Goal: Task Accomplishment & Management: Complete application form

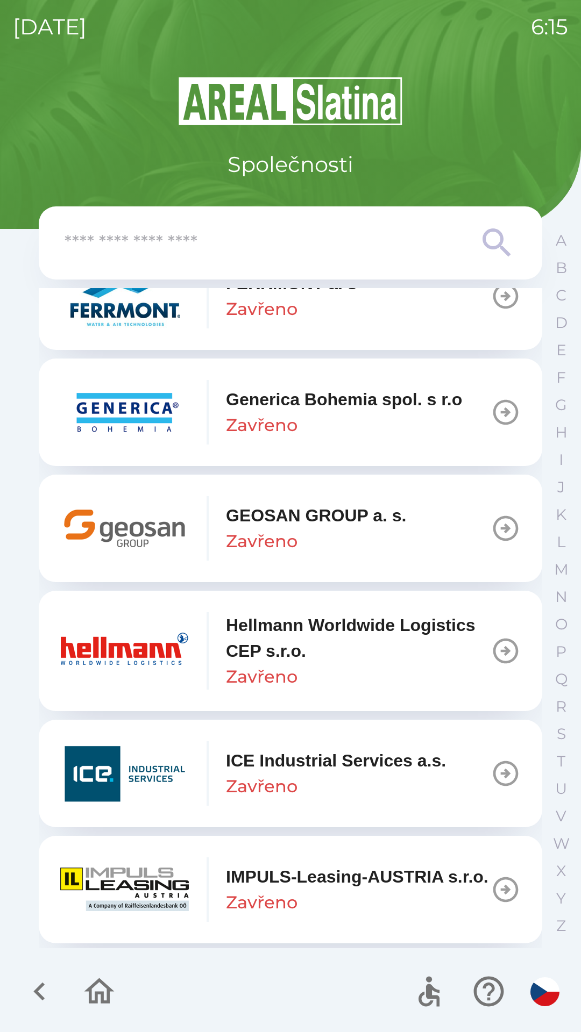
scroll to position [3675, 0]
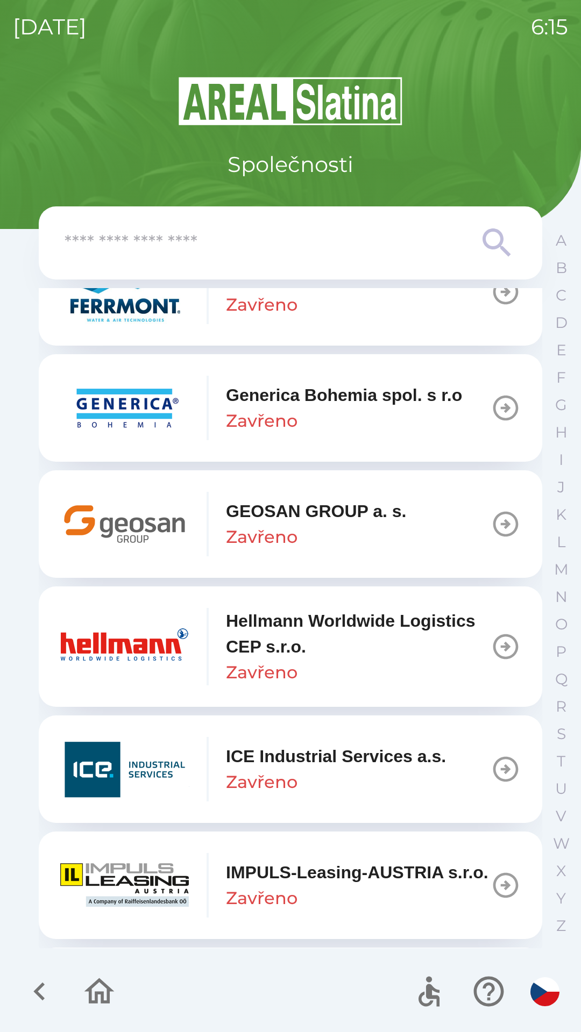
click at [492, 535] on icon "button" at bounding box center [505, 524] width 30 height 30
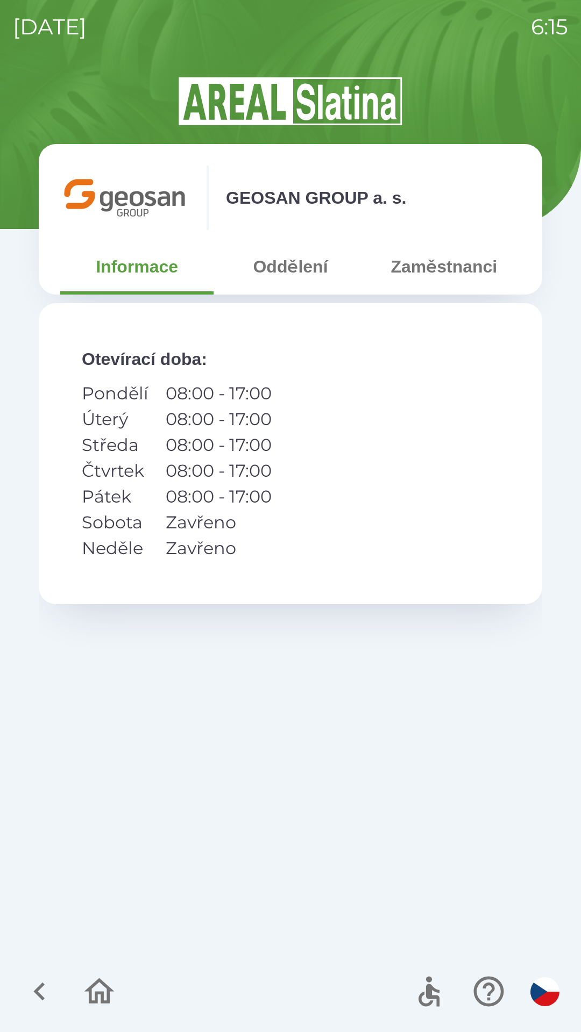
click at [435, 274] on button "Zaměstnanci" at bounding box center [443, 266] width 153 height 39
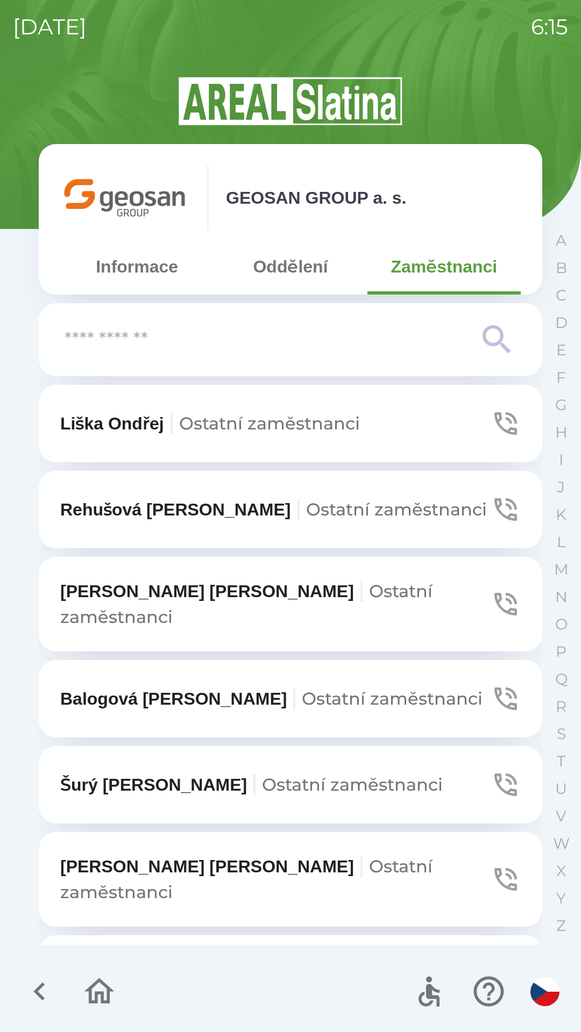
click at [494, 774] on icon "button" at bounding box center [505, 785] width 23 height 23
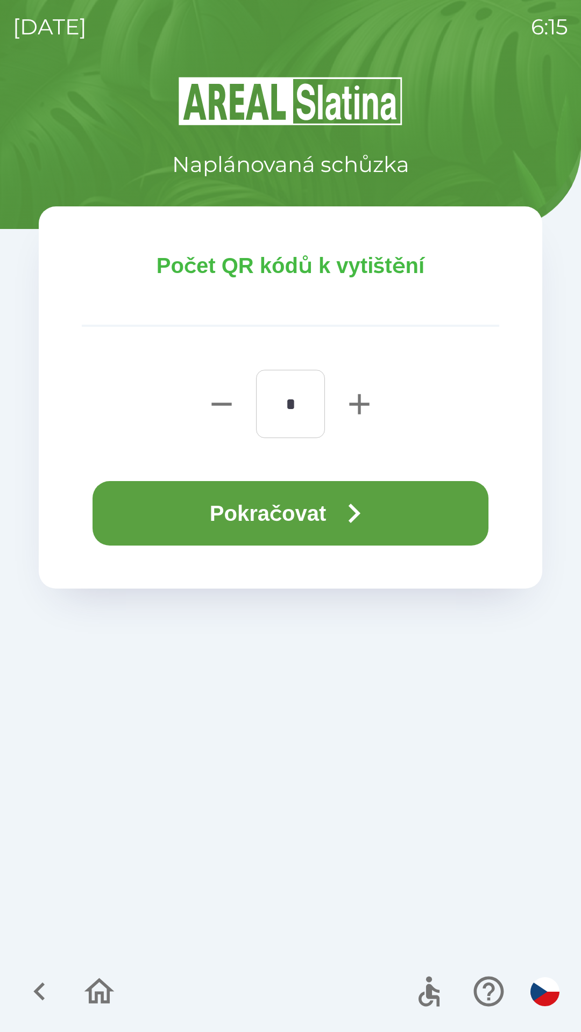
click at [350, 400] on icon "button" at bounding box center [359, 404] width 34 height 34
click at [352, 410] on icon "button" at bounding box center [359, 404] width 34 height 34
click at [356, 405] on icon "button" at bounding box center [359, 404] width 20 height 20
type input "*"
click at [313, 505] on button "Pokračovat" at bounding box center [290, 513] width 396 height 65
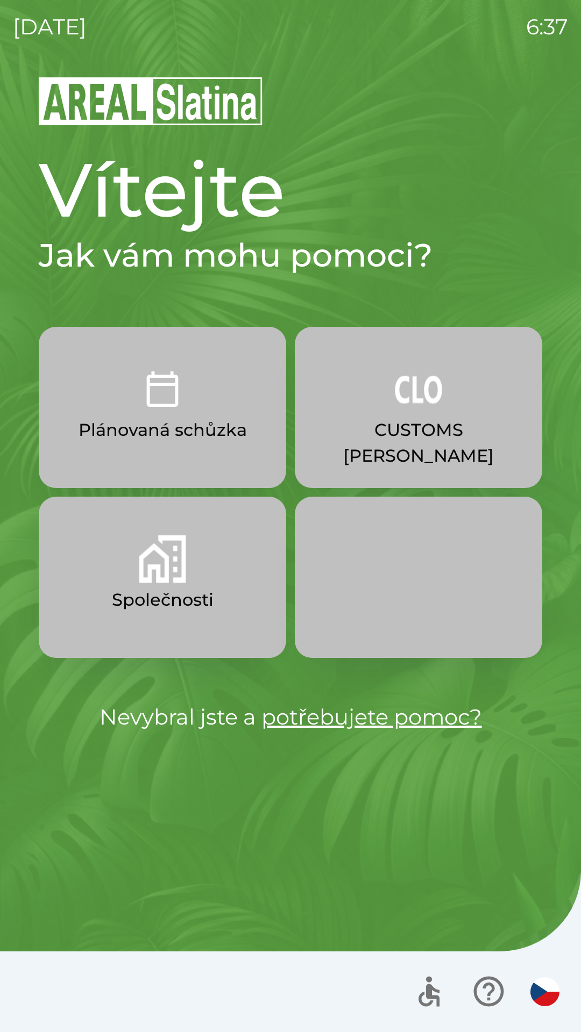
click at [427, 418] on p "CUSTOMS [PERSON_NAME]" at bounding box center [418, 443] width 196 height 52
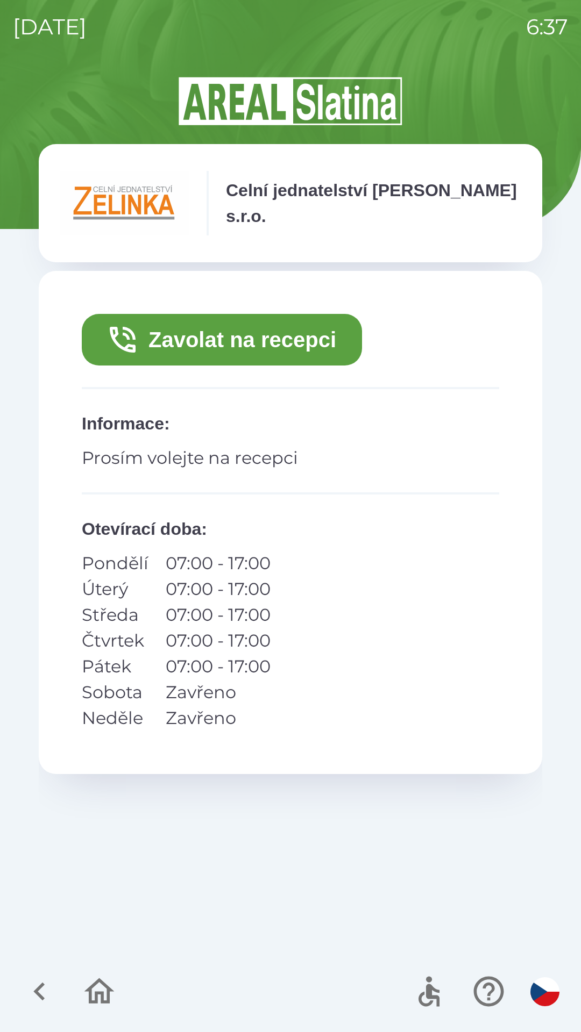
click at [32, 993] on icon "button" at bounding box center [40, 992] width 36 height 36
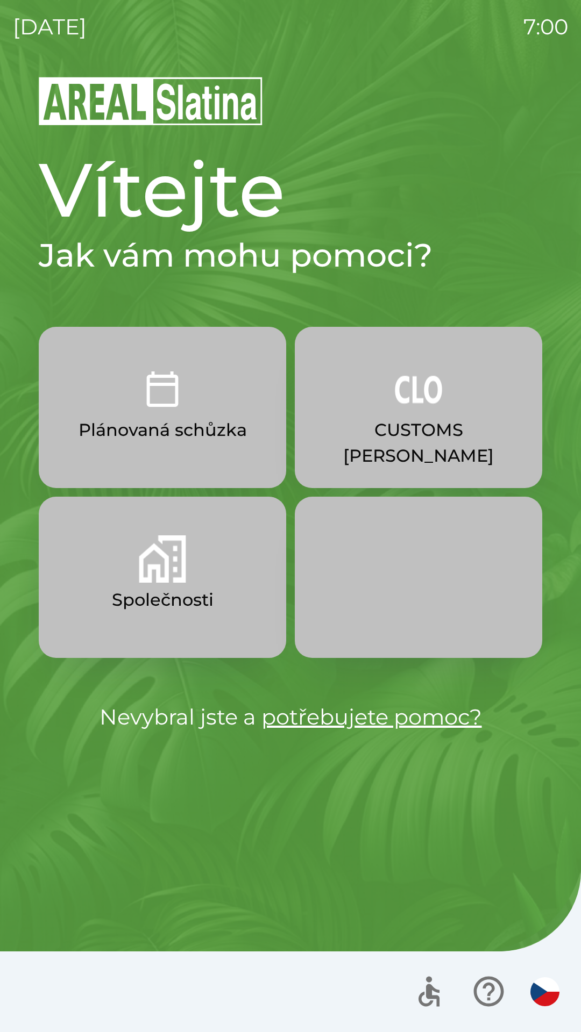
click at [427, 432] on p "CUSTOMS [PERSON_NAME]" at bounding box center [418, 443] width 196 height 52
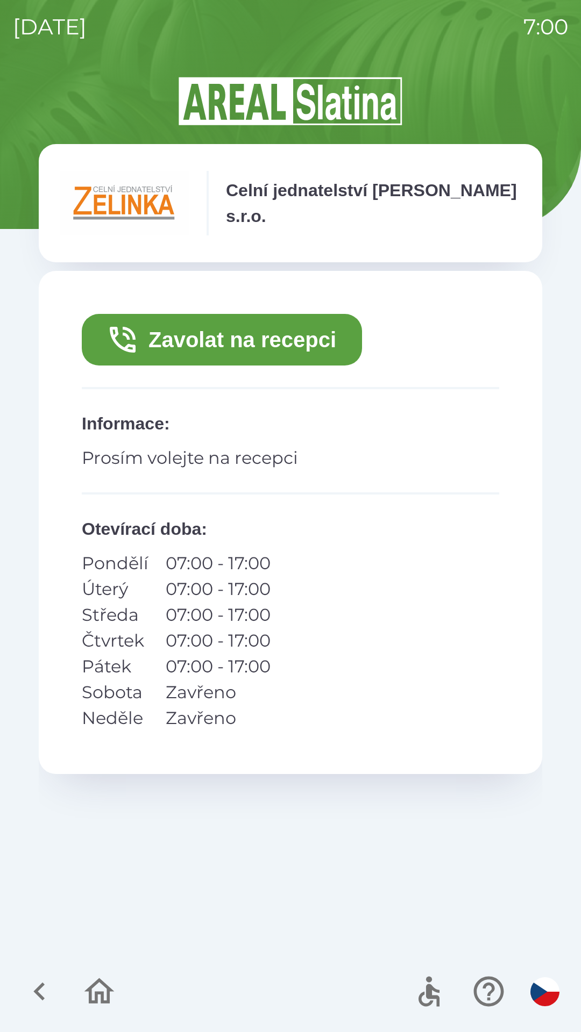
click at [133, 340] on icon "button" at bounding box center [123, 340] width 26 height 26
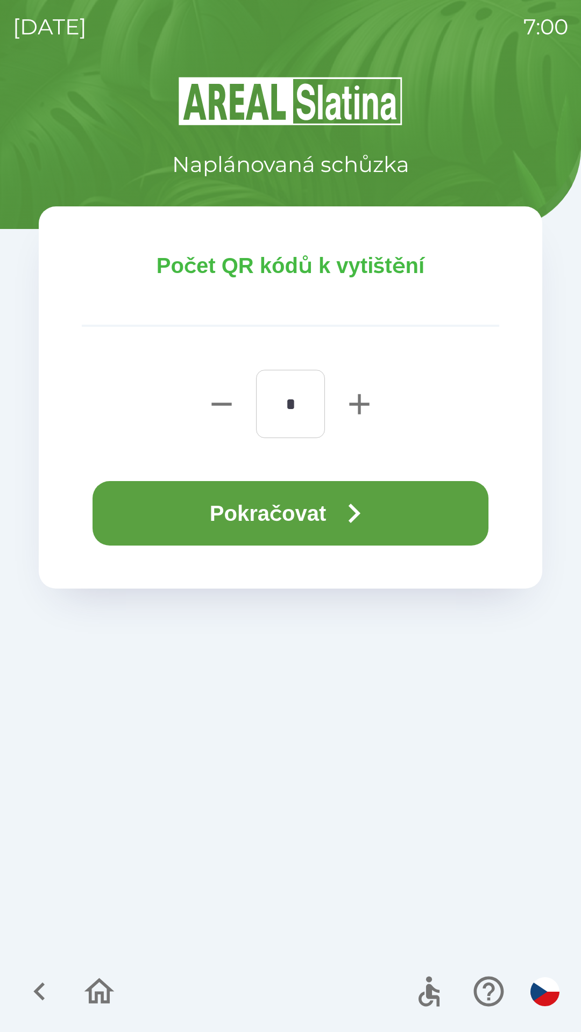
click at [368, 518] on icon "button" at bounding box center [353, 513] width 39 height 39
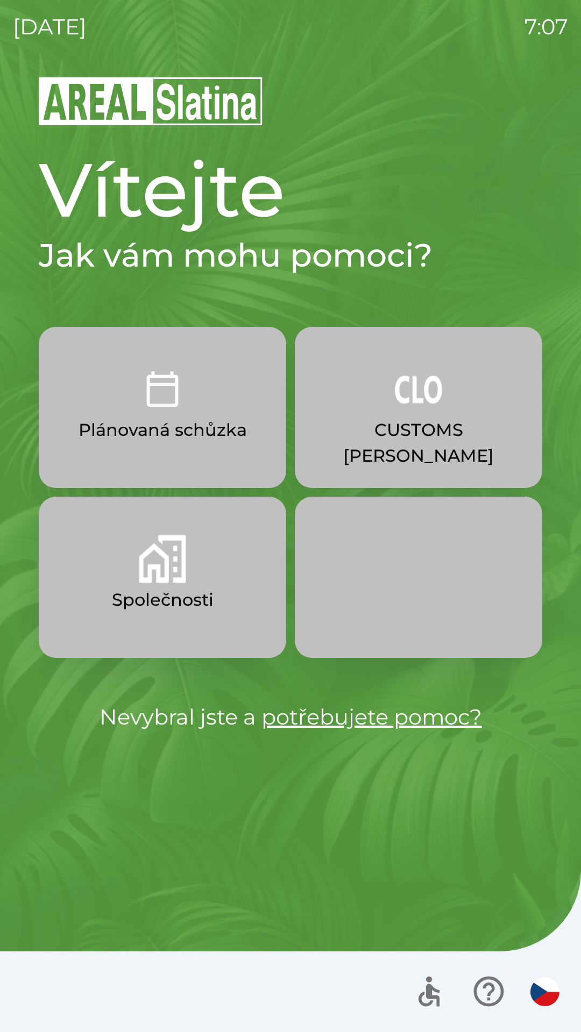
click at [392, 424] on p "CUSTOMS [PERSON_NAME]" at bounding box center [418, 443] width 196 height 52
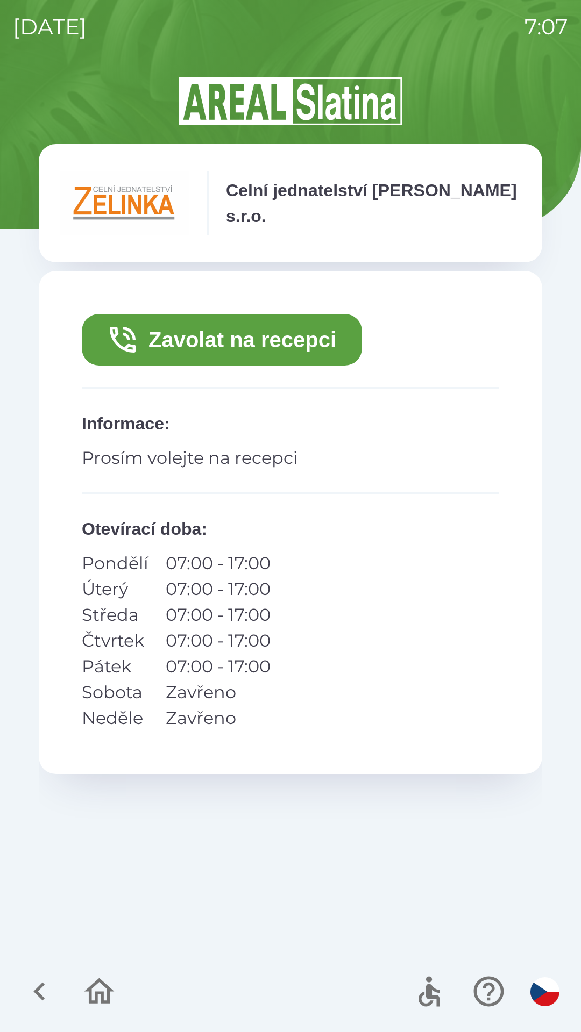
click at [195, 339] on button "Zavolat na recepci" at bounding box center [222, 340] width 280 height 52
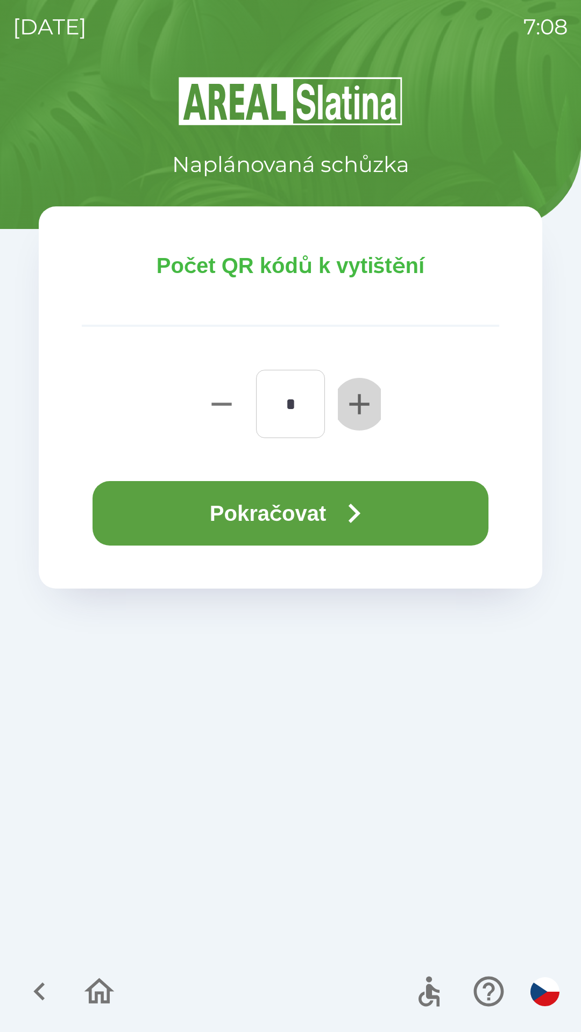
click at [362, 405] on icon "button" at bounding box center [359, 404] width 20 height 20
type input "*"
click at [302, 505] on button "Pokračovat" at bounding box center [290, 513] width 396 height 65
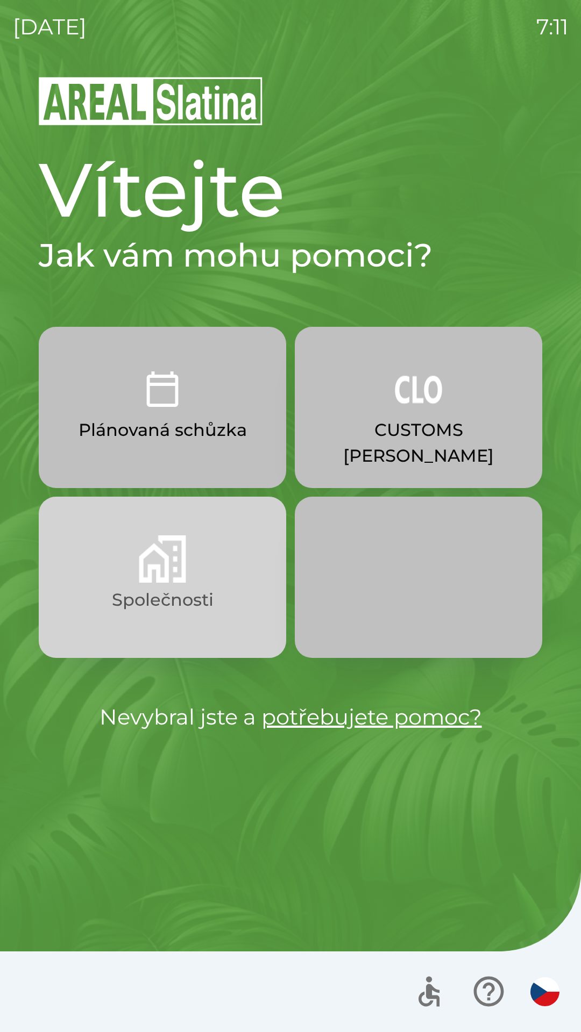
click at [205, 584] on button "Společnosti" at bounding box center [162, 577] width 247 height 161
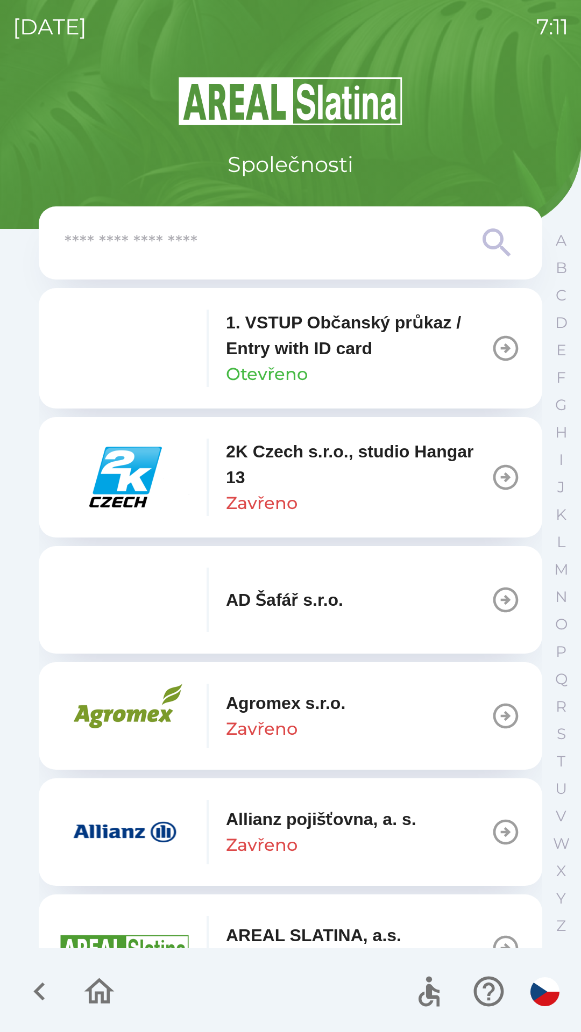
click at [204, 241] on input "text" at bounding box center [269, 243] width 409 height 30
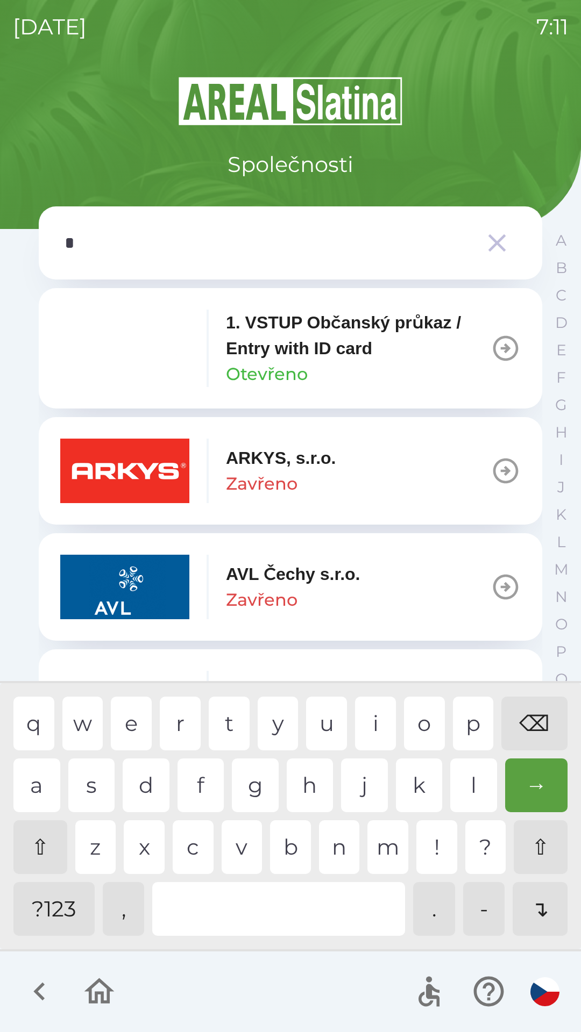
click at [273, 725] on div "y" at bounding box center [277, 724] width 41 height 54
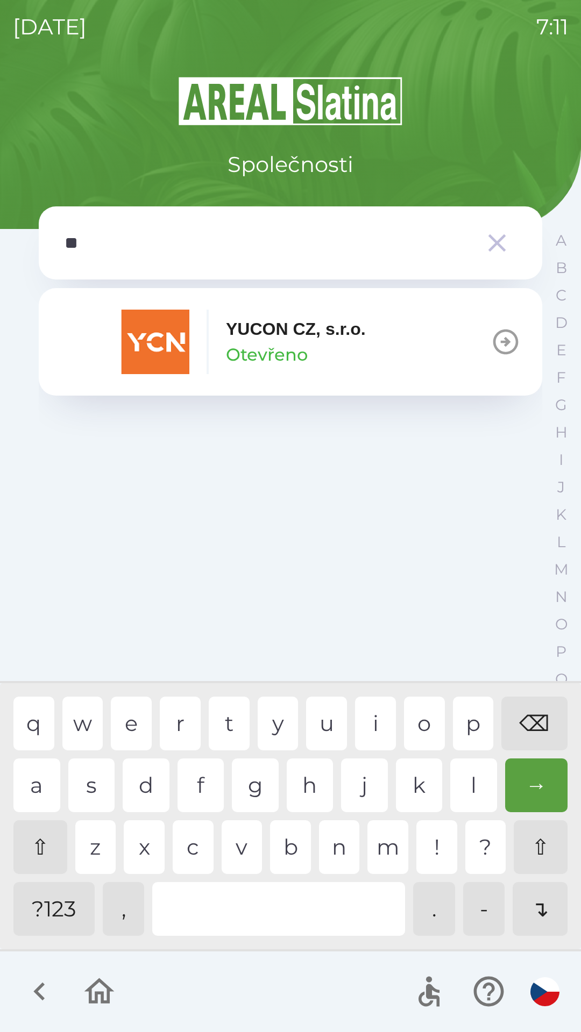
click at [314, 721] on div "u" at bounding box center [326, 724] width 41 height 54
type input "***"
click at [182, 844] on div "c" at bounding box center [193, 847] width 41 height 54
click at [266, 356] on p "Otevřeno" at bounding box center [267, 355] width 82 height 26
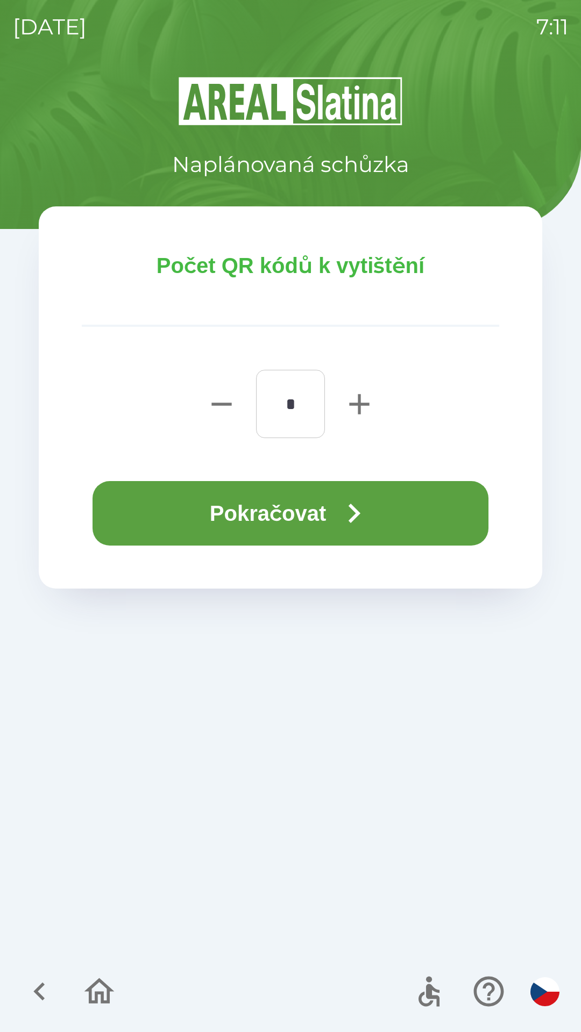
click at [346, 517] on icon "button" at bounding box center [353, 513] width 39 height 39
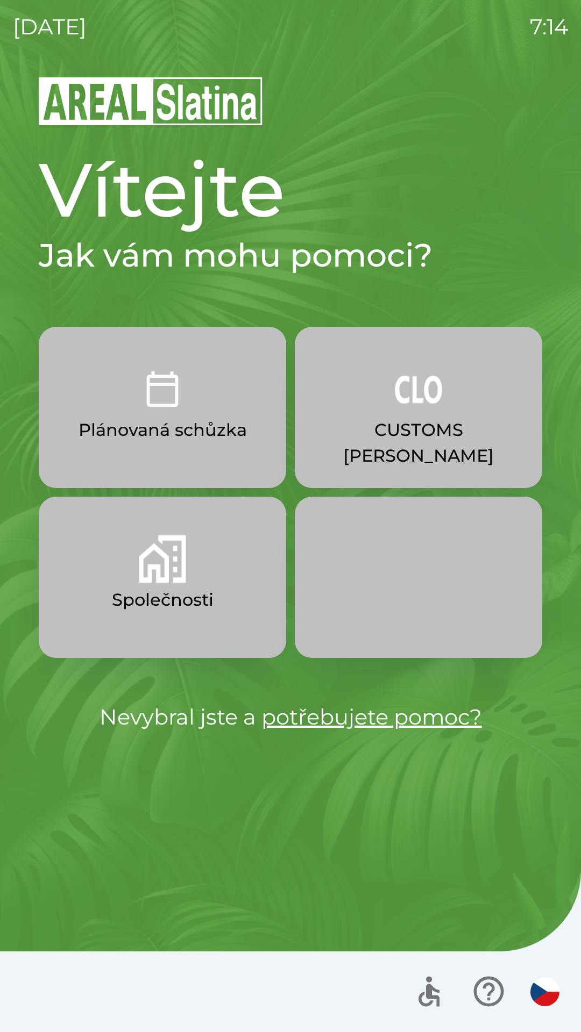
click at [399, 416] on button "CUSTOMS [PERSON_NAME]" at bounding box center [418, 407] width 247 height 161
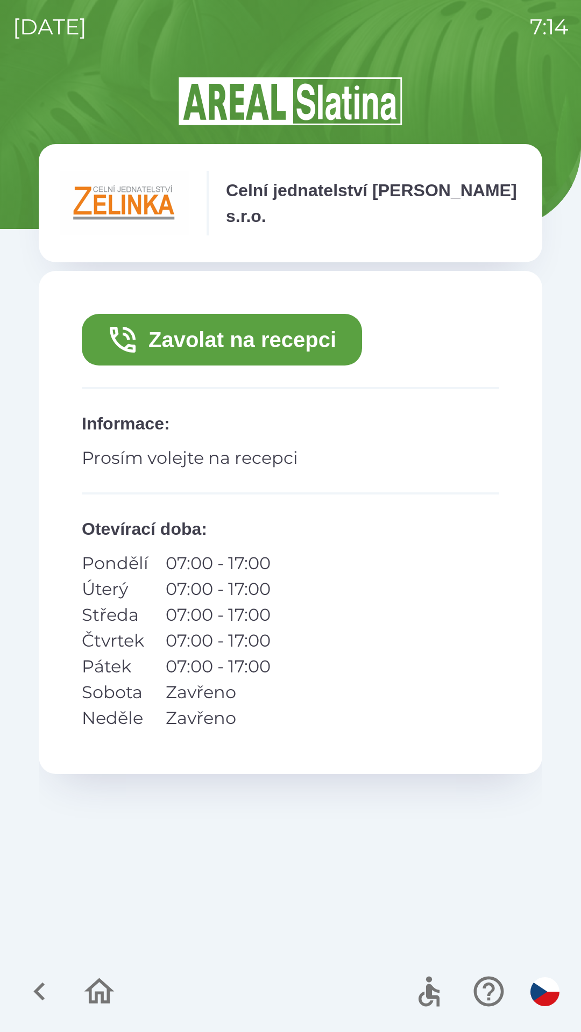
click at [221, 330] on button "Zavolat na recepci" at bounding box center [222, 340] width 280 height 52
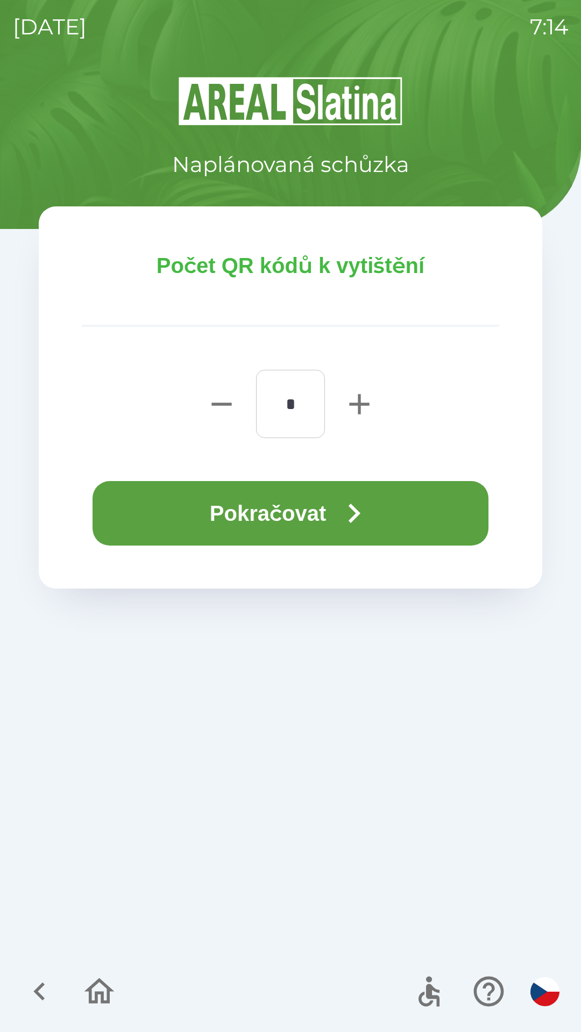
click at [271, 526] on button "Pokračovat" at bounding box center [290, 513] width 396 height 65
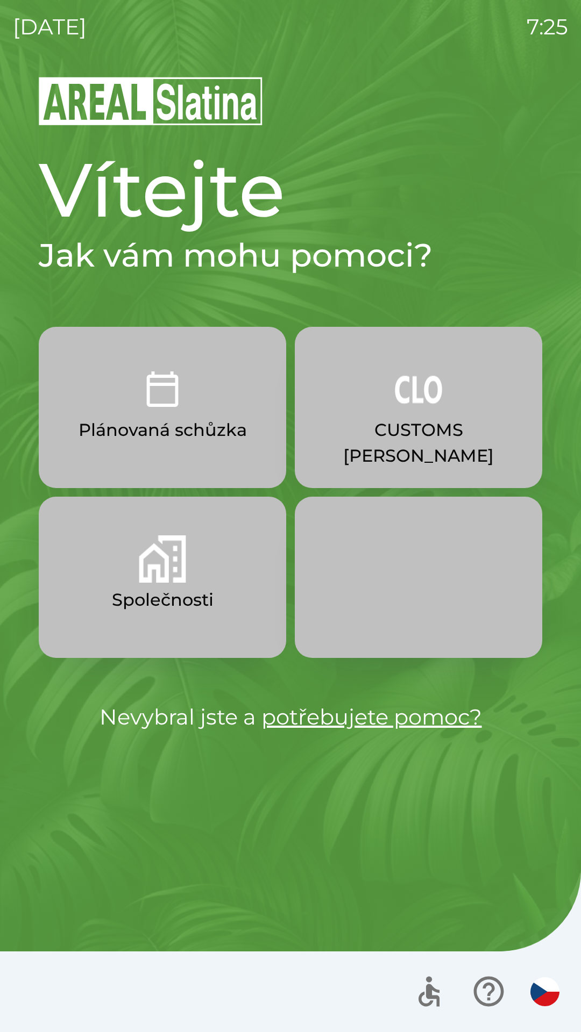
click at [436, 425] on p "CUSTOMS [PERSON_NAME]" at bounding box center [418, 443] width 196 height 52
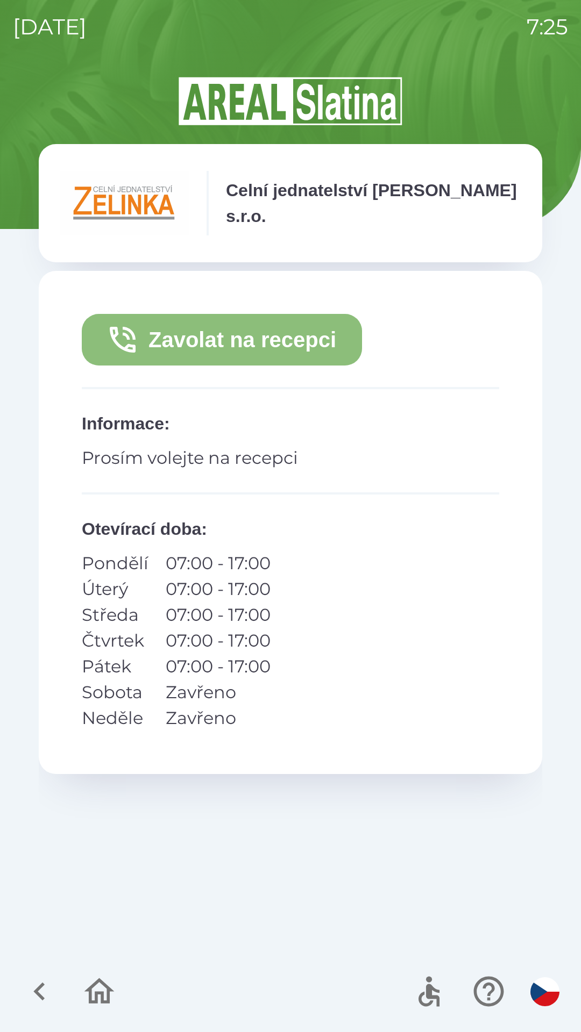
click at [123, 343] on icon "button" at bounding box center [122, 340] width 34 height 34
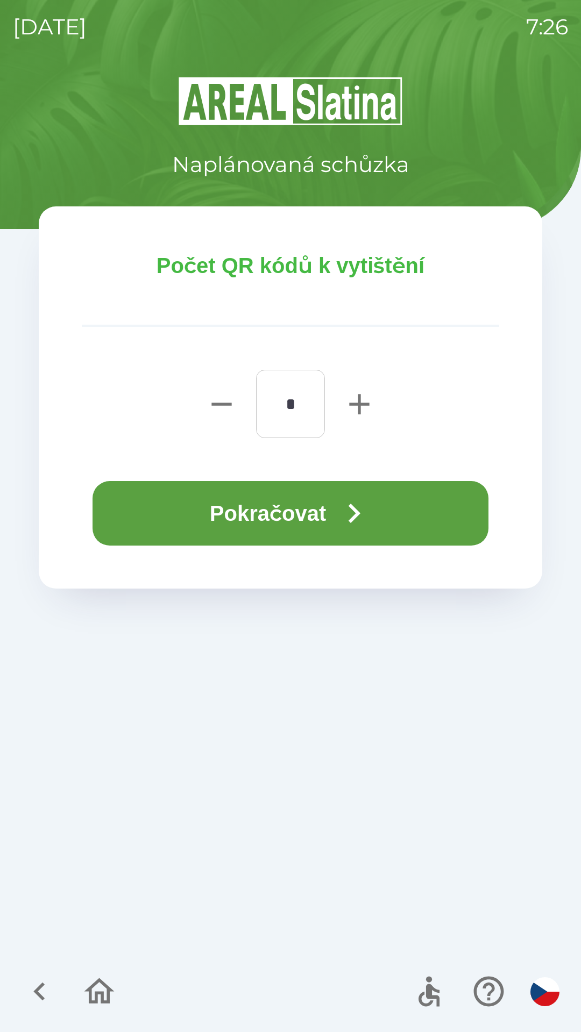
click at [345, 502] on icon "button" at bounding box center [353, 513] width 39 height 39
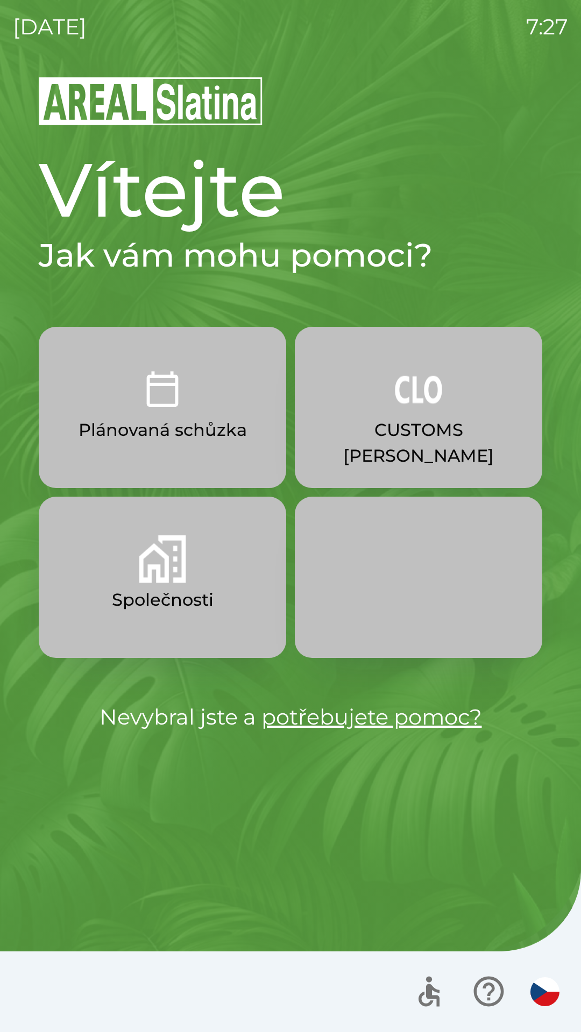
click at [411, 425] on p "CUSTOMS [PERSON_NAME]" at bounding box center [418, 443] width 196 height 52
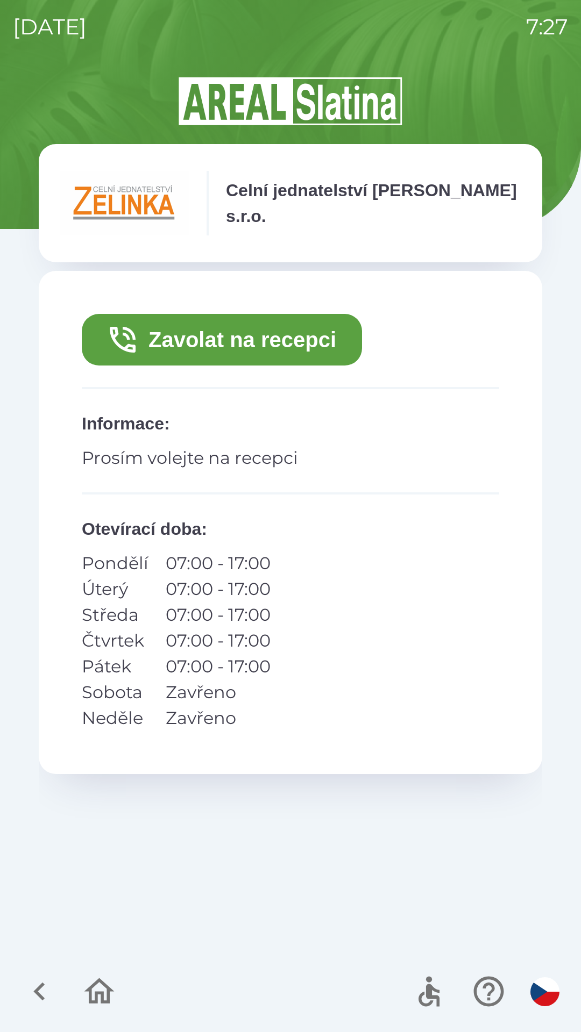
click at [287, 332] on button "Zavolat na recepci" at bounding box center [222, 340] width 280 height 52
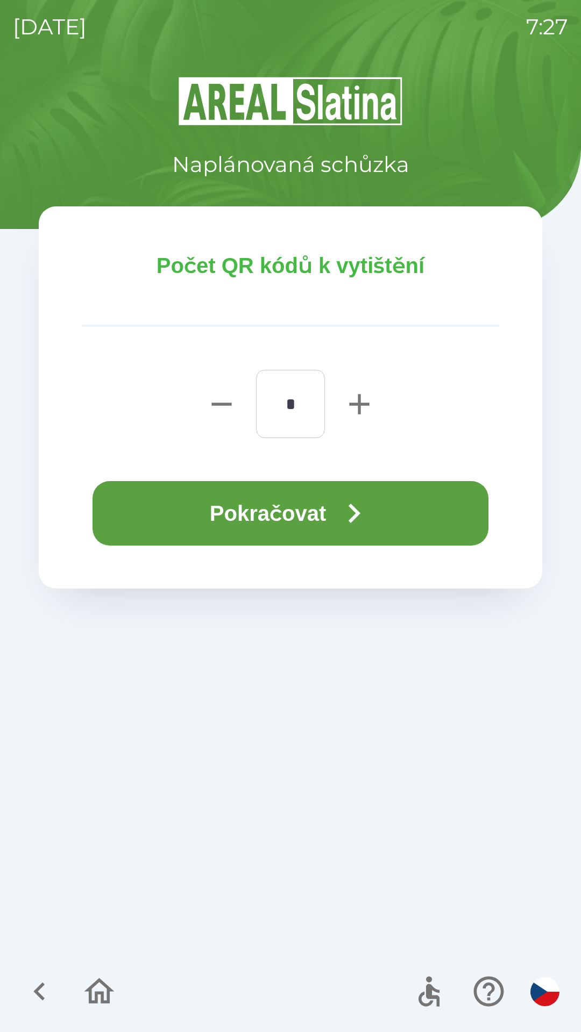
click at [318, 507] on button "Pokračovat" at bounding box center [290, 513] width 396 height 65
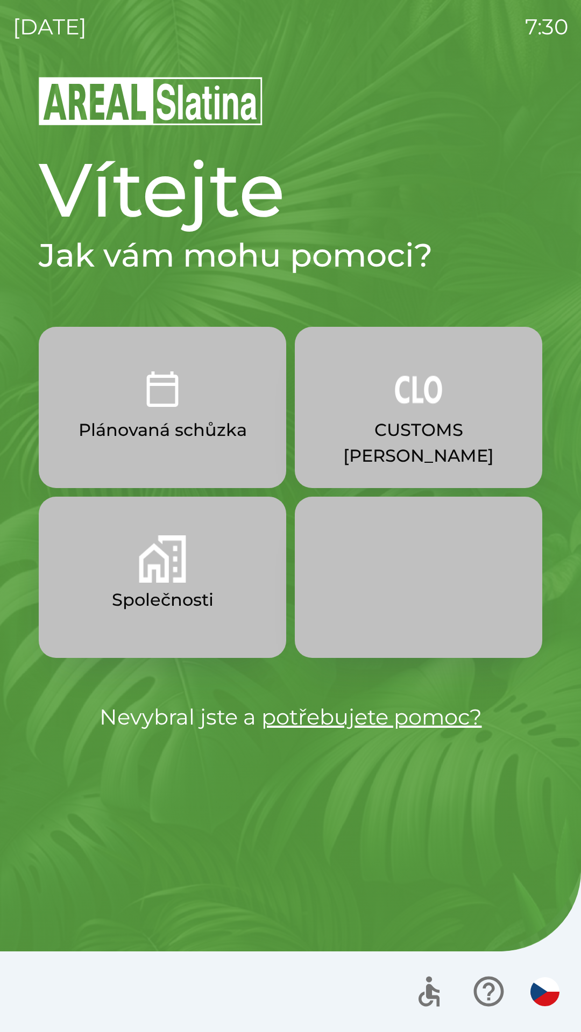
click at [392, 410] on button "CUSTOMS [PERSON_NAME]" at bounding box center [418, 407] width 247 height 161
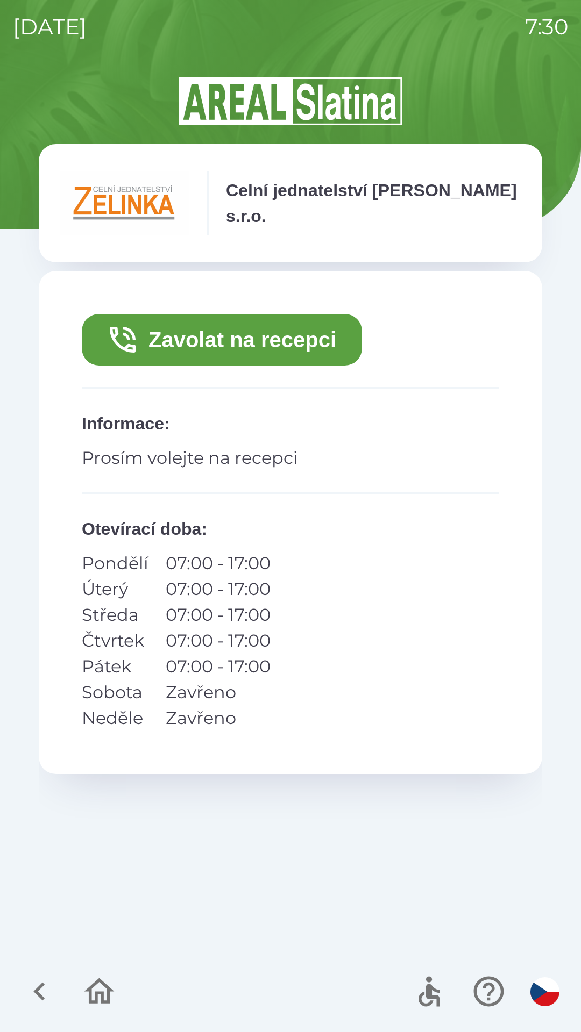
click at [250, 349] on button "Zavolat na recepci" at bounding box center [222, 340] width 280 height 52
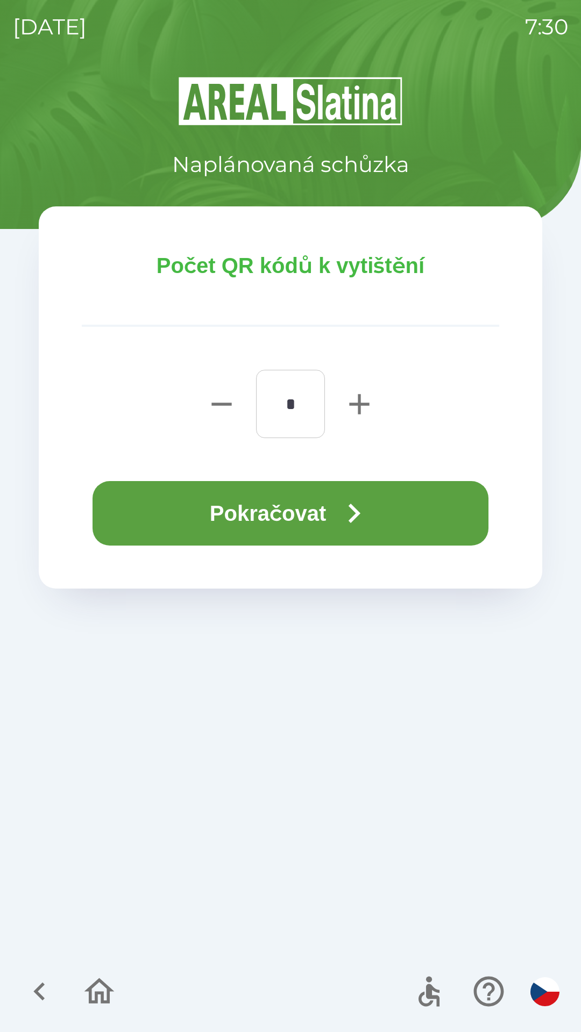
click at [271, 504] on button "Pokračovat" at bounding box center [290, 513] width 396 height 65
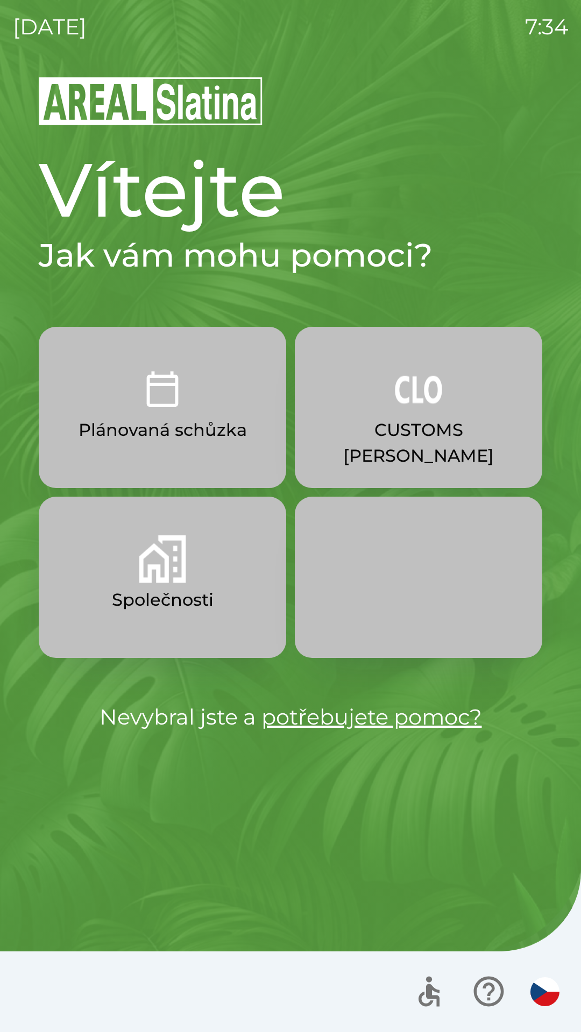
click at [107, 607] on button "Společnosti" at bounding box center [162, 577] width 247 height 161
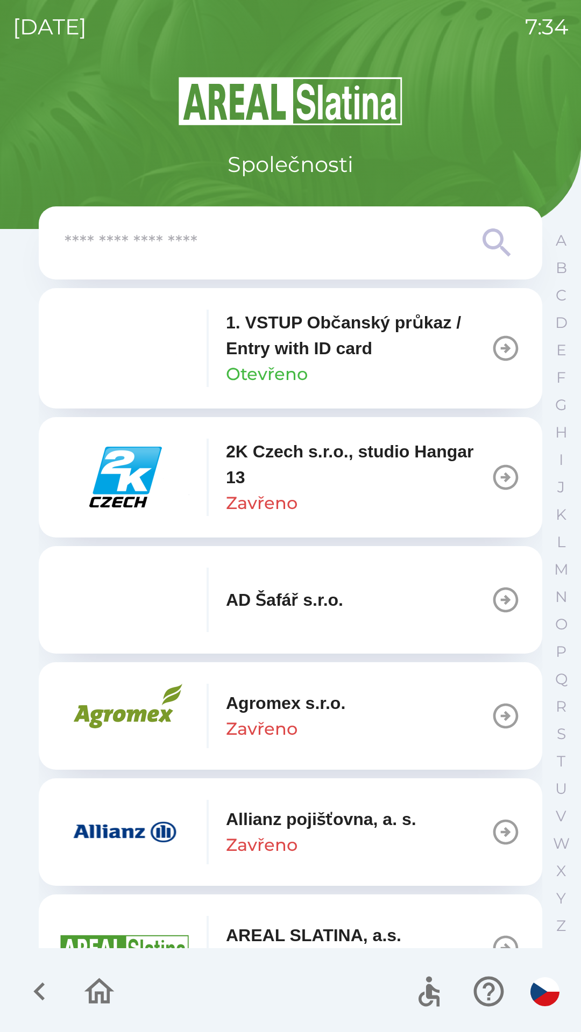
click at [117, 254] on input "text" at bounding box center [269, 243] width 409 height 30
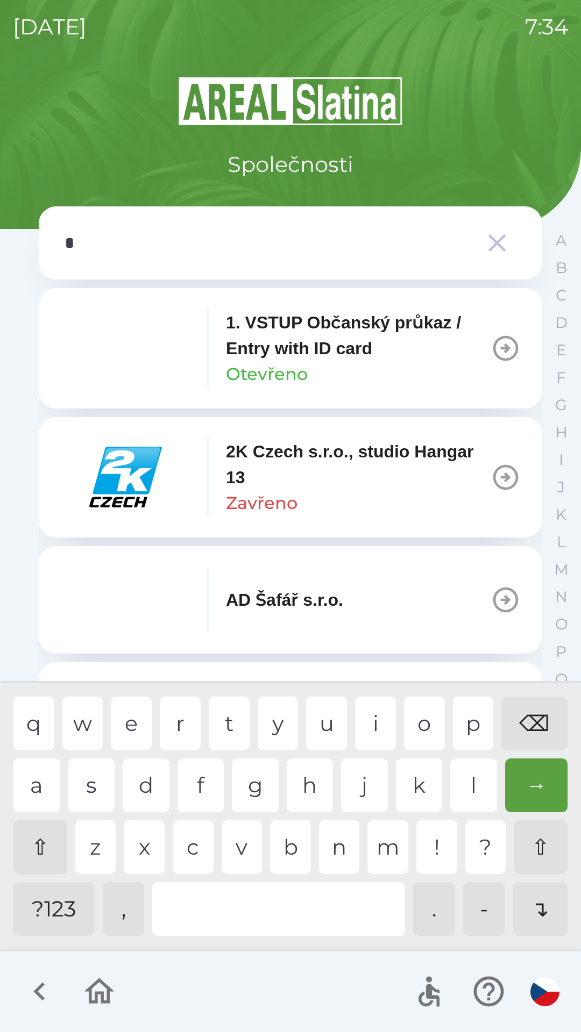
click at [41, 778] on div "a" at bounding box center [36, 785] width 47 height 54
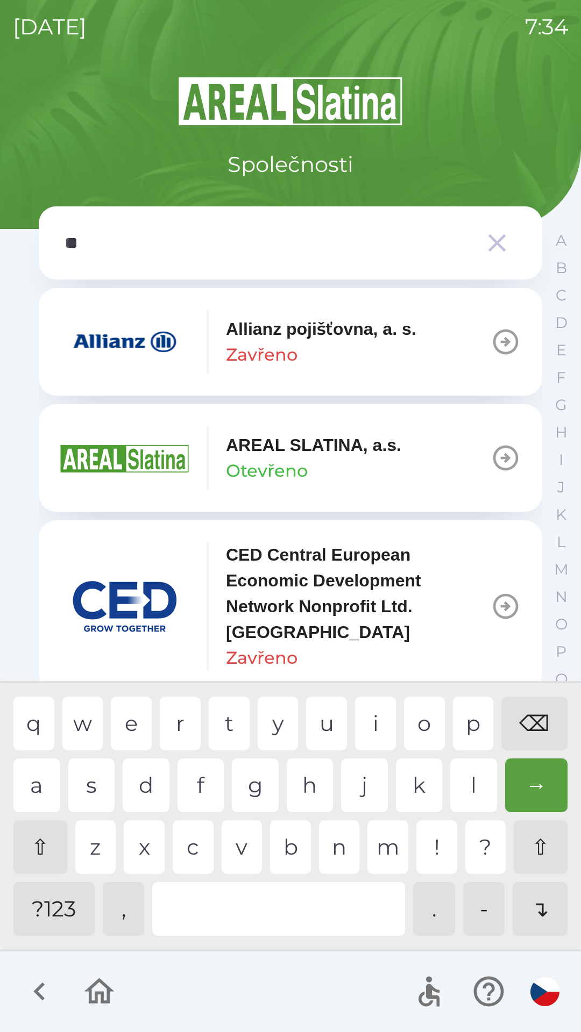
click at [460, 788] on div "l" at bounding box center [473, 785] width 47 height 54
type input "***"
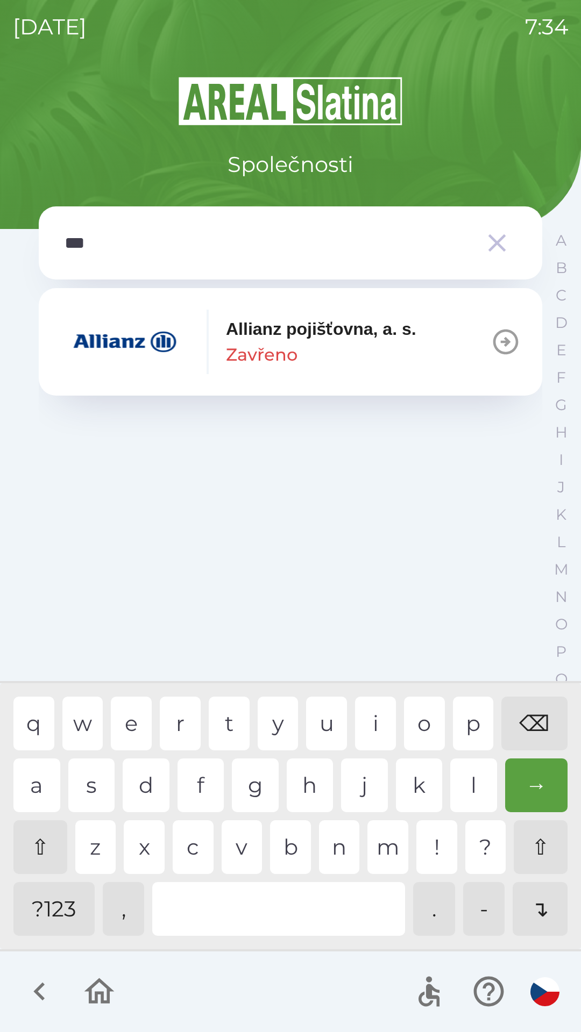
click at [467, 778] on div "l" at bounding box center [473, 785] width 47 height 54
click at [127, 353] on img "button" at bounding box center [124, 342] width 129 height 65
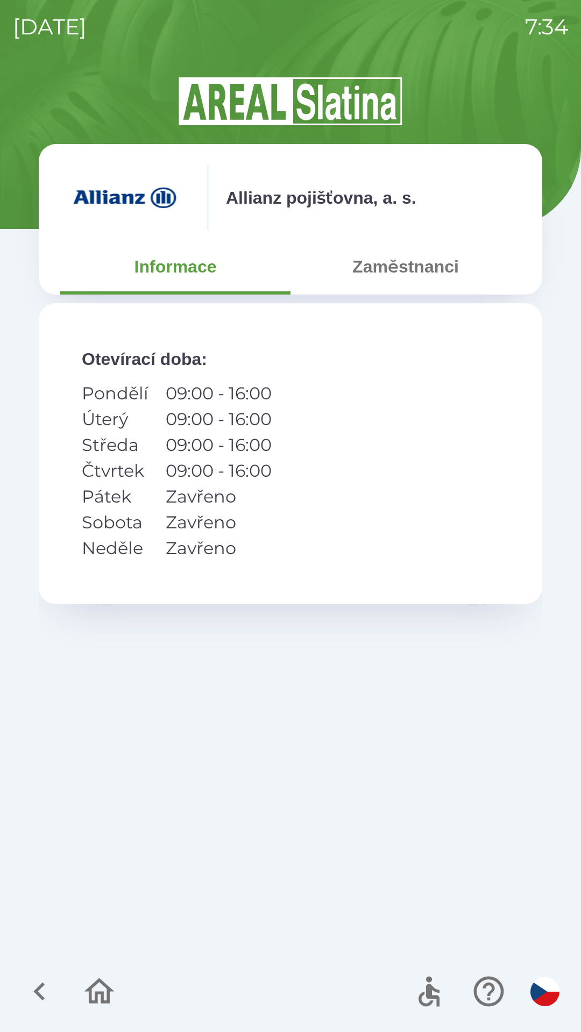
click at [39, 998] on icon "button" at bounding box center [40, 992] width 36 height 36
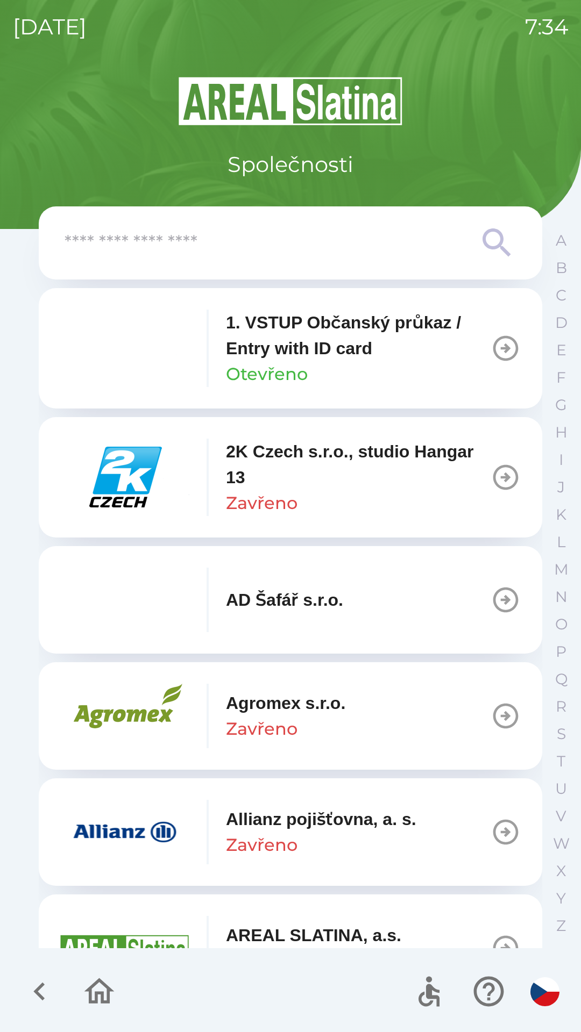
click at [44, 985] on icon "button" at bounding box center [38, 992] width 11 height 18
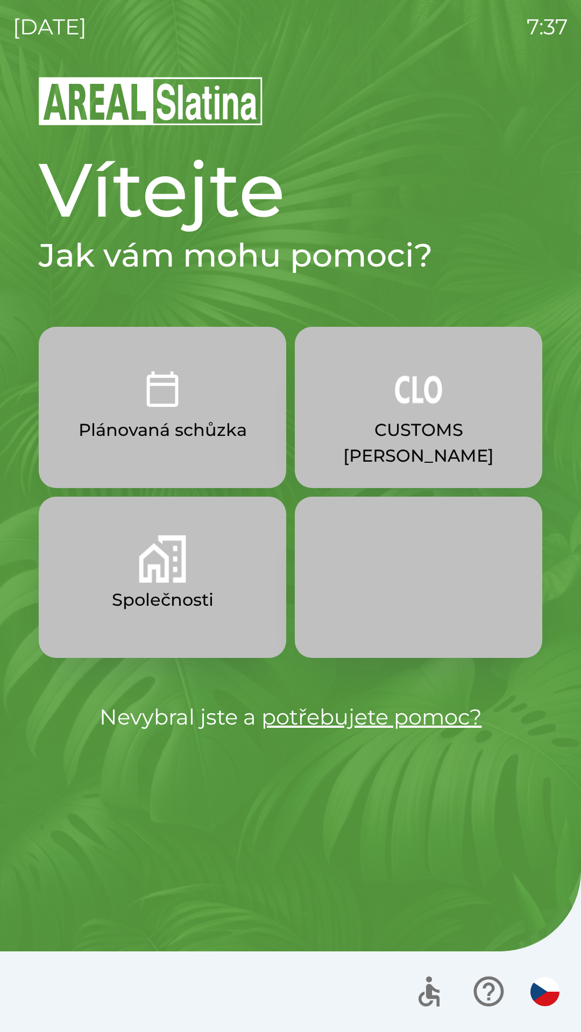
click at [239, 612] on button "Společnosti" at bounding box center [162, 577] width 247 height 161
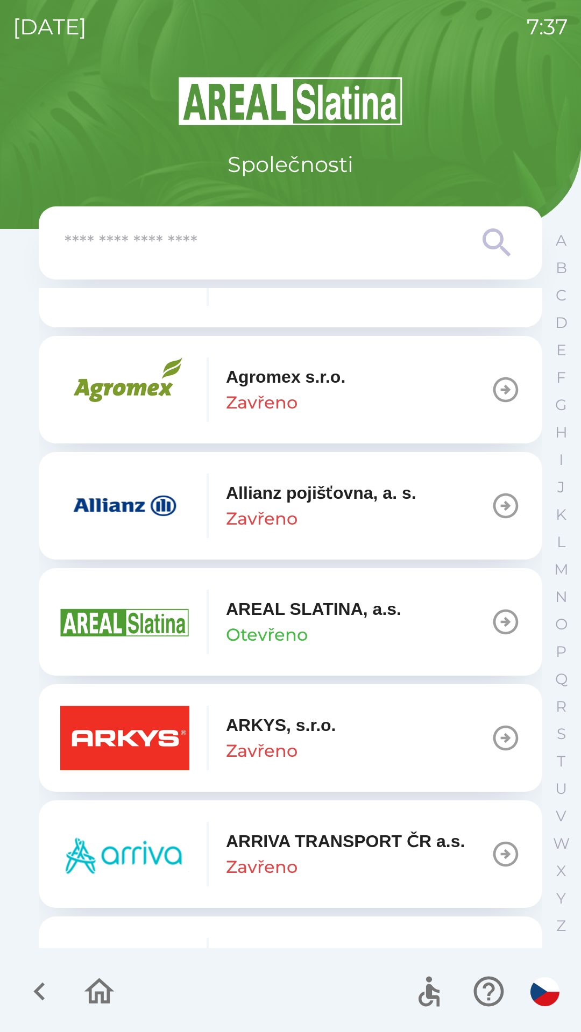
scroll to position [328, 0]
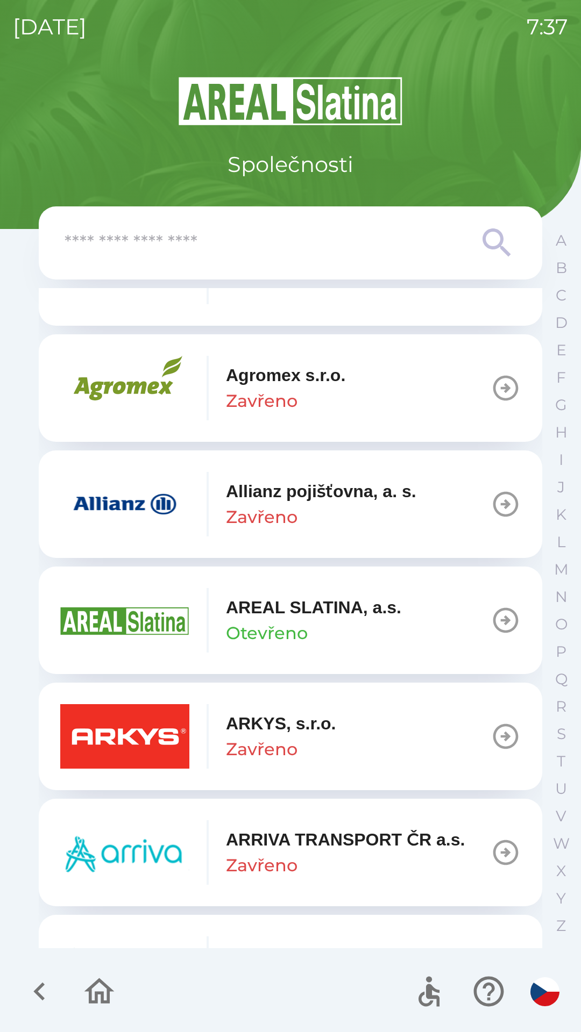
click at [166, 735] on img "button" at bounding box center [124, 736] width 129 height 65
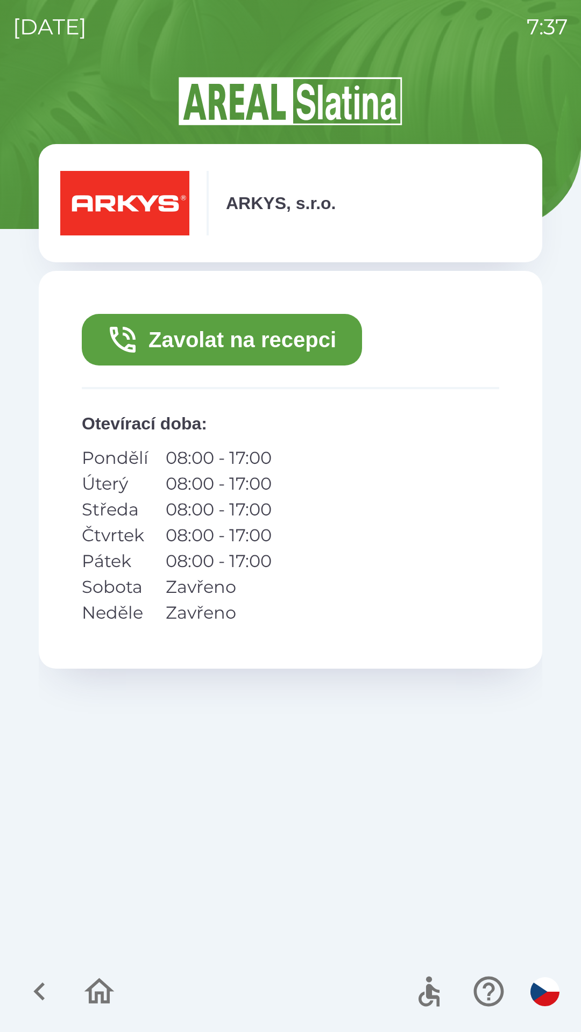
click at [316, 349] on button "Zavolat na recepci" at bounding box center [222, 340] width 280 height 52
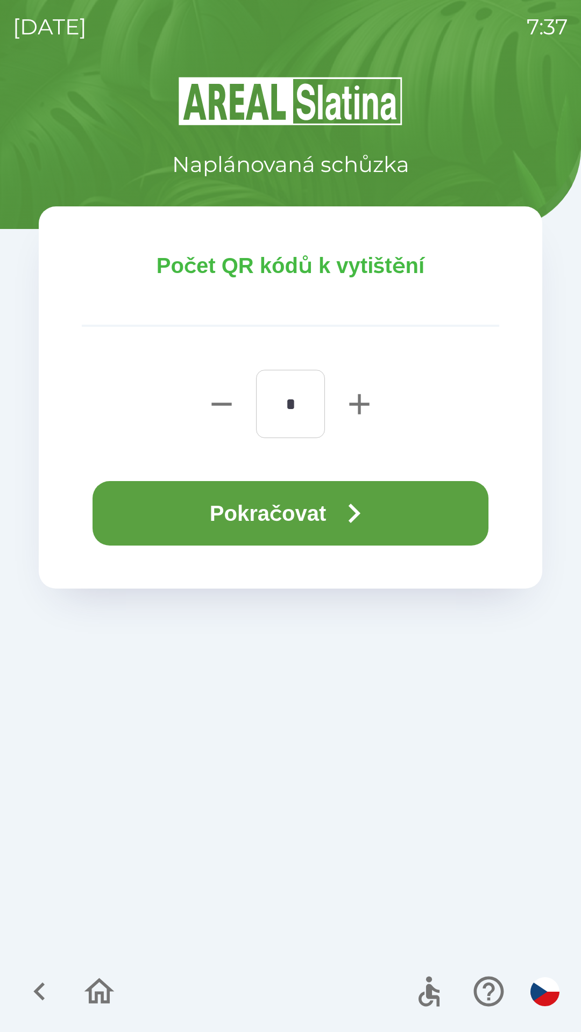
click at [356, 519] on icon "button" at bounding box center [354, 513] width 12 height 19
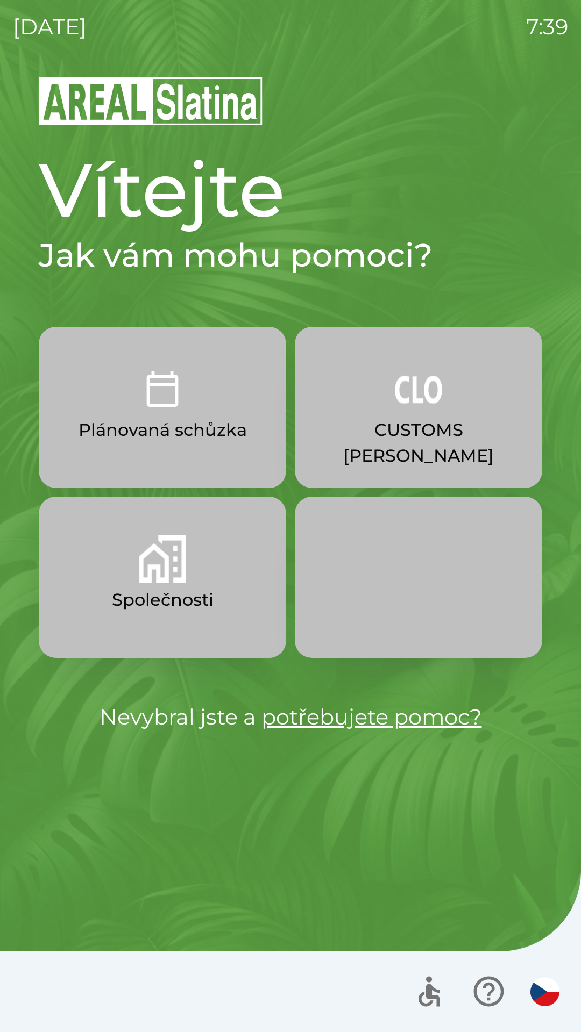
click at [141, 571] on img "button" at bounding box center [162, 558] width 47 height 47
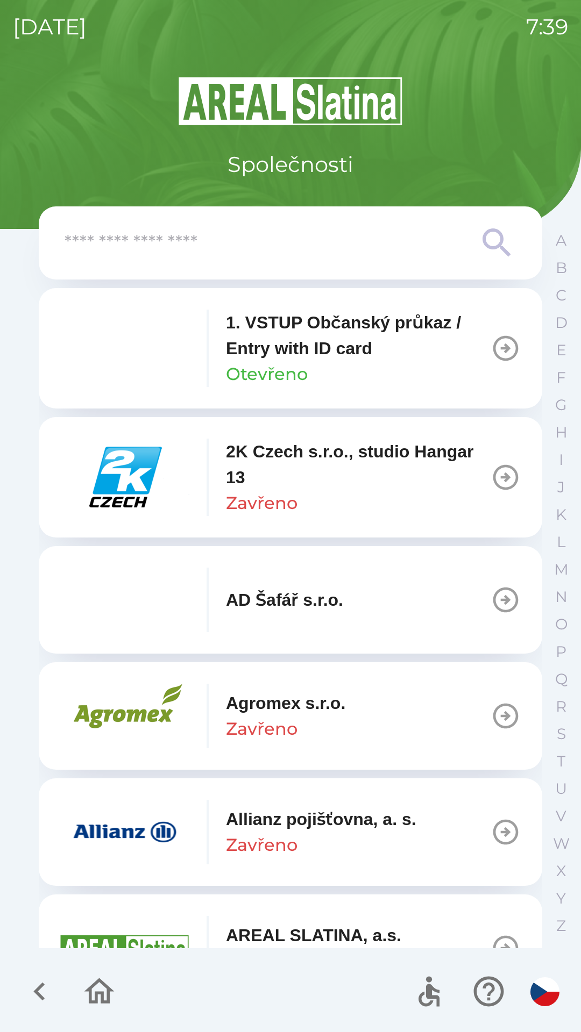
click at [311, 836] on div "Allianz pojišťovna, a. s. Zavřeno" at bounding box center [321, 832] width 190 height 52
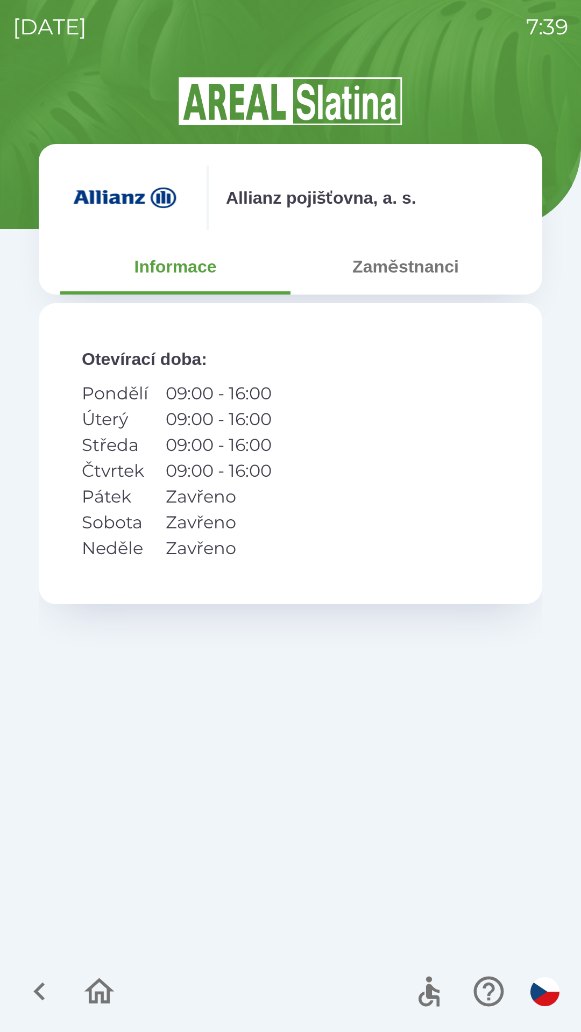
click at [400, 274] on button "Zaměstnanci" at bounding box center [405, 266] width 230 height 39
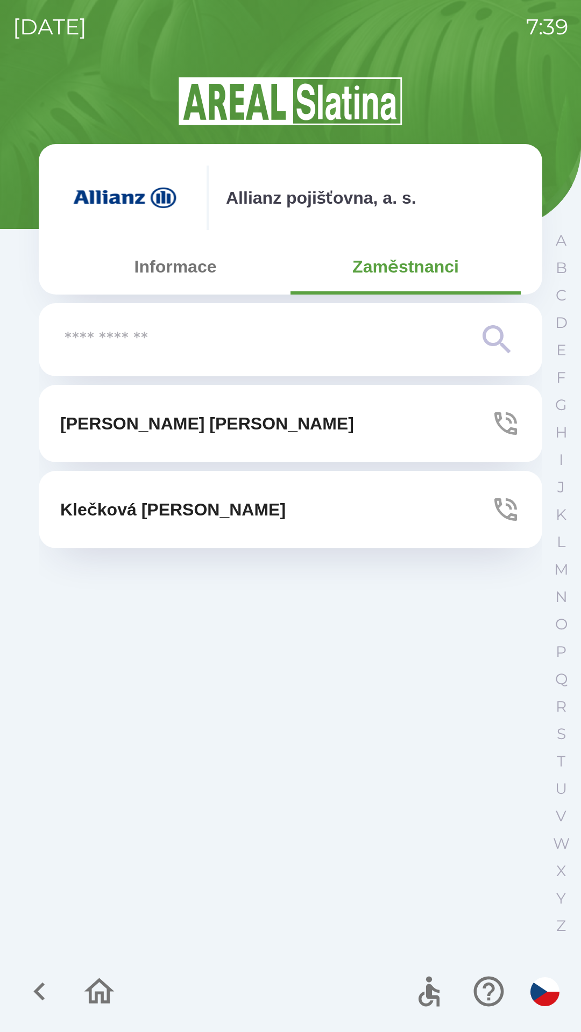
click at [256, 421] on button "[PERSON_NAME]" at bounding box center [290, 423] width 503 height 77
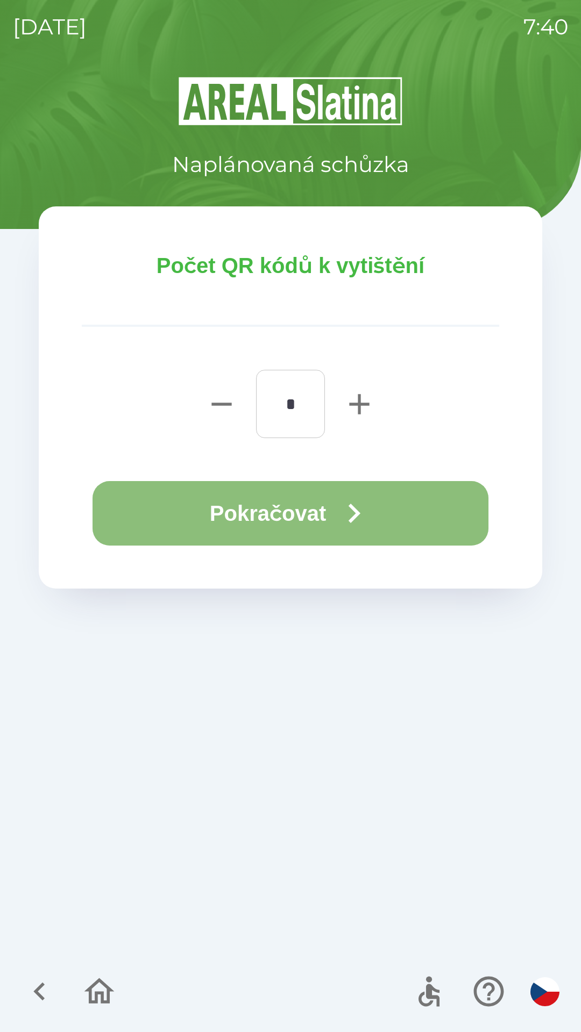
click at [304, 514] on button "Pokračovat" at bounding box center [290, 513] width 396 height 65
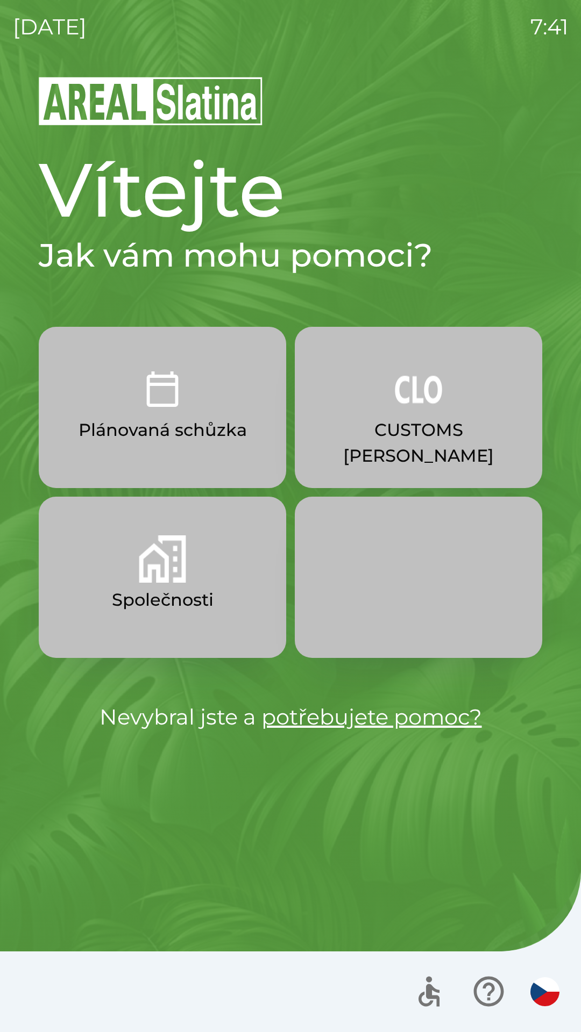
click at [395, 435] on p "CUSTOMS [PERSON_NAME]" at bounding box center [418, 443] width 196 height 52
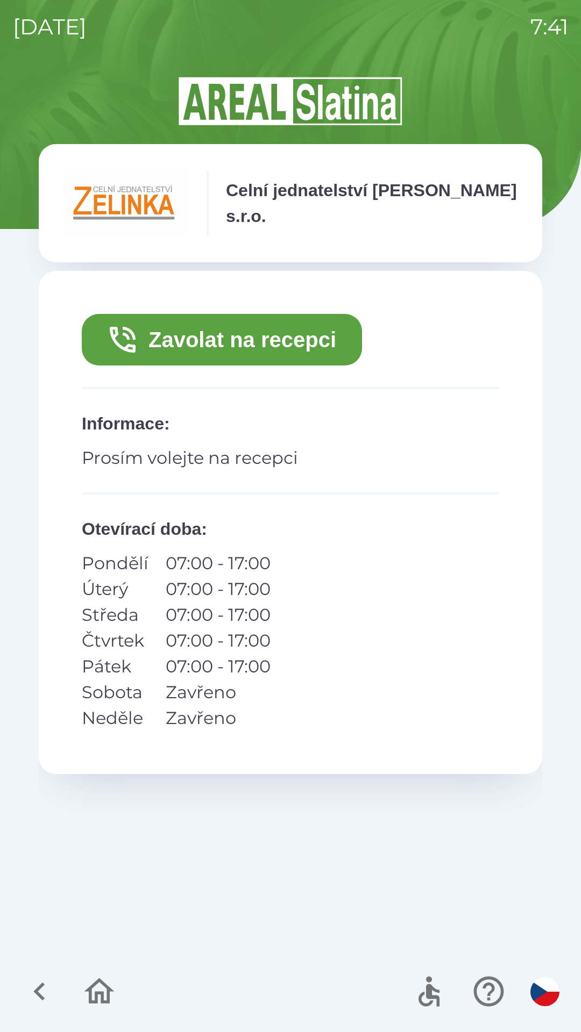
click at [261, 333] on button "Zavolat na recepci" at bounding box center [222, 340] width 280 height 52
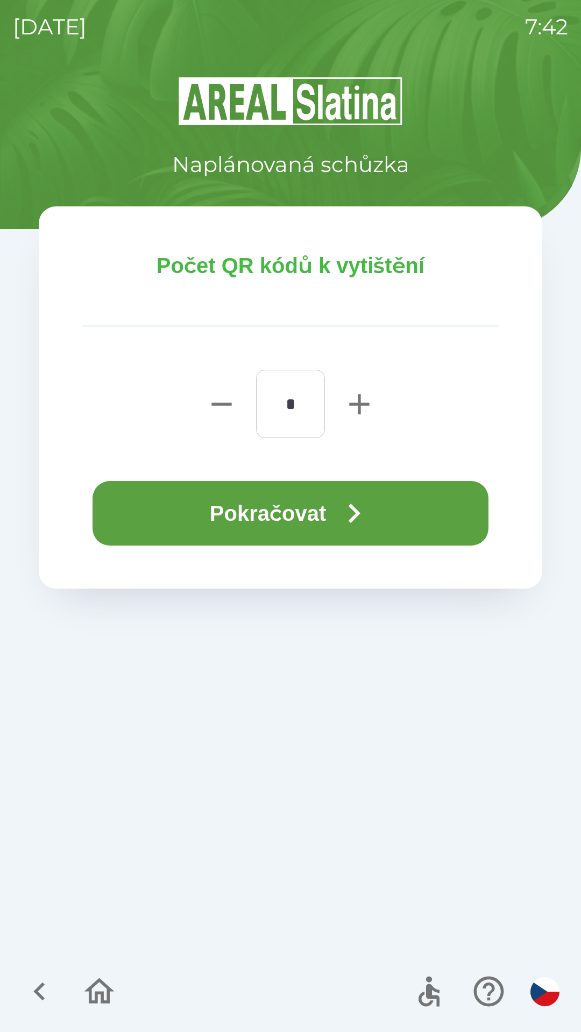
click at [338, 512] on icon "button" at bounding box center [353, 513] width 39 height 39
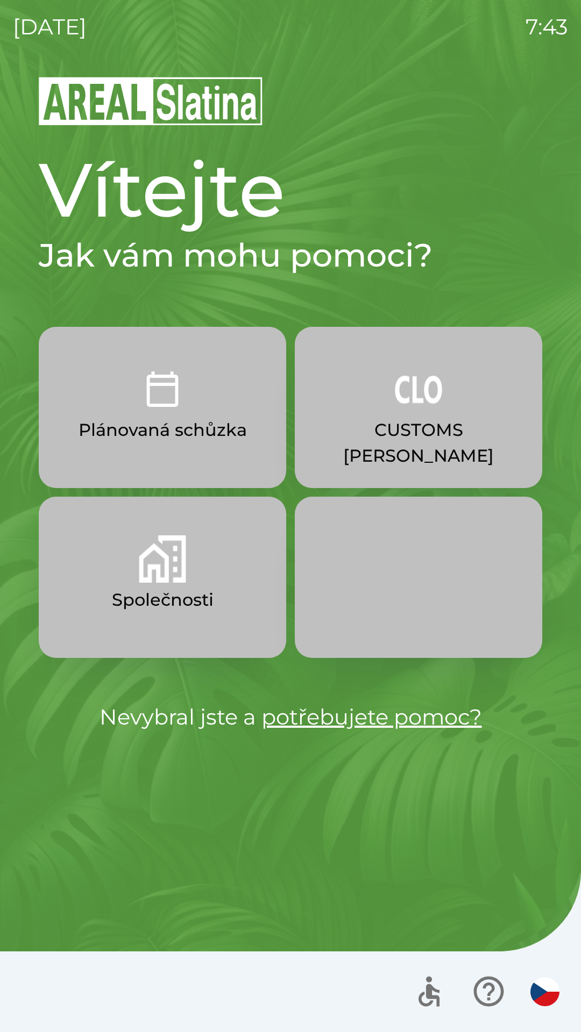
click at [446, 414] on button "CUSTOMS [PERSON_NAME]" at bounding box center [418, 407] width 247 height 161
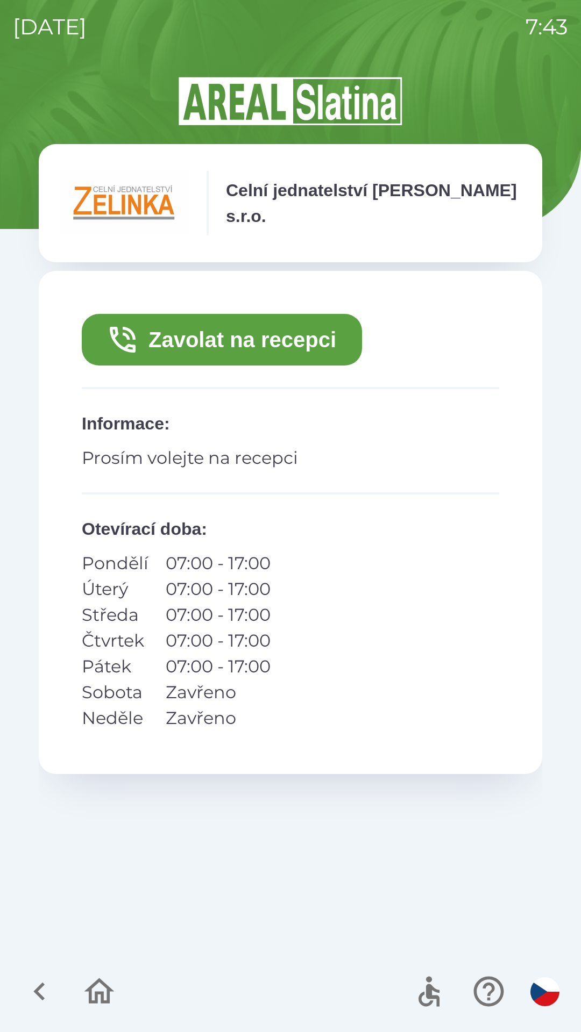
click at [173, 347] on button "Zavolat na recepci" at bounding box center [222, 340] width 280 height 52
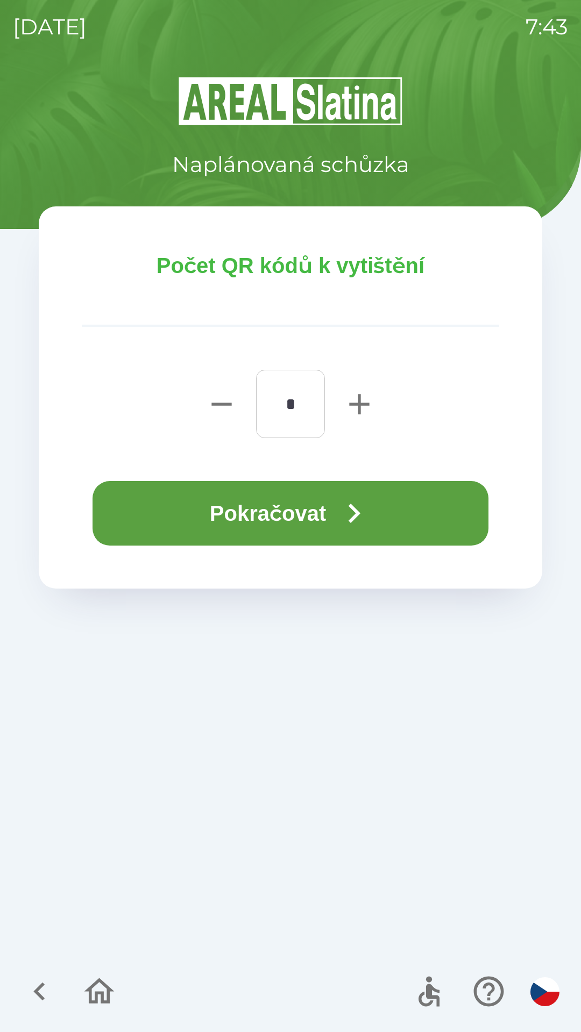
click at [361, 398] on icon "button" at bounding box center [359, 404] width 34 height 34
type input "*"
click at [324, 528] on button "Pokračovat" at bounding box center [290, 513] width 396 height 65
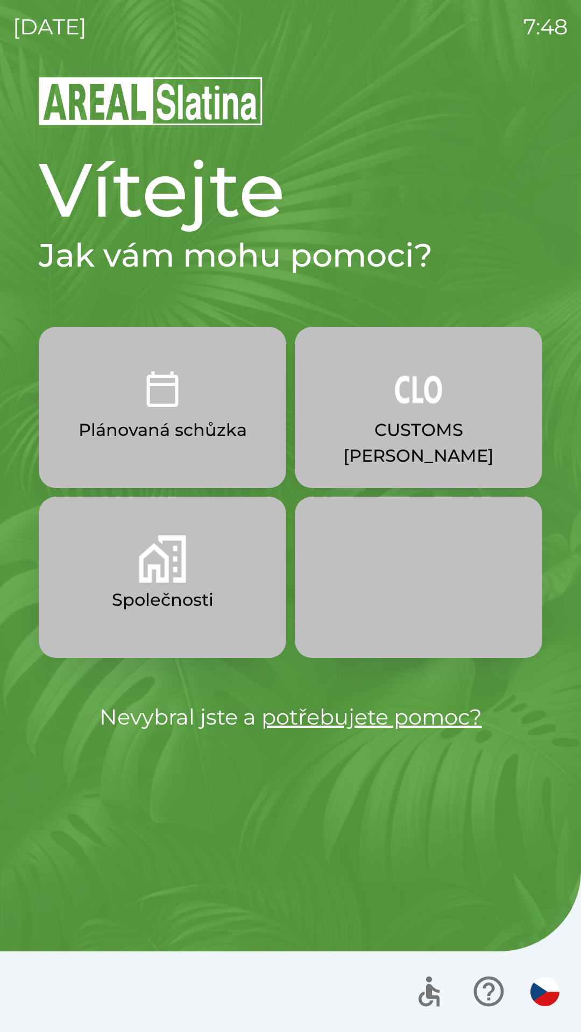
click at [447, 427] on p "CUSTOMS [PERSON_NAME]" at bounding box center [418, 443] width 196 height 52
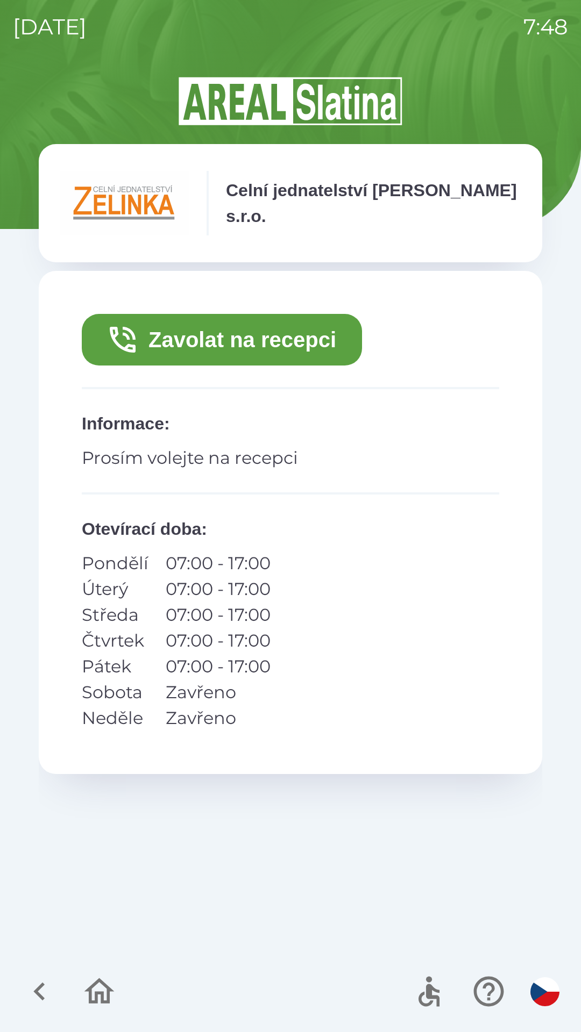
click at [325, 360] on button "Zavolat na recepci" at bounding box center [222, 340] width 280 height 52
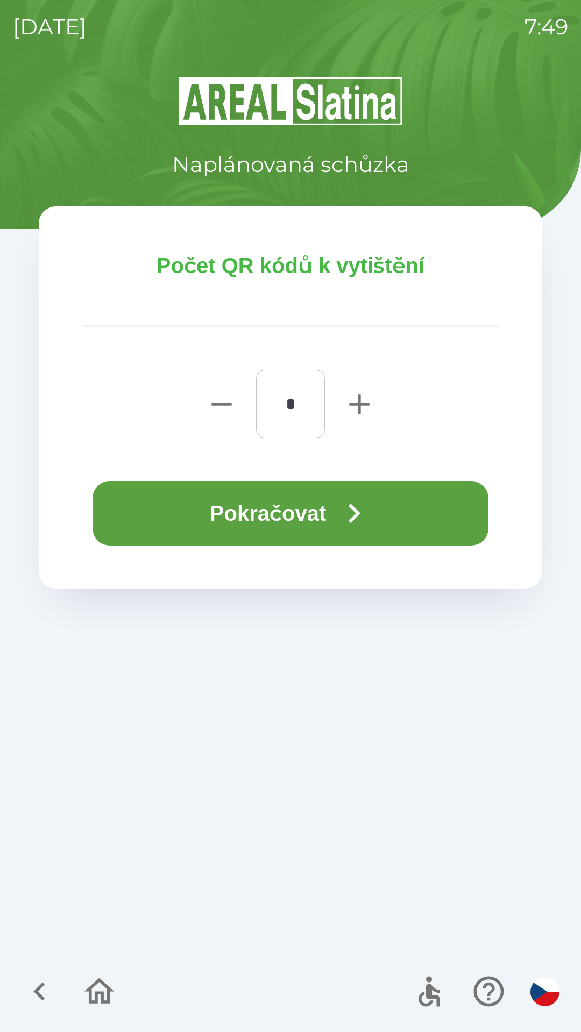
click at [403, 496] on button "Pokračovat" at bounding box center [290, 513] width 396 height 65
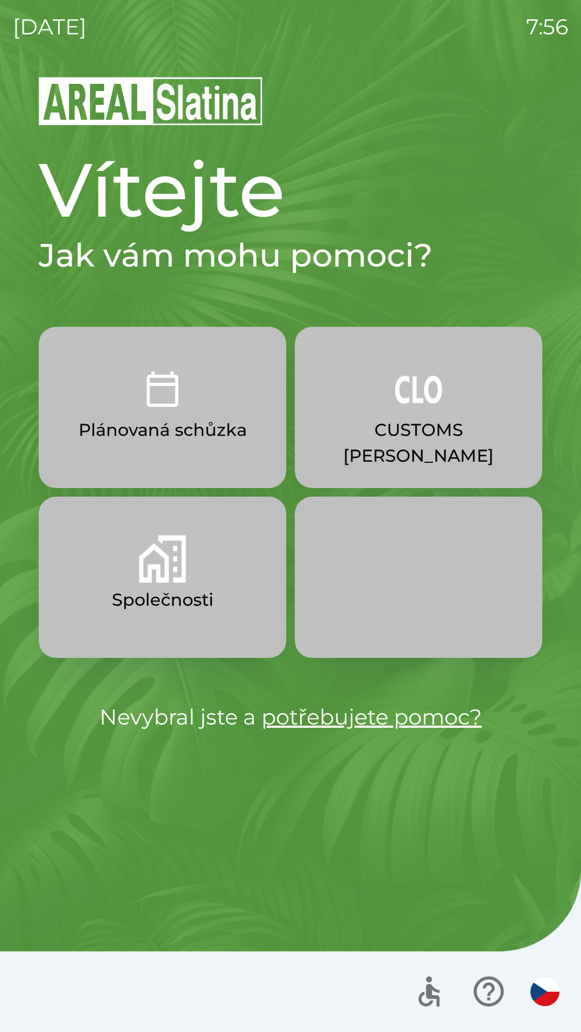
click at [406, 415] on button "CUSTOMS [PERSON_NAME]" at bounding box center [418, 407] width 247 height 161
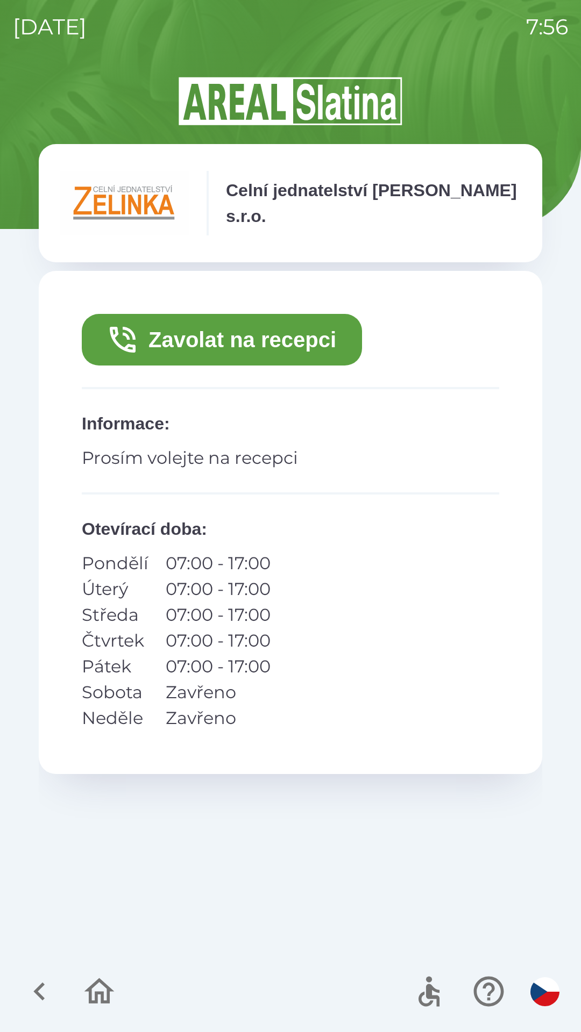
click at [250, 336] on button "Zavolat na recepci" at bounding box center [222, 340] width 280 height 52
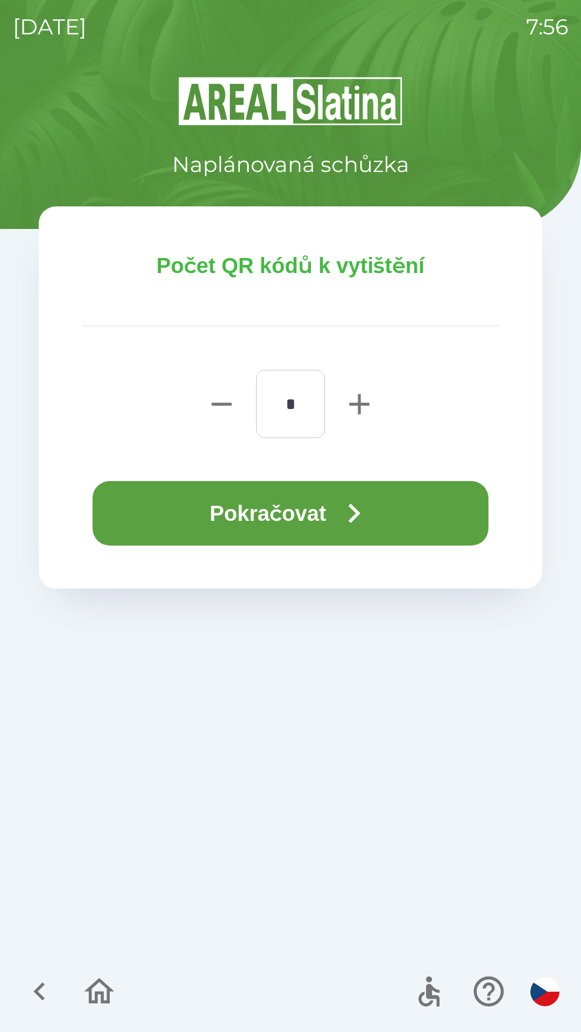
click at [262, 512] on button "Pokračovat" at bounding box center [290, 513] width 396 height 65
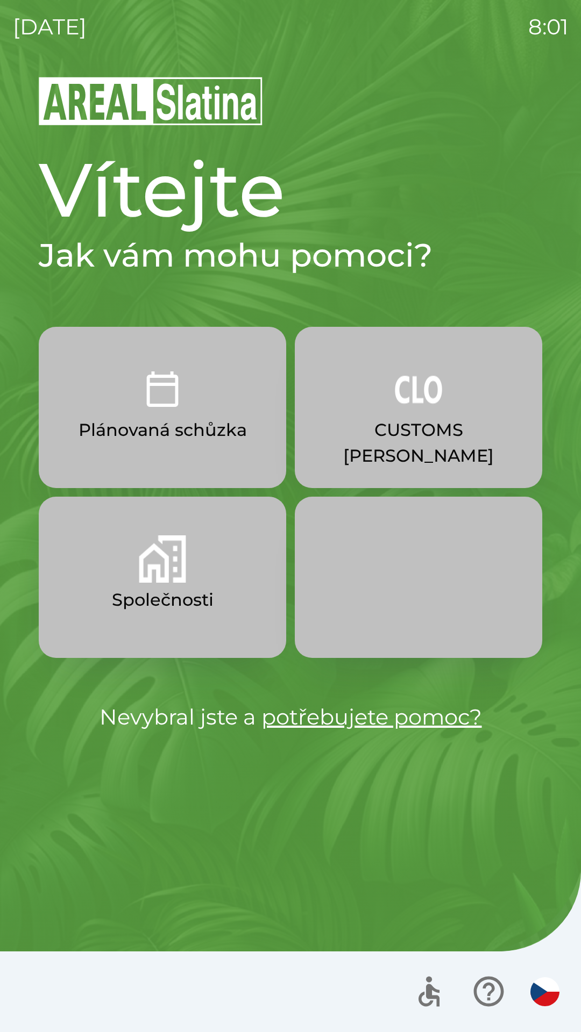
click at [473, 438] on p "CUSTOMS [PERSON_NAME]" at bounding box center [418, 443] width 196 height 52
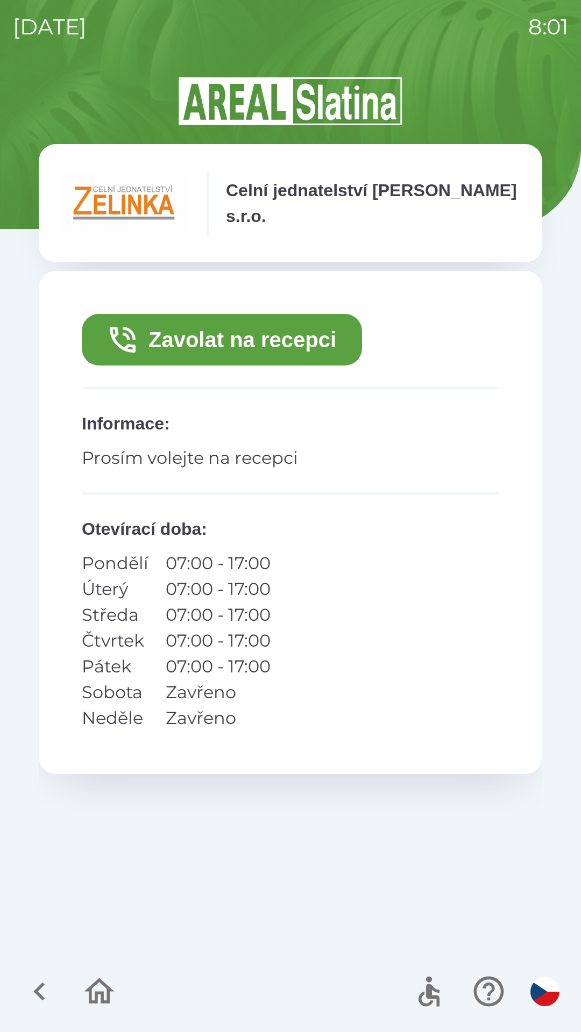
click at [337, 340] on button "Zavolat na recepci" at bounding box center [222, 340] width 280 height 52
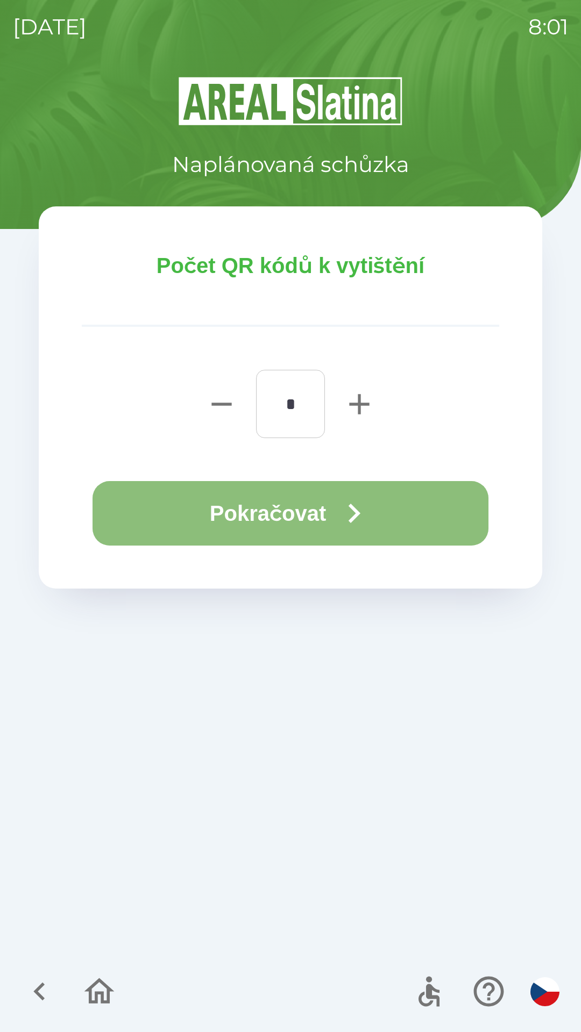
click at [329, 516] on button "Pokračovat" at bounding box center [290, 513] width 396 height 65
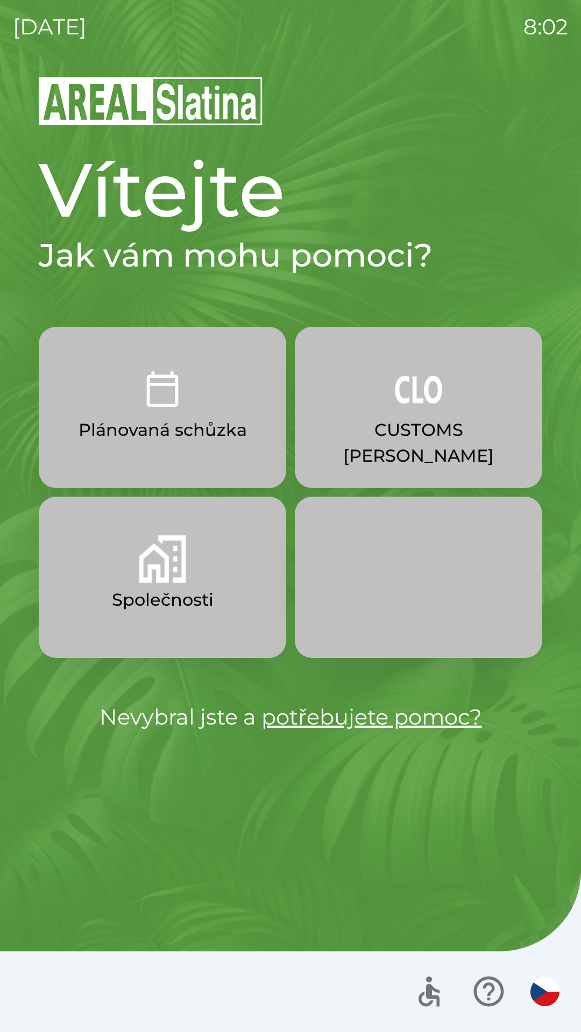
click at [204, 562] on button "Společnosti" at bounding box center [162, 577] width 247 height 161
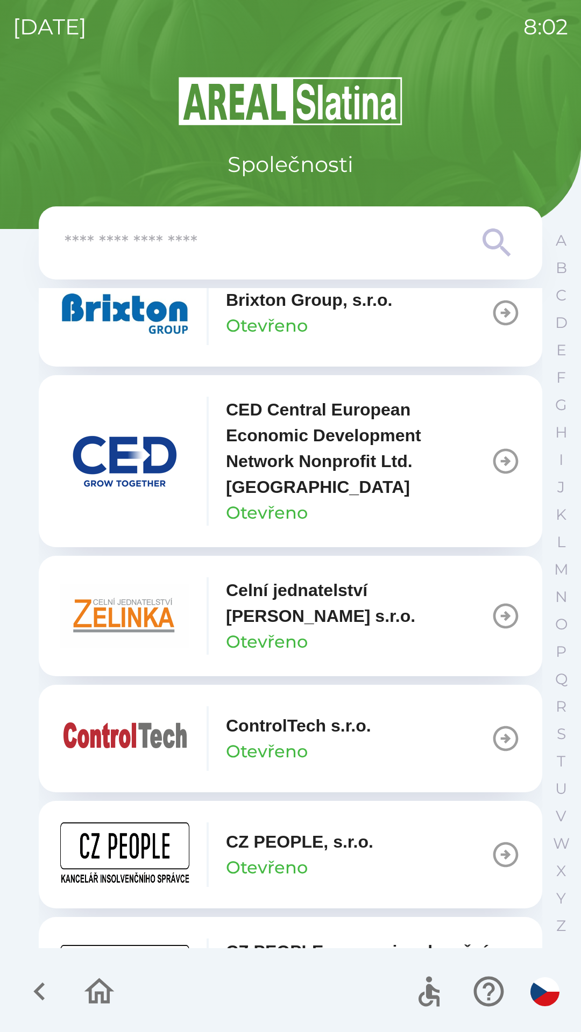
scroll to position [1704, 0]
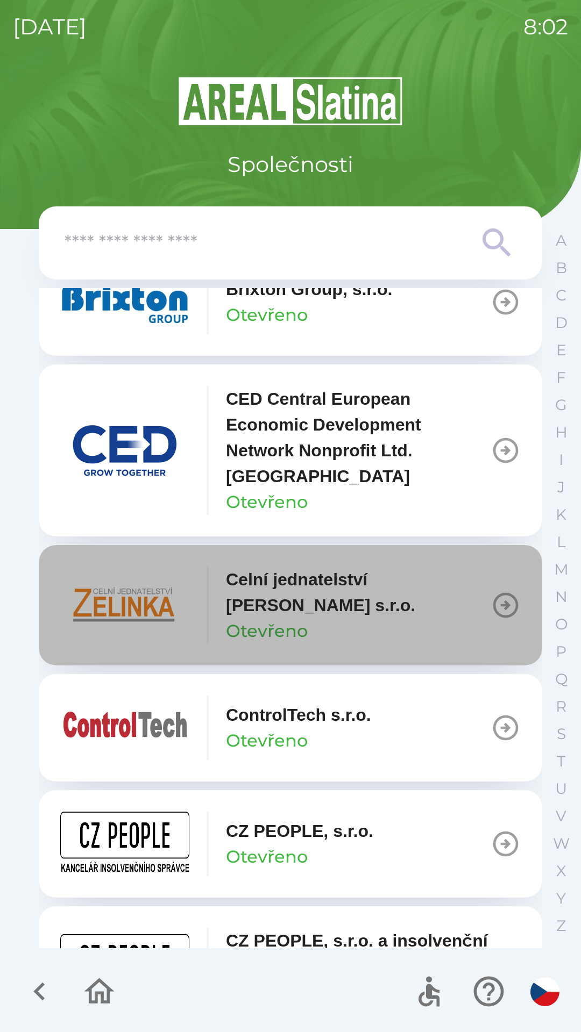
click at [493, 612] on icon "button" at bounding box center [505, 605] width 30 height 30
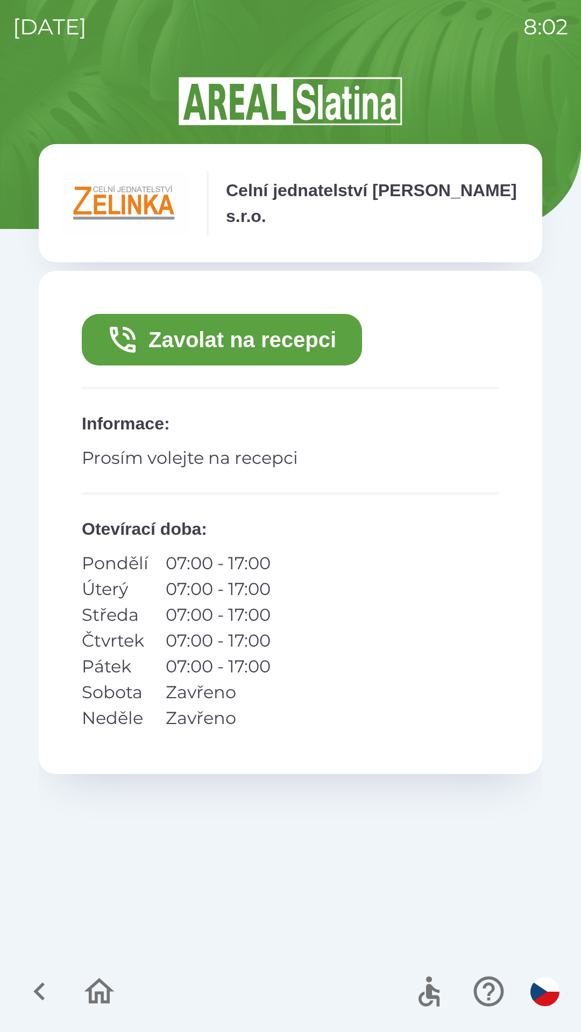
click at [439, 200] on p "Celní jednatelství [PERSON_NAME] s.r.o." at bounding box center [373, 203] width 295 height 52
click at [250, 343] on button "Zavolat na recepci" at bounding box center [222, 340] width 280 height 52
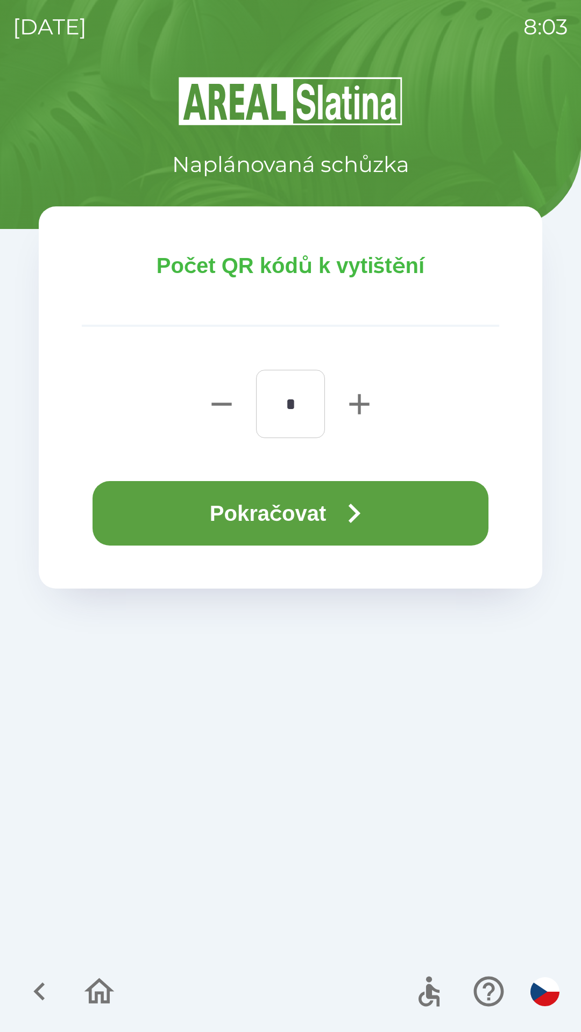
click at [316, 514] on button "Pokračovat" at bounding box center [290, 513] width 396 height 65
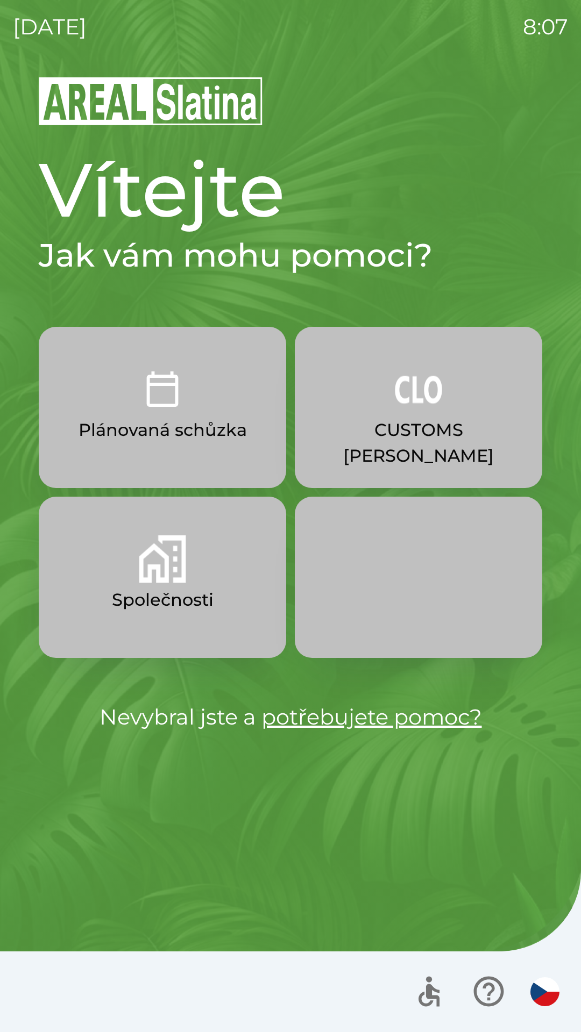
click at [359, 435] on p "CUSTOMS [PERSON_NAME]" at bounding box center [418, 443] width 196 height 52
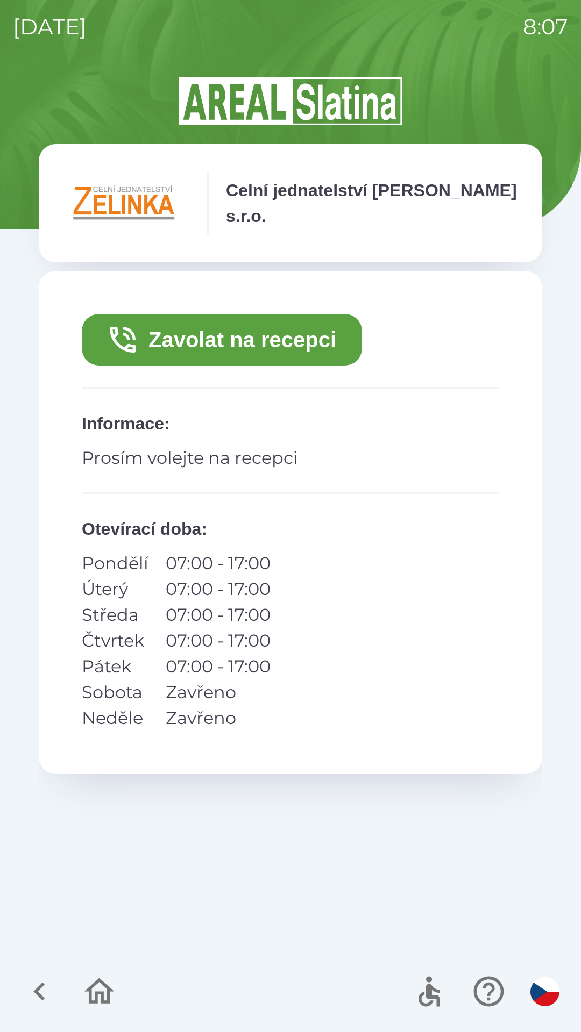
click at [160, 344] on button "Zavolat na recepci" at bounding box center [222, 340] width 280 height 52
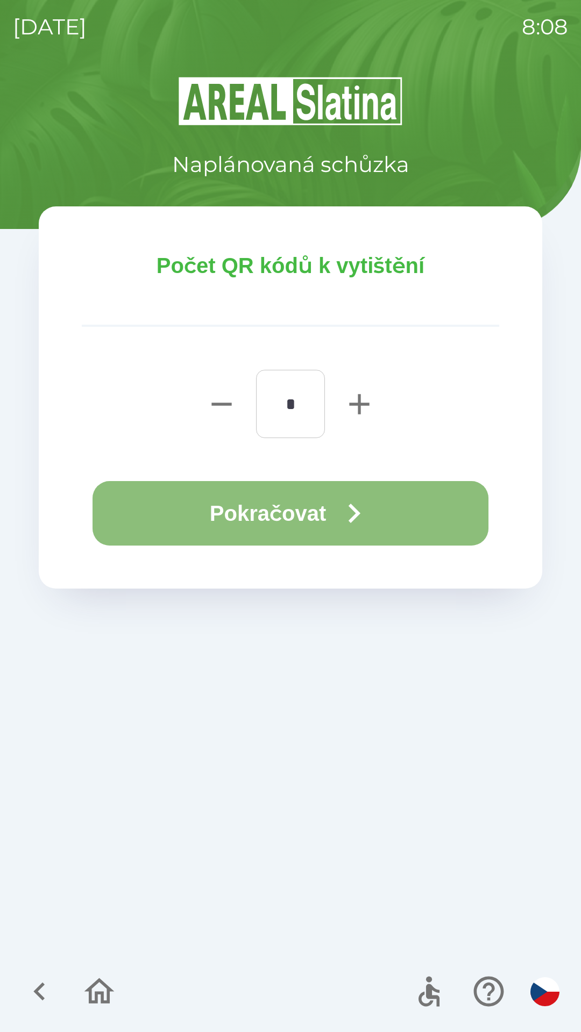
click at [231, 504] on button "Pokračovat" at bounding box center [290, 513] width 396 height 65
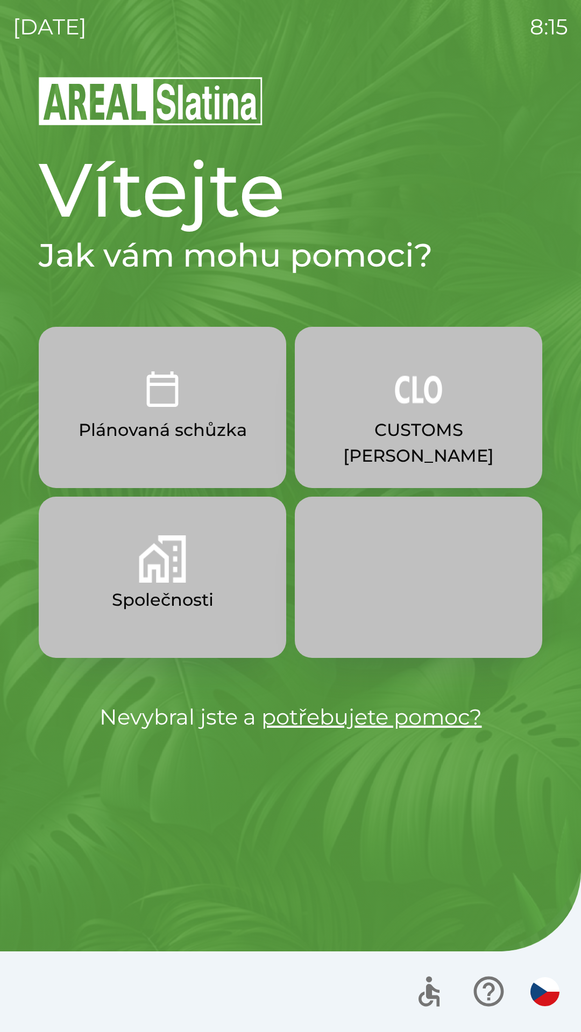
click at [423, 418] on p "CUSTOMS [PERSON_NAME]" at bounding box center [418, 443] width 196 height 52
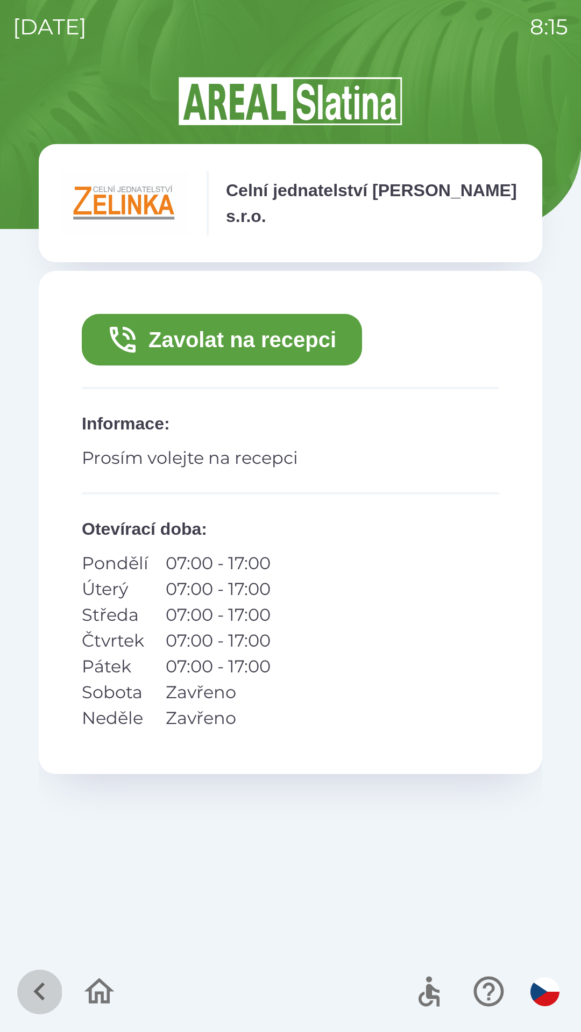
click at [40, 987] on icon "button" at bounding box center [38, 992] width 11 height 18
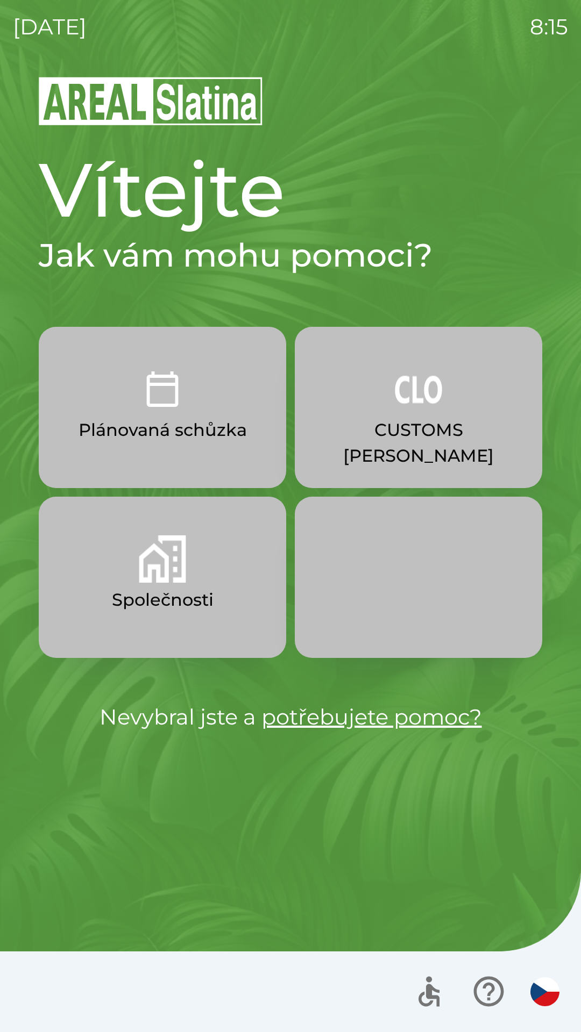
click at [540, 989] on img "button" at bounding box center [544, 991] width 29 height 29
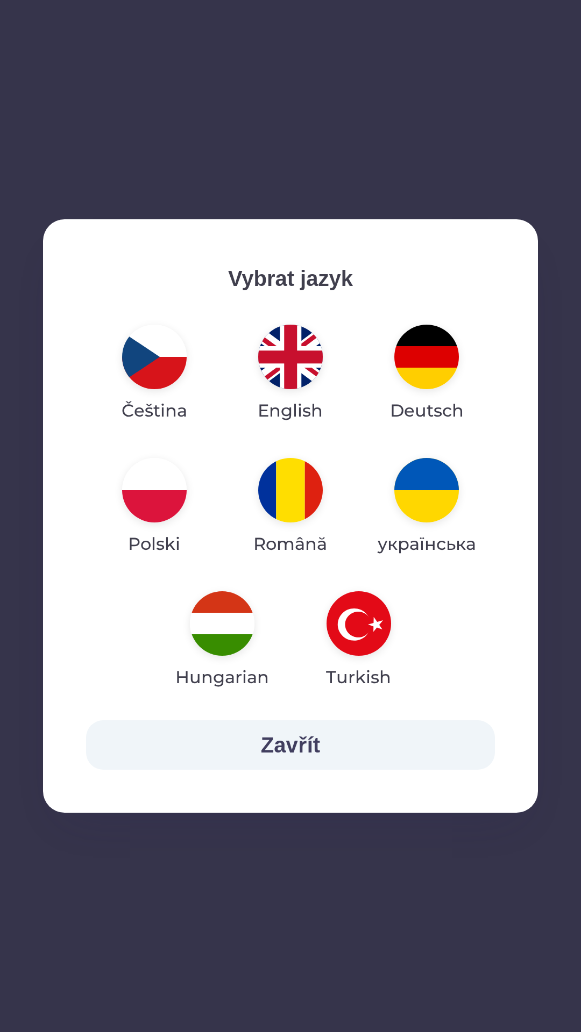
click at [155, 364] on img "button" at bounding box center [154, 357] width 65 height 65
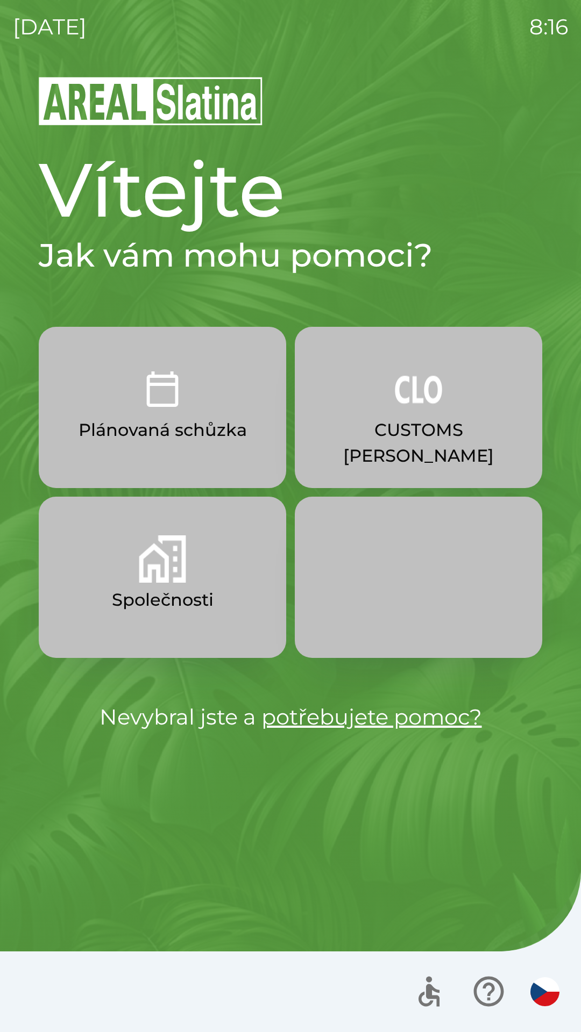
click at [154, 576] on img "button" at bounding box center [162, 558] width 47 height 47
click at [422, 411] on img "button" at bounding box center [418, 389] width 47 height 47
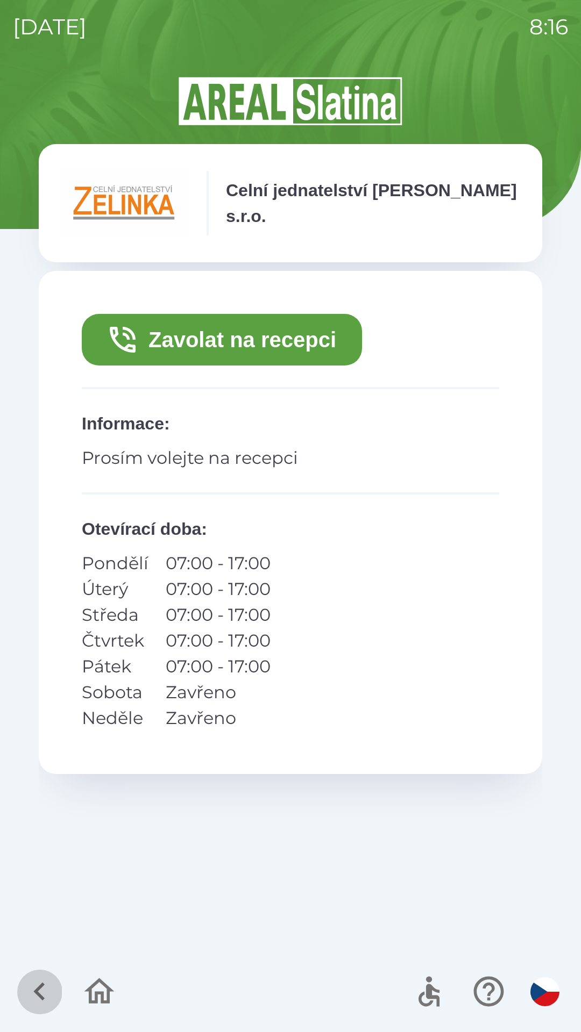
click at [40, 986] on icon "button" at bounding box center [38, 992] width 11 height 18
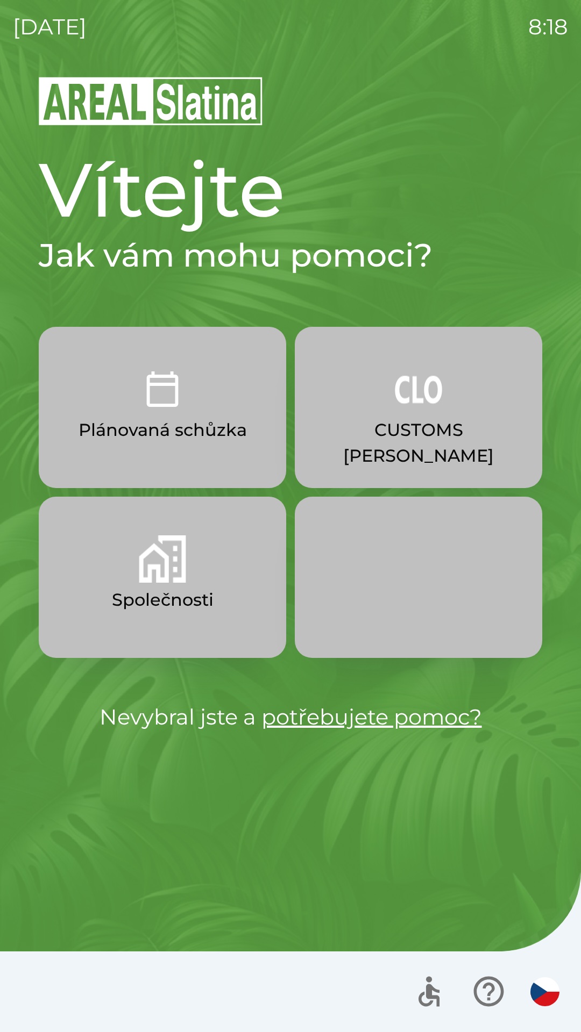
click at [4, 1028] on div at bounding box center [290, 991] width 581 height 81
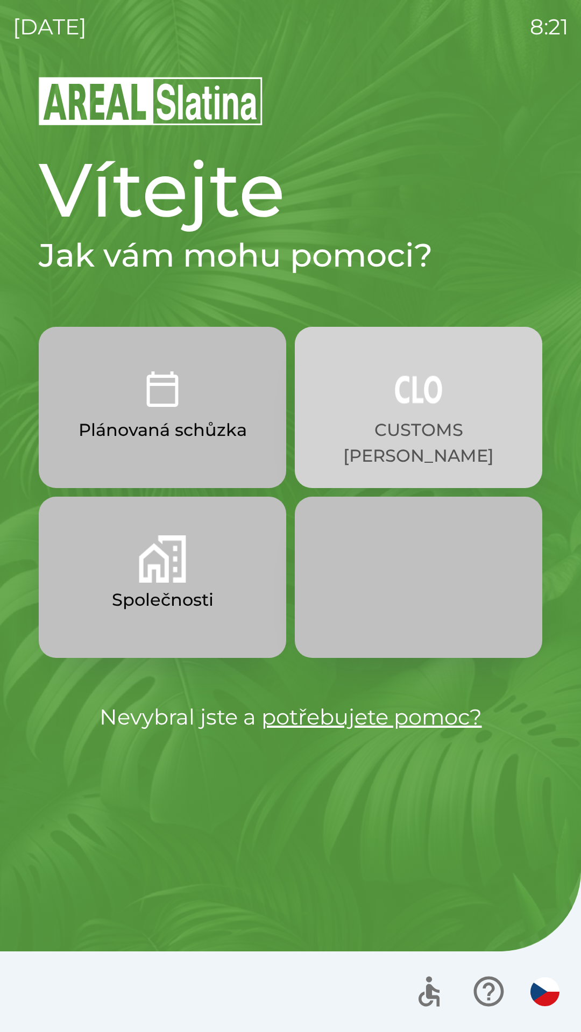
click at [426, 425] on p "CUSTOMS [PERSON_NAME]" at bounding box center [418, 443] width 196 height 52
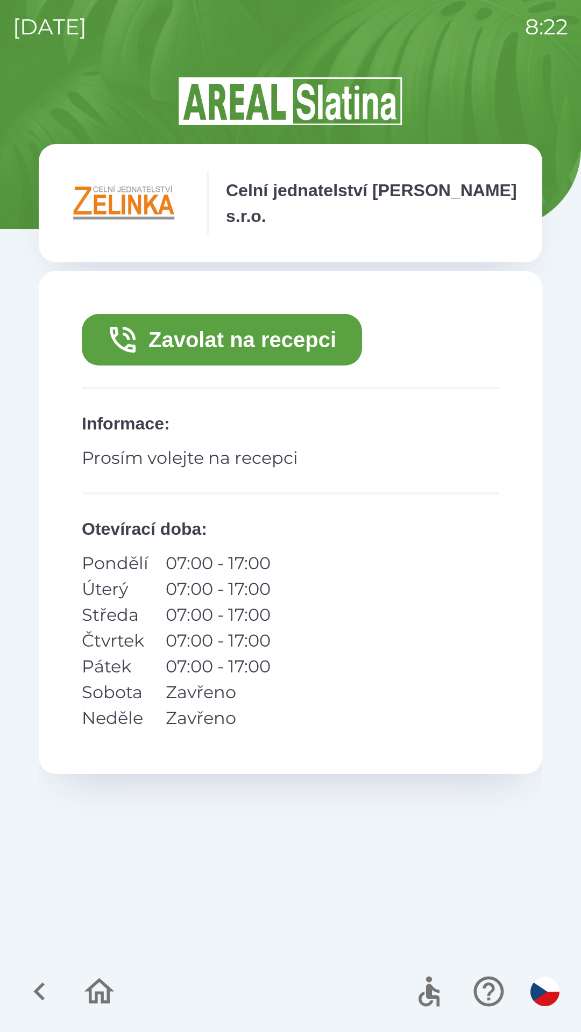
click at [316, 351] on button "Zavolat na recepci" at bounding box center [222, 340] width 280 height 52
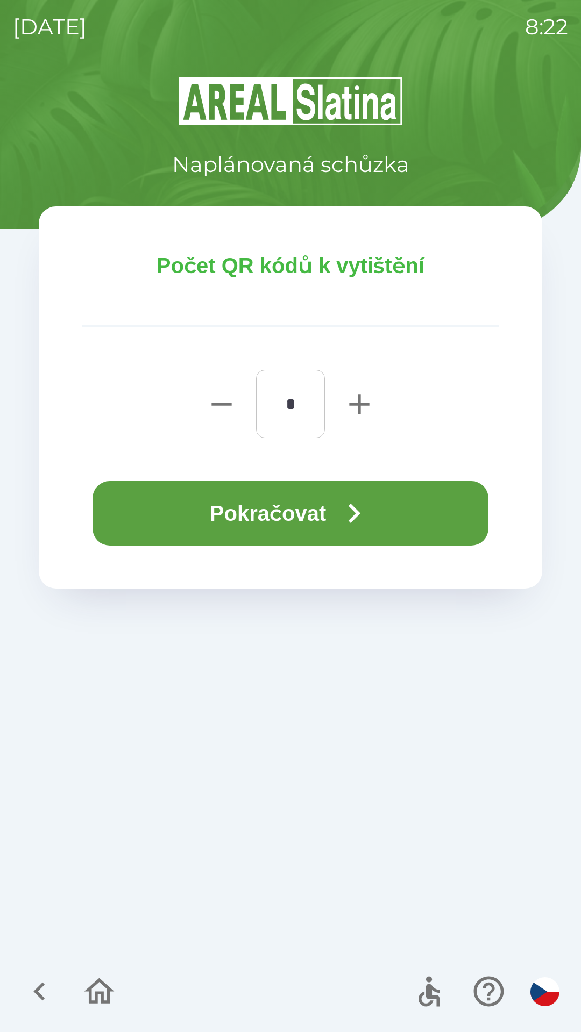
click at [339, 519] on icon "button" at bounding box center [353, 513] width 39 height 39
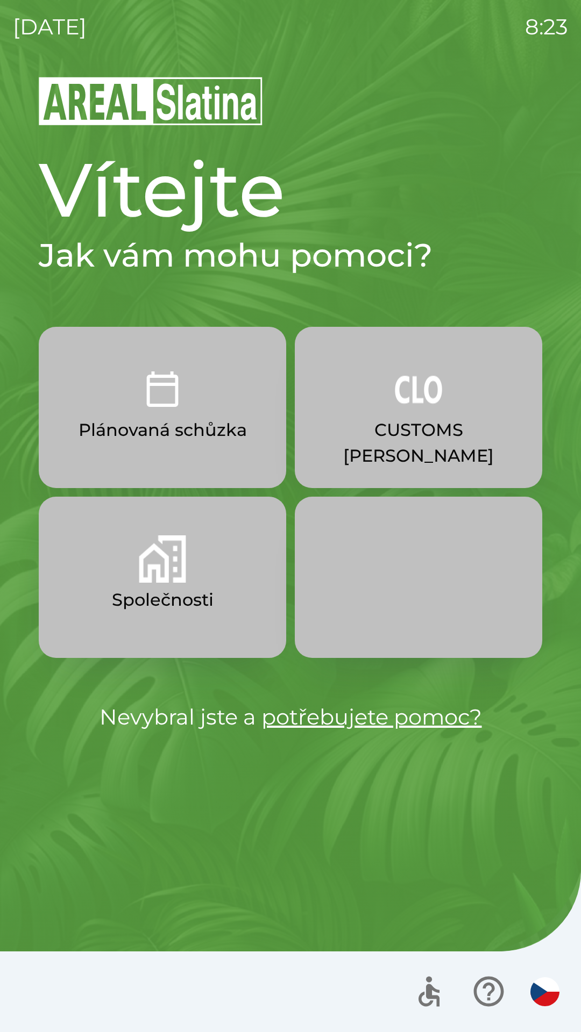
click at [378, 441] on p "CUSTOMS [PERSON_NAME]" at bounding box center [418, 443] width 196 height 52
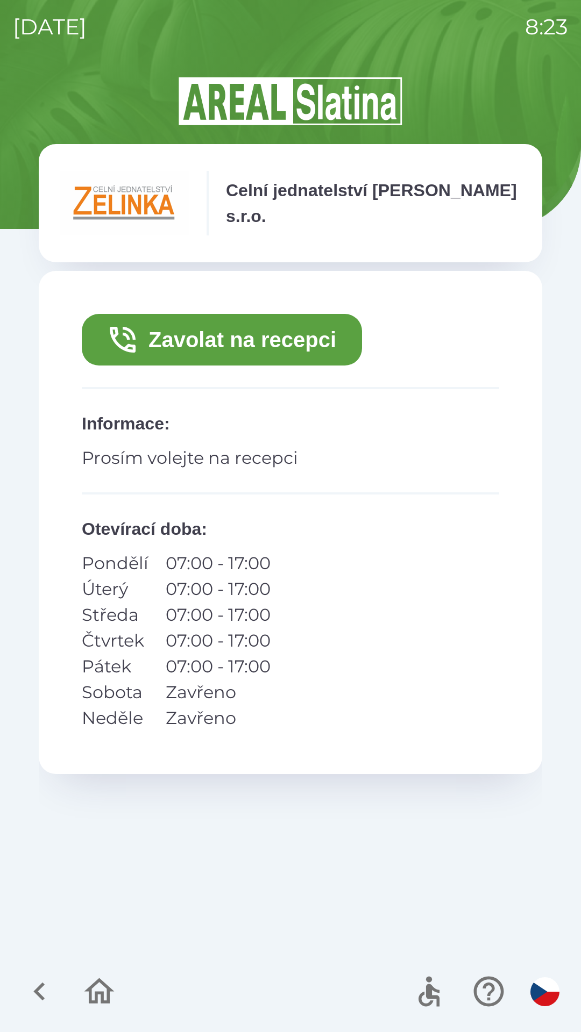
click at [166, 349] on button "Zavolat na recepci" at bounding box center [222, 340] width 280 height 52
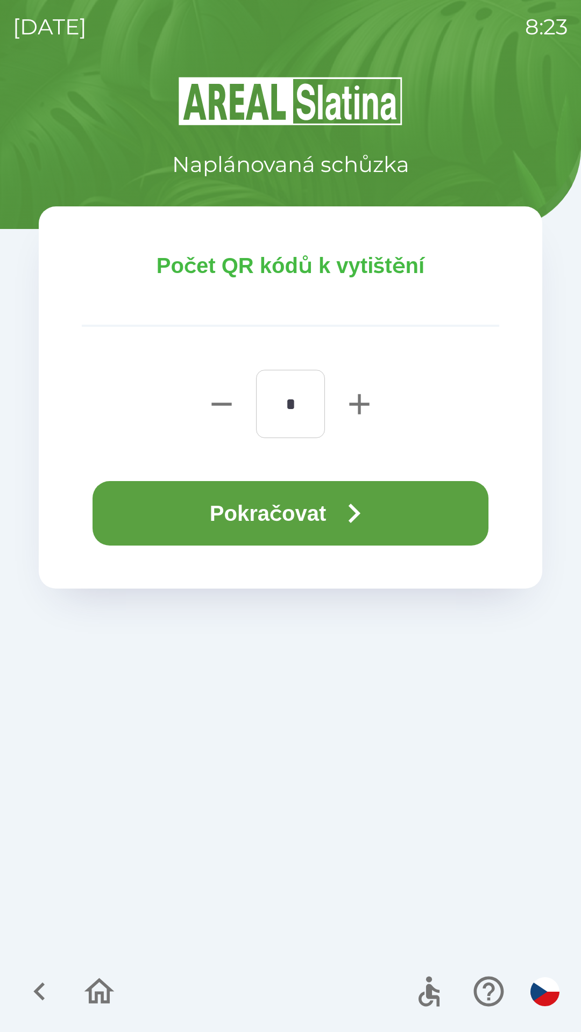
click at [194, 516] on button "Pokračovat" at bounding box center [290, 513] width 396 height 65
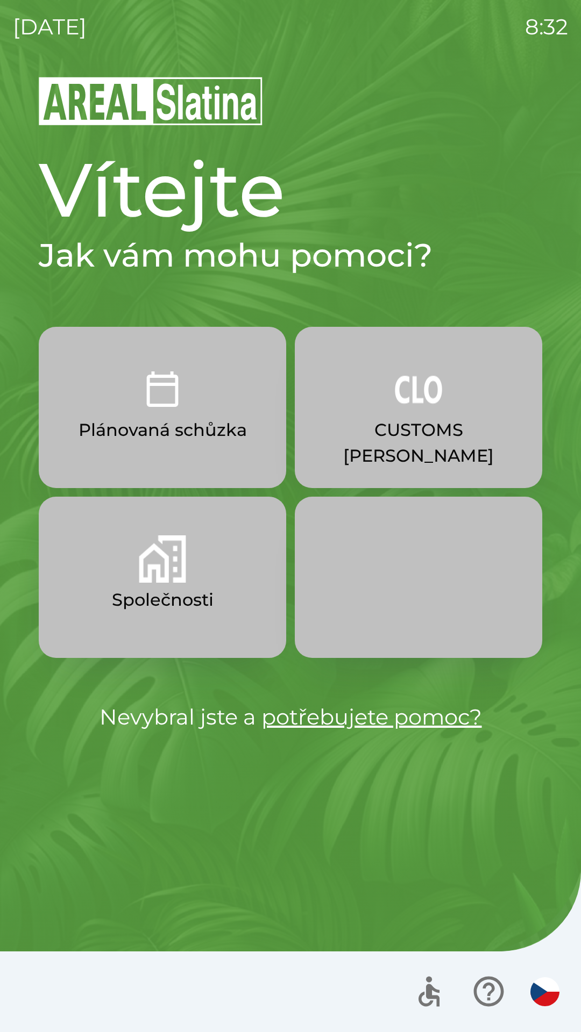
click at [222, 586] on button "Společnosti" at bounding box center [162, 577] width 247 height 161
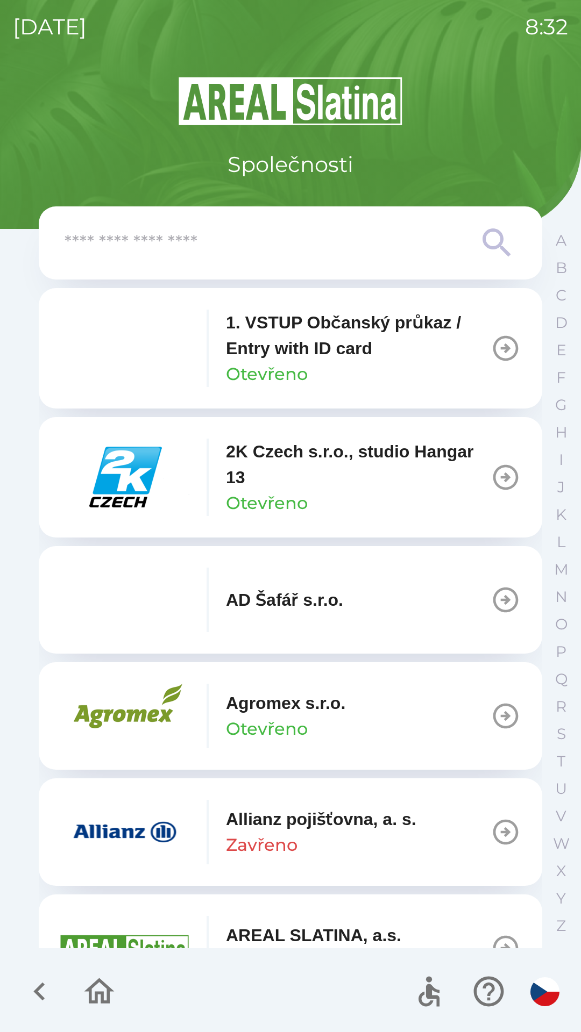
click at [315, 244] on input "text" at bounding box center [269, 243] width 409 height 30
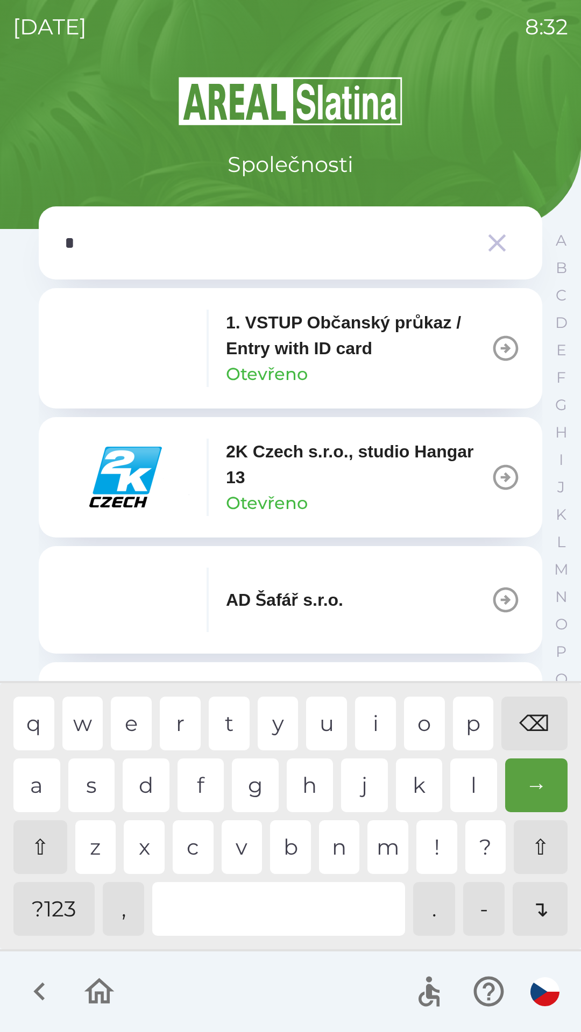
click at [95, 779] on div "s" at bounding box center [91, 785] width 47 height 54
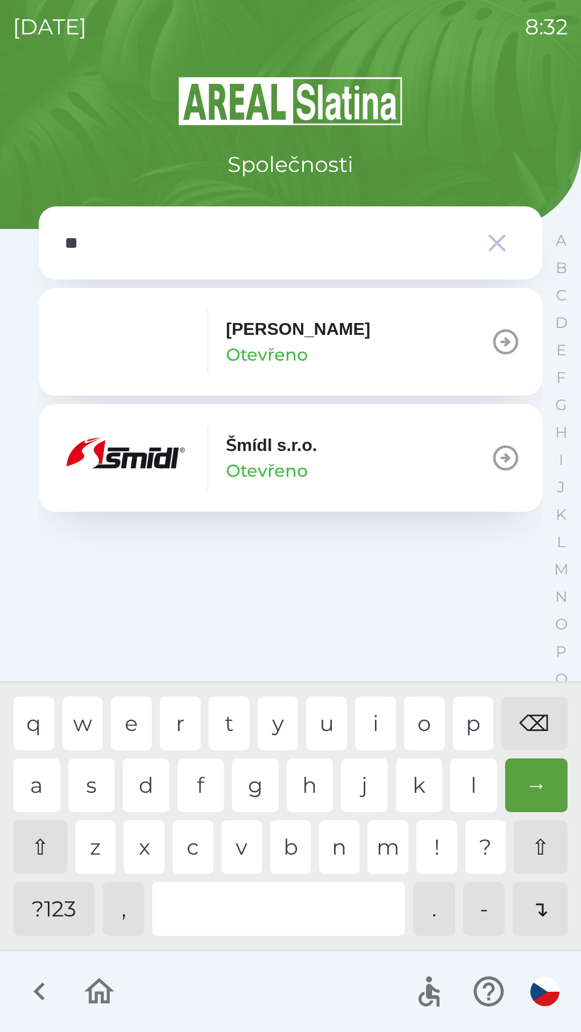
click at [384, 846] on div "m" at bounding box center [387, 847] width 41 height 54
type input "***"
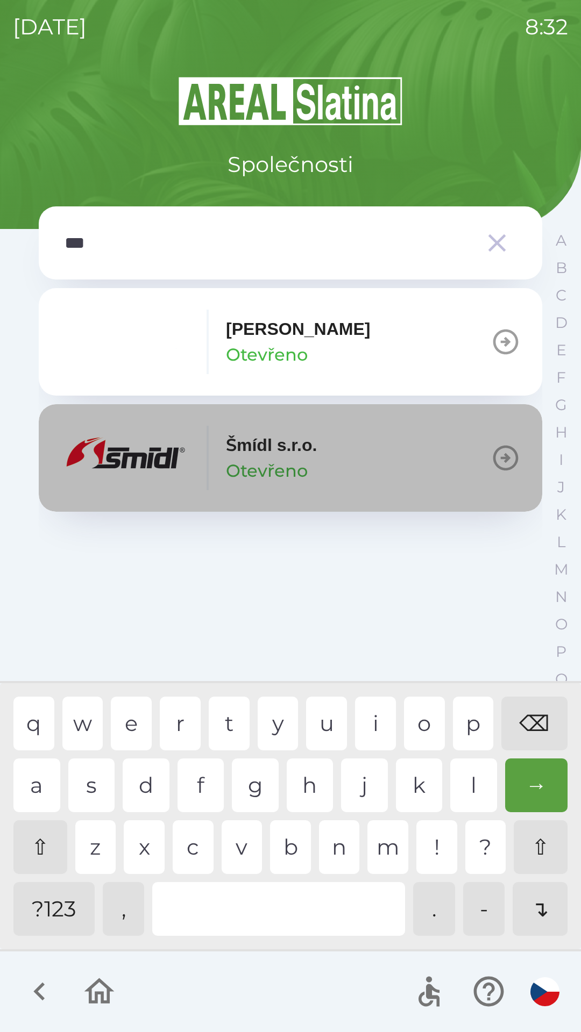
click at [238, 450] on p "Šmídl s.r.o." at bounding box center [271, 445] width 91 height 26
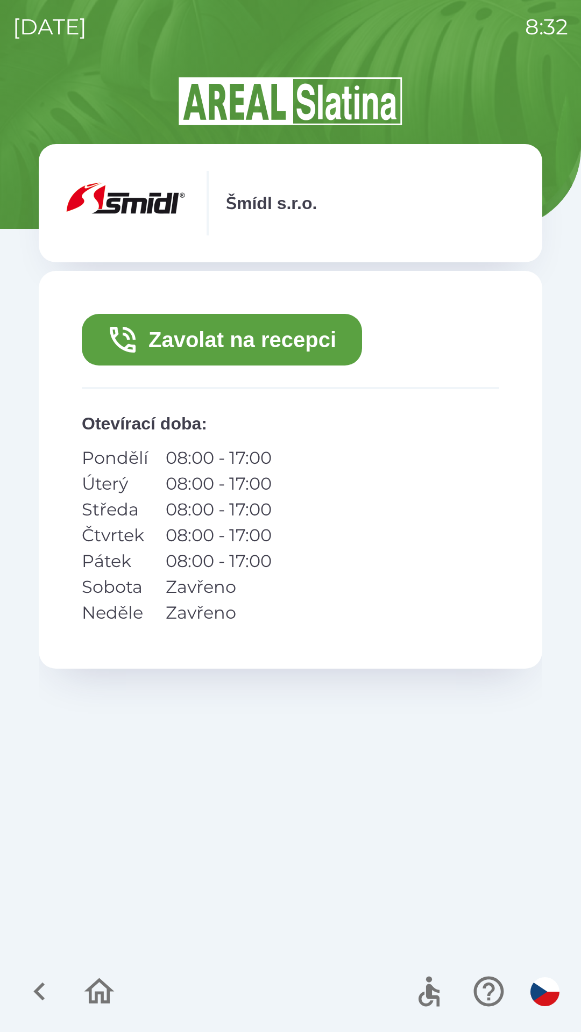
click at [297, 349] on button "Zavolat na recepci" at bounding box center [222, 340] width 280 height 52
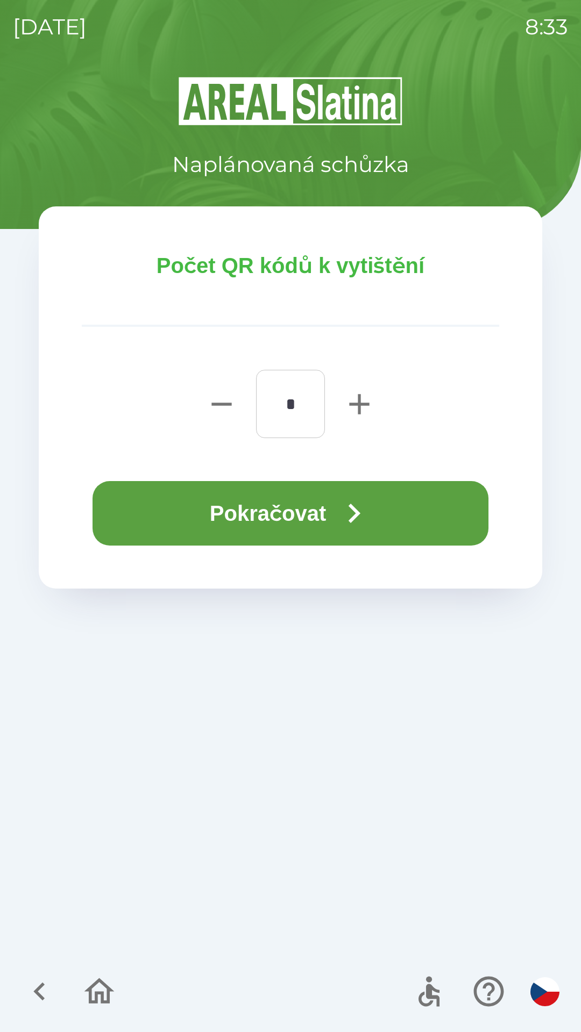
click at [336, 503] on button "Pokračovat" at bounding box center [290, 513] width 396 height 65
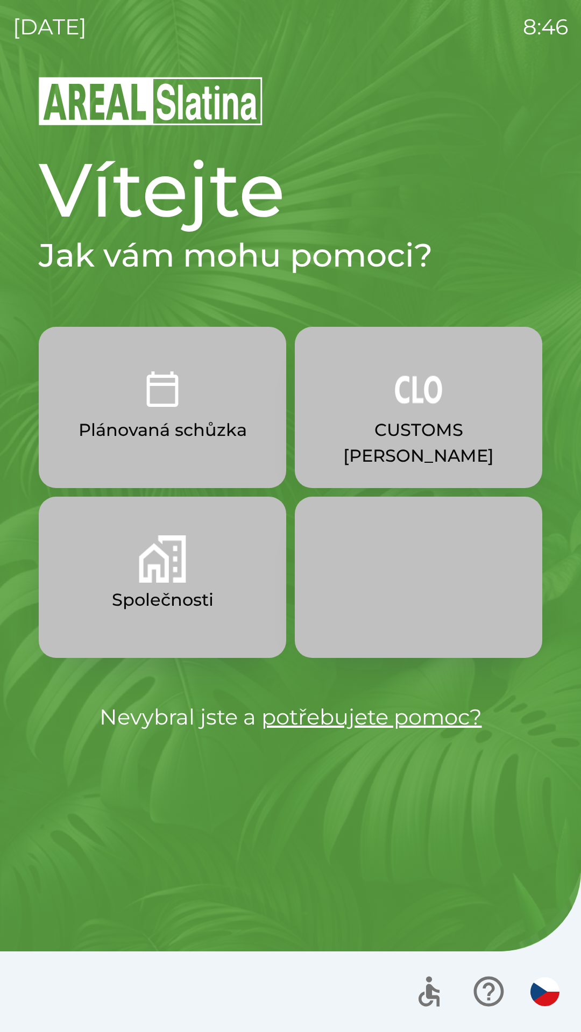
click at [183, 585] on button "Společnosti" at bounding box center [162, 577] width 247 height 161
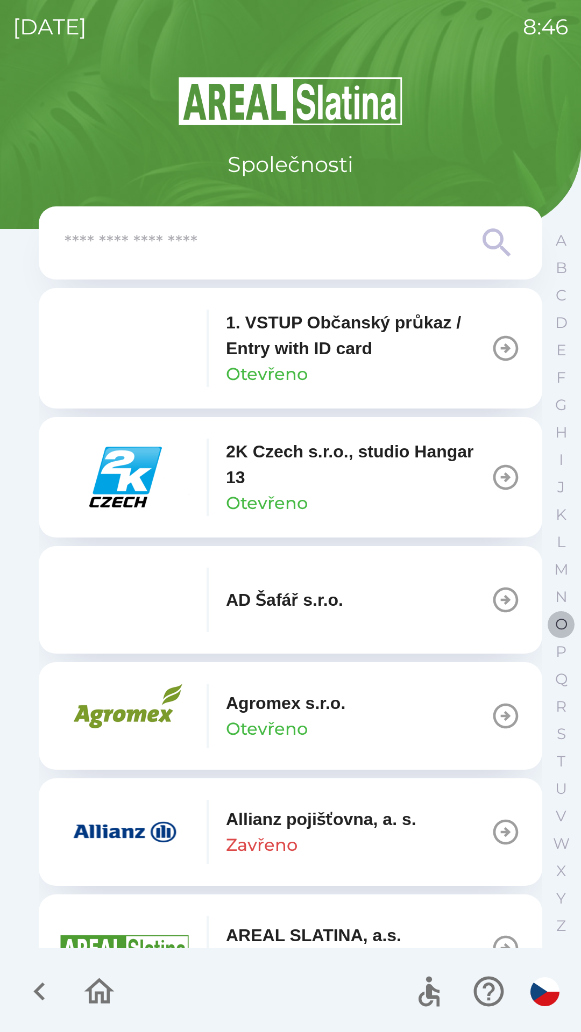
click at [560, 623] on p "O" at bounding box center [561, 624] width 12 height 19
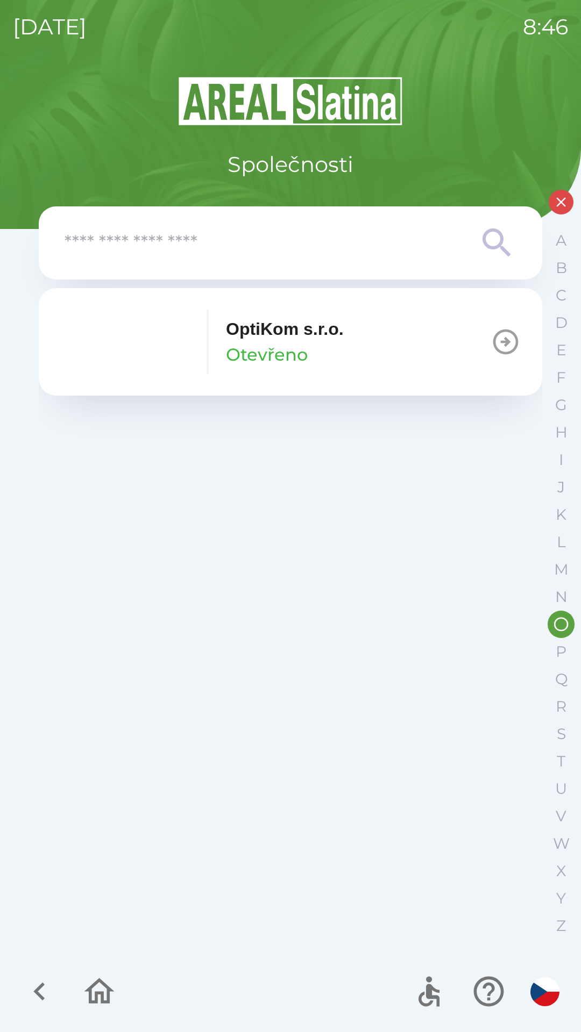
click at [477, 350] on button "OptiKom s.r.o. Otevřeno" at bounding box center [290, 342] width 503 height 108
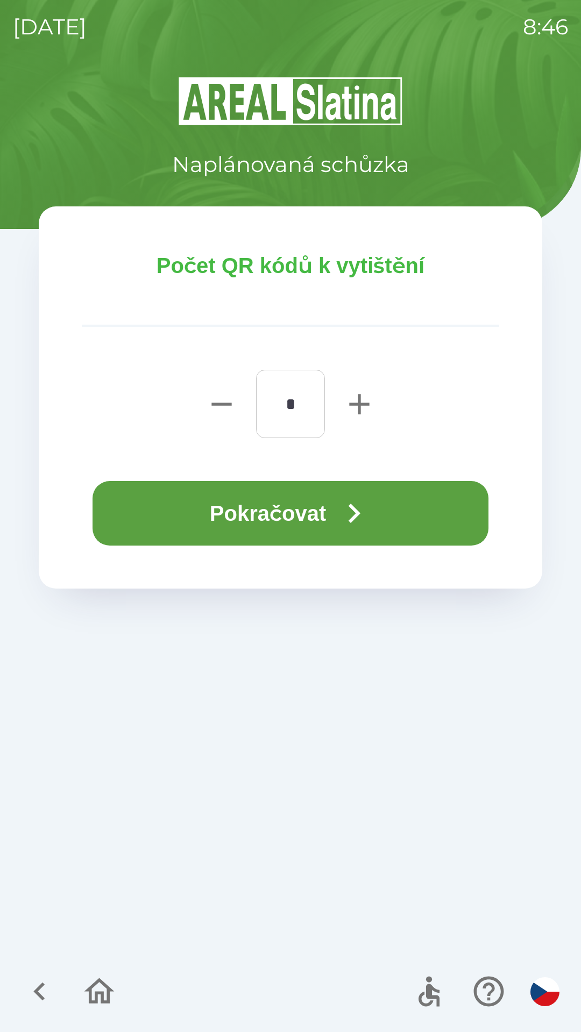
click at [380, 514] on button "Pokračovat" at bounding box center [290, 513] width 396 height 65
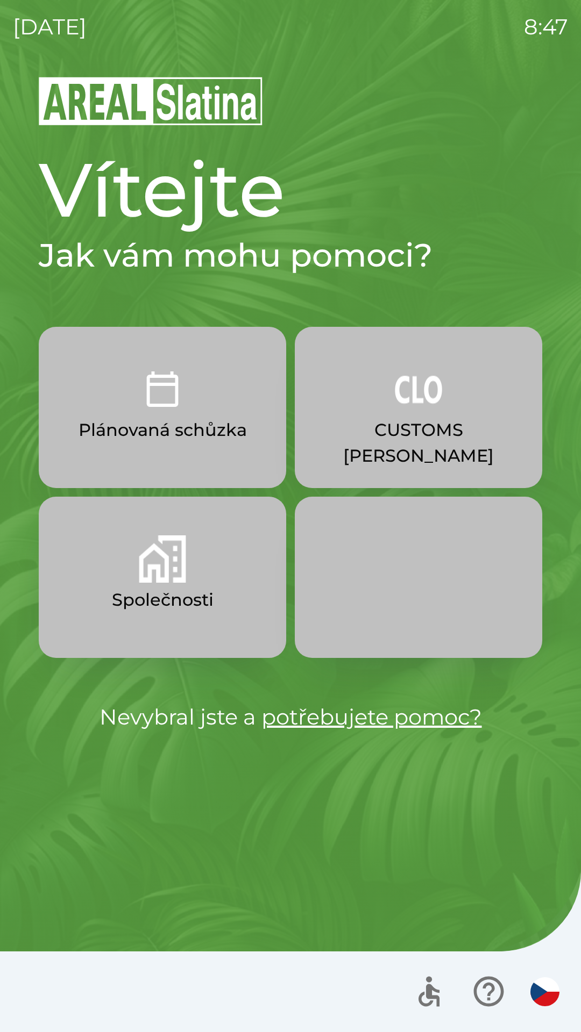
click at [163, 567] on img "button" at bounding box center [162, 558] width 47 height 47
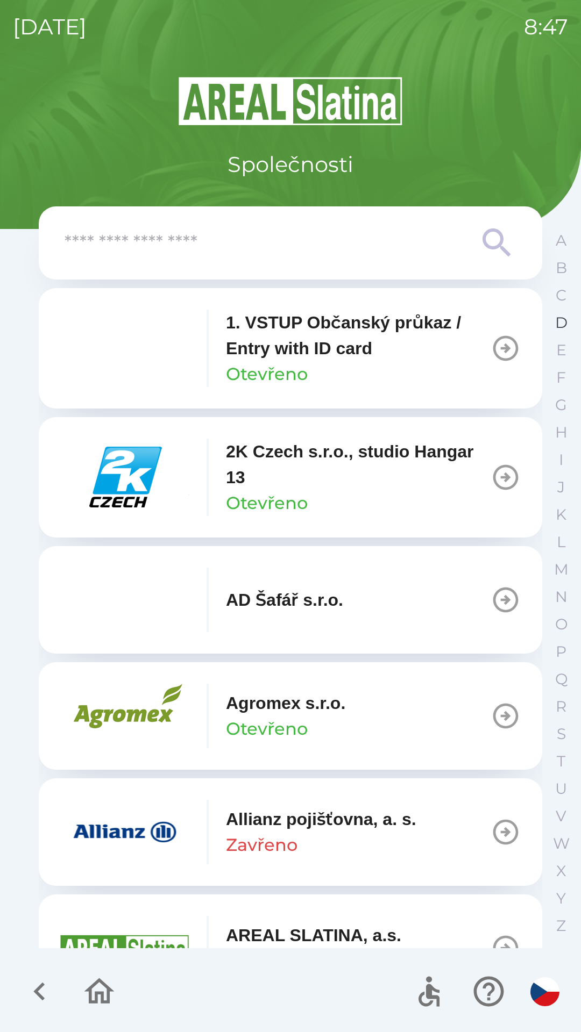
click at [556, 326] on p "D" at bounding box center [561, 322] width 12 height 19
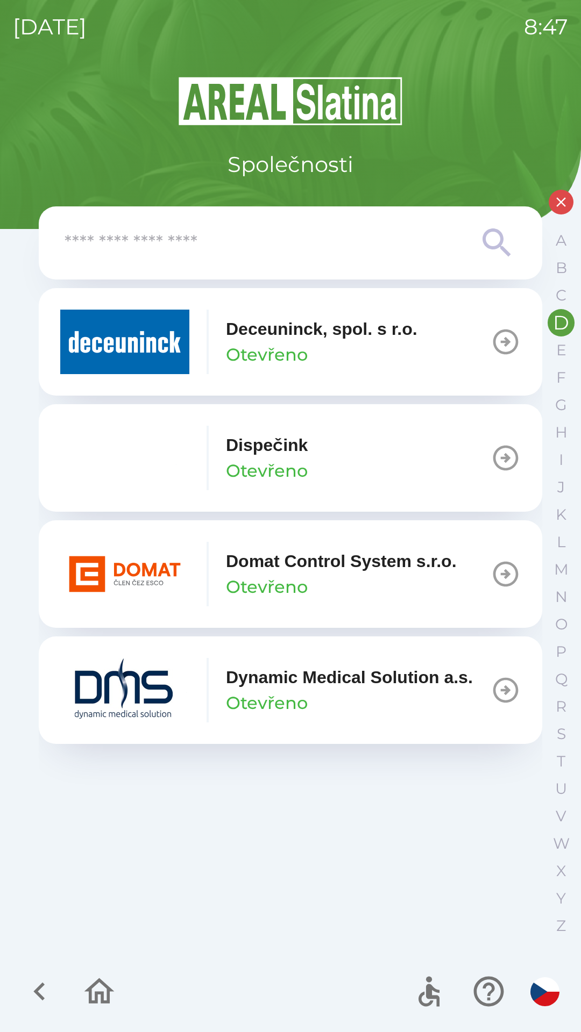
click at [280, 348] on p "Otevřeno" at bounding box center [267, 355] width 82 height 26
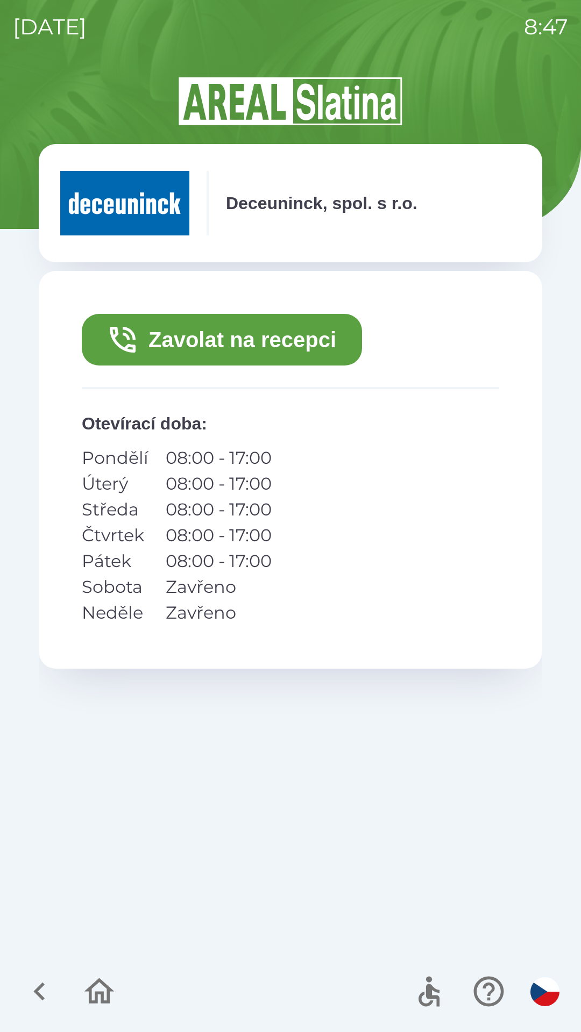
click at [286, 337] on button "Zavolat na recepci" at bounding box center [222, 340] width 280 height 52
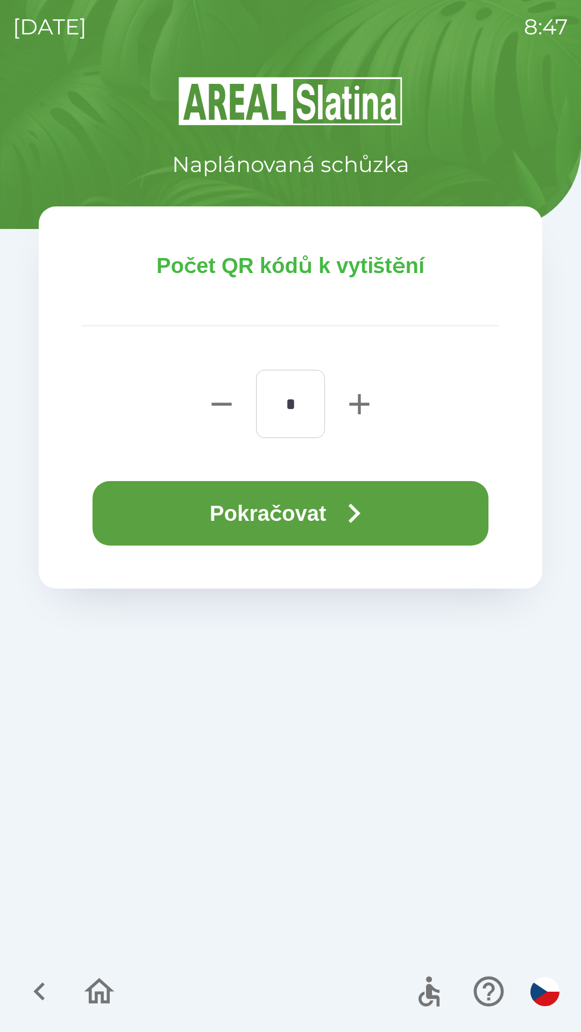
click at [283, 506] on button "Pokračovat" at bounding box center [290, 513] width 396 height 65
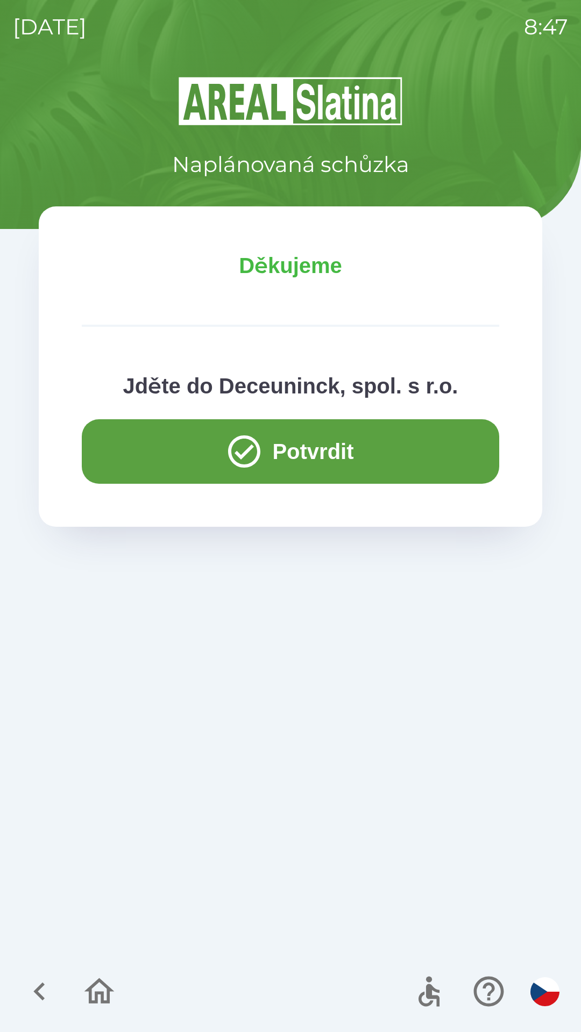
click at [111, 972] on button "button" at bounding box center [99, 991] width 45 height 45
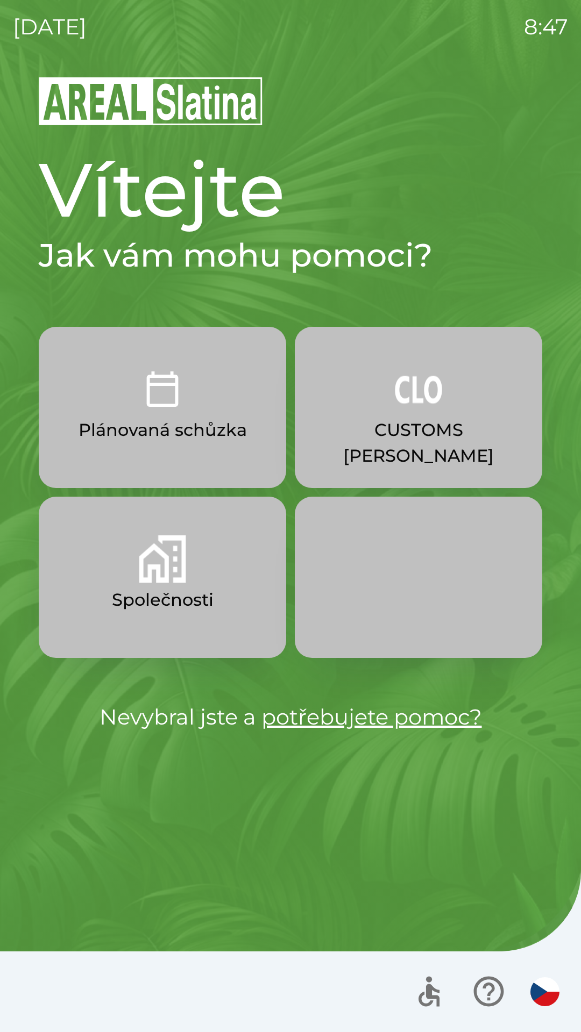
click at [91, 985] on div at bounding box center [290, 991] width 581 height 81
click at [402, 426] on p "CUSTOMS [PERSON_NAME]" at bounding box center [418, 443] width 196 height 52
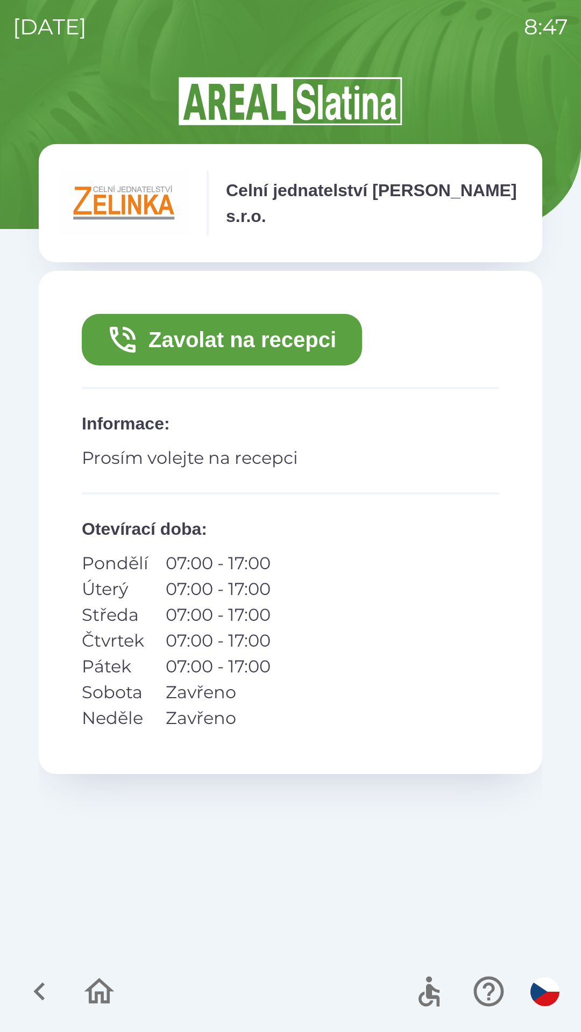
click at [282, 349] on button "Zavolat na recepci" at bounding box center [222, 340] width 280 height 52
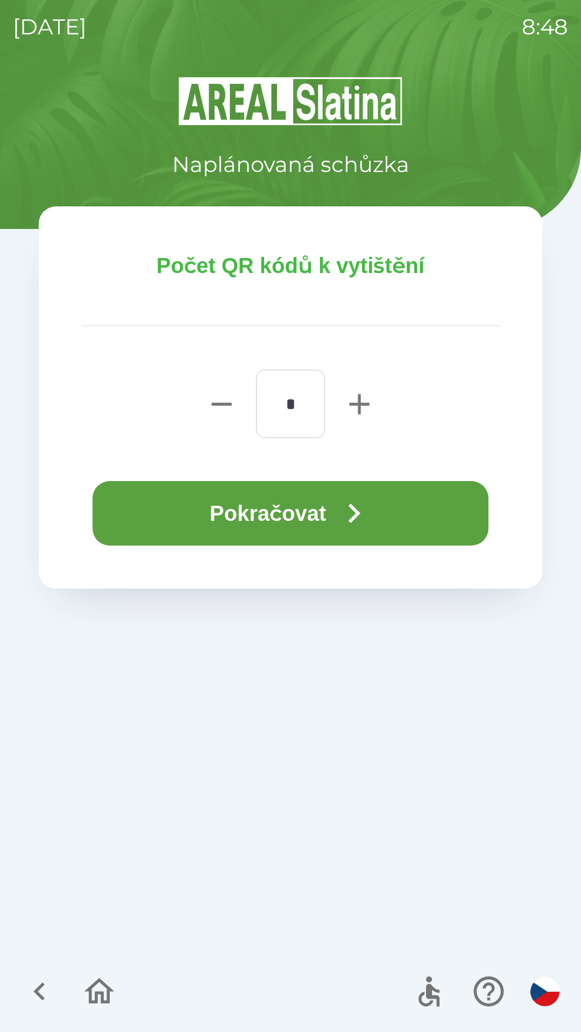
click at [313, 534] on button "Pokračovat" at bounding box center [290, 513] width 396 height 65
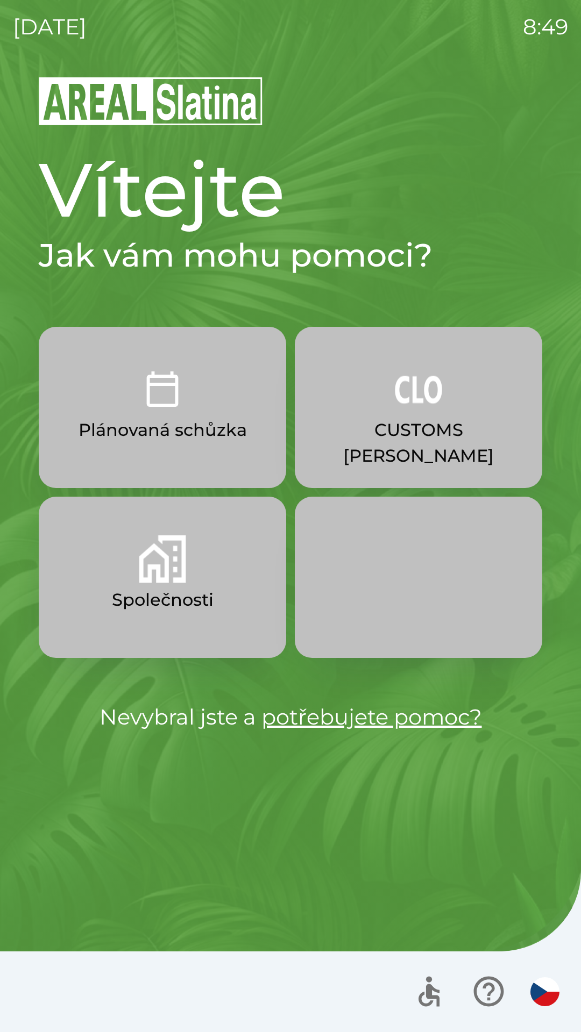
click at [182, 605] on p "Společnosti" at bounding box center [163, 600] width 102 height 26
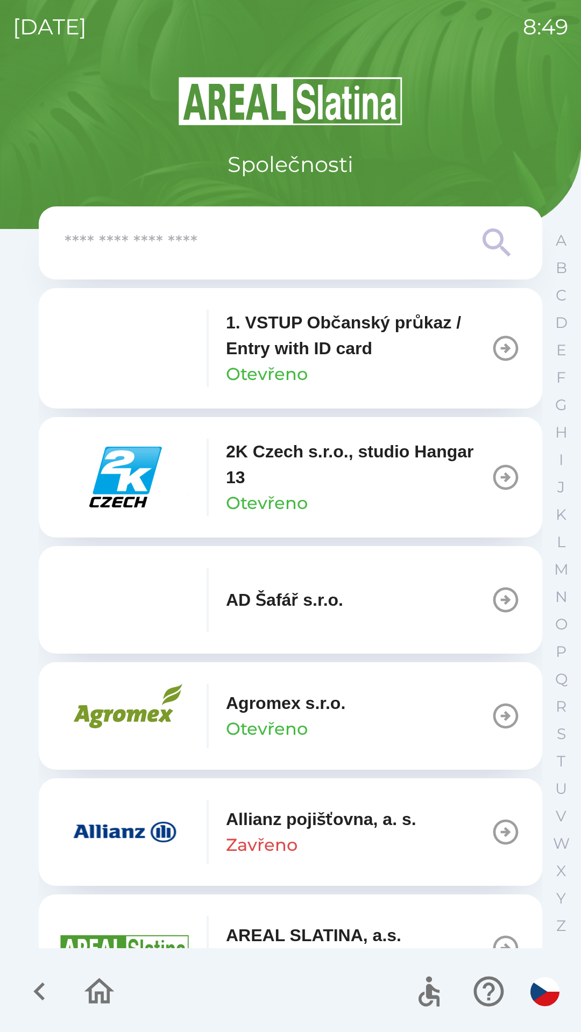
click at [149, 843] on img "button" at bounding box center [124, 832] width 129 height 65
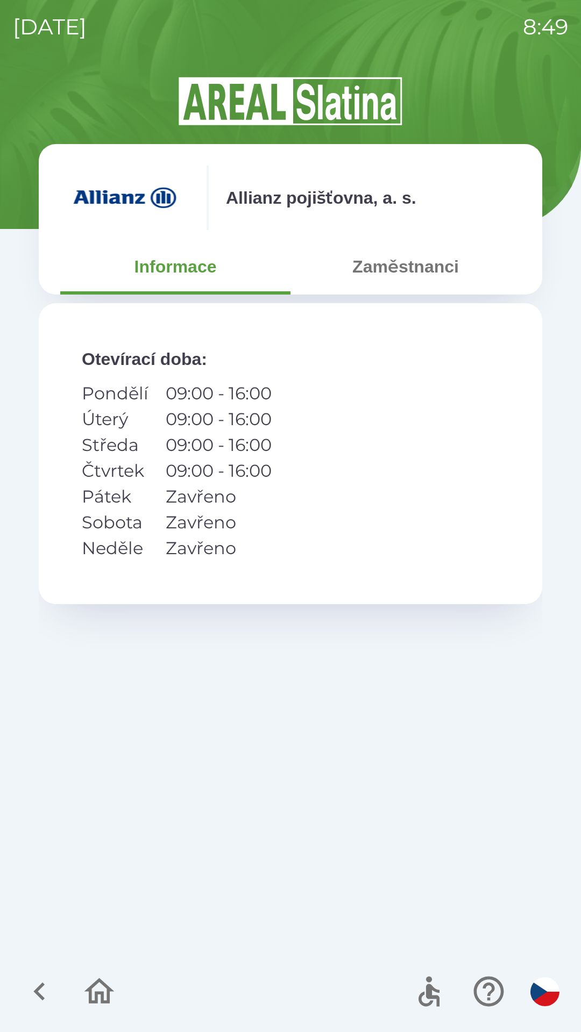
click at [428, 265] on button "Zaměstnanci" at bounding box center [405, 266] width 230 height 39
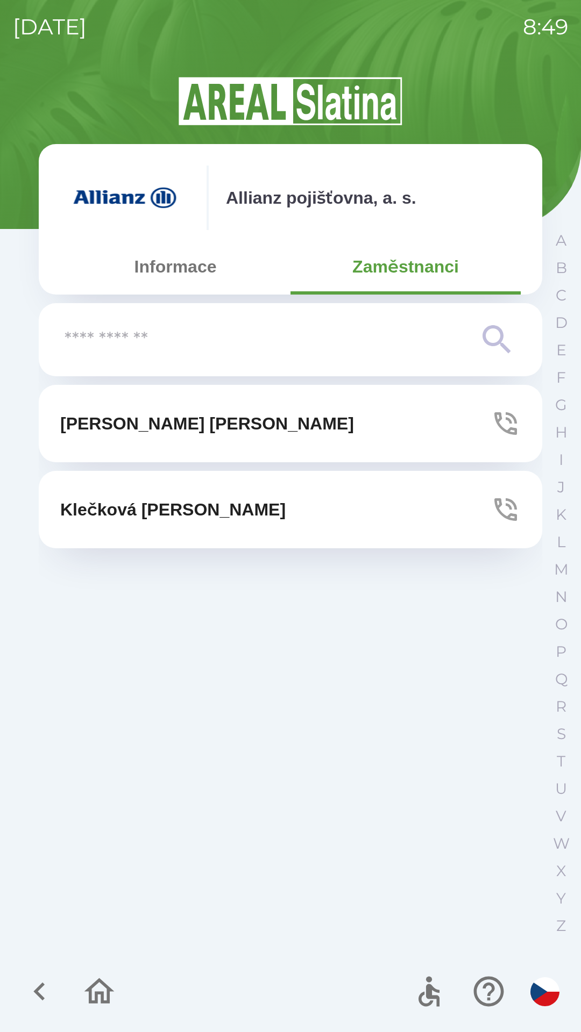
click at [294, 413] on button "[PERSON_NAME]" at bounding box center [290, 423] width 503 height 77
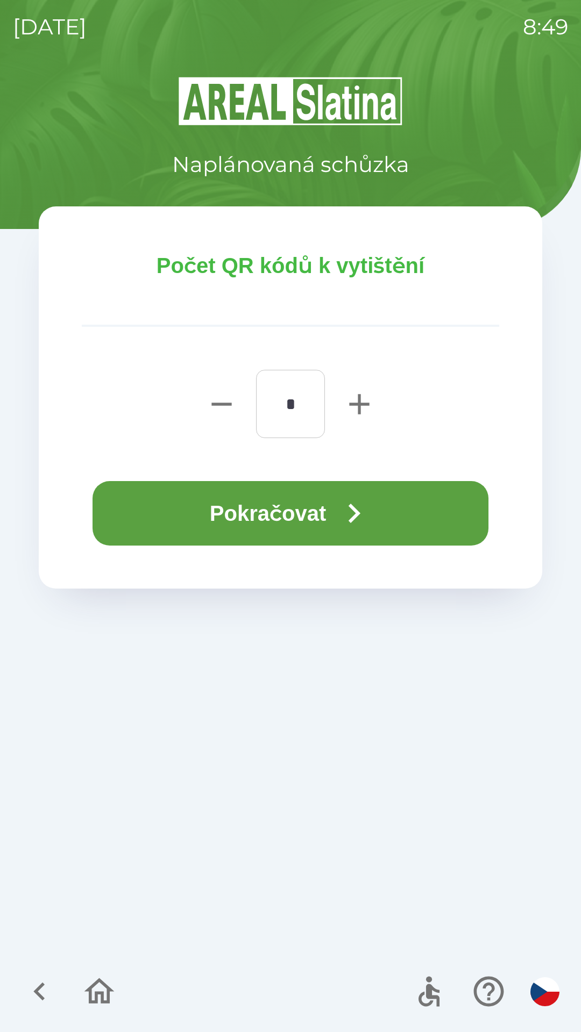
click at [292, 506] on button "Pokračovat" at bounding box center [290, 513] width 396 height 65
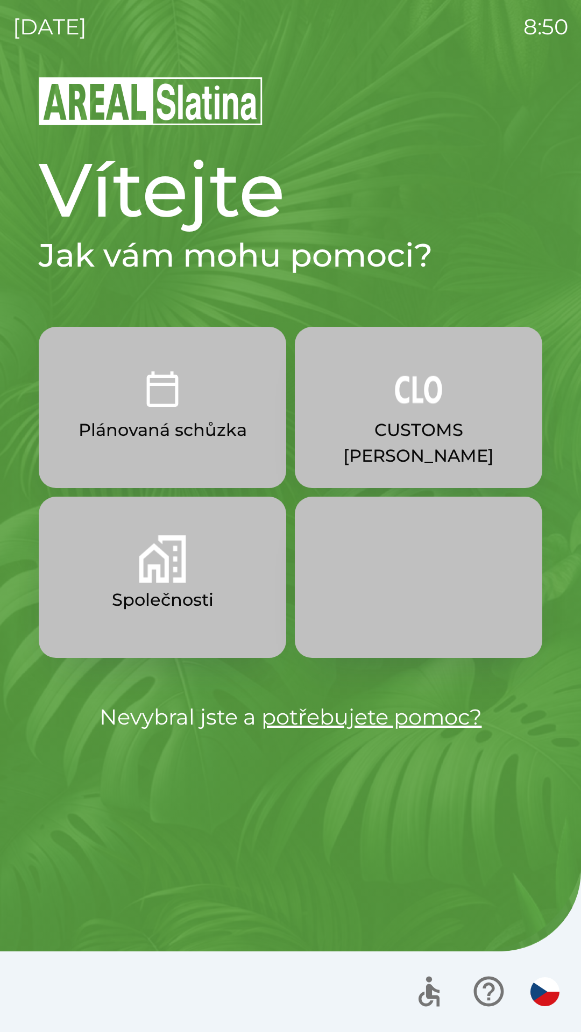
click at [407, 428] on p "CUSTOMS [PERSON_NAME]" at bounding box center [418, 443] width 196 height 52
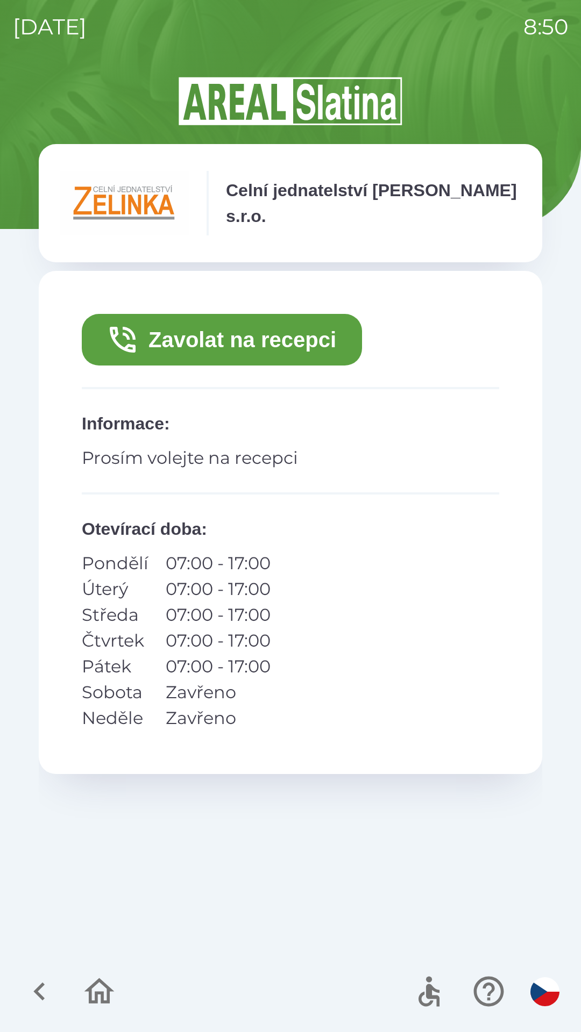
click at [263, 343] on button "Zavolat na recepci" at bounding box center [222, 340] width 280 height 52
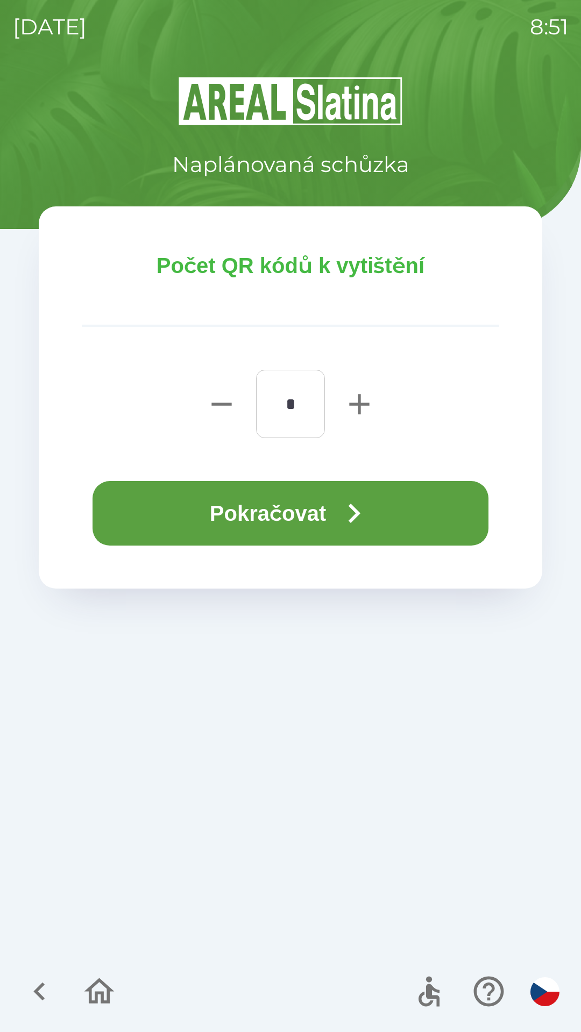
click at [329, 505] on button "Pokračovat" at bounding box center [290, 513] width 396 height 65
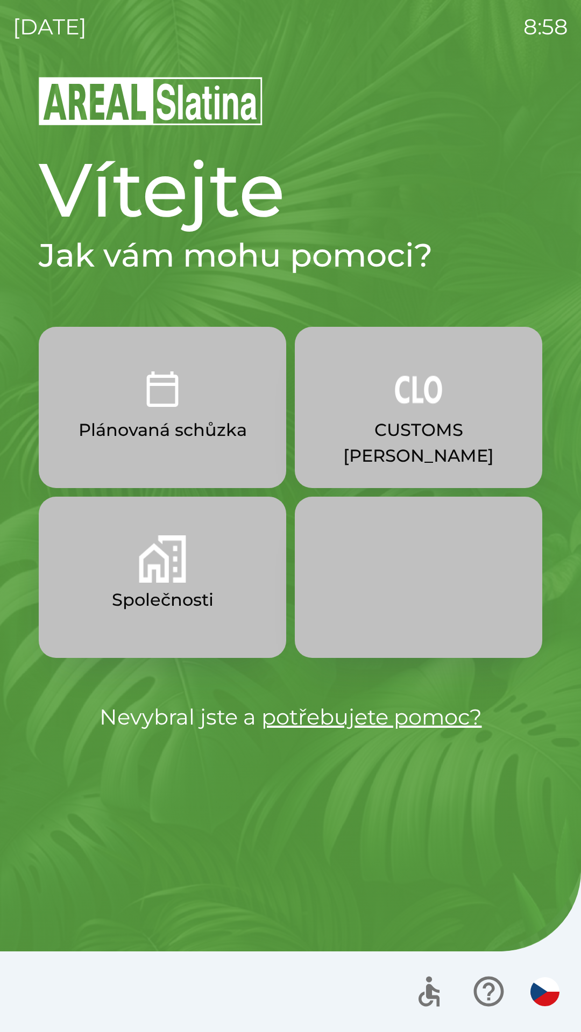
click at [434, 424] on p "CUSTOMS [PERSON_NAME]" at bounding box center [418, 443] width 196 height 52
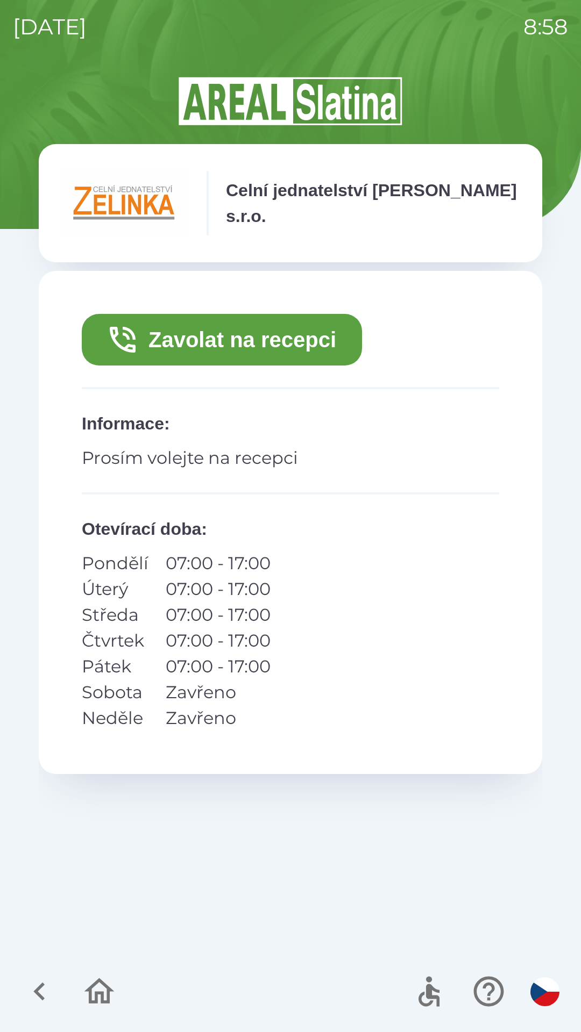
click at [319, 340] on button "Zavolat na recepci" at bounding box center [222, 340] width 280 height 52
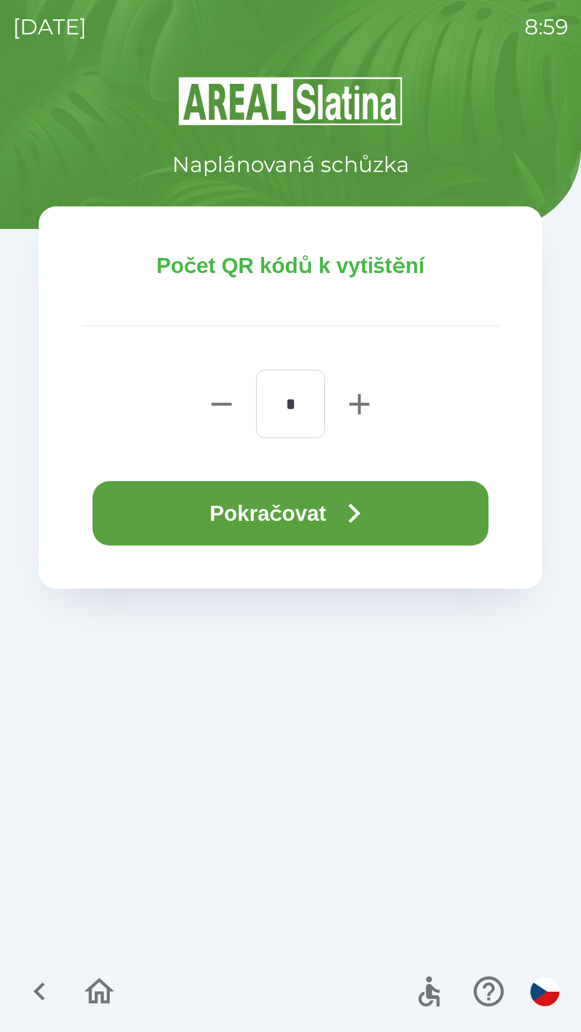
click at [435, 508] on button "Pokračovat" at bounding box center [290, 513] width 396 height 65
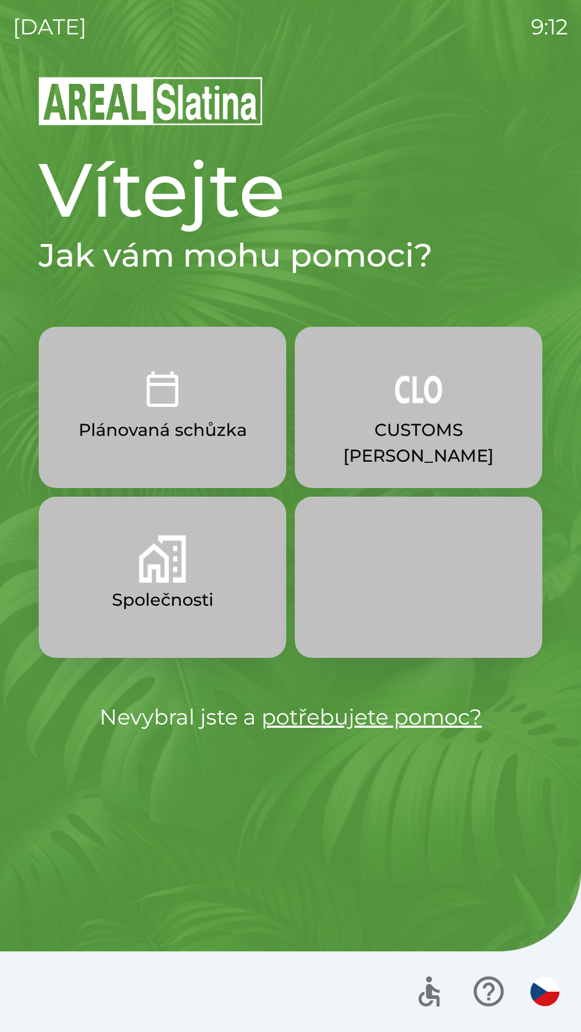
click at [192, 402] on button "Plánovaná schůzka" at bounding box center [162, 407] width 247 height 161
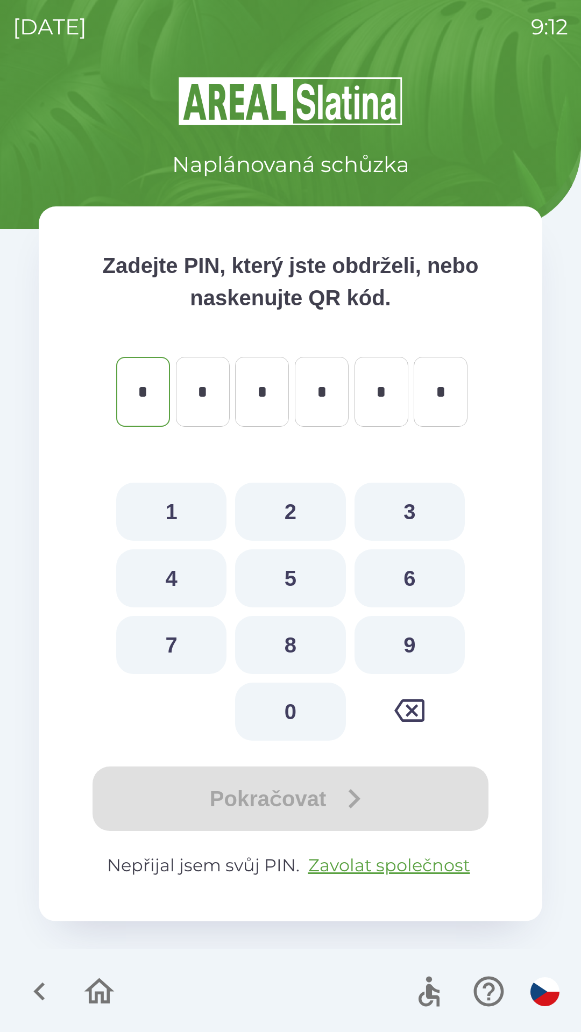
click at [89, 987] on icon "button" at bounding box center [99, 992] width 36 height 36
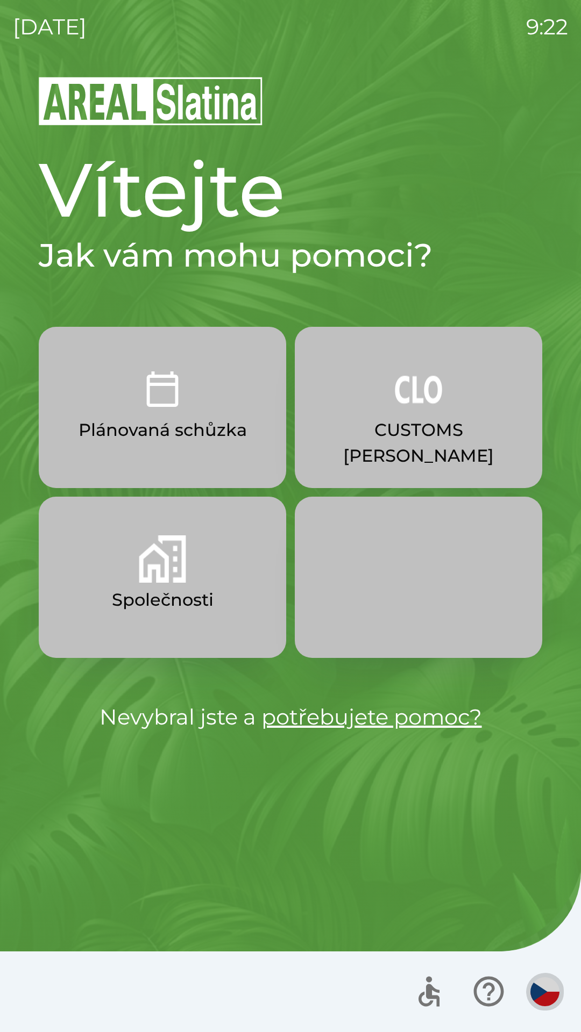
click at [536, 999] on img "button" at bounding box center [544, 991] width 29 height 29
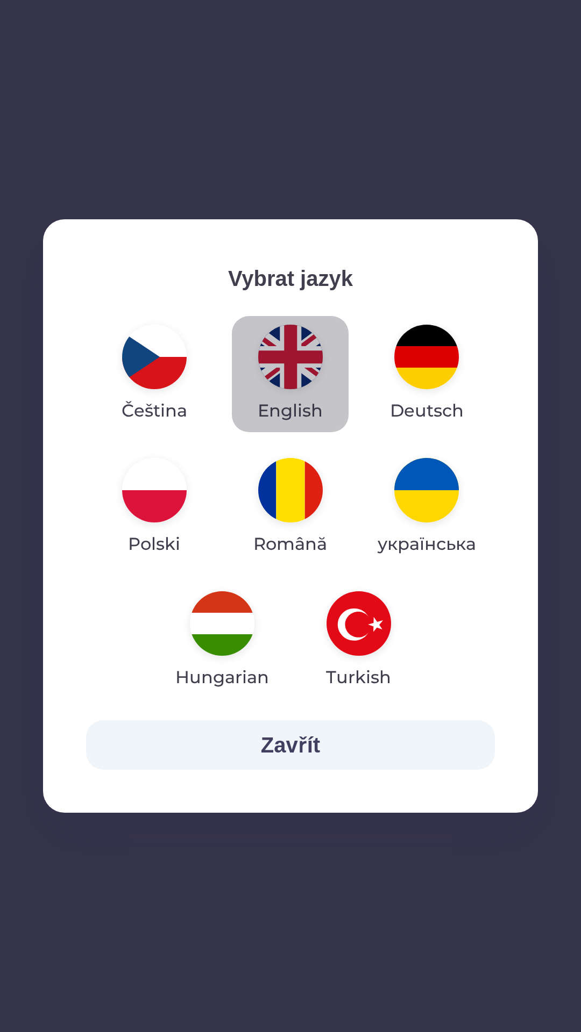
click at [294, 375] on img "button" at bounding box center [290, 357] width 65 height 65
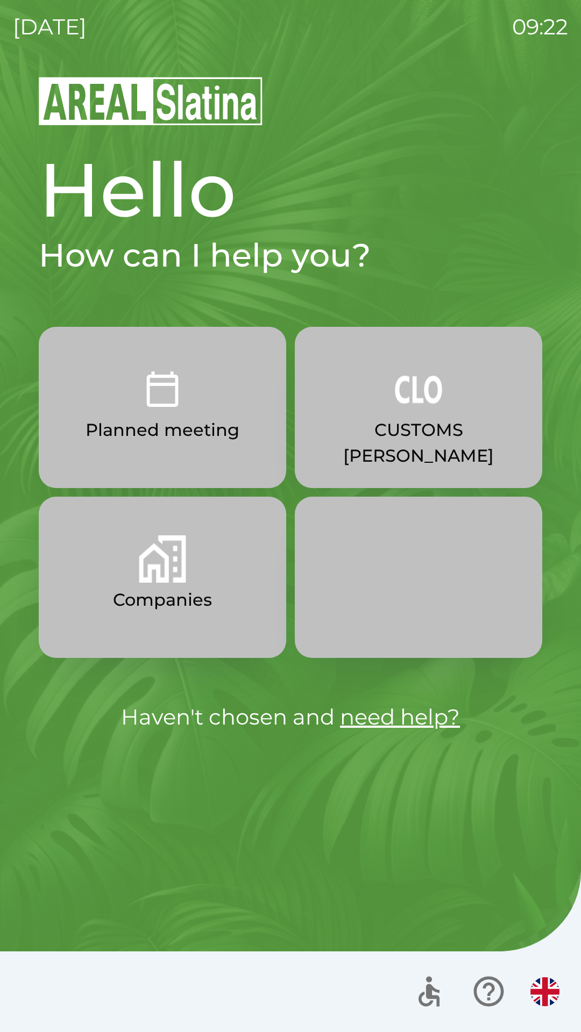
click at [195, 602] on p "Companies" at bounding box center [162, 600] width 99 height 26
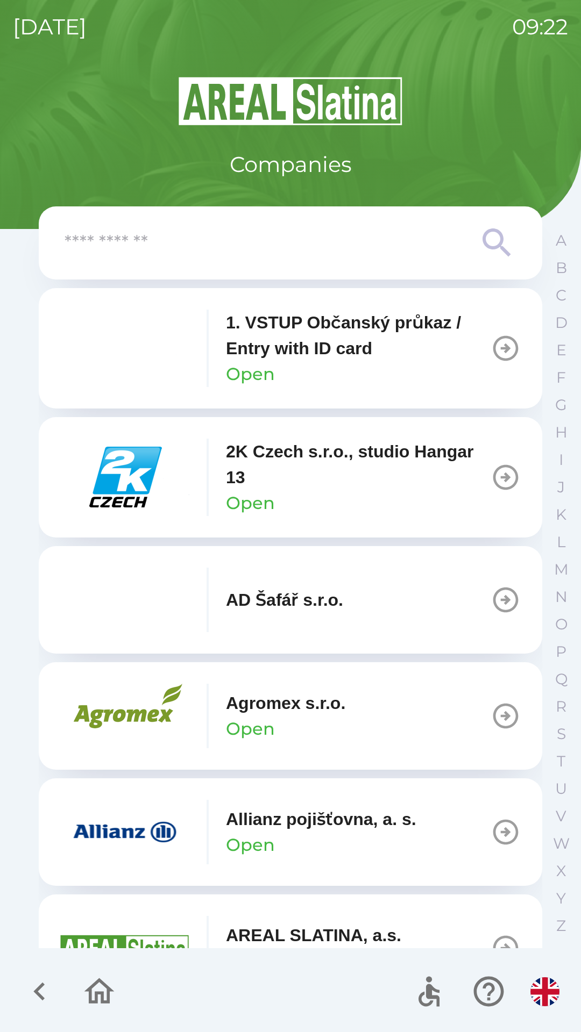
click at [491, 479] on icon "button" at bounding box center [505, 477] width 30 height 30
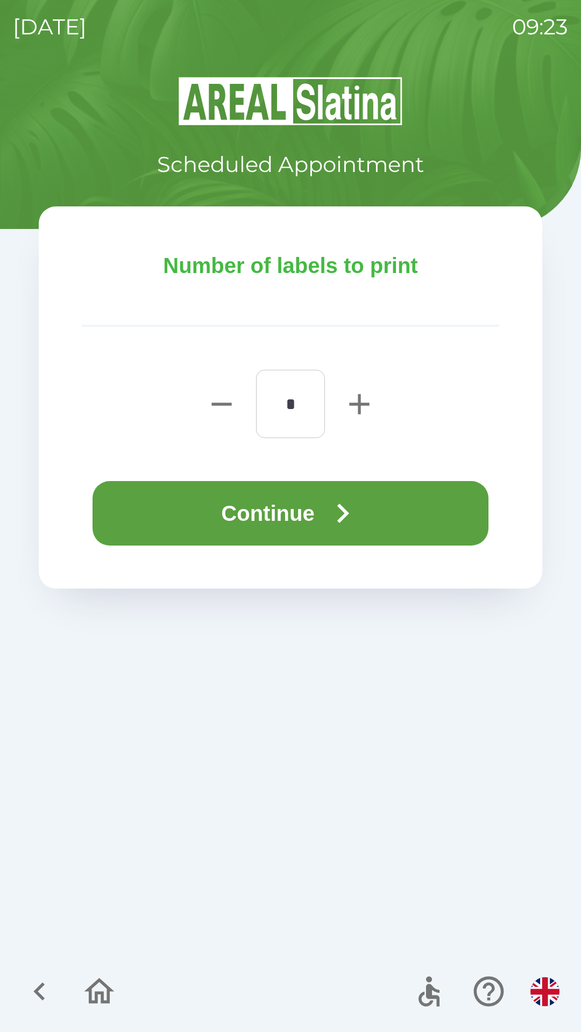
click at [325, 524] on button "Continue" at bounding box center [290, 513] width 396 height 65
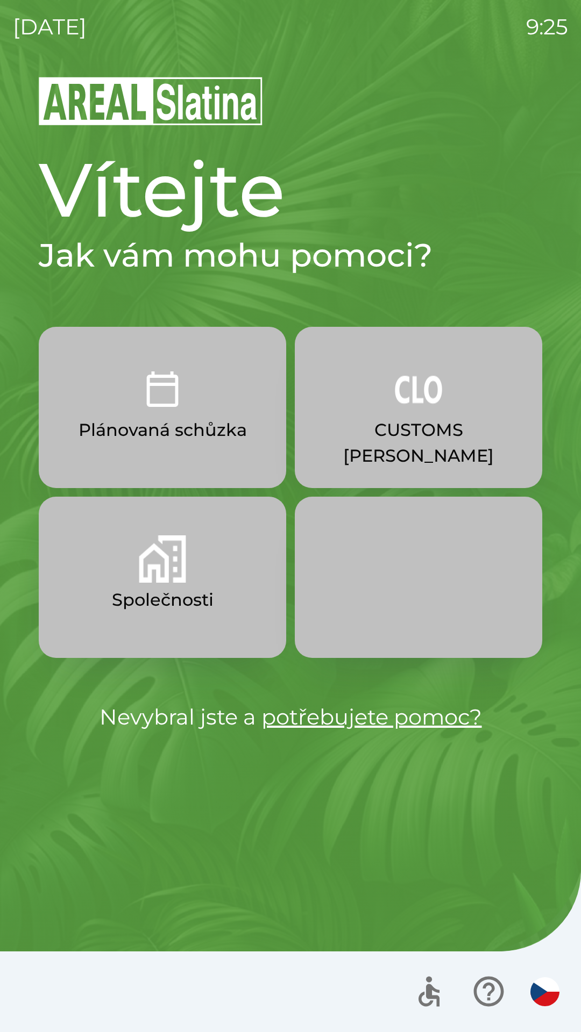
click at [205, 428] on p "Plánovaná schůzka" at bounding box center [162, 430] width 168 height 26
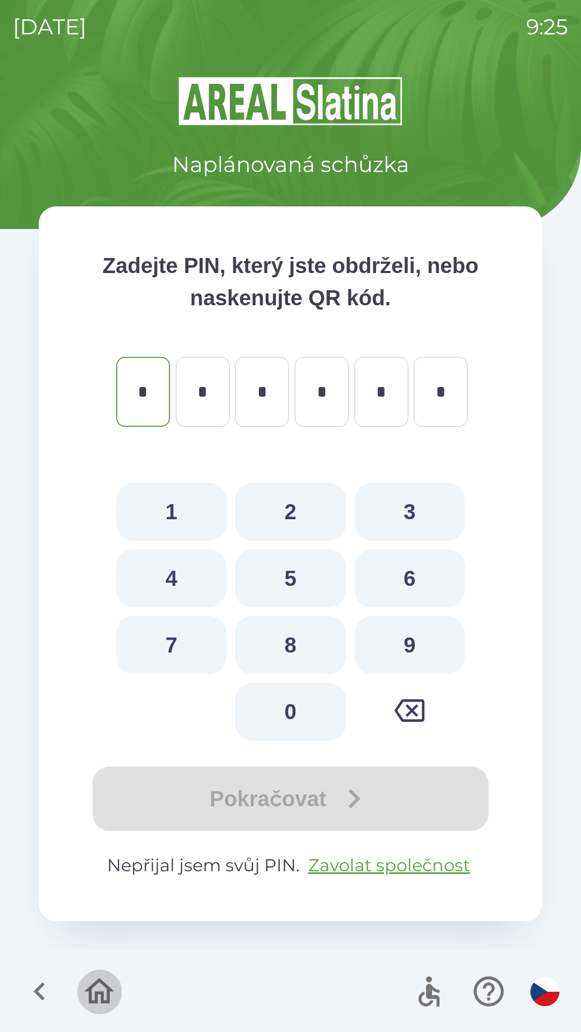
click at [97, 989] on icon "button" at bounding box center [99, 992] width 36 height 36
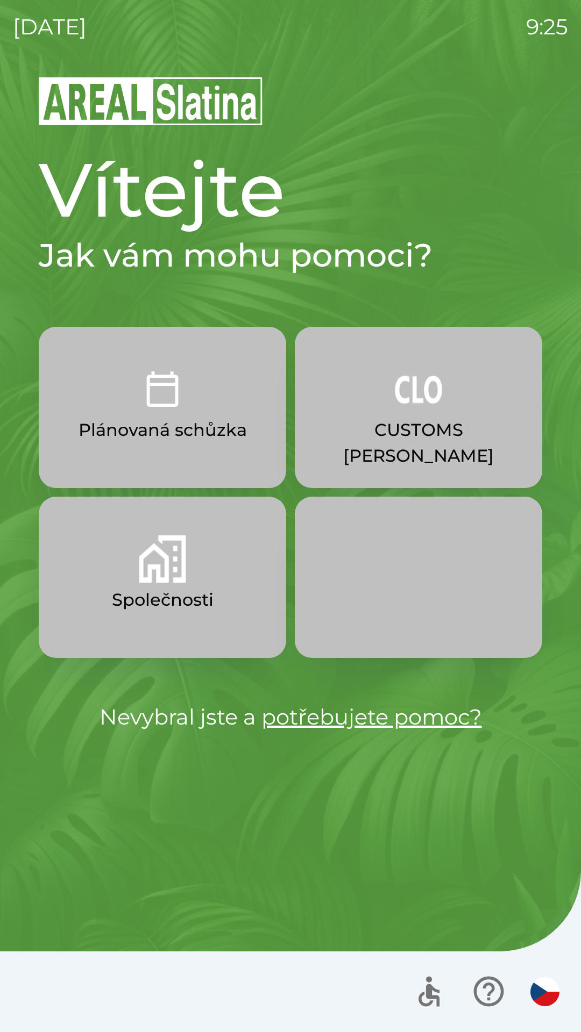
click at [173, 577] on img "button" at bounding box center [162, 558] width 47 height 47
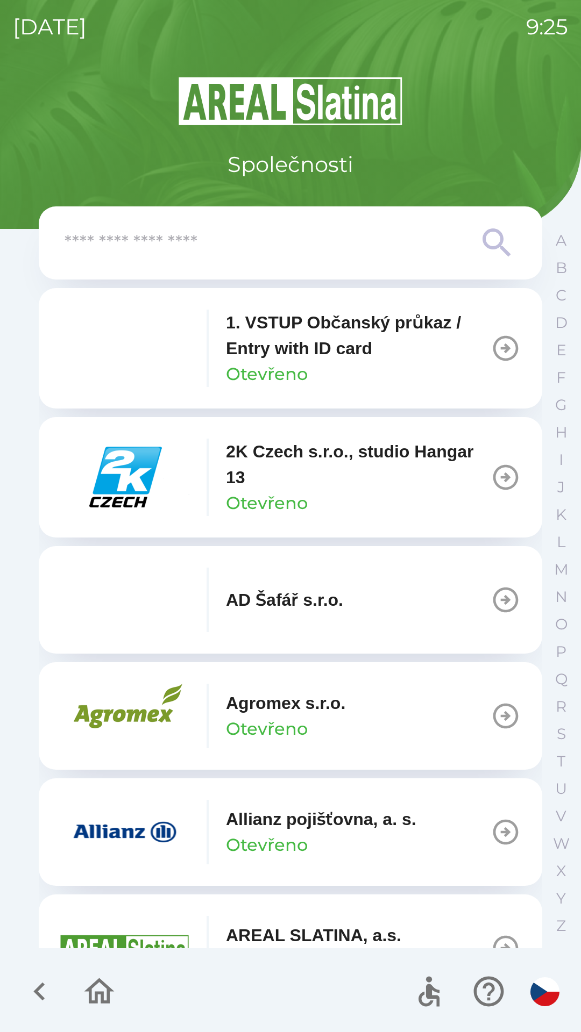
click at [274, 252] on input "text" at bounding box center [269, 243] width 409 height 30
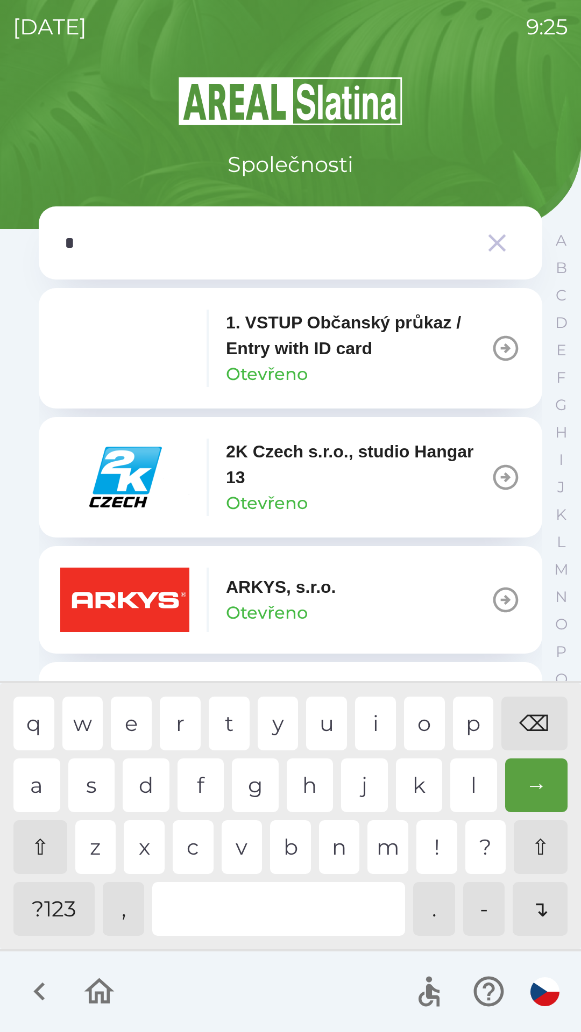
click at [405, 787] on div "k" at bounding box center [419, 785] width 47 height 54
type input "**"
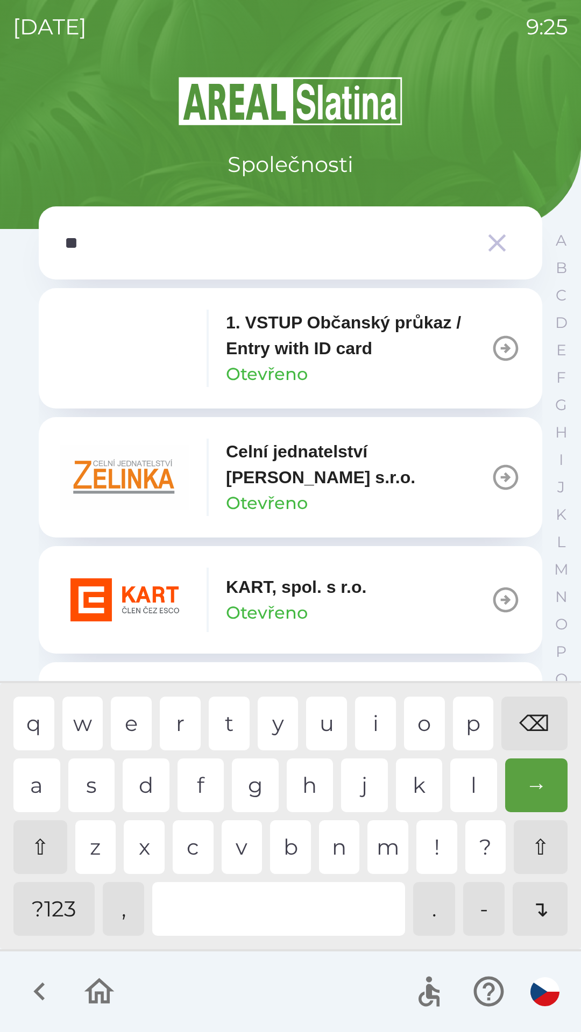
click at [42, 780] on div "a" at bounding box center [36, 785] width 47 height 54
click at [161, 591] on img "button" at bounding box center [124, 600] width 129 height 65
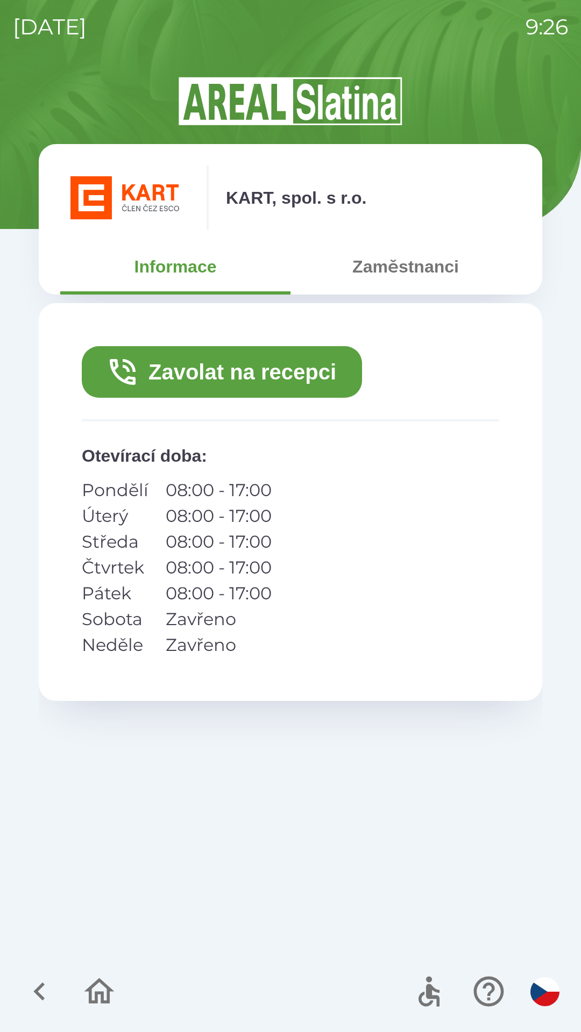
click at [412, 273] on button "Zaměstnanci" at bounding box center [405, 266] width 230 height 39
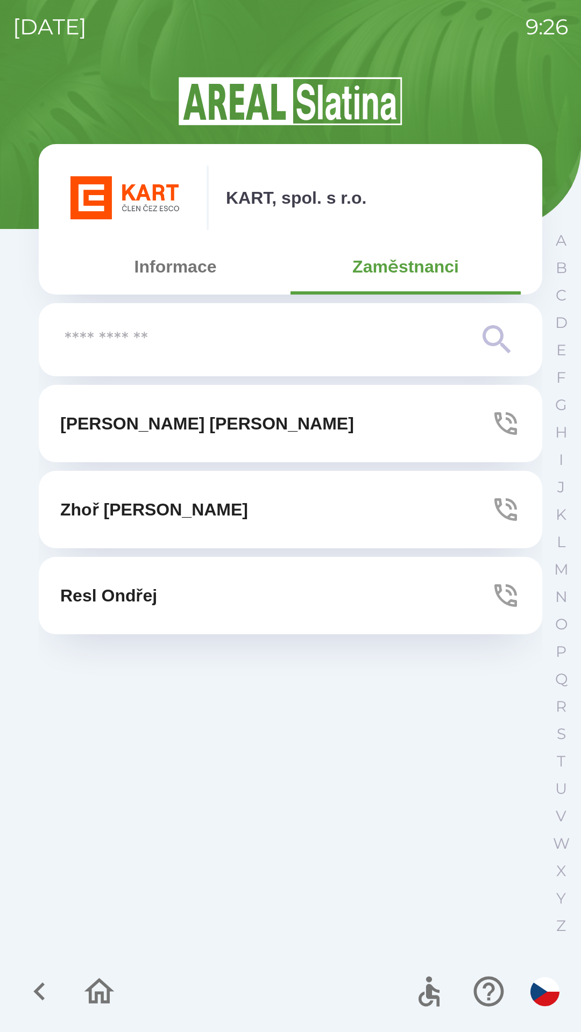
click at [194, 271] on button "Informace" at bounding box center [175, 266] width 230 height 39
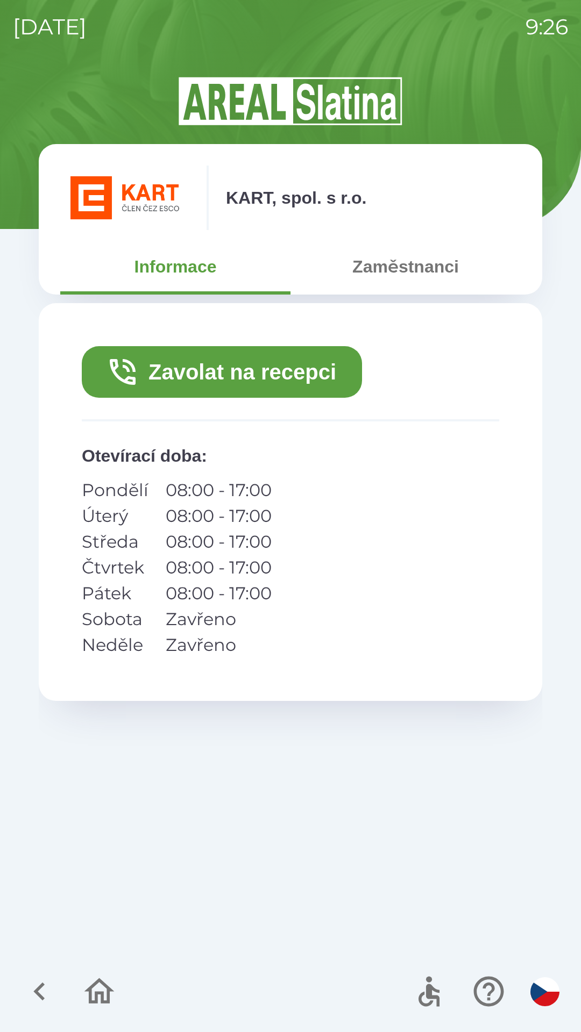
click at [416, 271] on button "Zaměstnanci" at bounding box center [405, 266] width 230 height 39
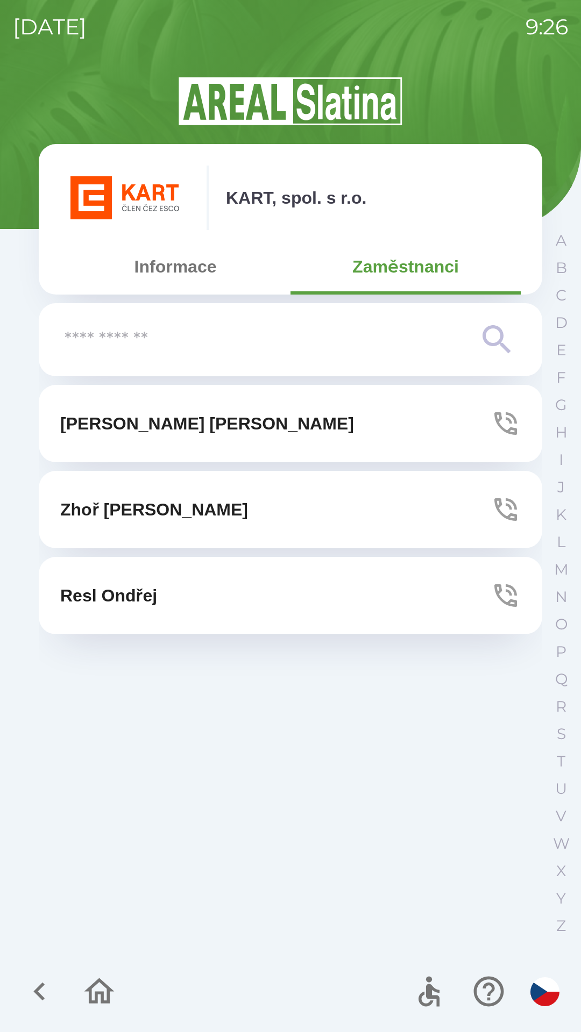
click at [198, 419] on button "[PERSON_NAME]" at bounding box center [290, 423] width 503 height 77
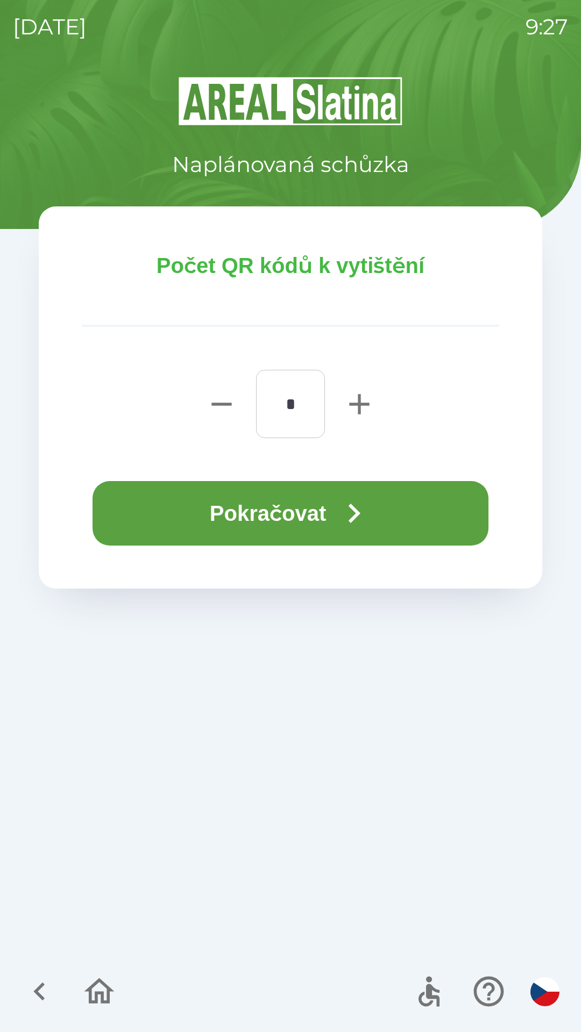
click at [296, 502] on button "Pokračovat" at bounding box center [290, 513] width 396 height 65
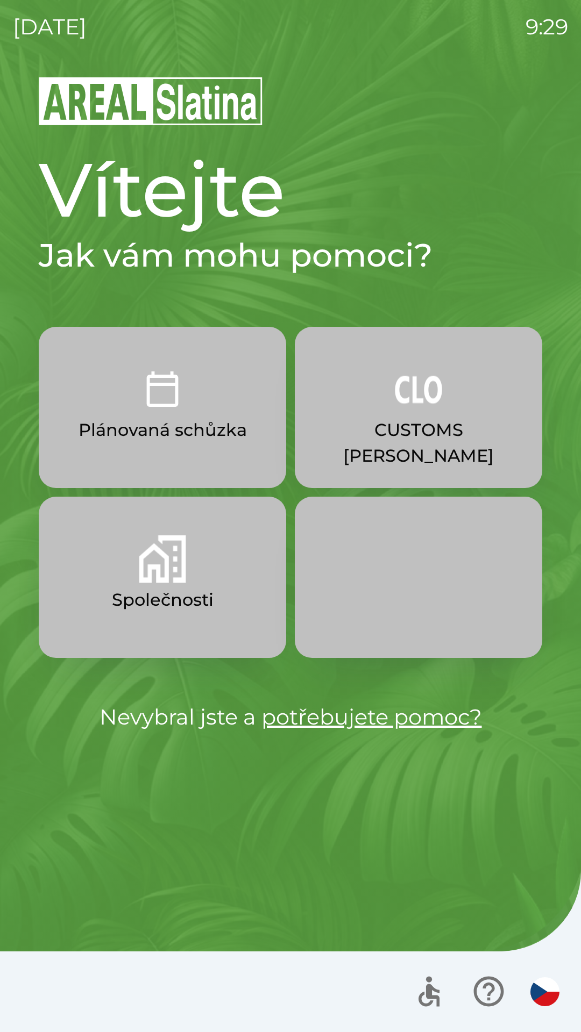
click at [140, 605] on p "Společnosti" at bounding box center [163, 600] width 102 height 26
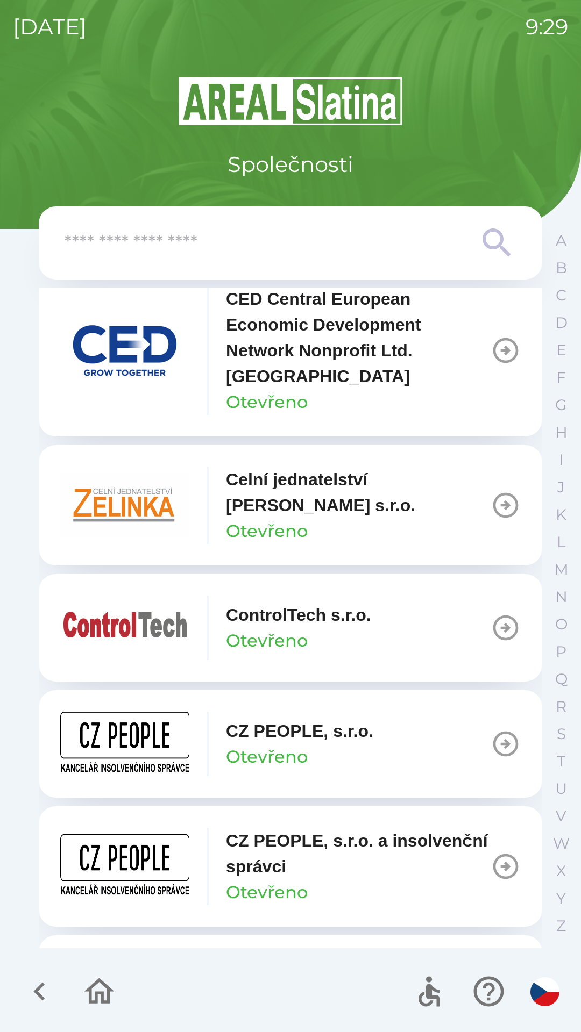
scroll to position [1803, 0]
click at [493, 514] on icon "button" at bounding box center [505, 505] width 25 height 25
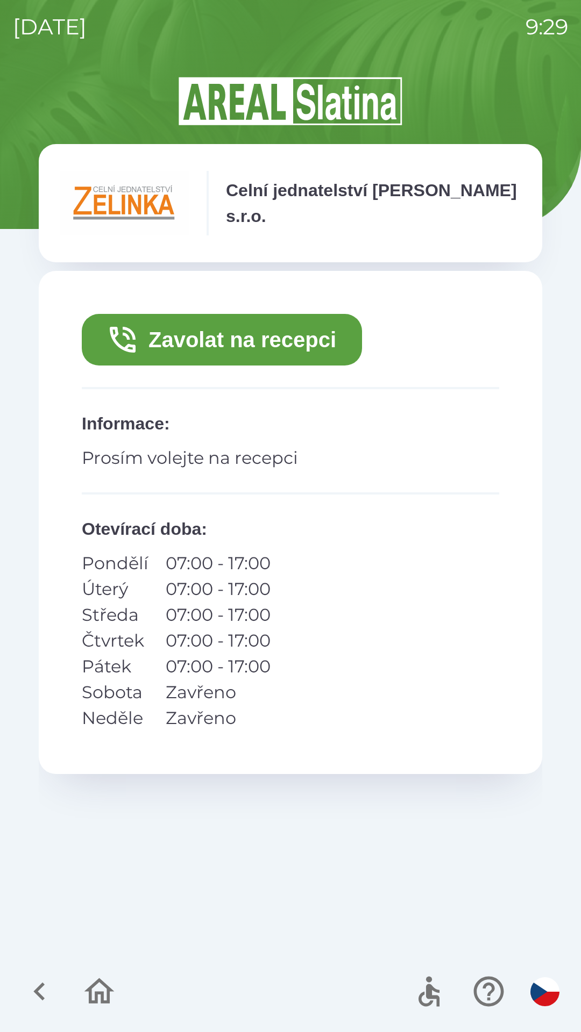
click at [291, 331] on button "Zavolat na recepci" at bounding box center [222, 340] width 280 height 52
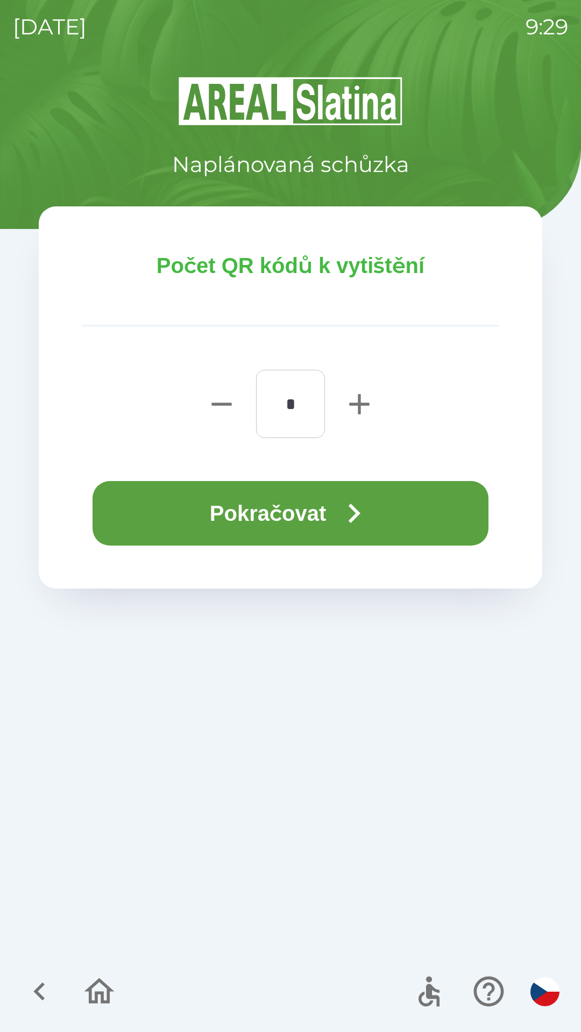
click at [373, 527] on icon "button" at bounding box center [353, 513] width 39 height 39
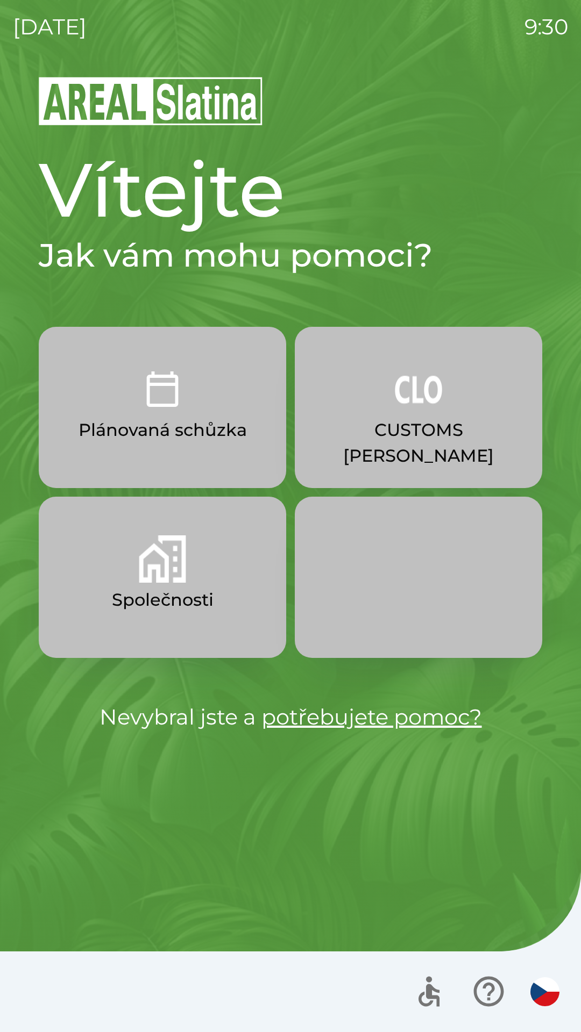
click at [428, 414] on button "CUSTOMS [PERSON_NAME]" at bounding box center [418, 407] width 247 height 161
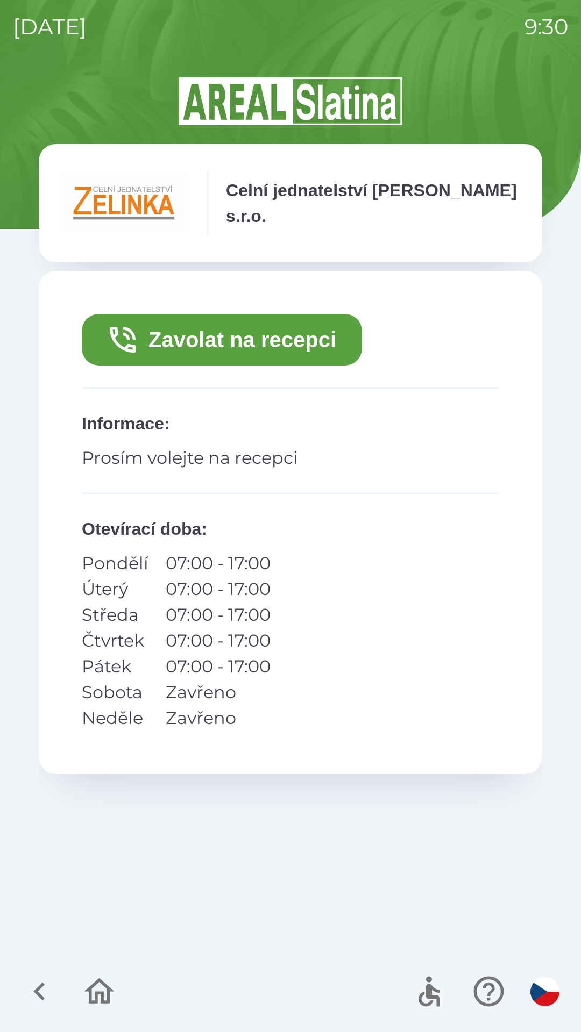
click at [306, 322] on button "Zavolat na recepci" at bounding box center [222, 340] width 280 height 52
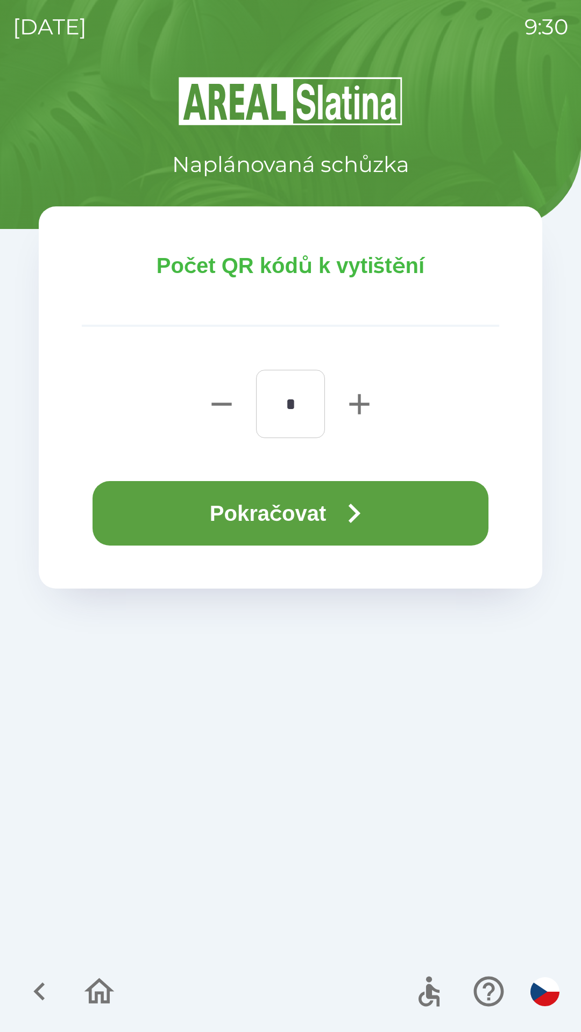
click at [323, 506] on button "Pokračovat" at bounding box center [290, 513] width 396 height 65
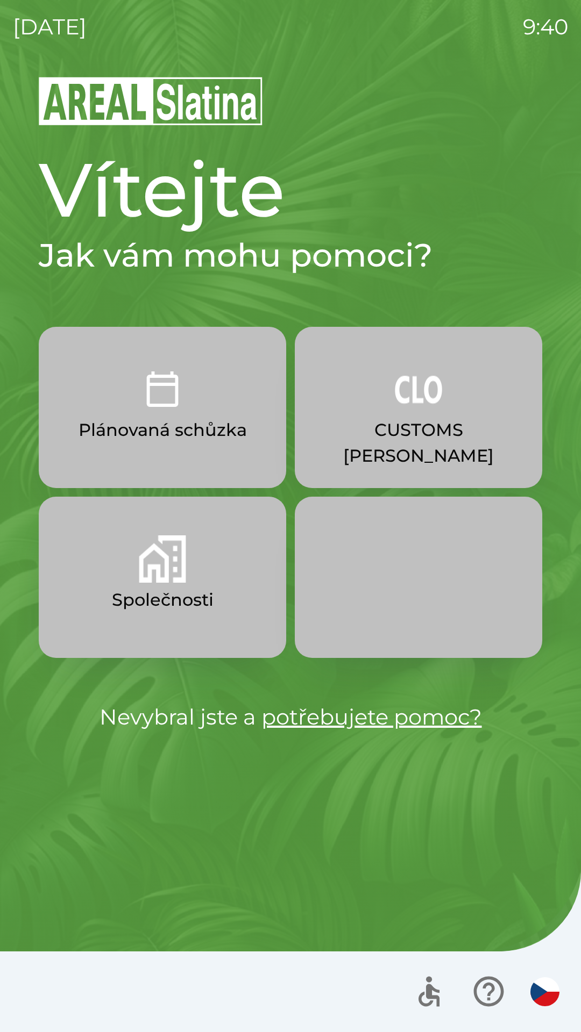
click at [412, 404] on img "button" at bounding box center [418, 389] width 47 height 47
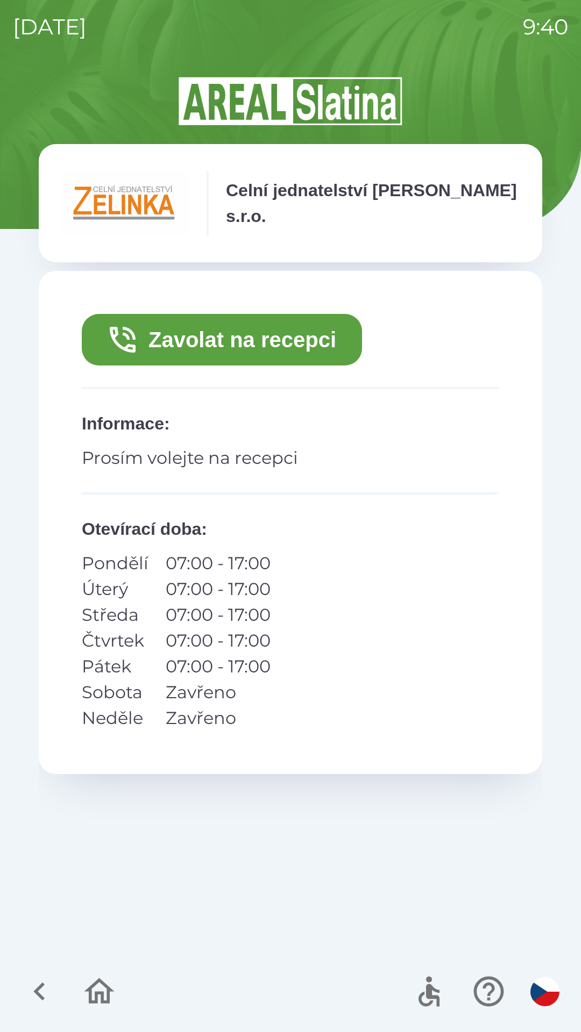
click at [242, 340] on button "Zavolat na recepci" at bounding box center [222, 340] width 280 height 52
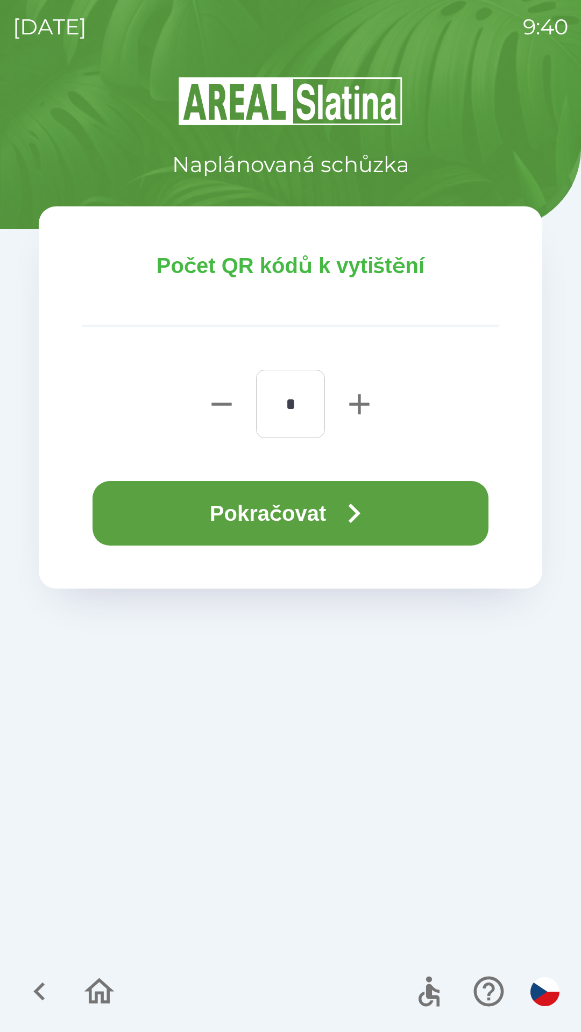
click at [367, 404] on icon "button" at bounding box center [359, 404] width 20 height 20
click at [360, 402] on icon "button" at bounding box center [359, 404] width 20 height 20
type input "*"
click at [327, 503] on button "Pokračovat" at bounding box center [290, 513] width 396 height 65
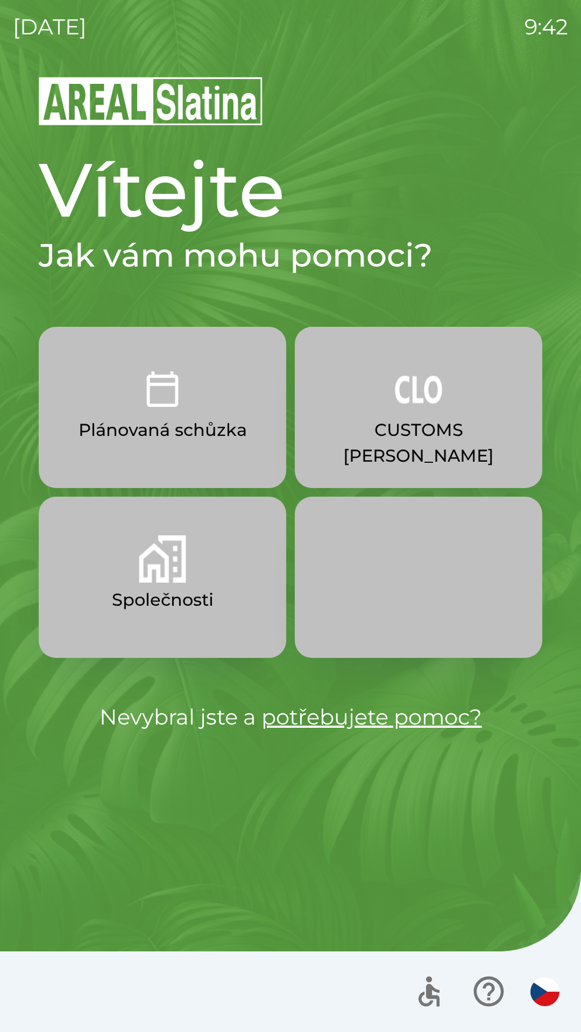
click at [362, 403] on button "CUSTOMS [PERSON_NAME]" at bounding box center [418, 407] width 247 height 161
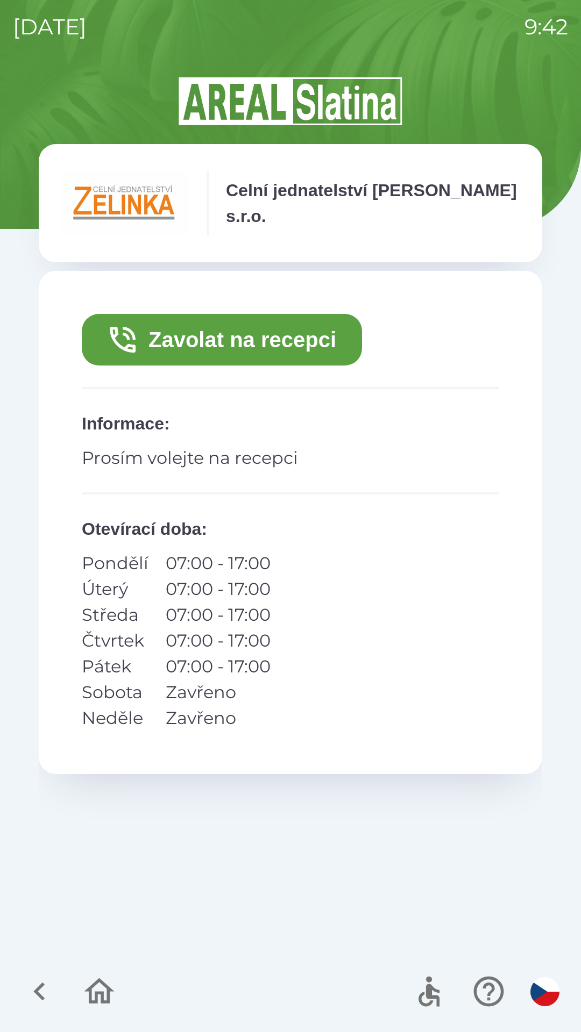
click at [275, 332] on button "Zavolat na recepci" at bounding box center [222, 340] width 280 height 52
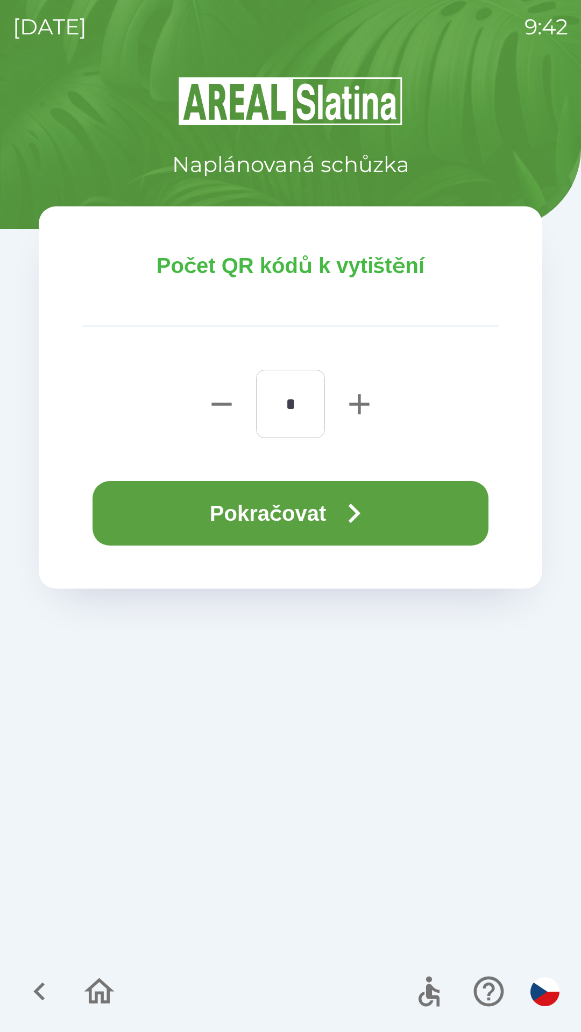
click at [297, 503] on button "Pokračovat" at bounding box center [290, 513] width 396 height 65
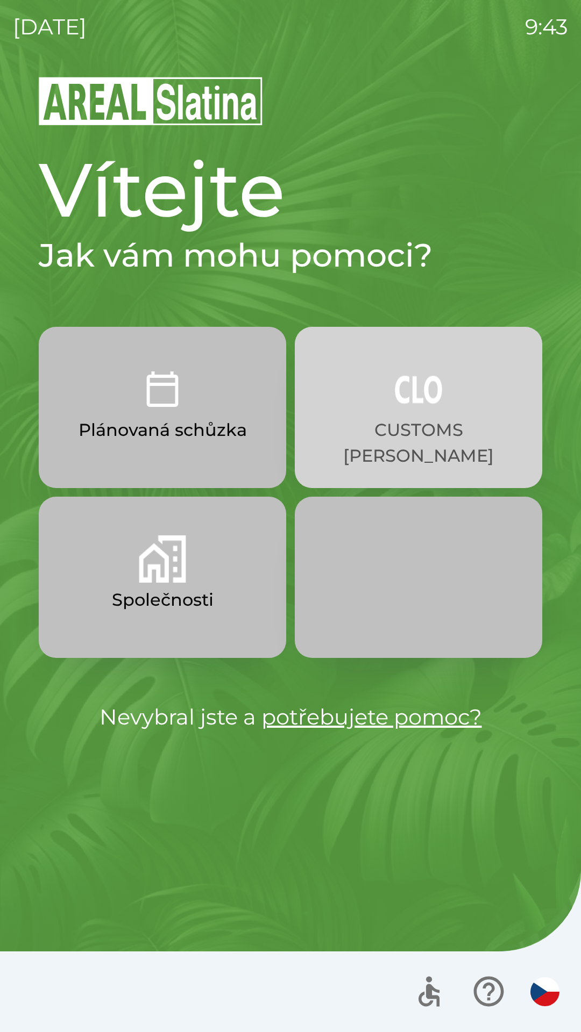
click at [440, 429] on p "CUSTOMS [PERSON_NAME]" at bounding box center [418, 443] width 196 height 52
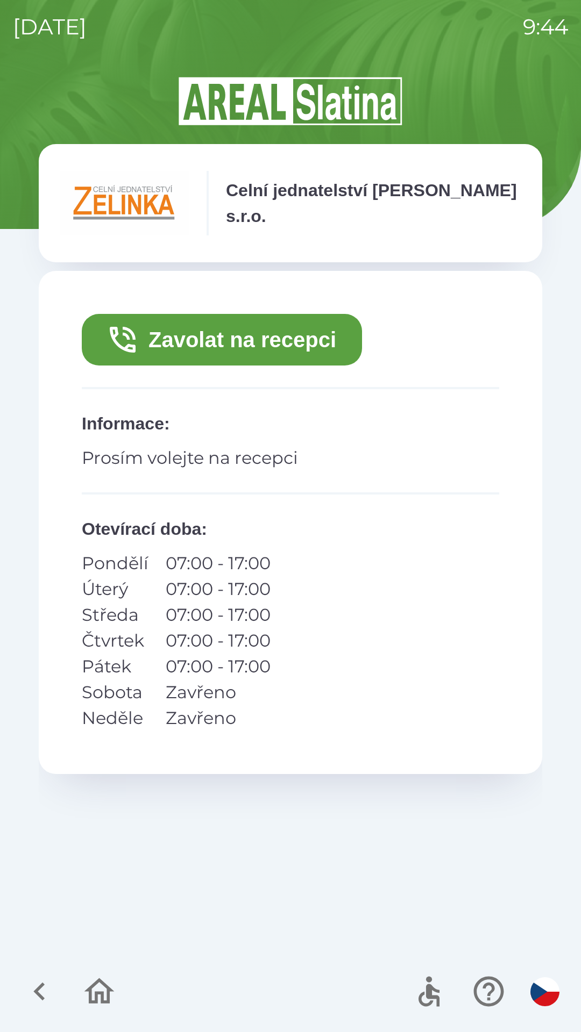
click at [305, 348] on button "Zavolat na recepci" at bounding box center [222, 340] width 280 height 52
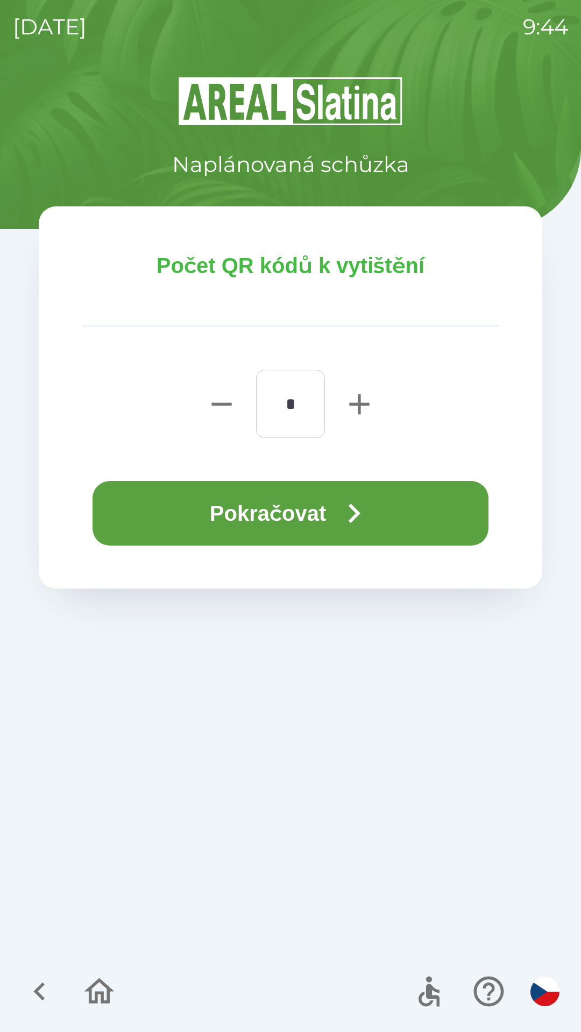
click at [291, 507] on button "Pokračovat" at bounding box center [290, 513] width 396 height 65
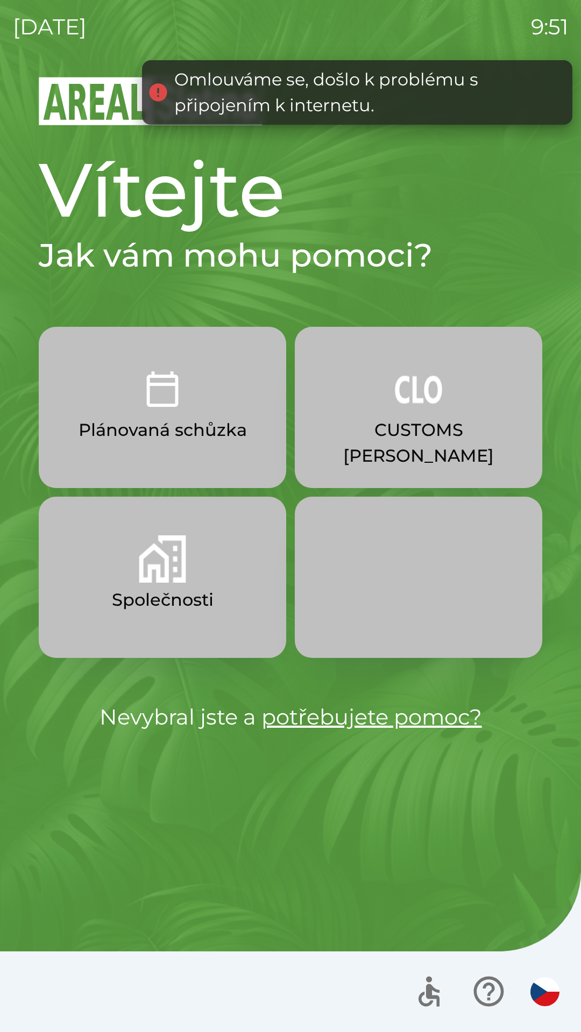
click at [173, 578] on img "button" at bounding box center [162, 558] width 47 height 47
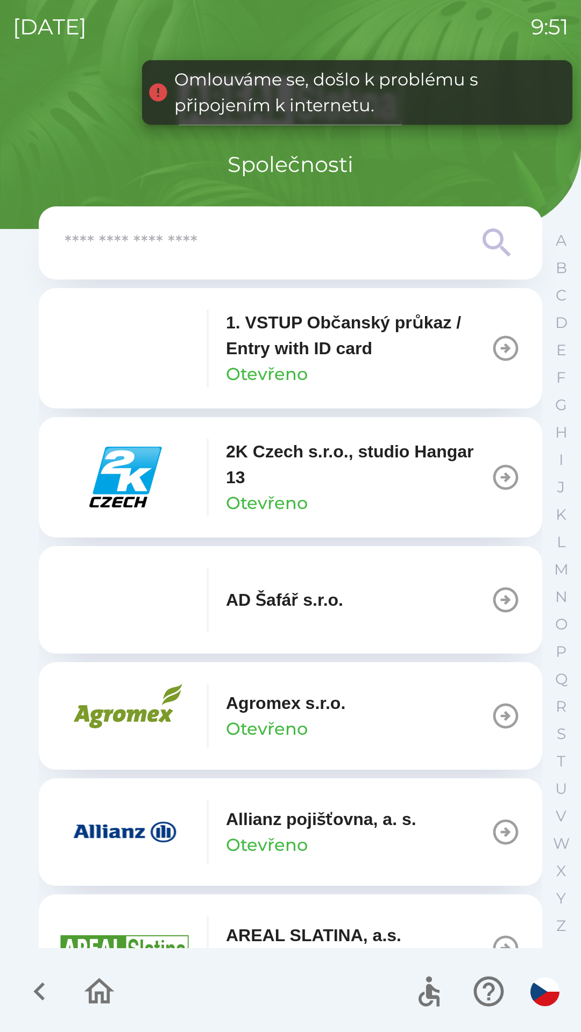
click at [221, 242] on input "text" at bounding box center [269, 243] width 409 height 30
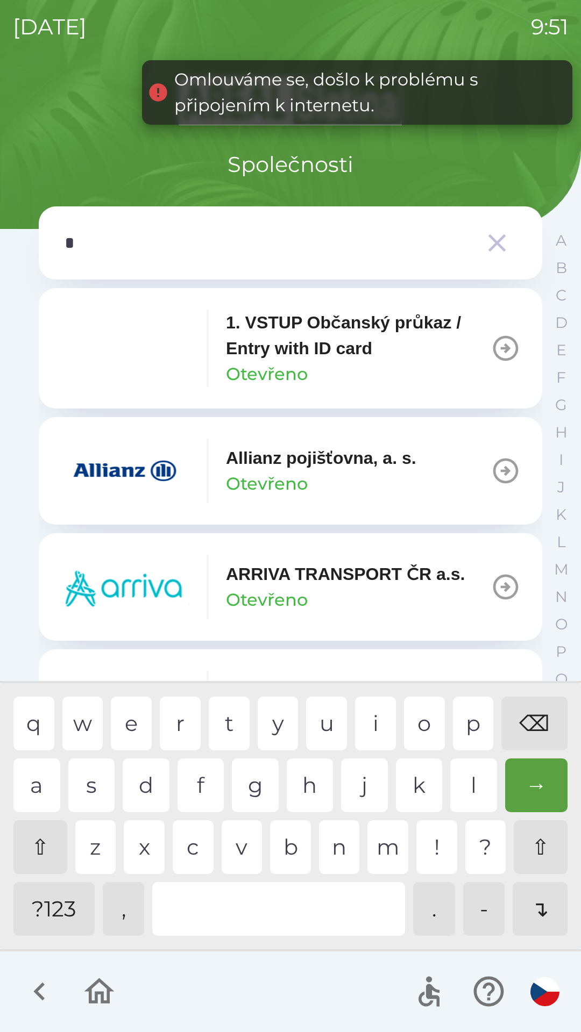
click at [471, 722] on div "p" at bounding box center [473, 724] width 41 height 54
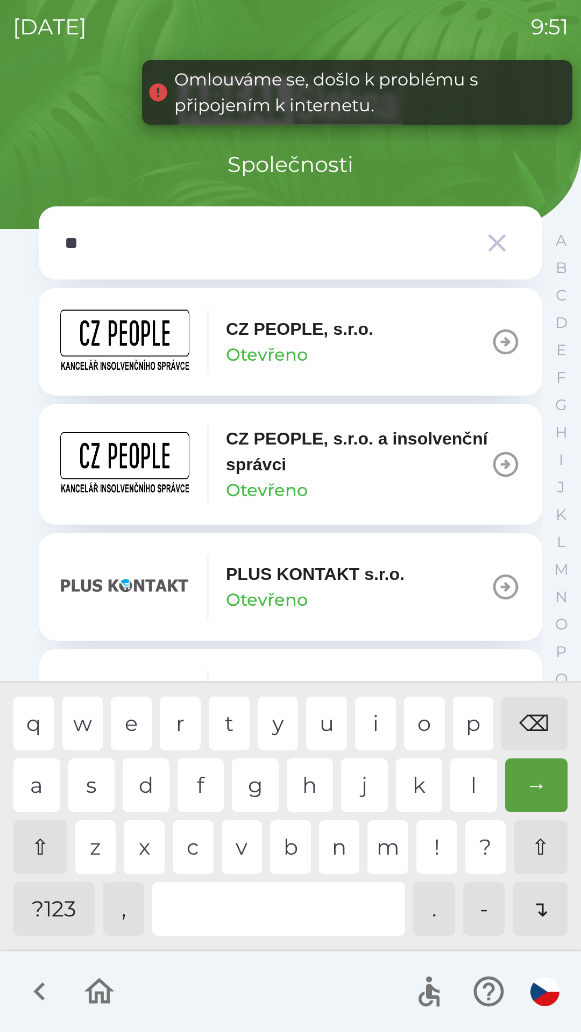
click at [460, 781] on div "l" at bounding box center [473, 785] width 47 height 54
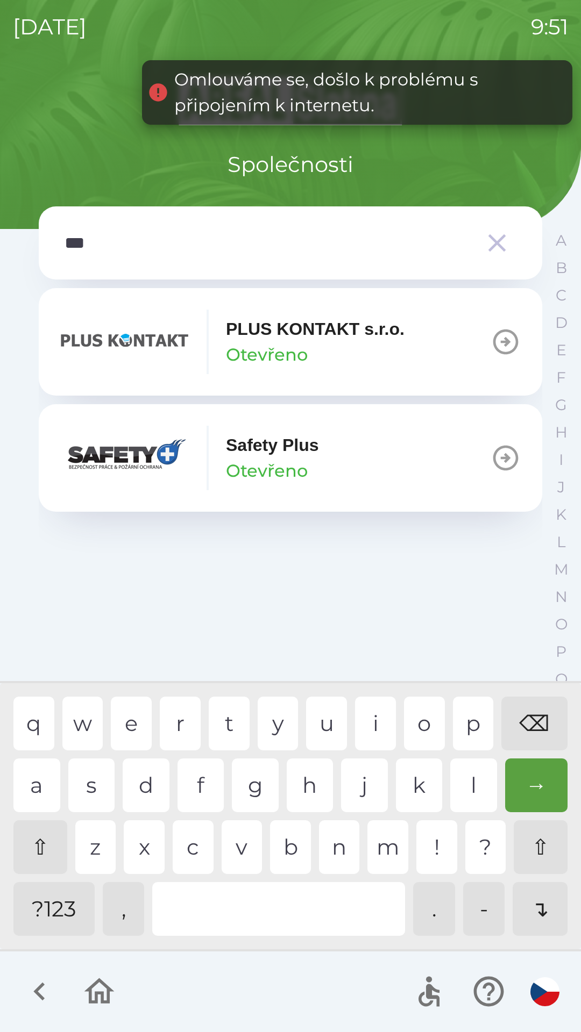
type input "****"
click at [84, 799] on div "s" at bounding box center [91, 785] width 47 height 54
click at [297, 347] on p "Otevřeno" at bounding box center [267, 355] width 82 height 26
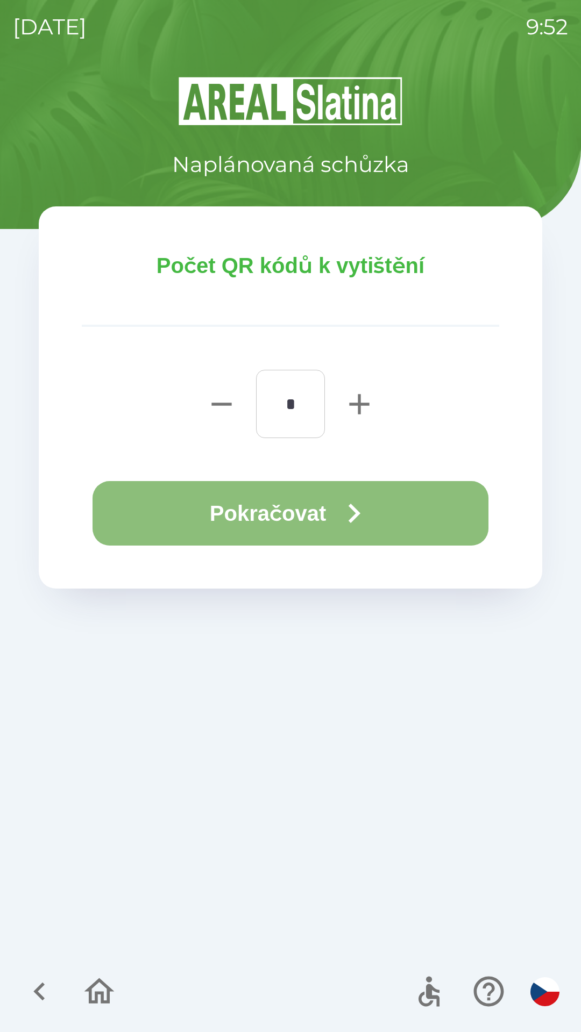
click at [307, 512] on button "Pokračovat" at bounding box center [290, 513] width 396 height 65
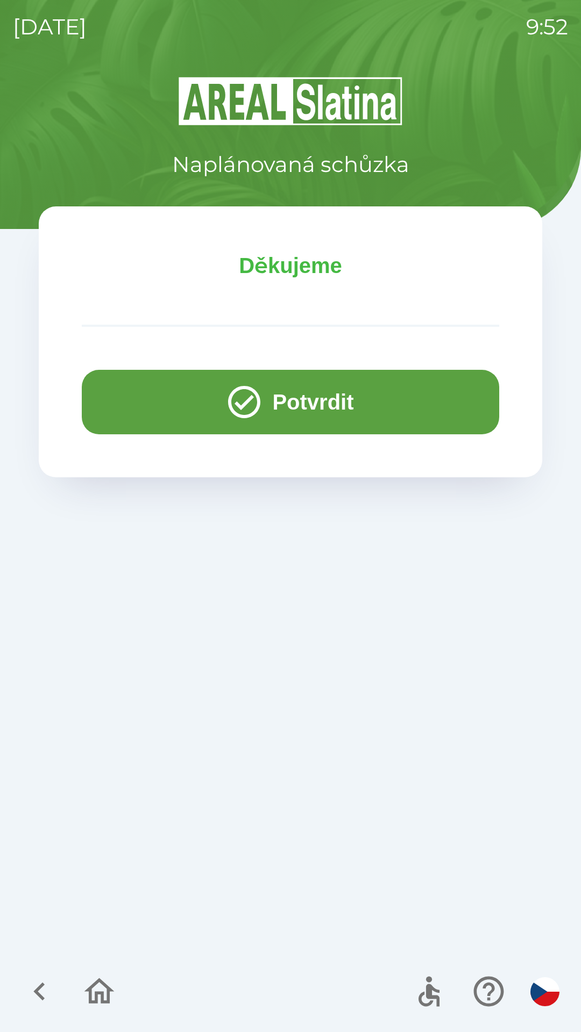
click at [313, 403] on button "Potvrdit" at bounding box center [290, 402] width 417 height 65
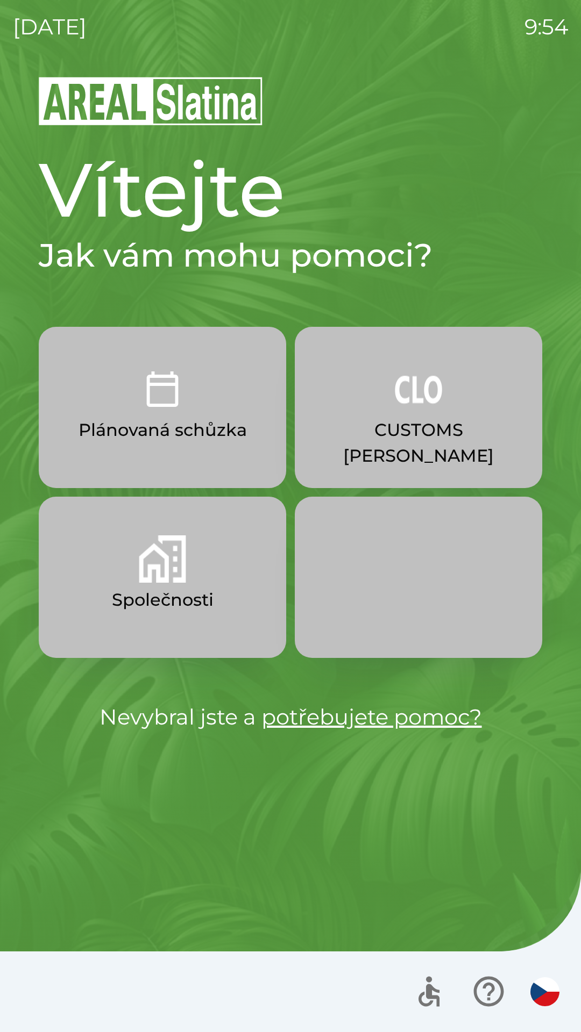
click at [434, 410] on img "button" at bounding box center [418, 389] width 47 height 47
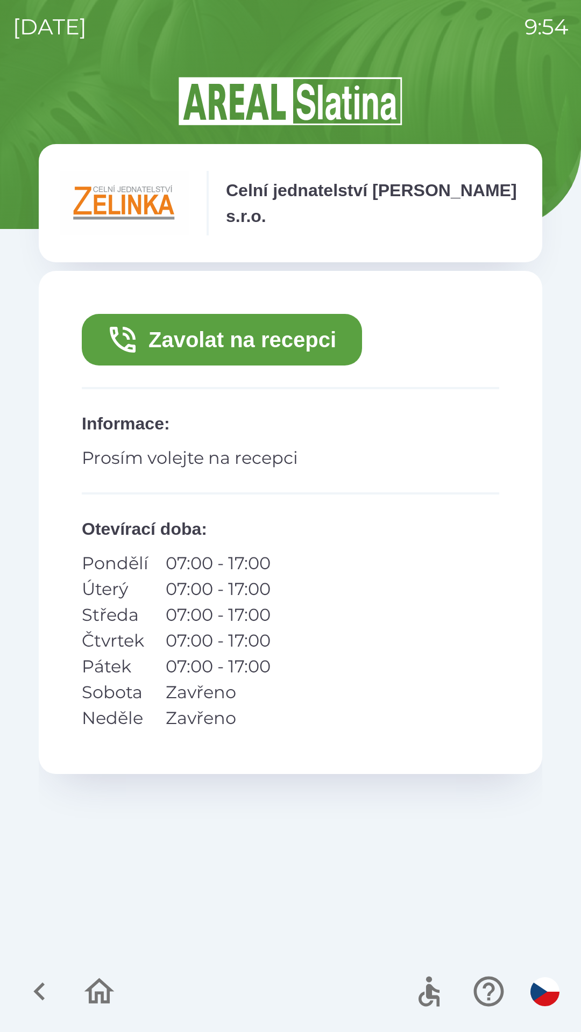
click at [262, 338] on button "Zavolat na recepci" at bounding box center [222, 340] width 280 height 52
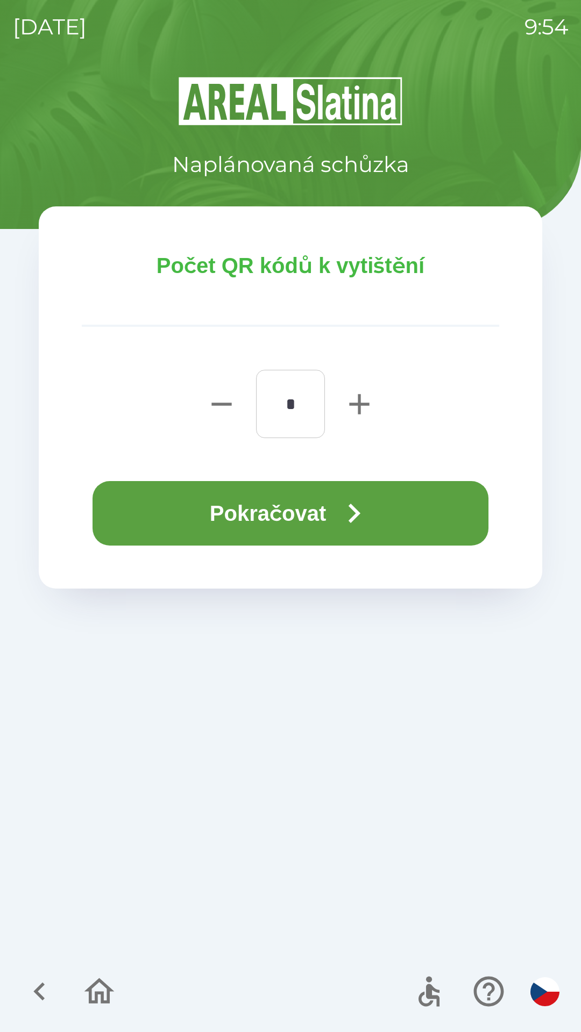
click at [263, 505] on button "Pokračovat" at bounding box center [290, 513] width 396 height 65
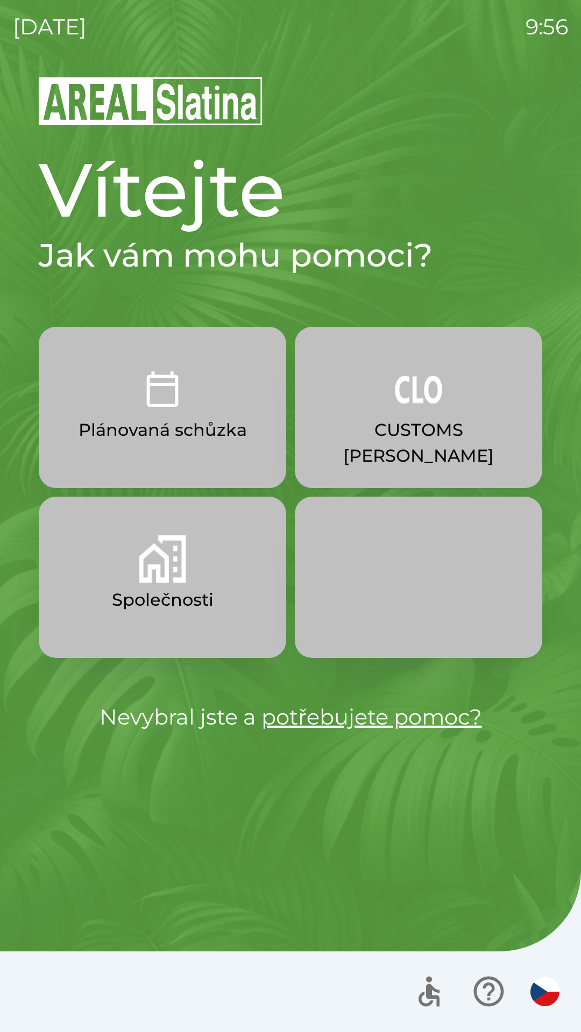
click at [159, 563] on img "button" at bounding box center [162, 558] width 47 height 47
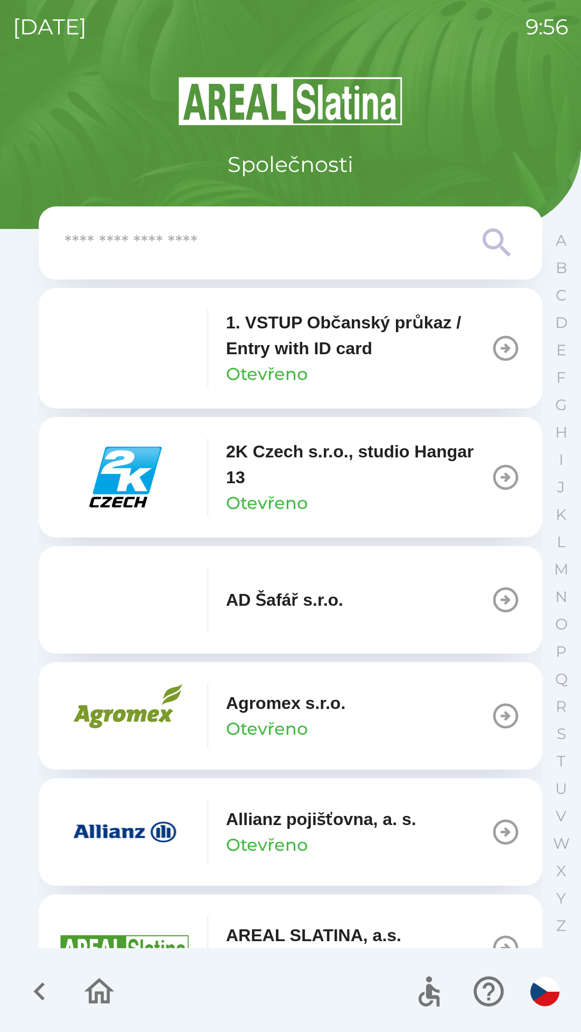
click at [559, 404] on p "G" at bounding box center [561, 405] width 12 height 19
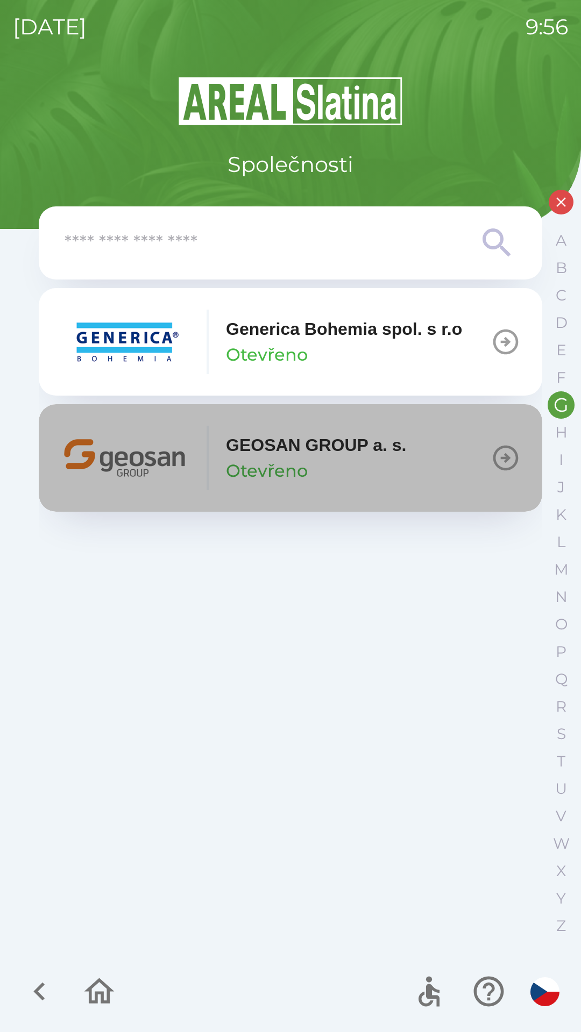
click at [330, 450] on p "GEOSAN GROUP a. s." at bounding box center [316, 445] width 181 height 26
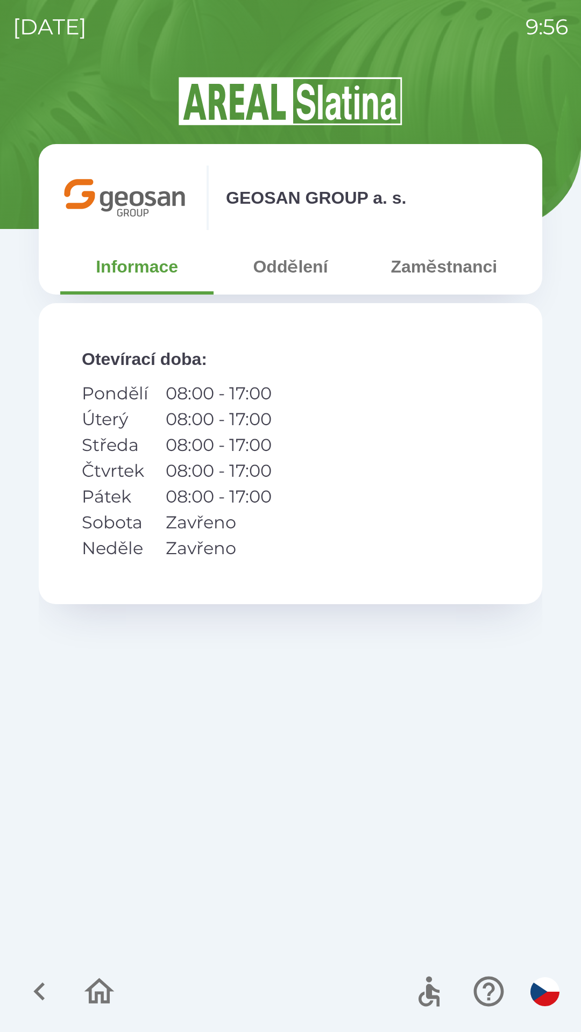
click at [466, 271] on button "Zaměstnanci" at bounding box center [443, 266] width 153 height 39
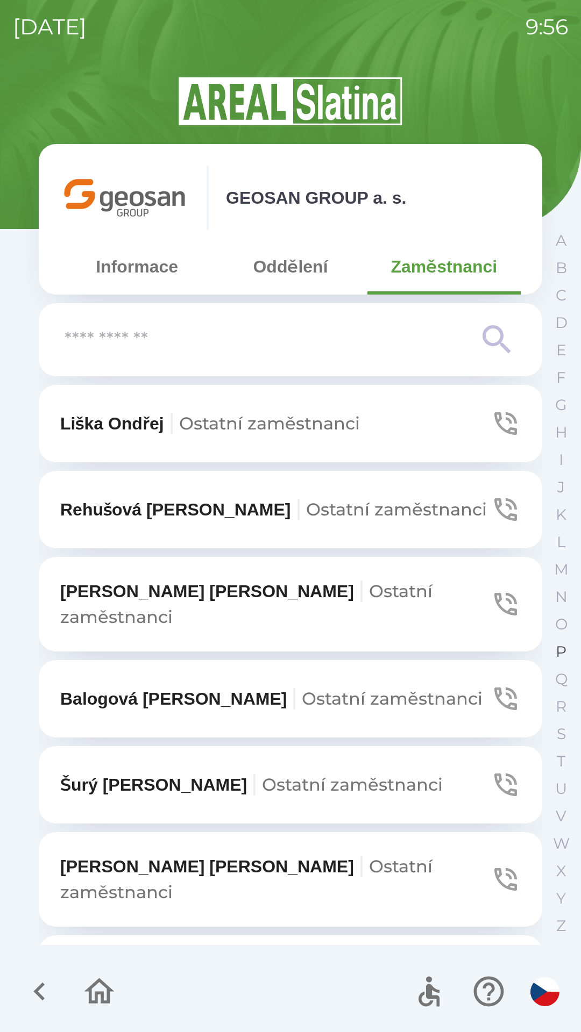
click at [564, 645] on p "P" at bounding box center [560, 651] width 11 height 19
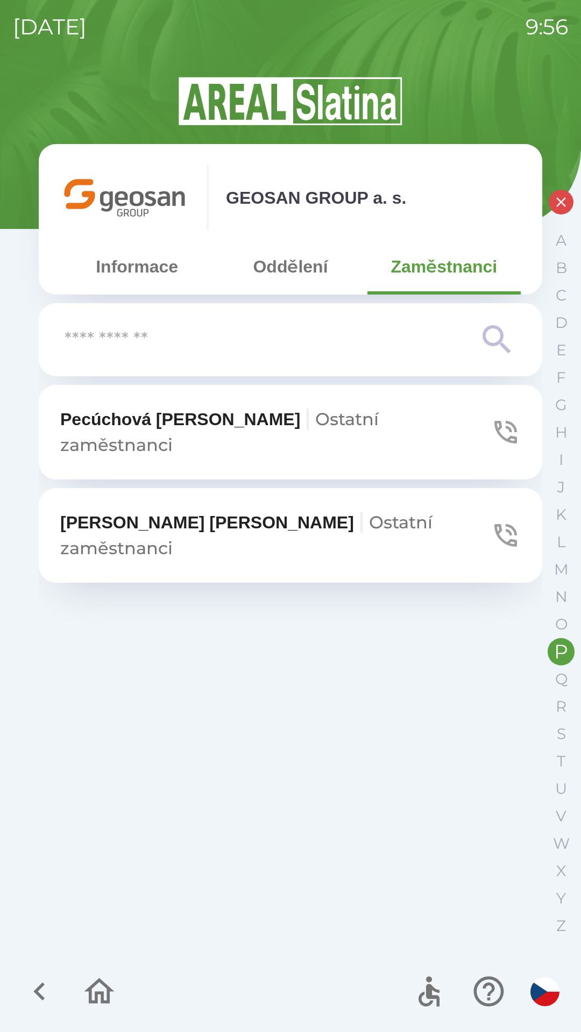
click at [500, 421] on icon "button" at bounding box center [505, 432] width 23 height 23
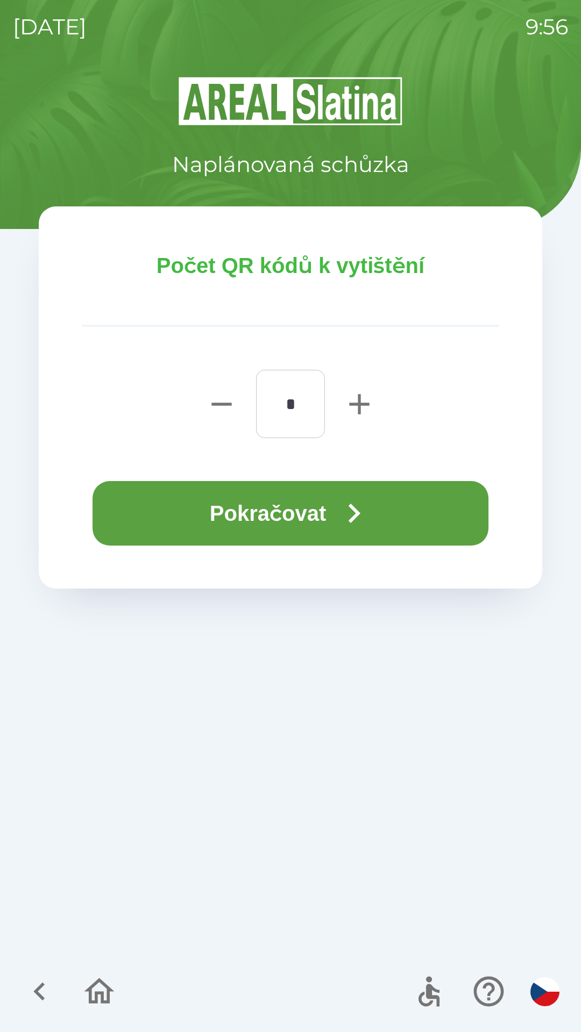
click at [289, 516] on button "Pokračovat" at bounding box center [290, 513] width 396 height 65
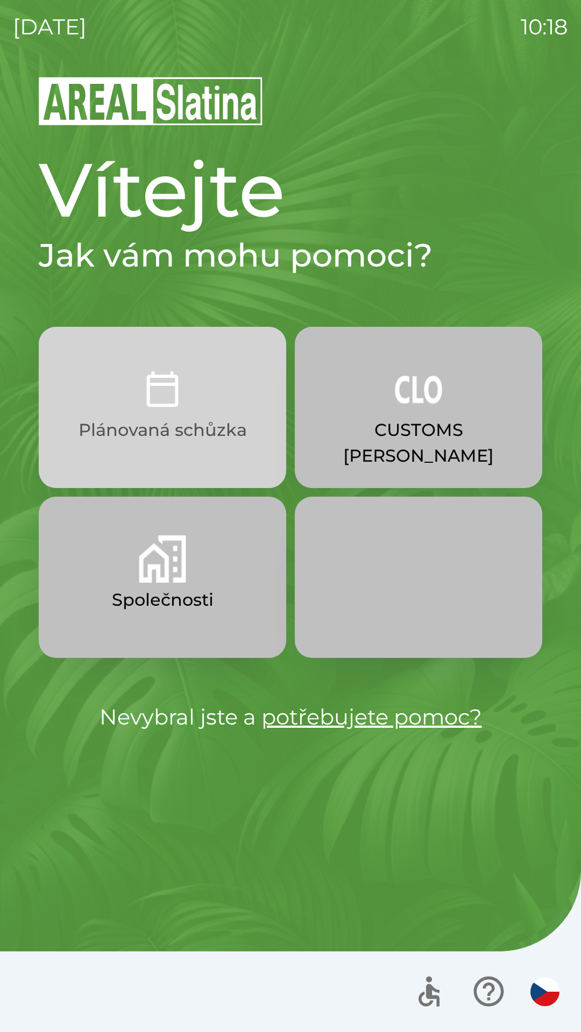
click at [161, 426] on p "Plánovaná schůzka" at bounding box center [162, 430] width 168 height 26
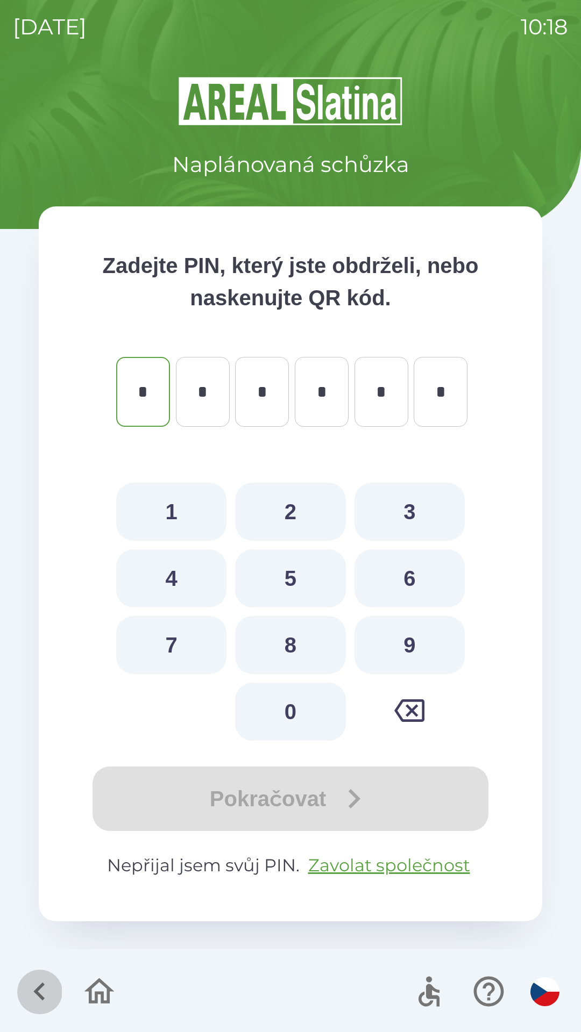
click at [33, 990] on icon "button" at bounding box center [40, 992] width 36 height 36
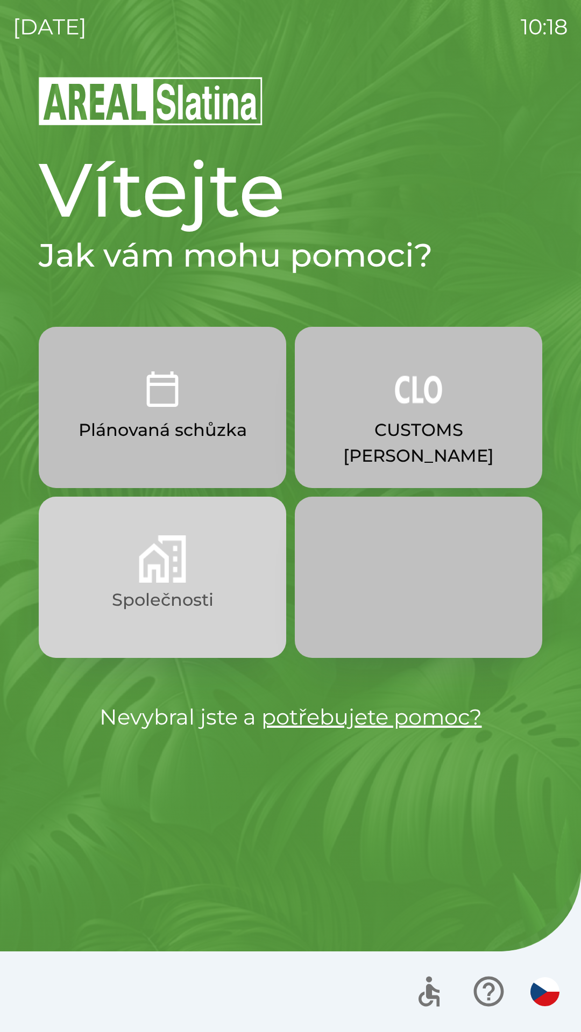
click at [163, 562] on img "button" at bounding box center [162, 558] width 47 height 47
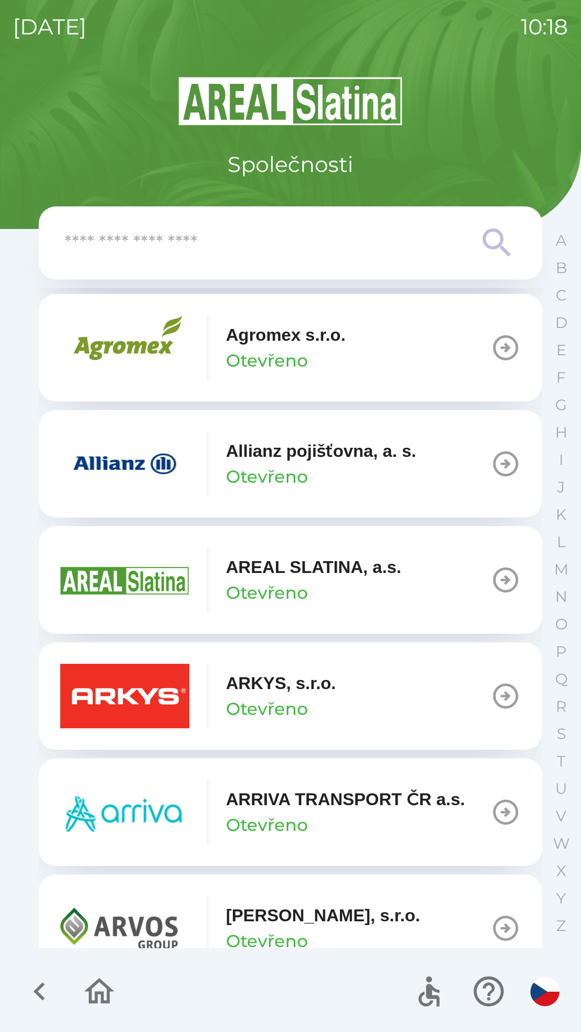
scroll to position [396, 0]
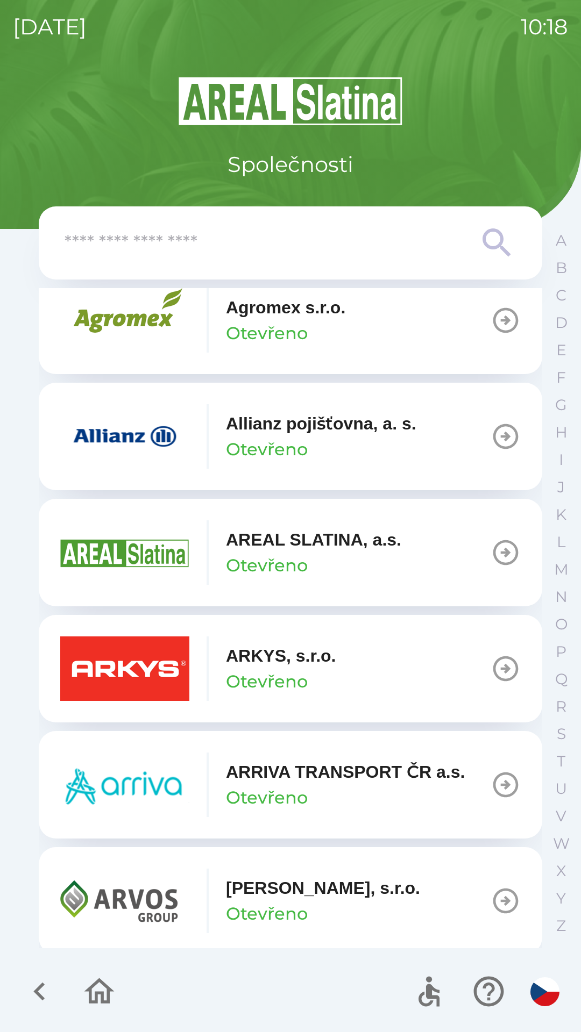
click at [368, 809] on div "ARRIVA TRANSPORT ČR a.s. Otevřeno" at bounding box center [345, 785] width 239 height 52
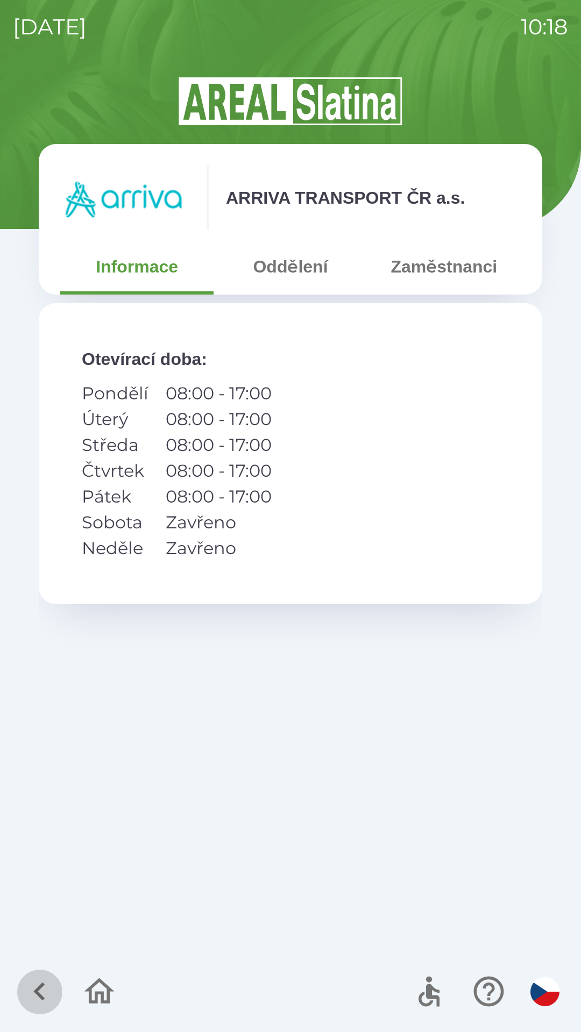
click at [31, 990] on icon "button" at bounding box center [40, 992] width 36 height 36
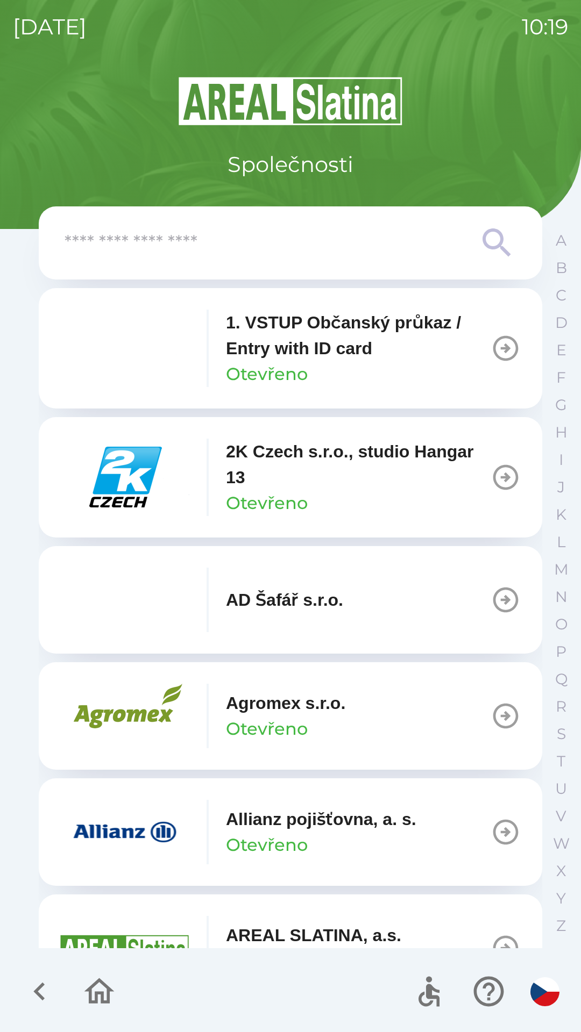
click at [328, 823] on p "Allianz pojišťovna, a. s." at bounding box center [321, 819] width 190 height 26
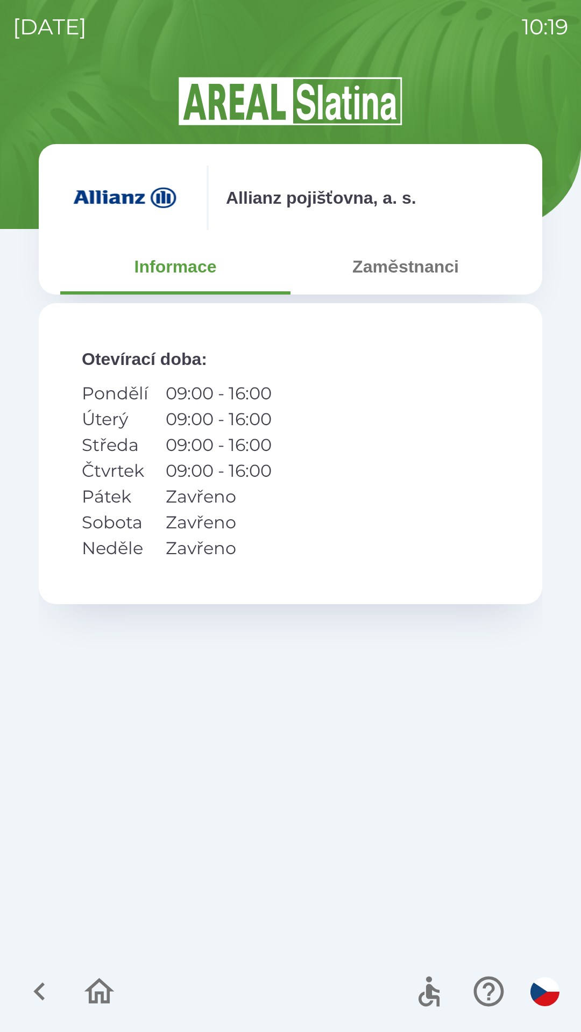
click at [32, 987] on icon "button" at bounding box center [40, 992] width 36 height 36
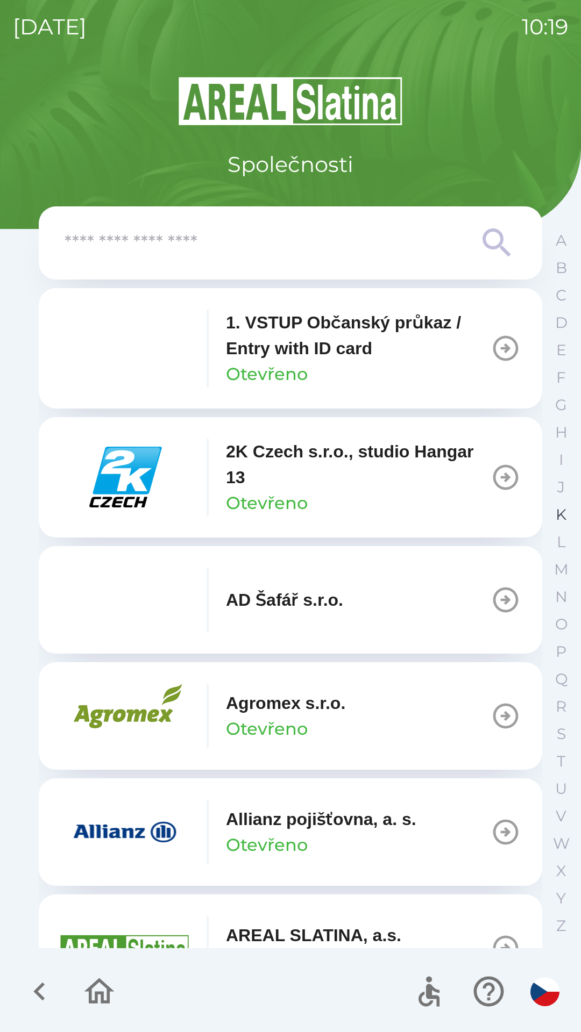
click at [556, 514] on p "K" at bounding box center [560, 514] width 11 height 19
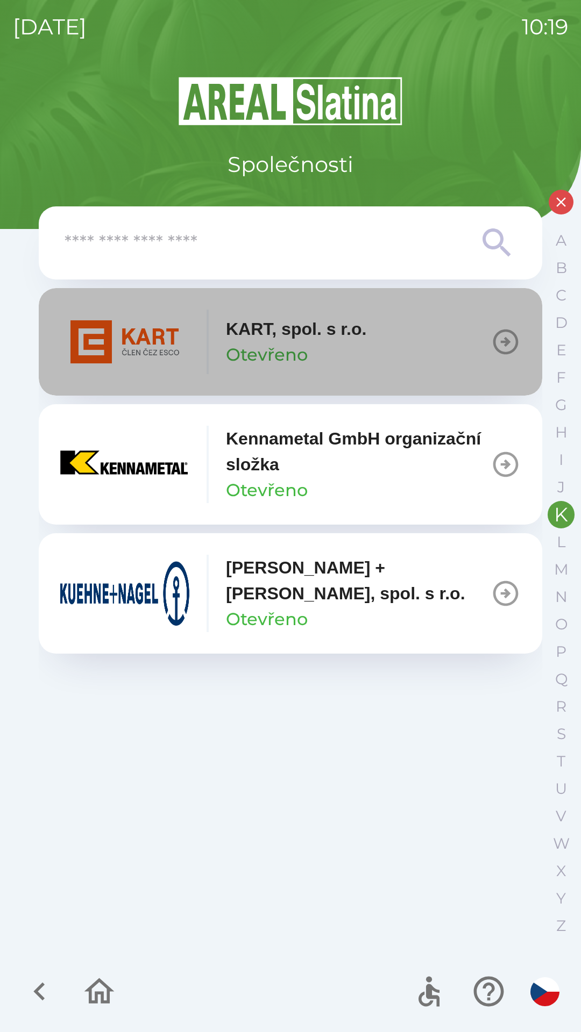
click at [163, 349] on img "button" at bounding box center [124, 342] width 129 height 65
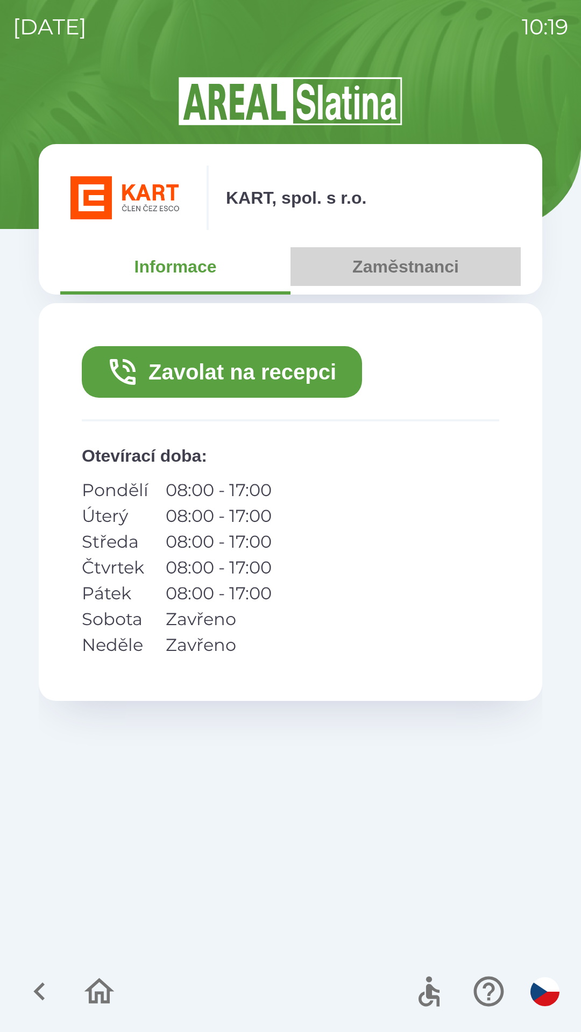
click at [403, 268] on button "Zaměstnanci" at bounding box center [405, 266] width 230 height 39
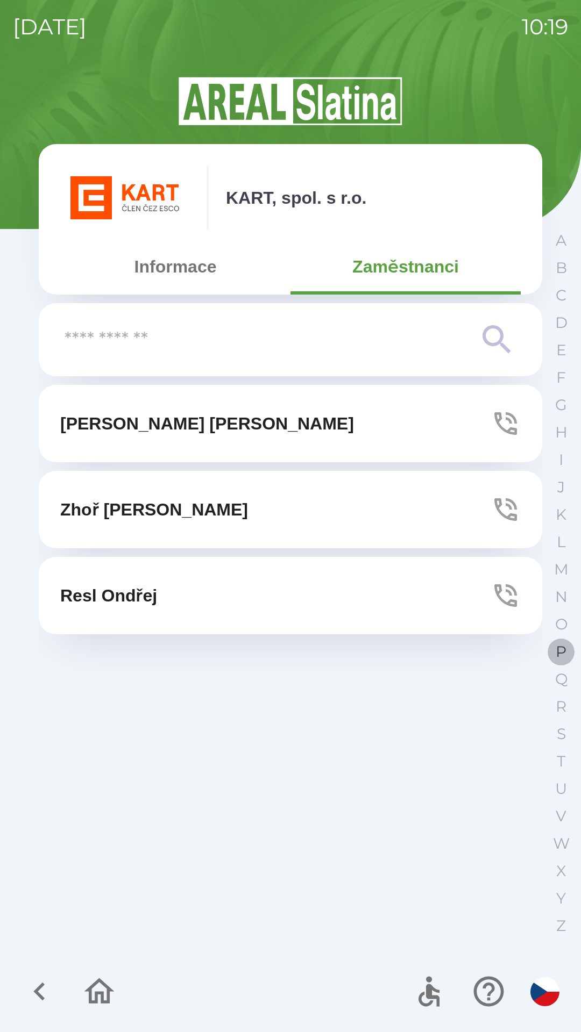
click at [550, 657] on button "P" at bounding box center [560, 651] width 27 height 27
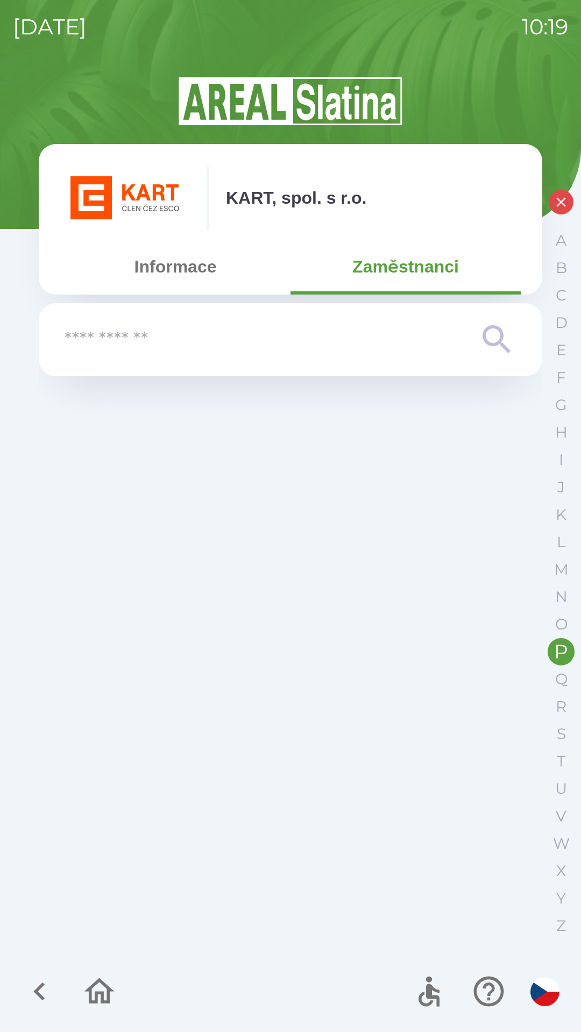
click at [144, 275] on button "Informace" at bounding box center [175, 266] width 230 height 39
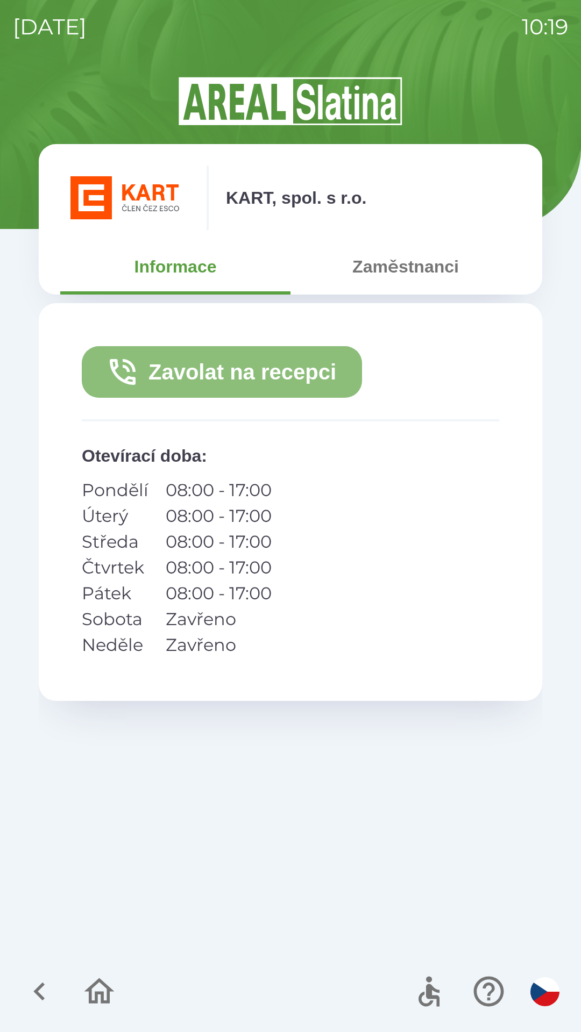
click at [188, 371] on button "Zavolat na recepci" at bounding box center [222, 372] width 280 height 52
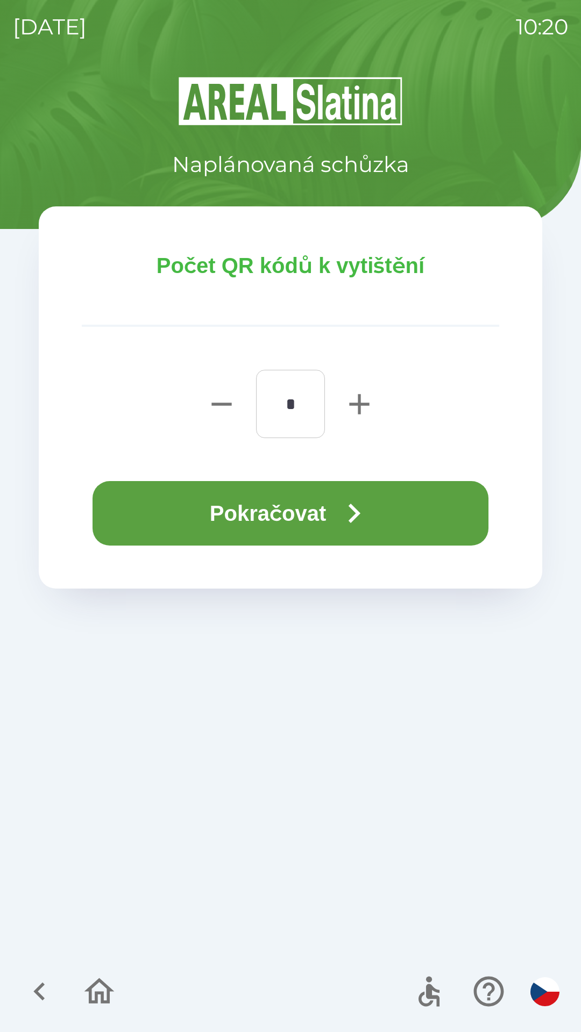
click at [294, 503] on button "Pokračovat" at bounding box center [290, 513] width 396 height 65
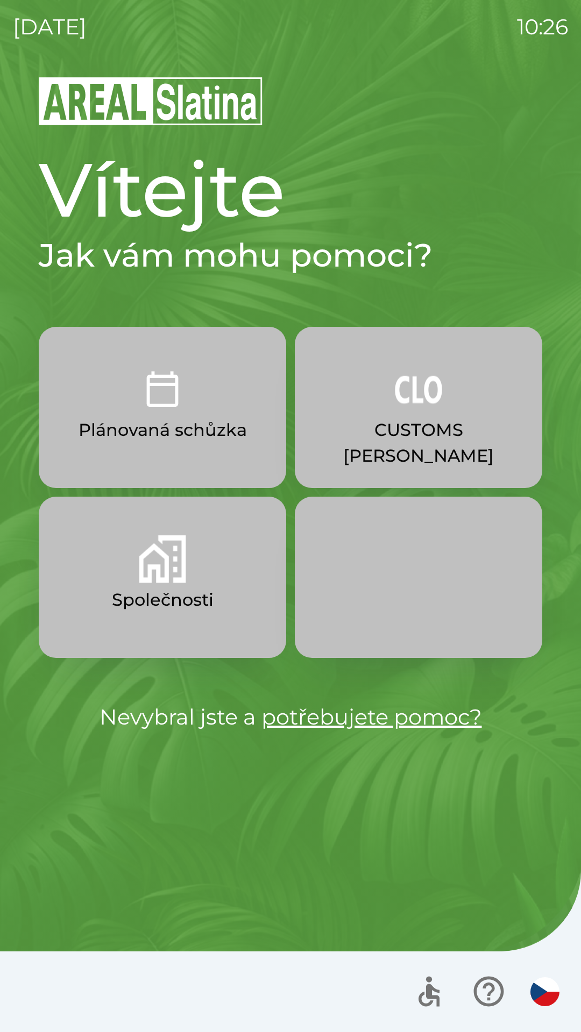
click at [385, 427] on p "CUSTOMS [PERSON_NAME]" at bounding box center [418, 443] width 196 height 52
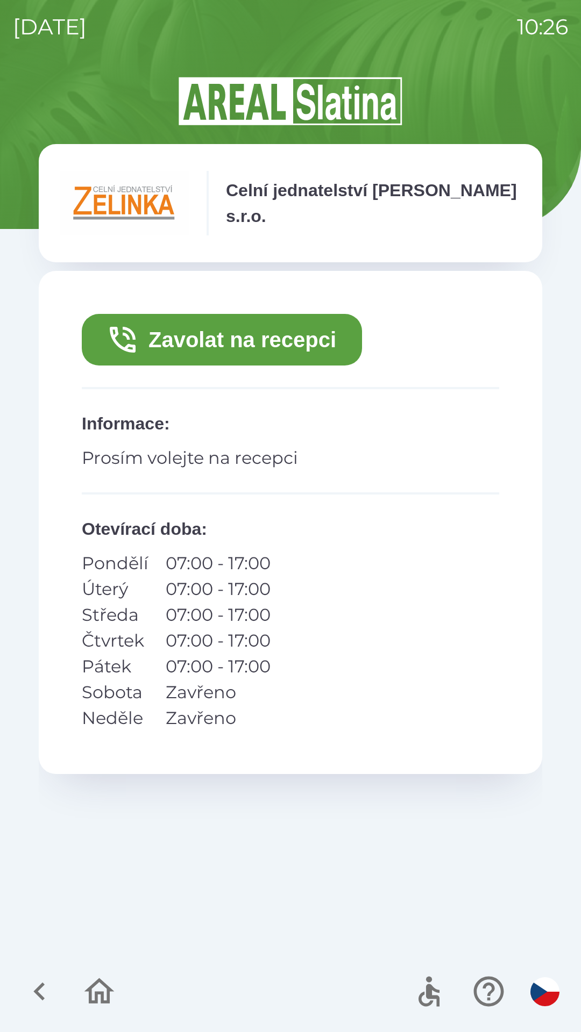
click at [166, 347] on button "Zavolat na recepci" at bounding box center [222, 340] width 280 height 52
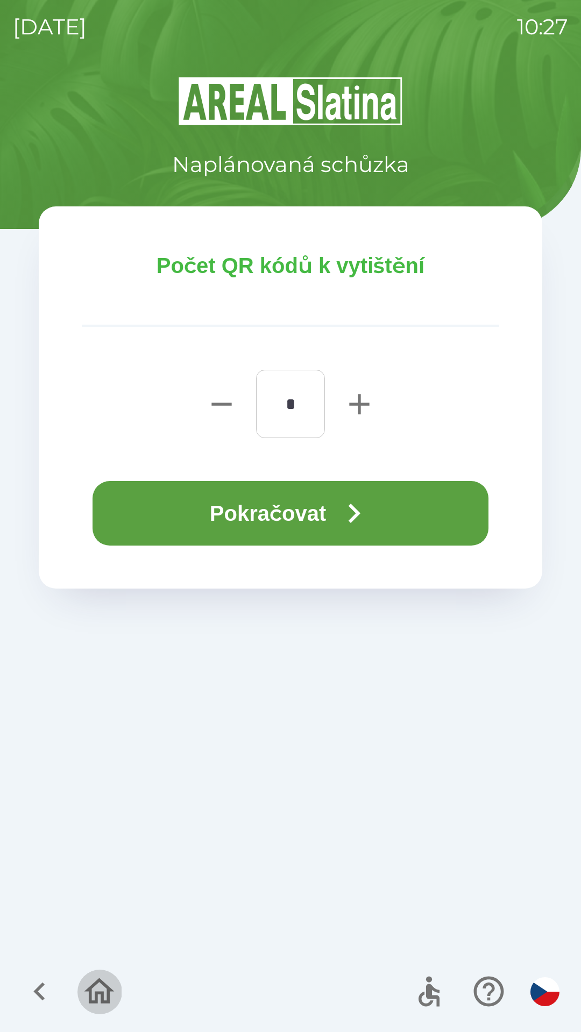
click at [85, 985] on icon "button" at bounding box center [99, 992] width 36 height 36
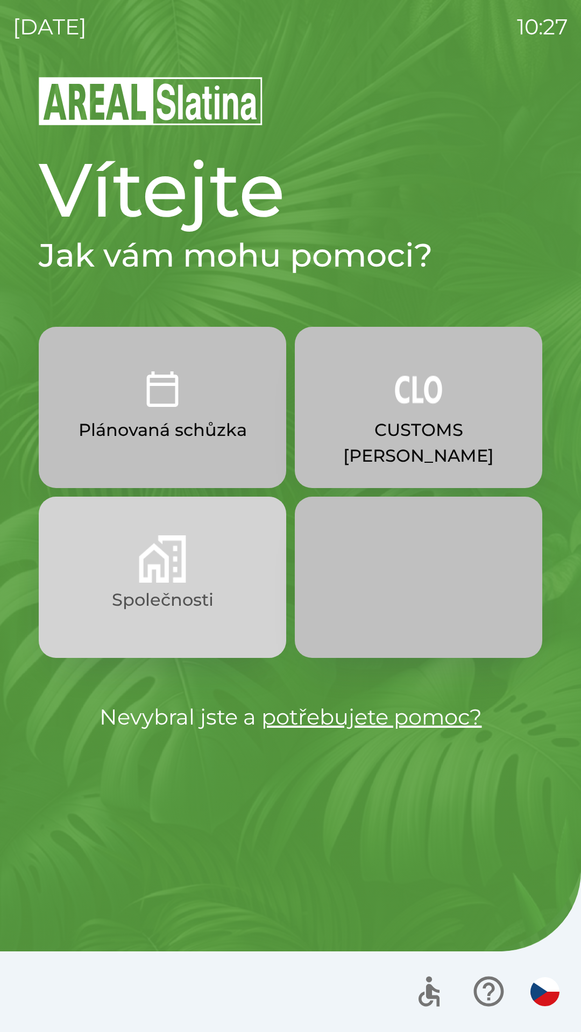
click at [139, 562] on img "button" at bounding box center [162, 558] width 47 height 47
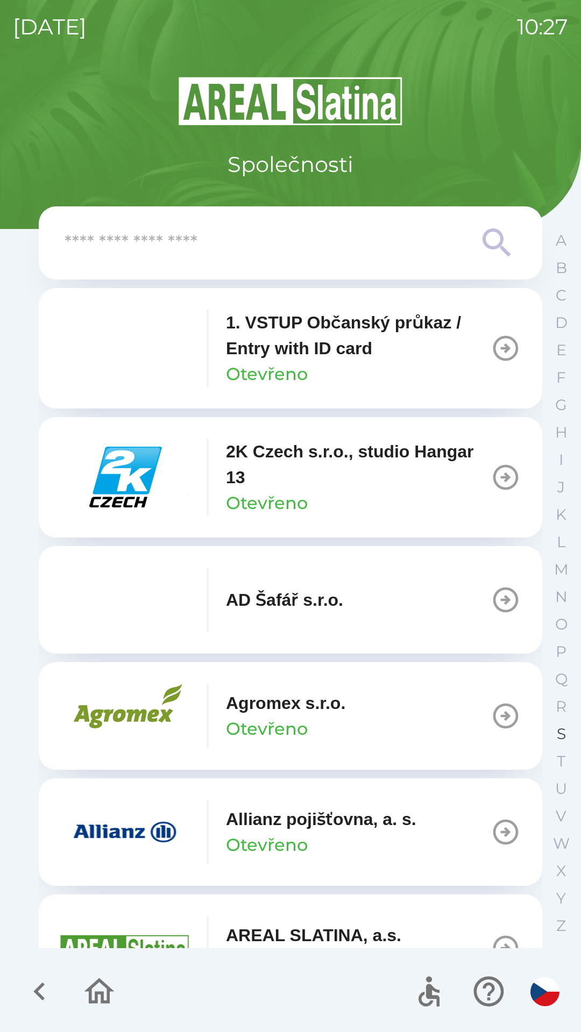
click at [556, 728] on p "S" at bounding box center [560, 734] width 9 height 19
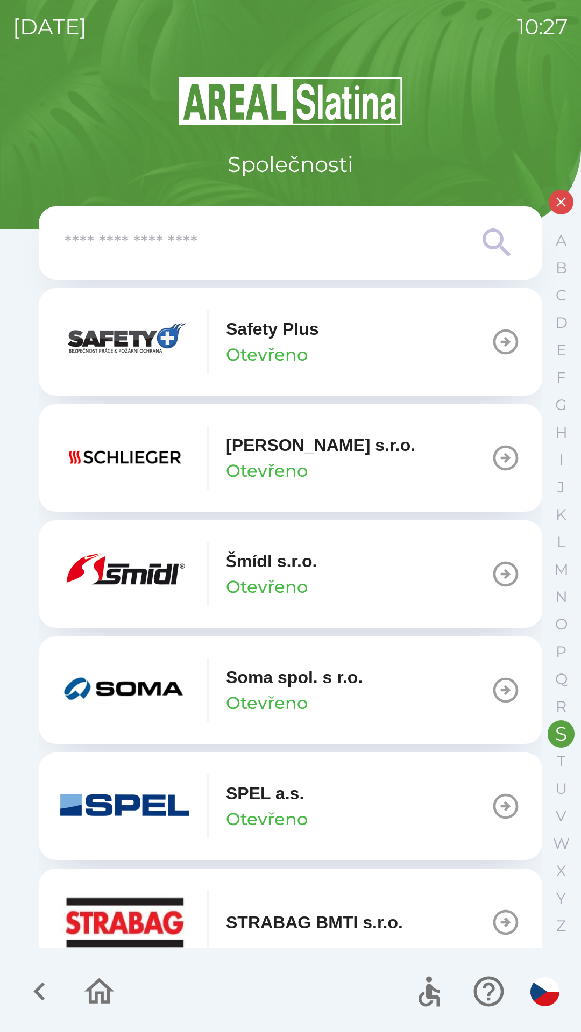
click at [139, 915] on img "button" at bounding box center [124, 922] width 129 height 65
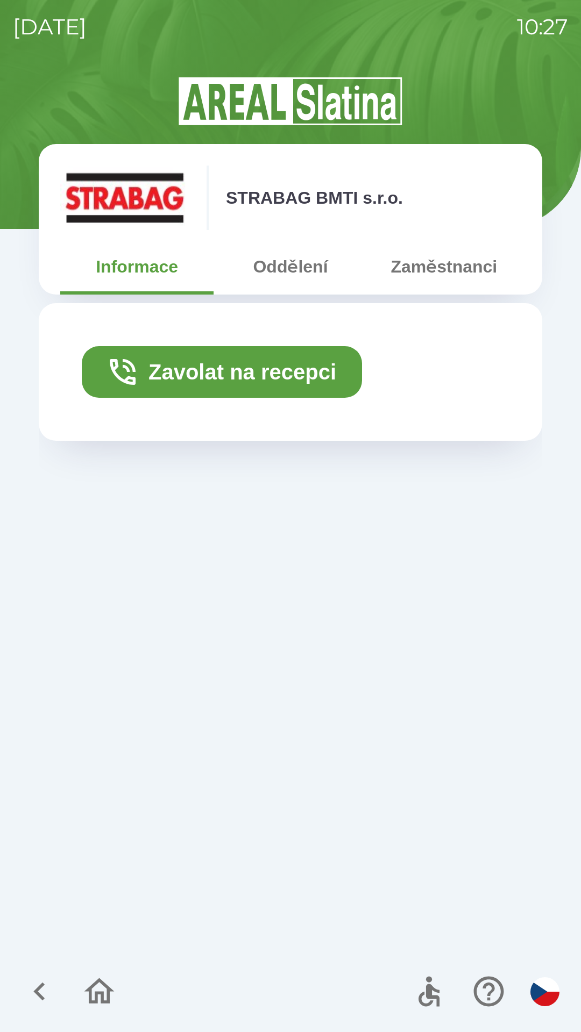
click at [285, 274] on button "Oddělení" at bounding box center [289, 266] width 153 height 39
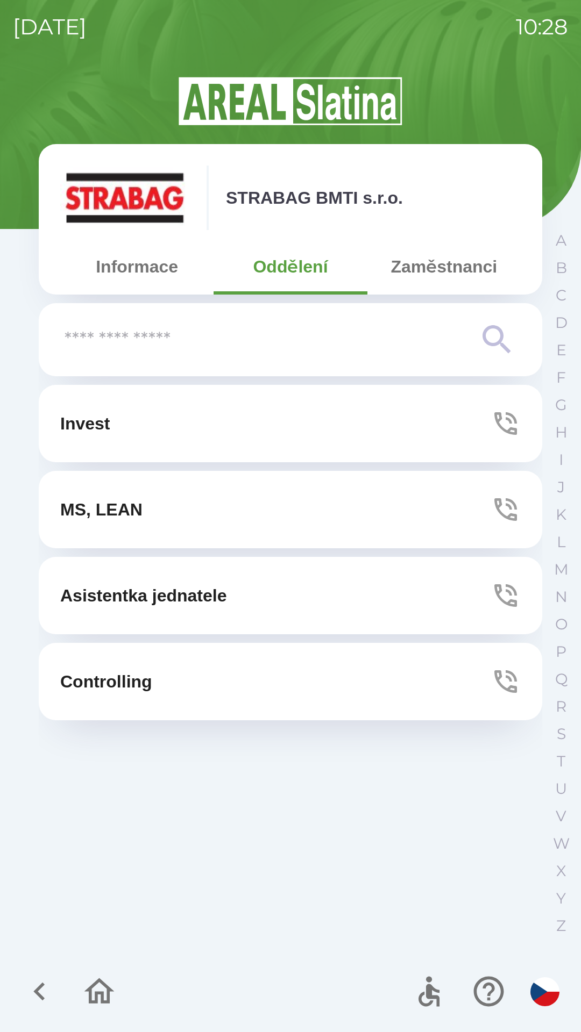
click at [427, 264] on button "Zaměstnanci" at bounding box center [443, 266] width 153 height 39
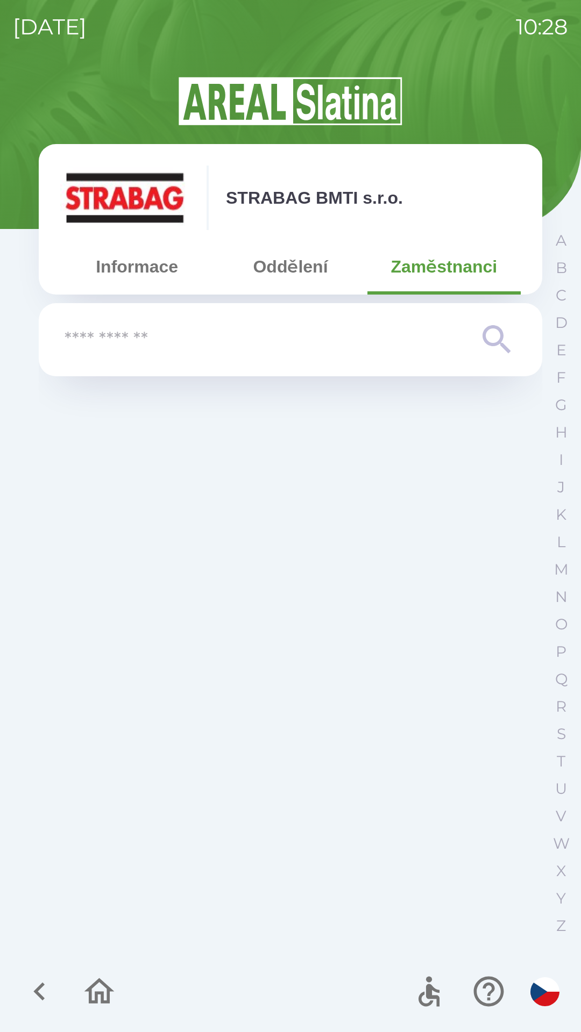
click at [130, 275] on button "Informace" at bounding box center [136, 266] width 153 height 39
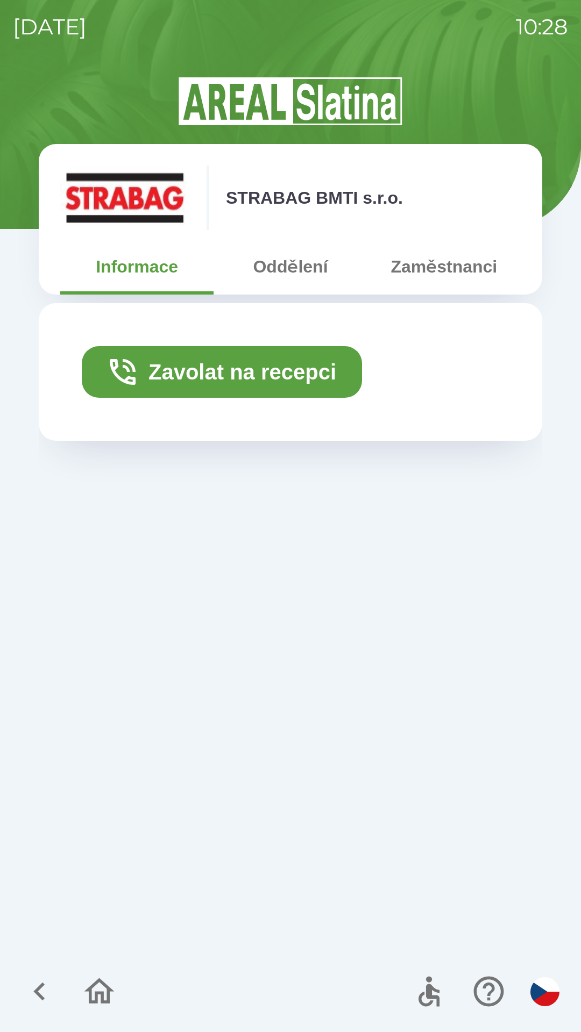
click at [229, 376] on button "Zavolat na recepci" at bounding box center [222, 372] width 280 height 52
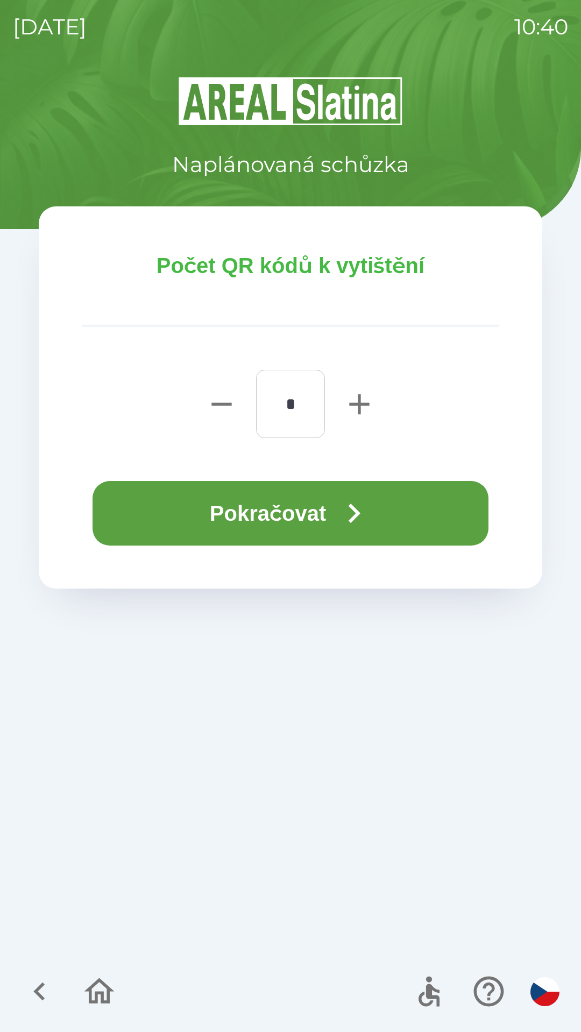
click at [340, 514] on icon "button" at bounding box center [353, 513] width 39 height 39
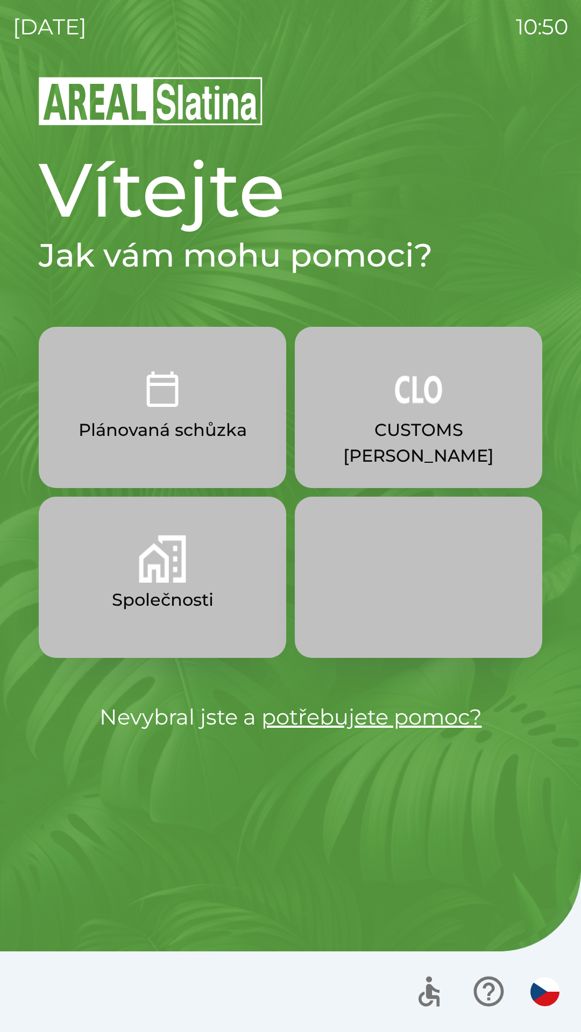
click at [154, 571] on img "button" at bounding box center [162, 558] width 47 height 47
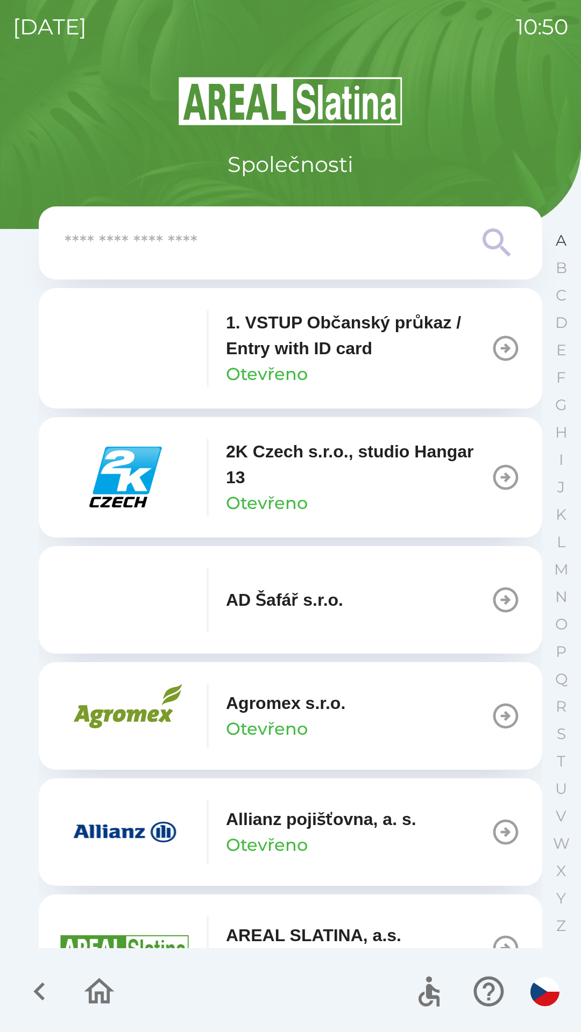
click at [565, 250] on p "A" at bounding box center [560, 240] width 11 height 19
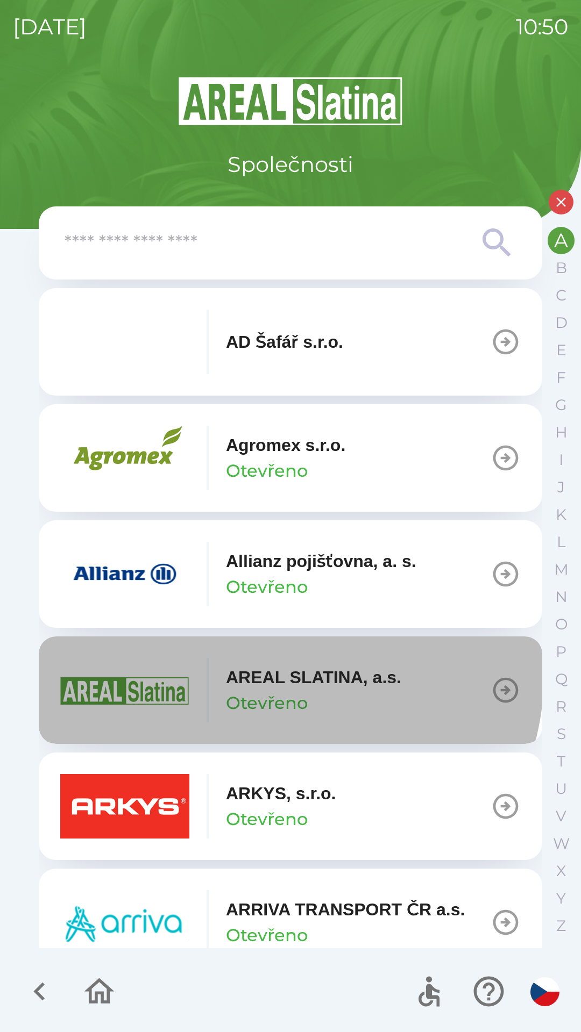
click at [259, 670] on p "AREAL SLATINA, a.s." at bounding box center [313, 677] width 175 height 26
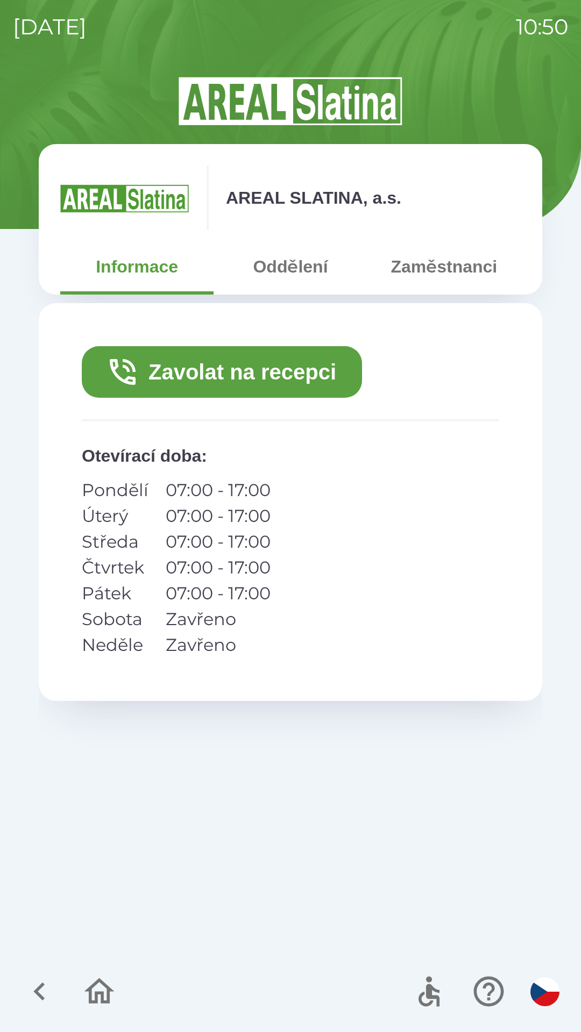
click at [198, 381] on button "Zavolat na recepci" at bounding box center [222, 372] width 280 height 52
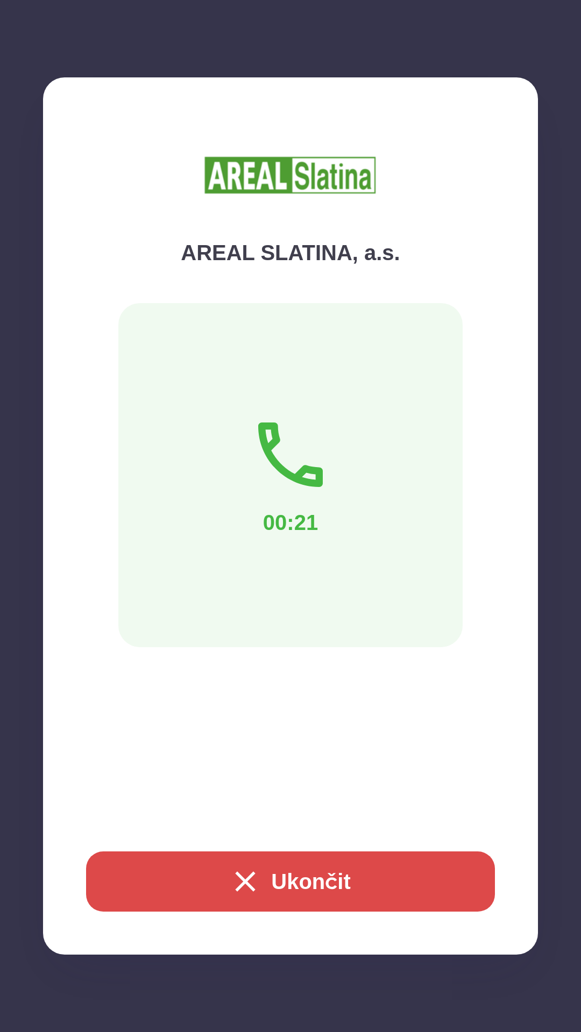
click at [296, 886] on button "Ukončit" at bounding box center [290, 881] width 409 height 60
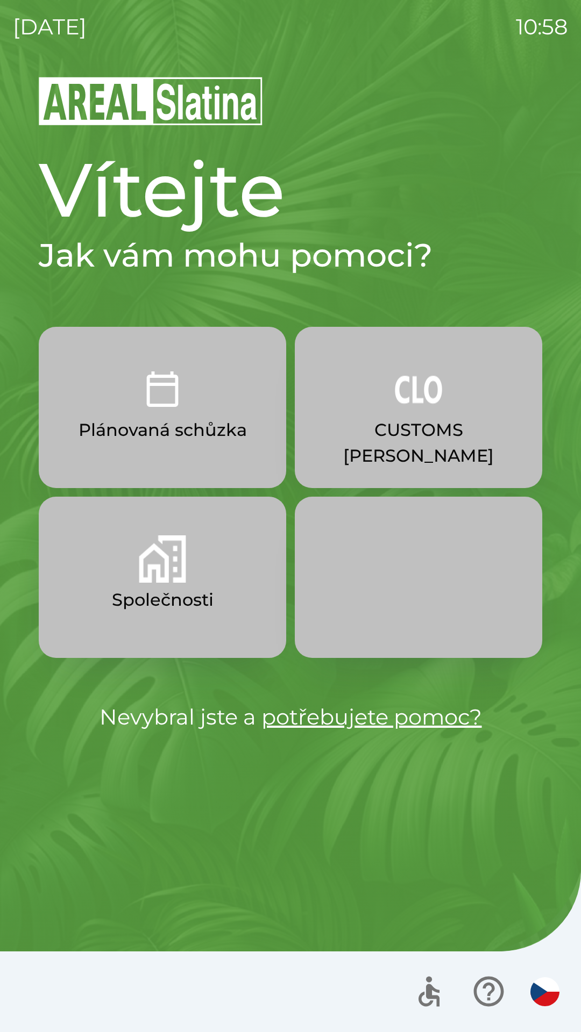
click at [424, 409] on img "button" at bounding box center [418, 389] width 47 height 47
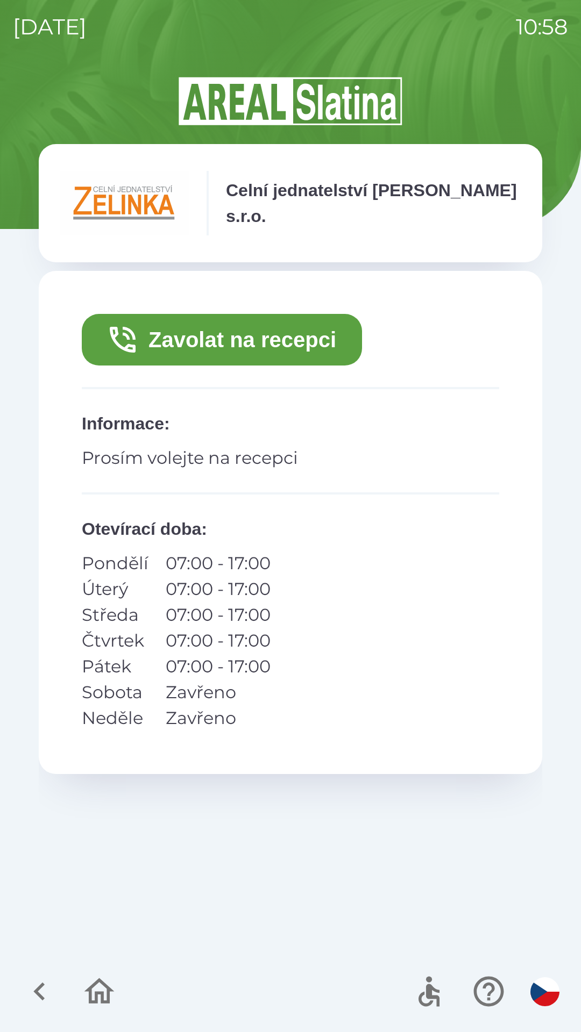
click at [241, 339] on button "Zavolat na recepci" at bounding box center [222, 340] width 280 height 52
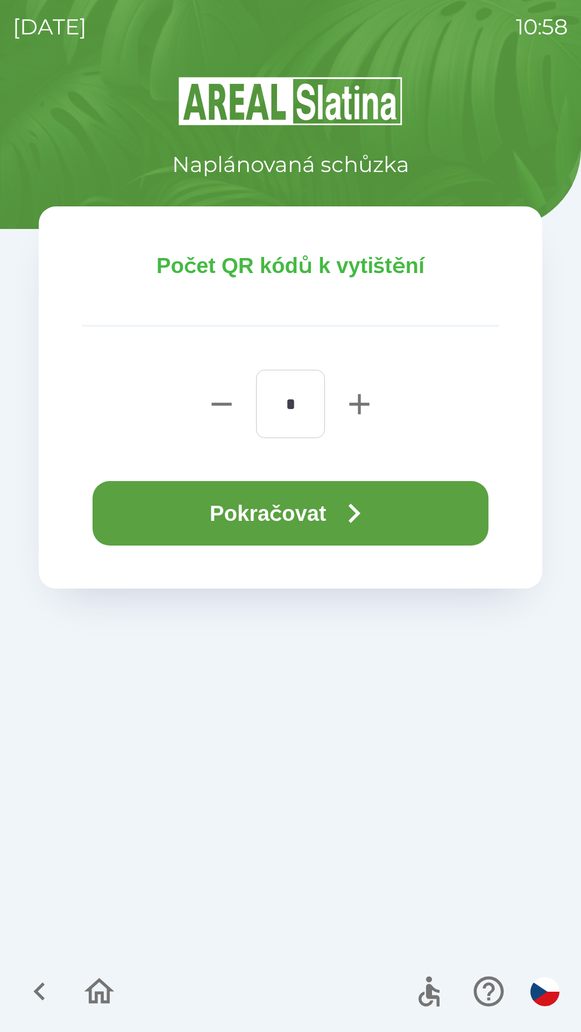
click at [308, 504] on button "Pokračovat" at bounding box center [290, 513] width 396 height 65
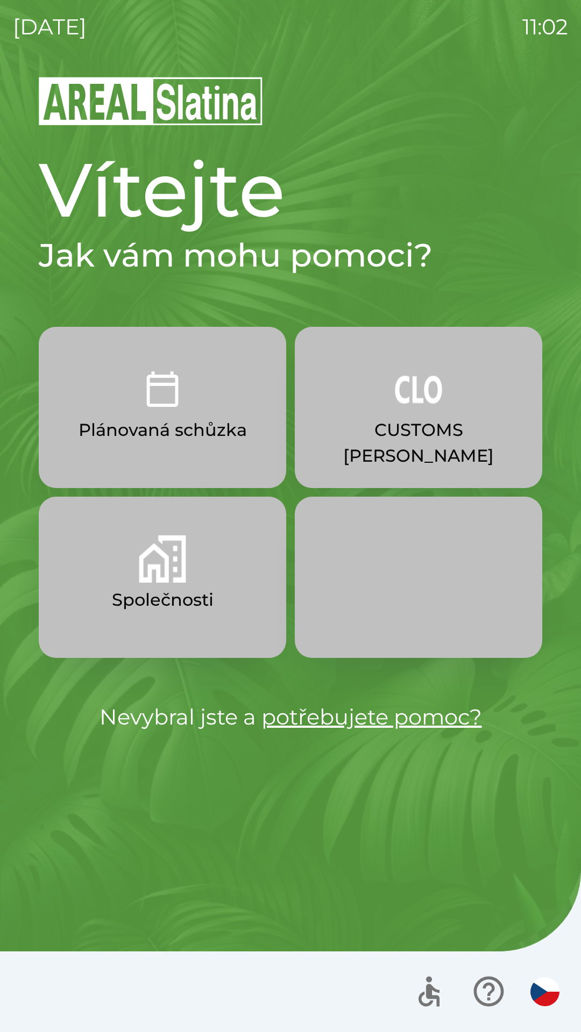
click at [396, 431] on p "CUSTOMS [PERSON_NAME]" at bounding box center [418, 443] width 196 height 52
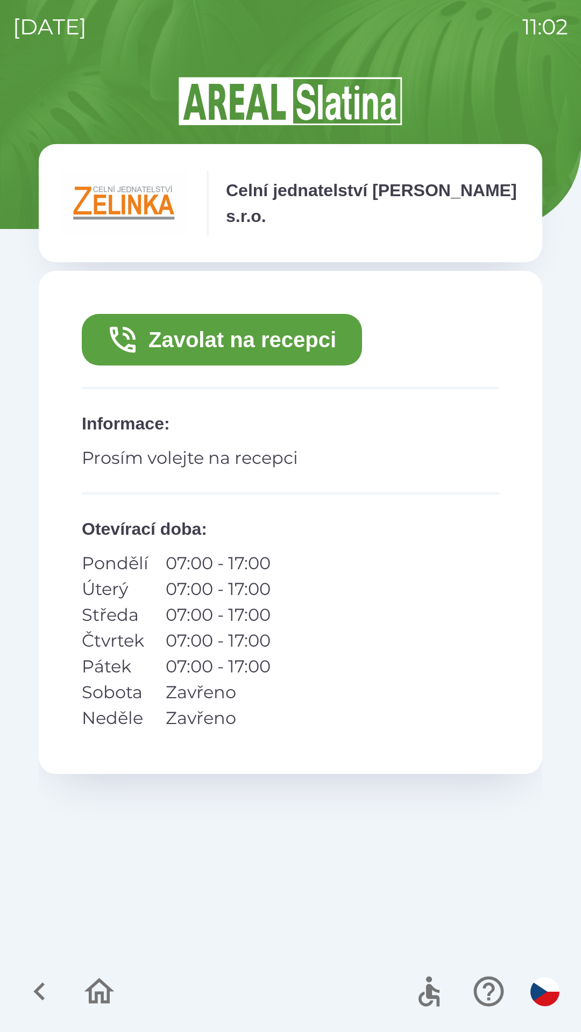
click at [284, 331] on button "Zavolat na recepci" at bounding box center [222, 340] width 280 height 52
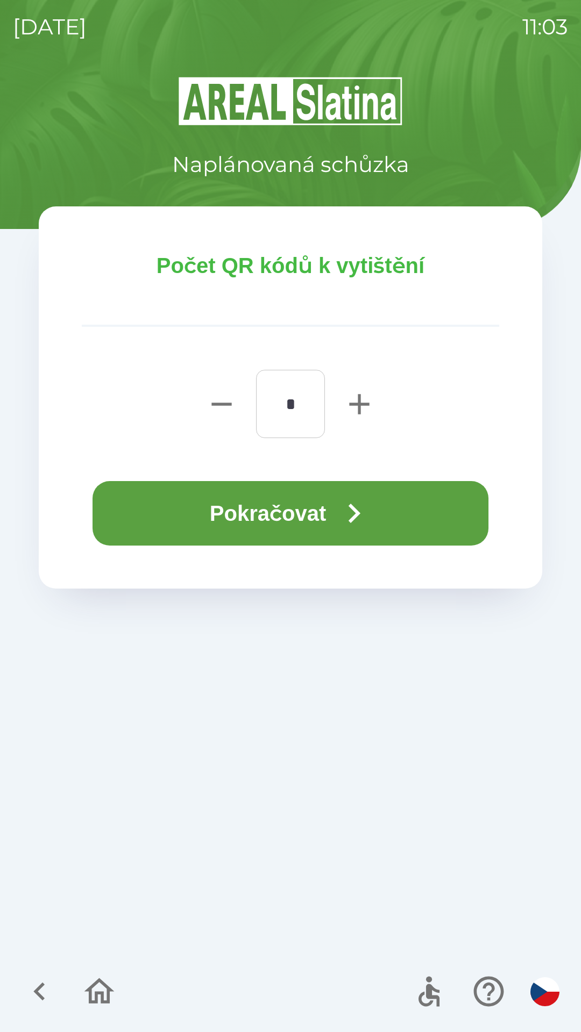
click at [337, 517] on button "Pokračovat" at bounding box center [290, 513] width 396 height 65
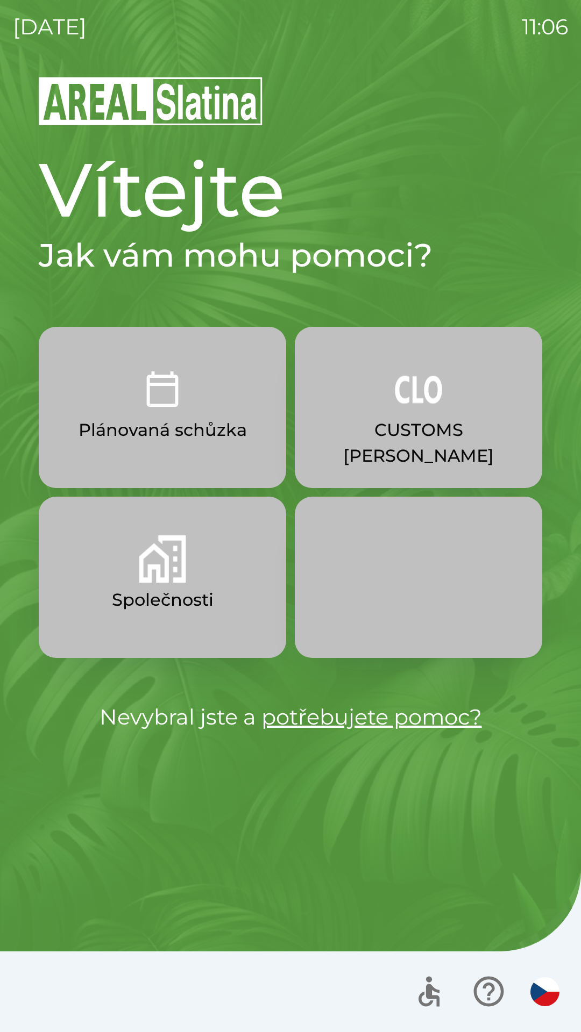
click at [172, 419] on p "Plánovaná schůzka" at bounding box center [162, 430] width 168 height 26
click at [176, 418] on p "Plánovaná schůzka" at bounding box center [162, 430] width 168 height 26
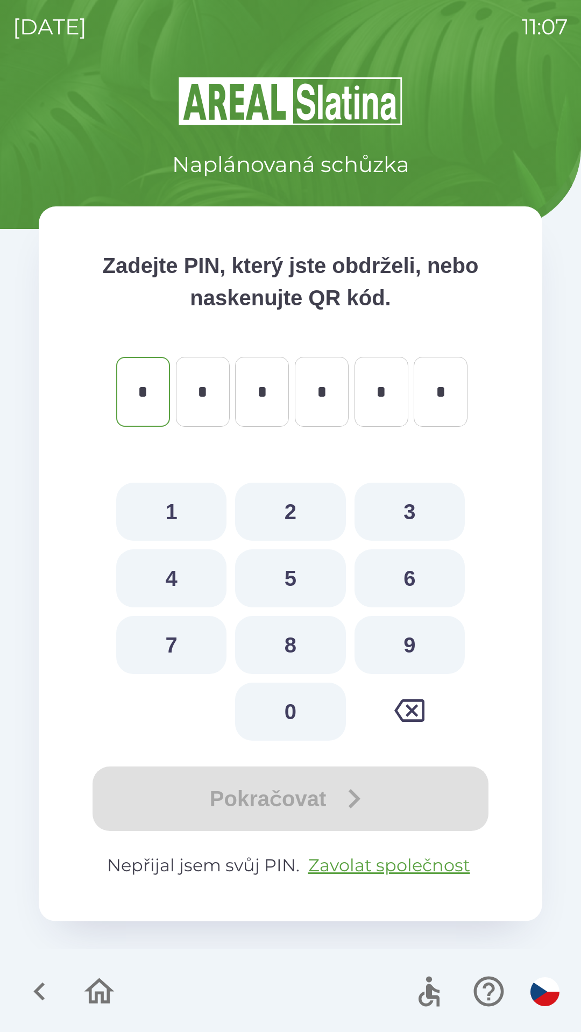
click at [163, 508] on button "1" at bounding box center [171, 512] width 110 height 58
type input "*"
click at [160, 507] on button "1" at bounding box center [171, 512] width 110 height 58
type input "*"
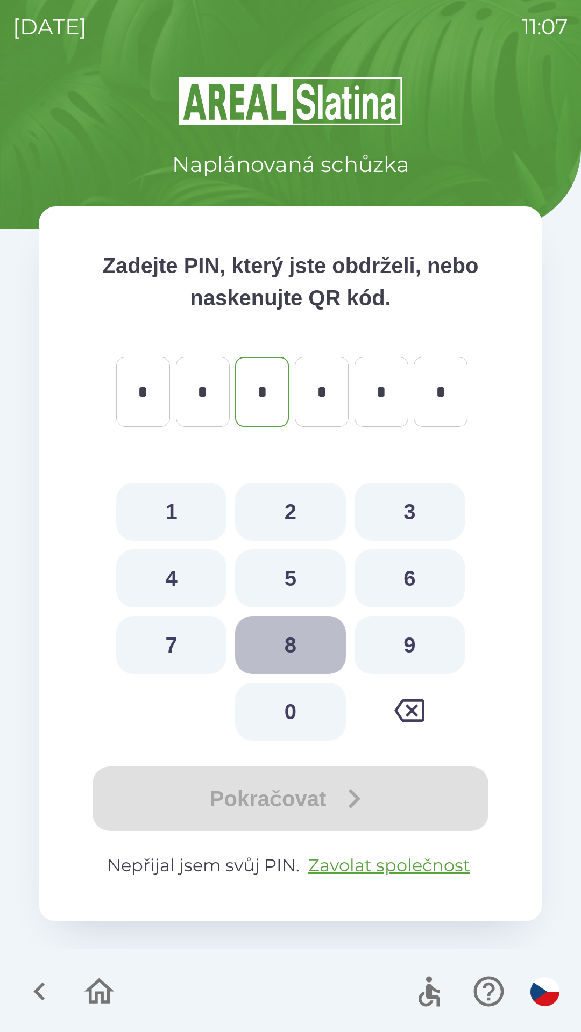
click at [294, 640] on button "8" at bounding box center [290, 645] width 110 height 58
type input "*"
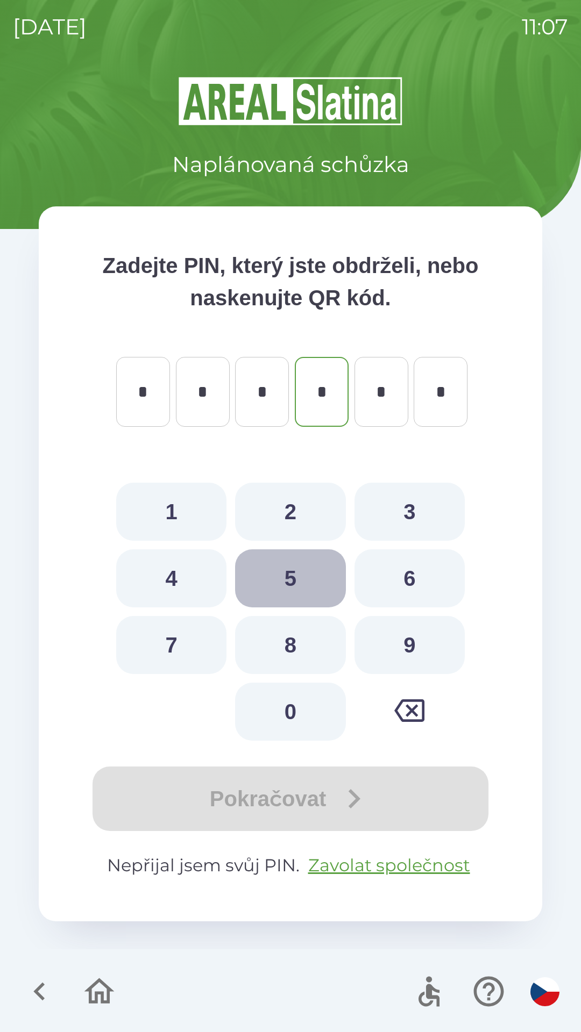
click at [284, 572] on button "5" at bounding box center [290, 578] width 110 height 58
type input "*"
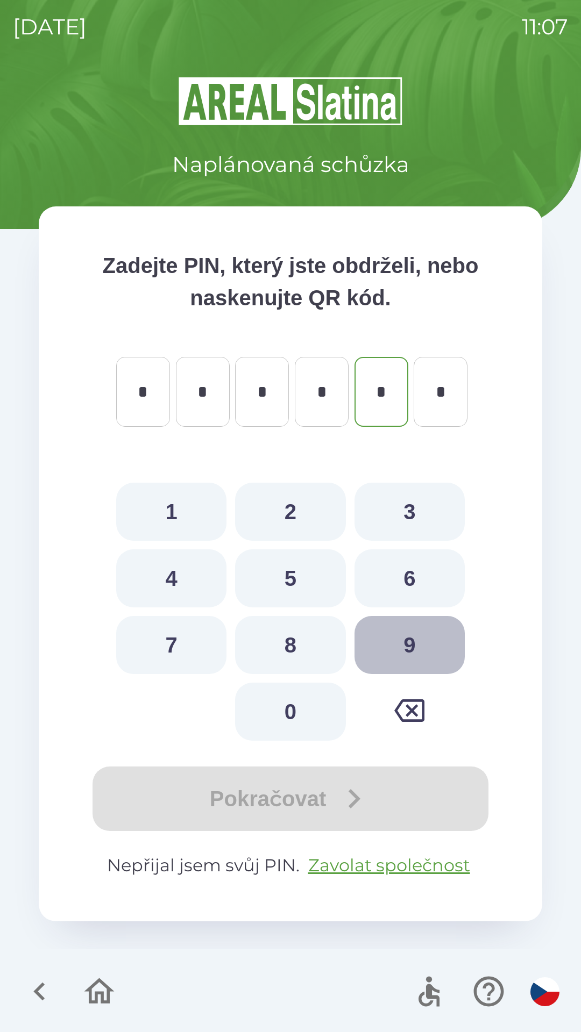
click at [415, 641] on button "9" at bounding box center [409, 645] width 110 height 58
type input "*"
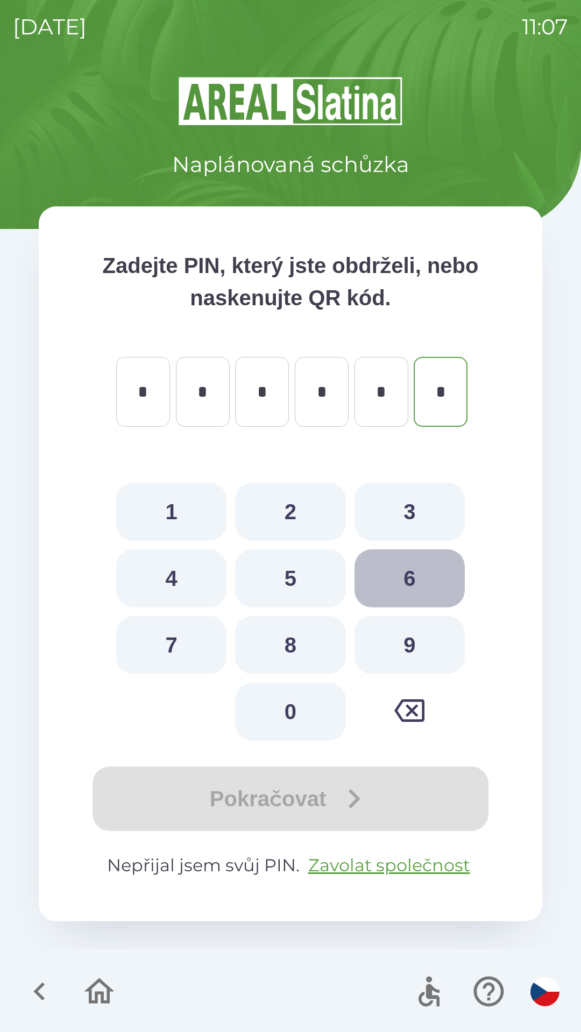
click at [405, 574] on button "6" at bounding box center [409, 578] width 110 height 58
type input "*"
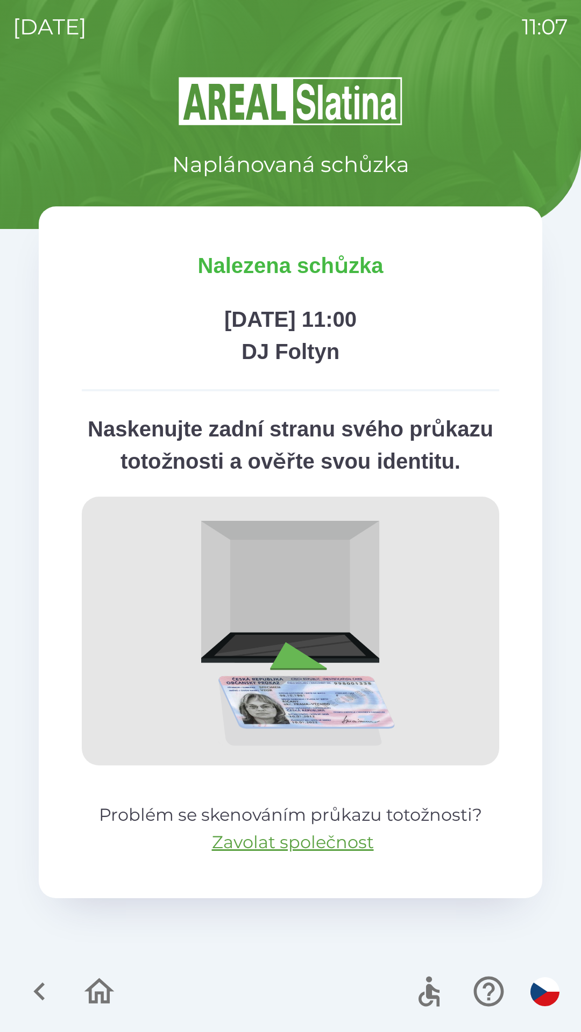
click at [51, 987] on icon "button" at bounding box center [40, 992] width 36 height 36
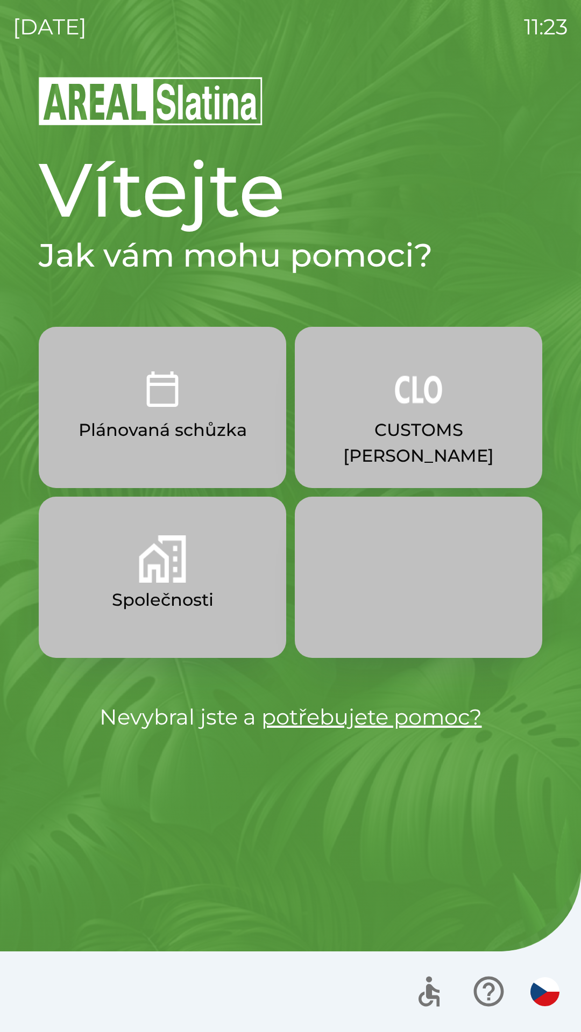
click at [400, 406] on img "button" at bounding box center [418, 389] width 47 height 47
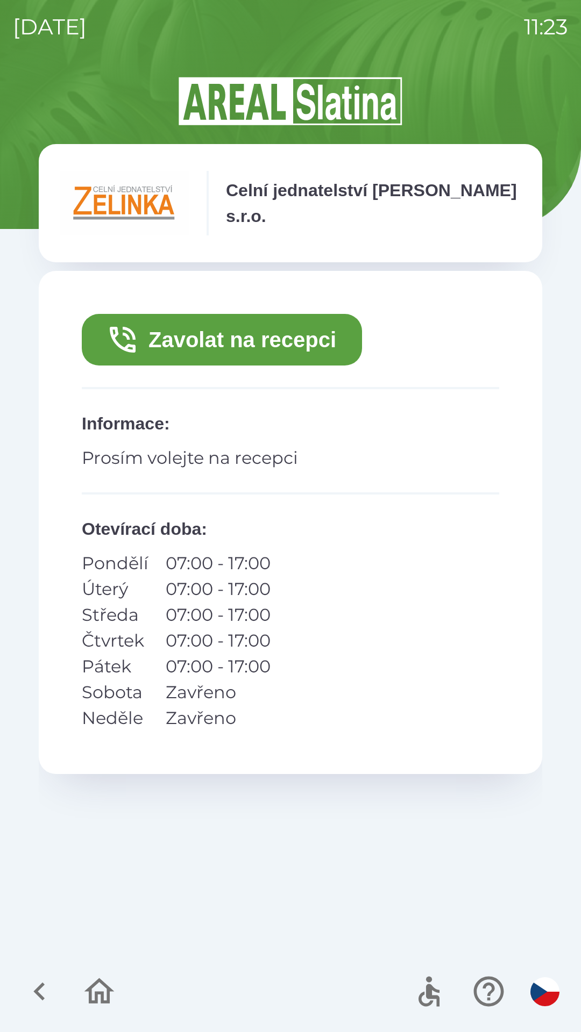
click at [280, 321] on button "Zavolat na recepci" at bounding box center [222, 340] width 280 height 52
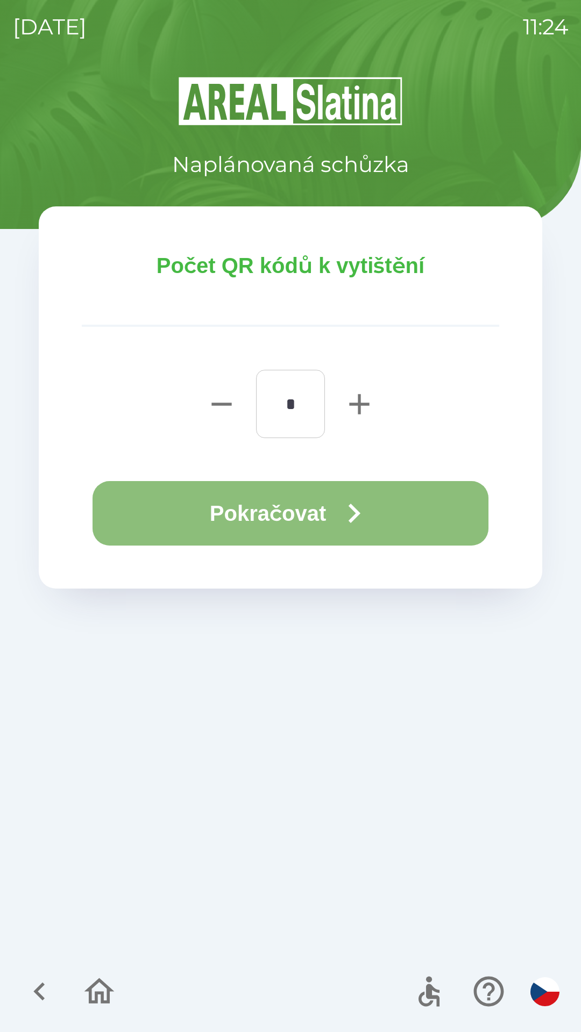
click at [317, 503] on button "Pokračovat" at bounding box center [290, 513] width 396 height 65
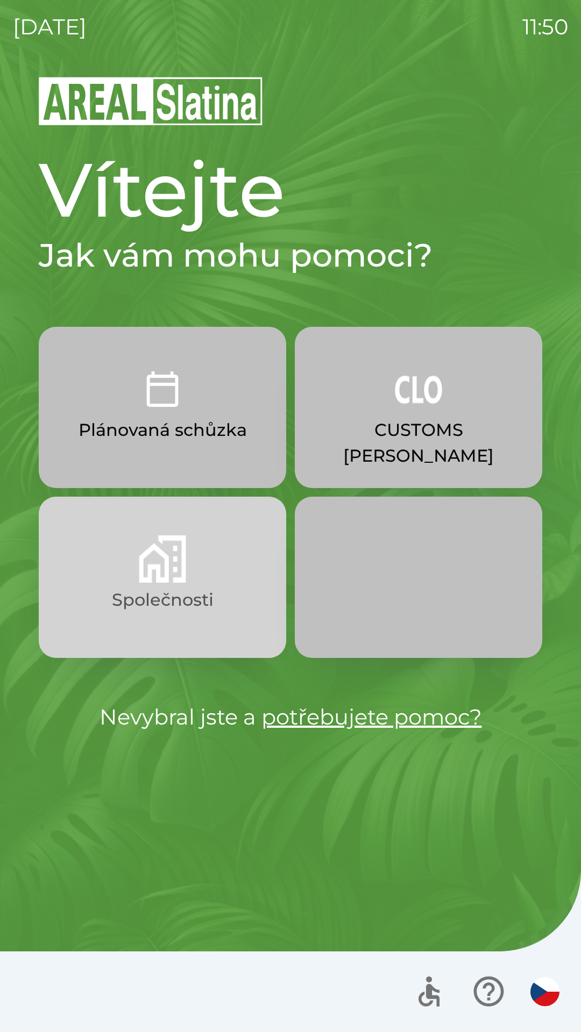
click at [167, 585] on button "Společnosti" at bounding box center [162, 577] width 247 height 161
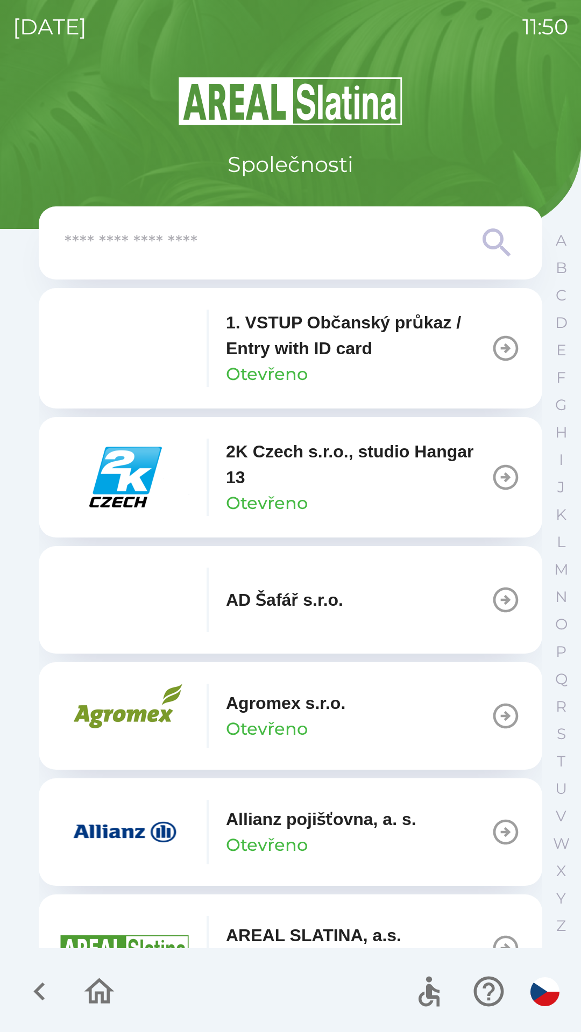
click at [488, 242] on icon at bounding box center [496, 243] width 39 height 39
click at [502, 238] on icon at bounding box center [496, 242] width 28 height 28
click at [381, 251] on input "text" at bounding box center [269, 243] width 409 height 30
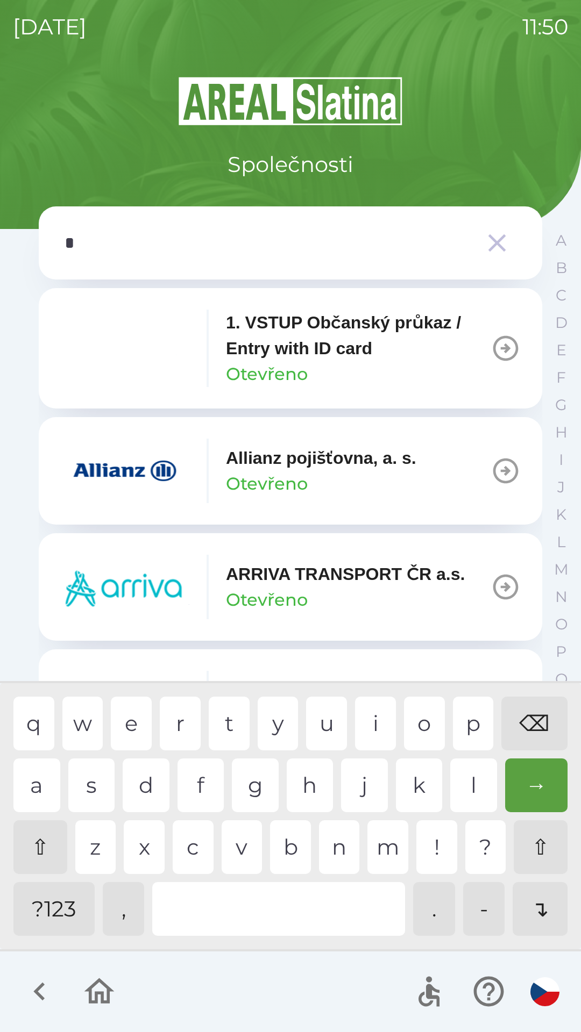
click at [461, 717] on div "p" at bounding box center [473, 724] width 41 height 54
type input "**"
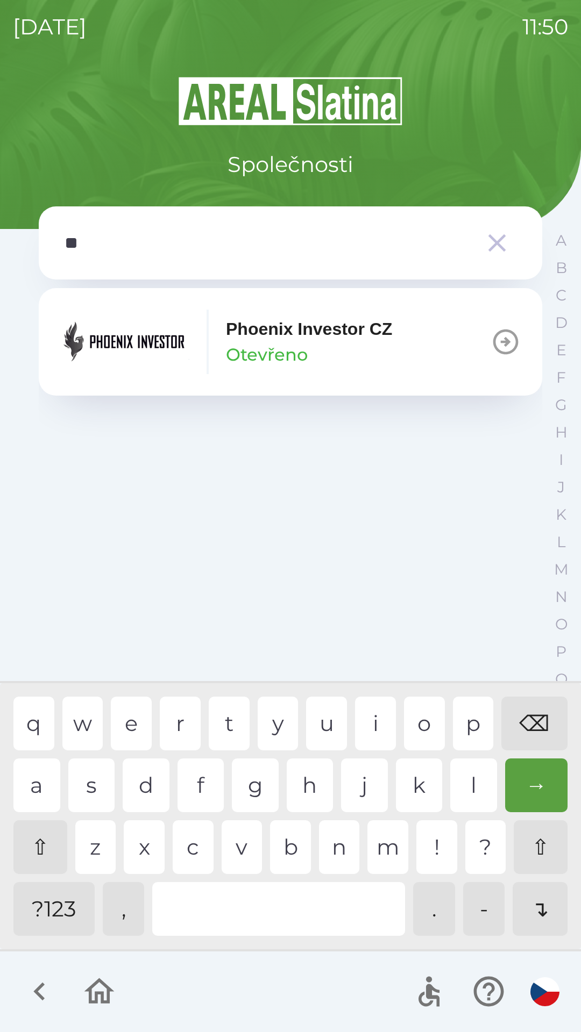
click at [314, 771] on div "h" at bounding box center [310, 785] width 47 height 54
click at [325, 341] on p "Phoenix Investor CZ" at bounding box center [309, 329] width 166 height 26
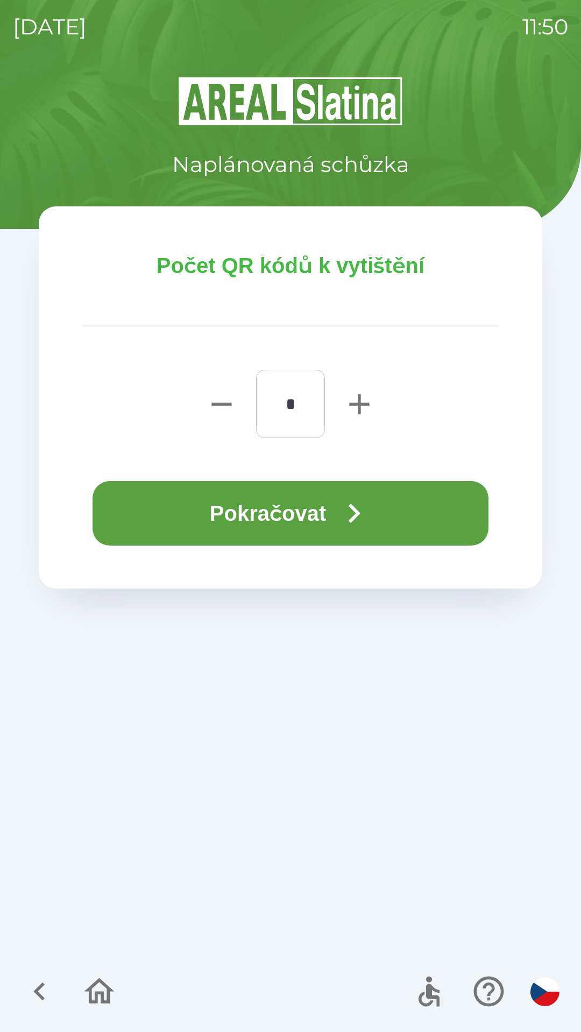
click at [357, 397] on icon "button" at bounding box center [359, 404] width 34 height 34
click at [359, 402] on icon "button" at bounding box center [359, 404] width 20 height 20
type input "*"
click at [349, 503] on icon "button" at bounding box center [353, 513] width 39 height 39
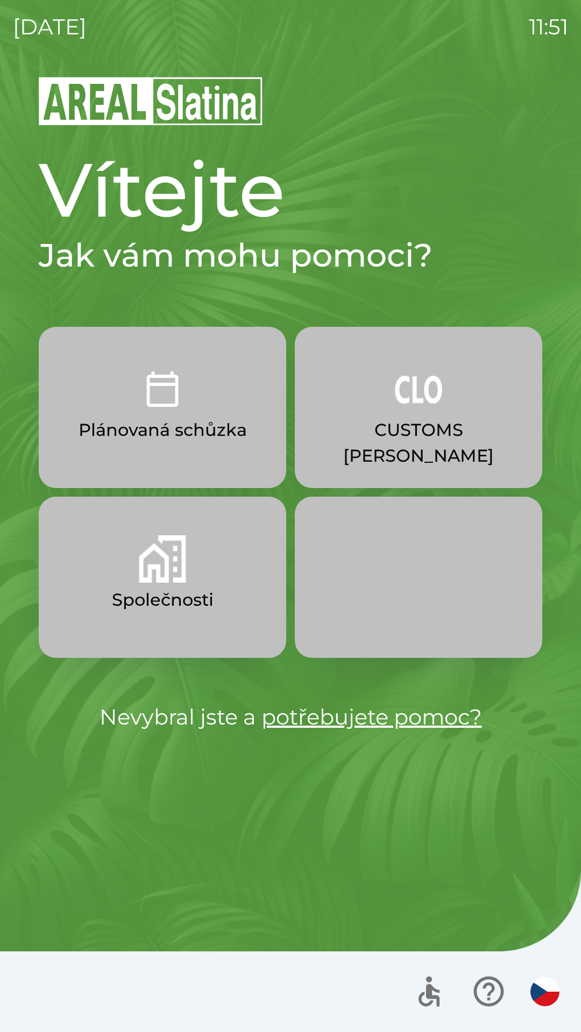
click at [106, 419] on p "Plánovaná schůzka" at bounding box center [162, 430] width 168 height 26
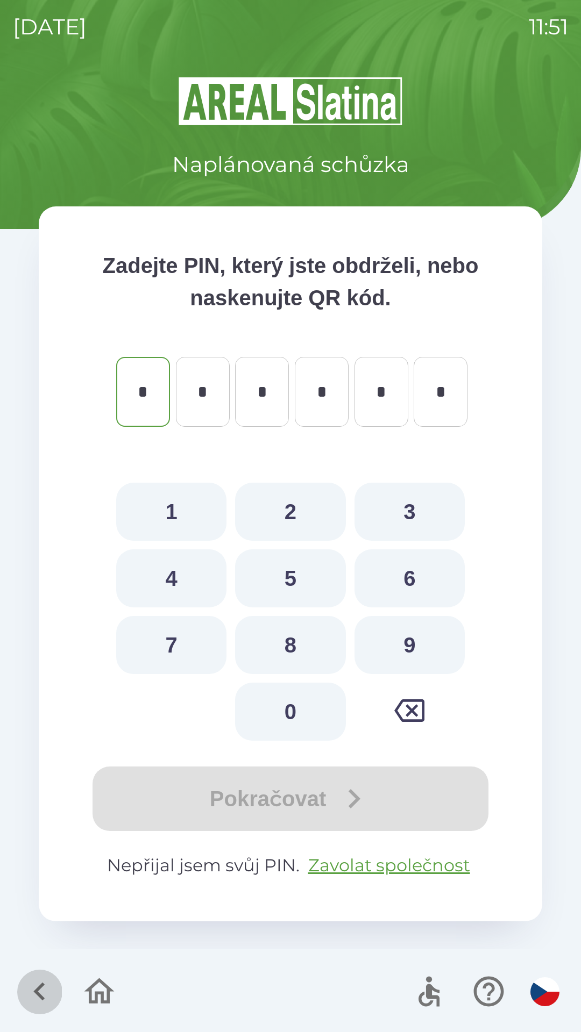
click at [40, 989] on icon "button" at bounding box center [38, 992] width 11 height 18
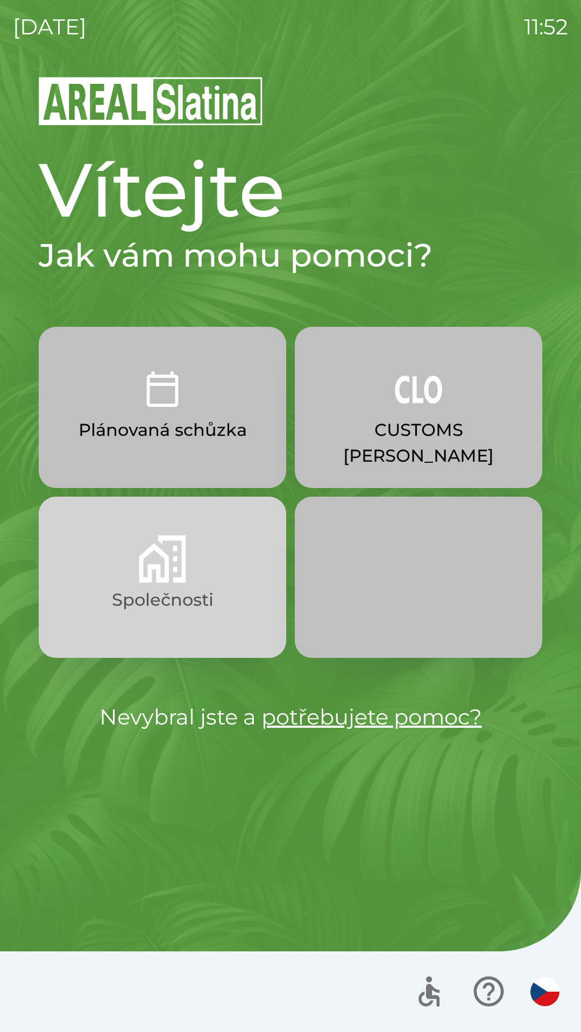
click at [142, 570] on img "button" at bounding box center [162, 558] width 47 height 47
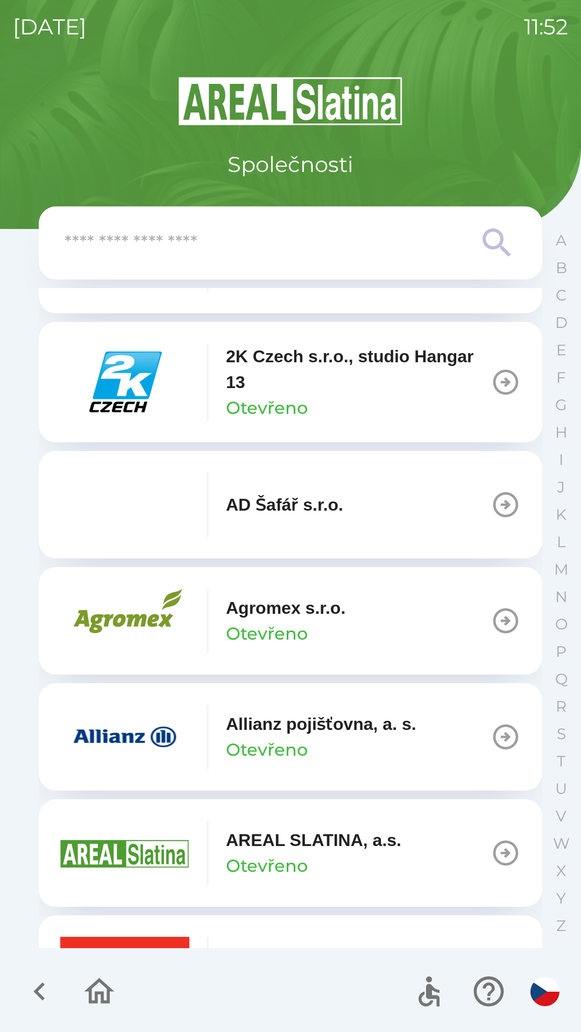
scroll to position [125, 0]
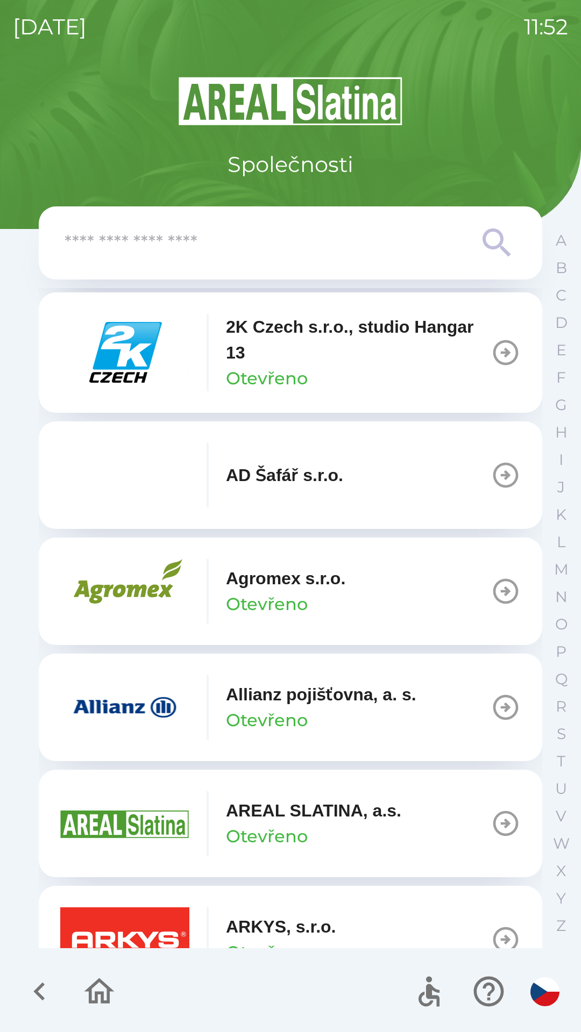
click at [490, 713] on icon "button" at bounding box center [505, 707] width 30 height 30
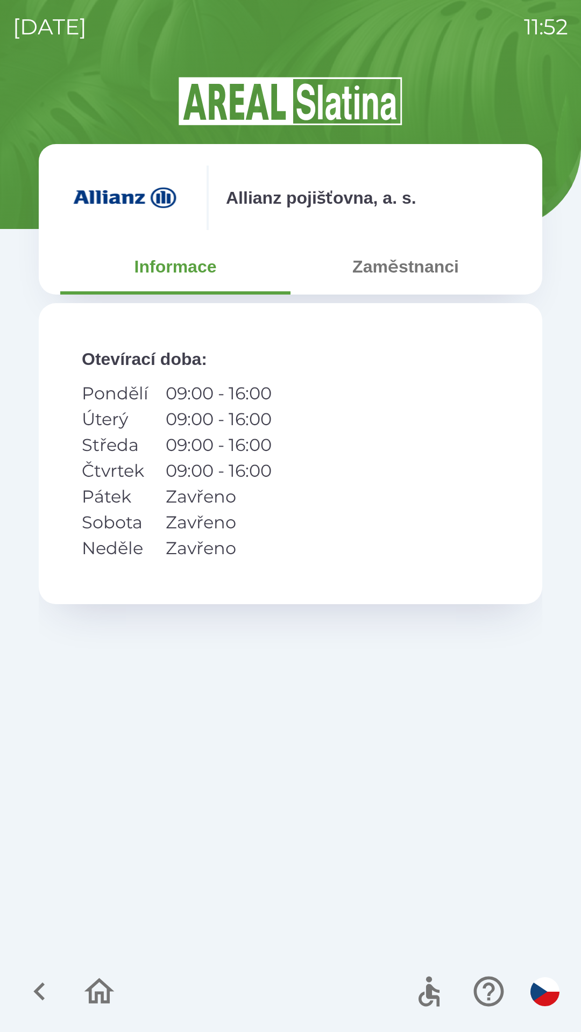
click at [358, 267] on button "Zaměstnanci" at bounding box center [405, 266] width 230 height 39
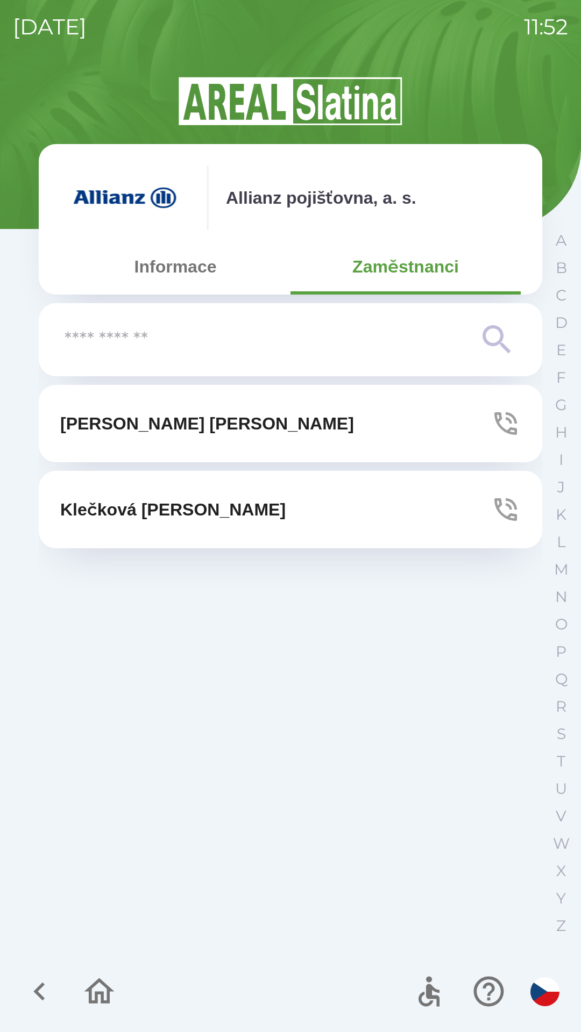
click at [155, 266] on button "Informace" at bounding box center [175, 266] width 230 height 39
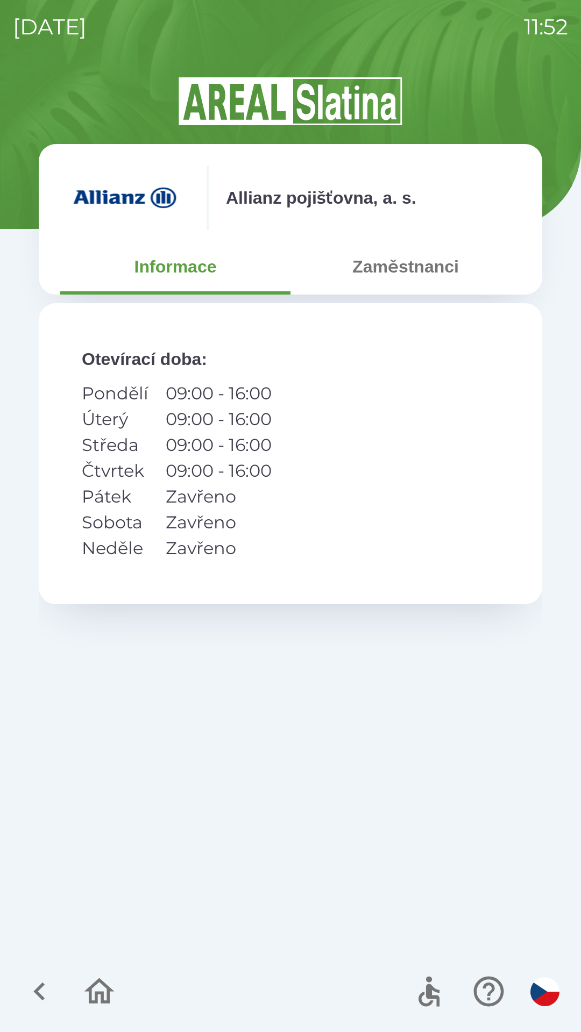
click at [52, 995] on icon "button" at bounding box center [40, 992] width 36 height 36
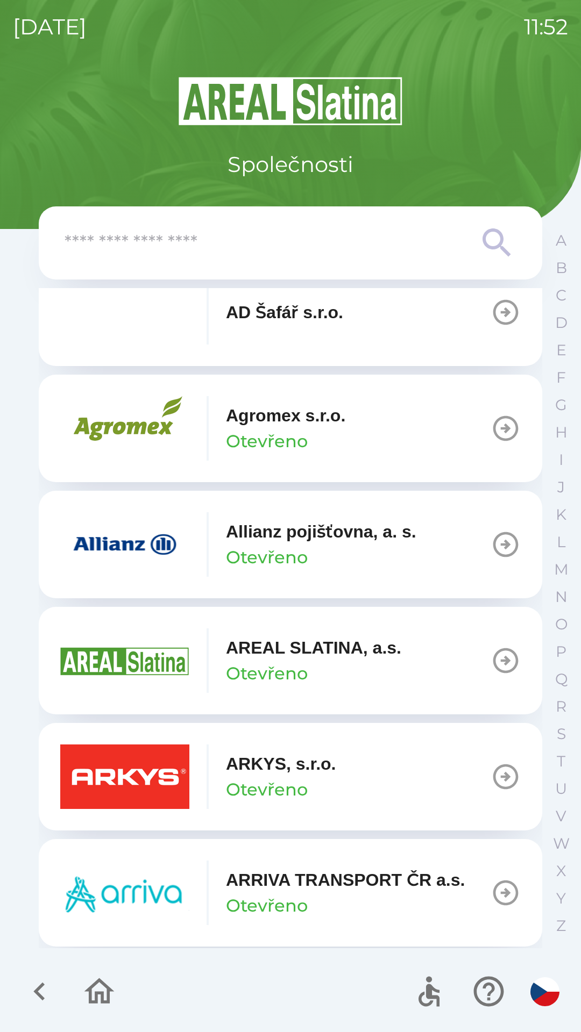
scroll to position [251, 0]
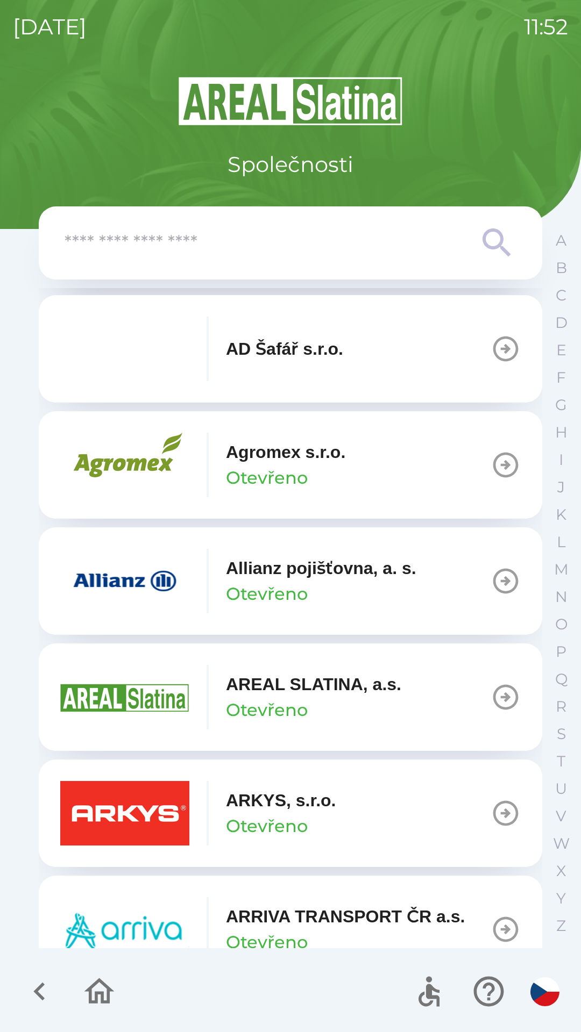
click at [274, 584] on p "Otevřeno" at bounding box center [267, 594] width 82 height 26
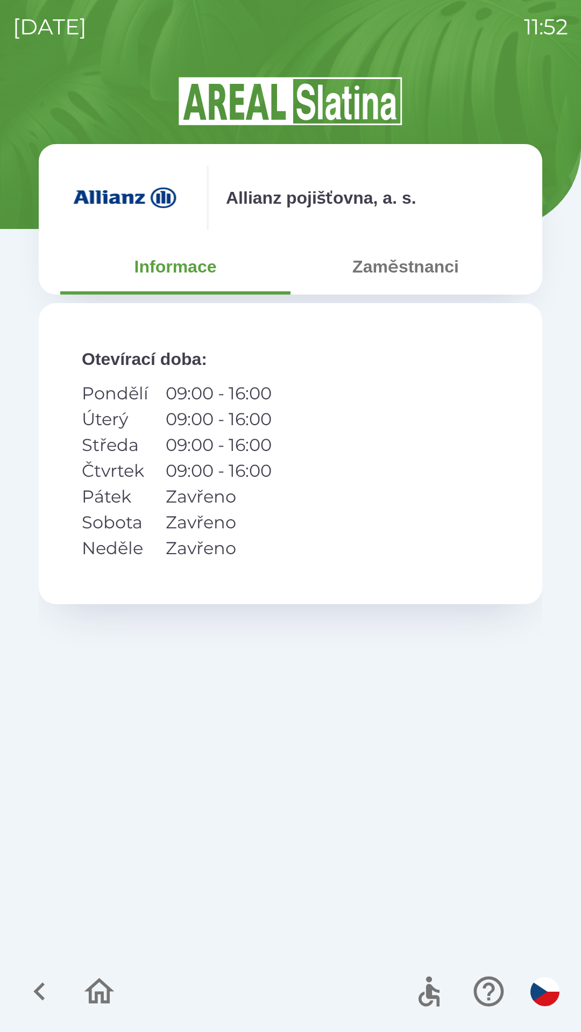
click at [362, 273] on button "Zaměstnanci" at bounding box center [405, 266] width 230 height 39
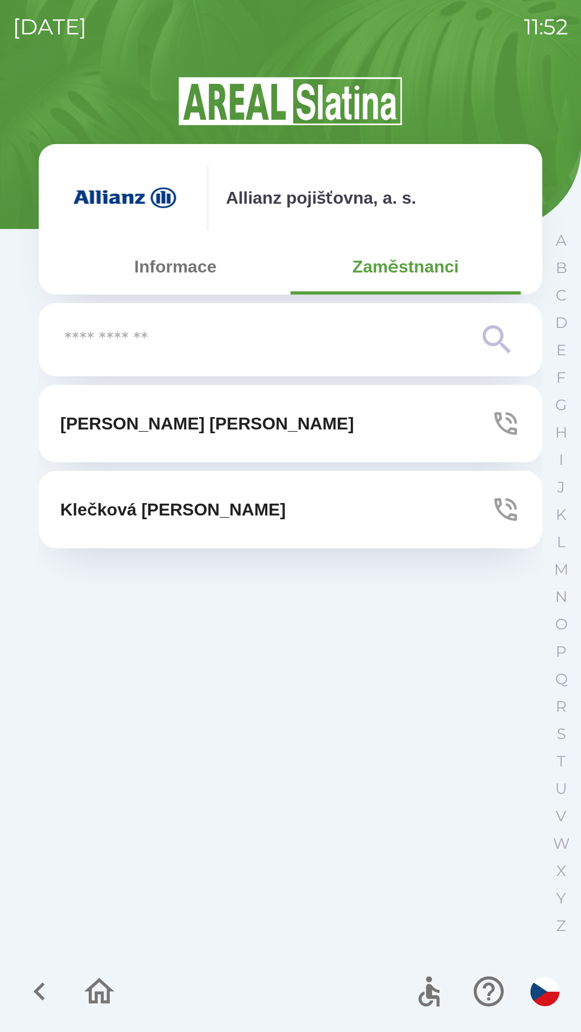
click at [117, 265] on button "Informace" at bounding box center [175, 266] width 230 height 39
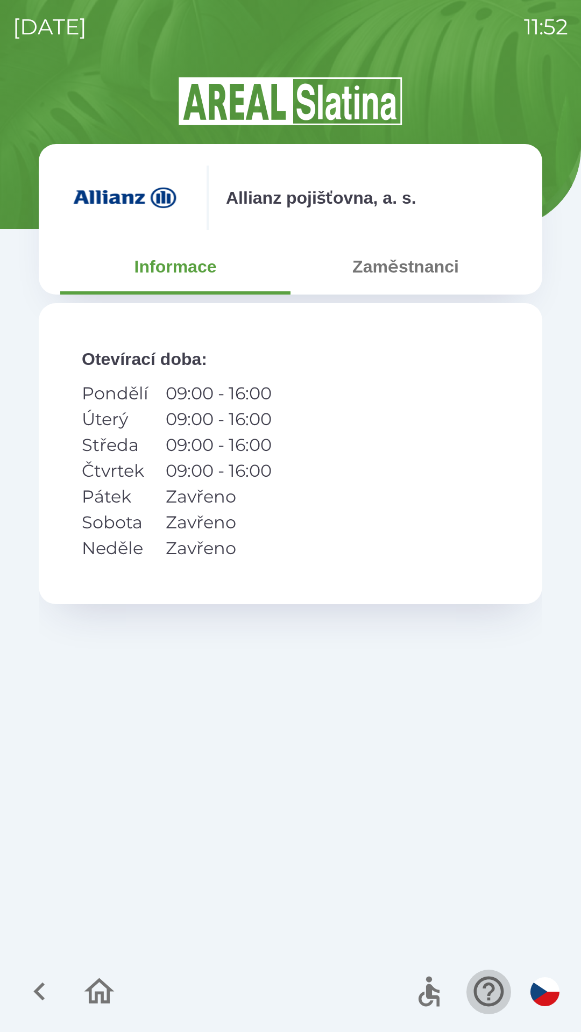
click at [492, 990] on icon "button" at bounding box center [488, 992] width 30 height 30
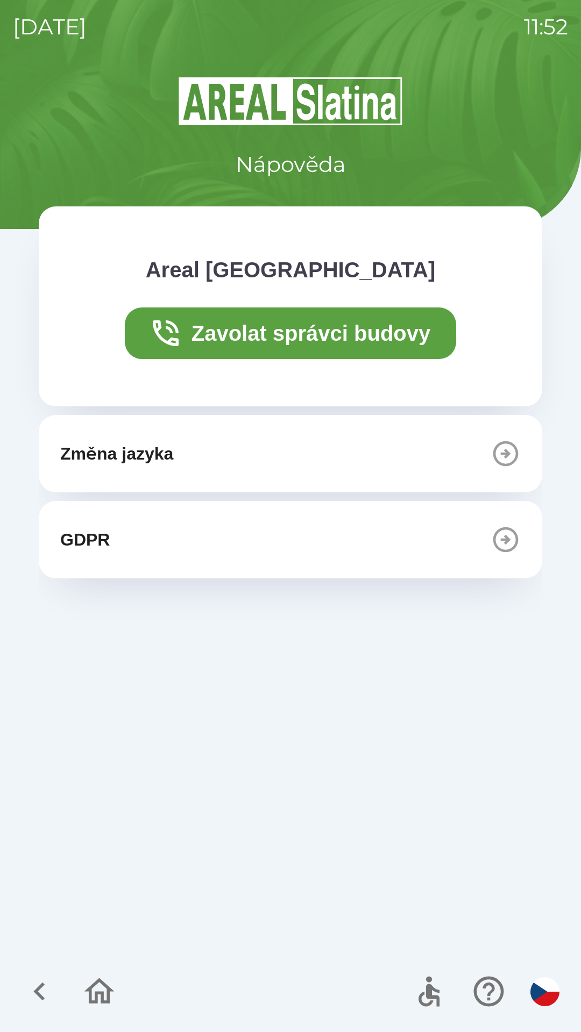
click at [40, 990] on icon "button" at bounding box center [40, 992] width 36 height 36
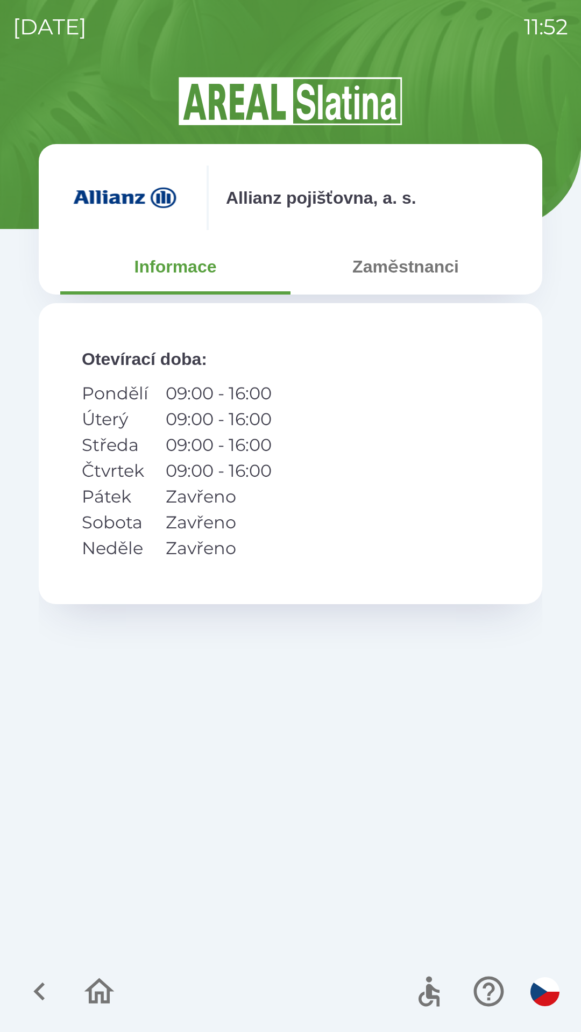
click at [42, 989] on icon "button" at bounding box center [40, 992] width 36 height 36
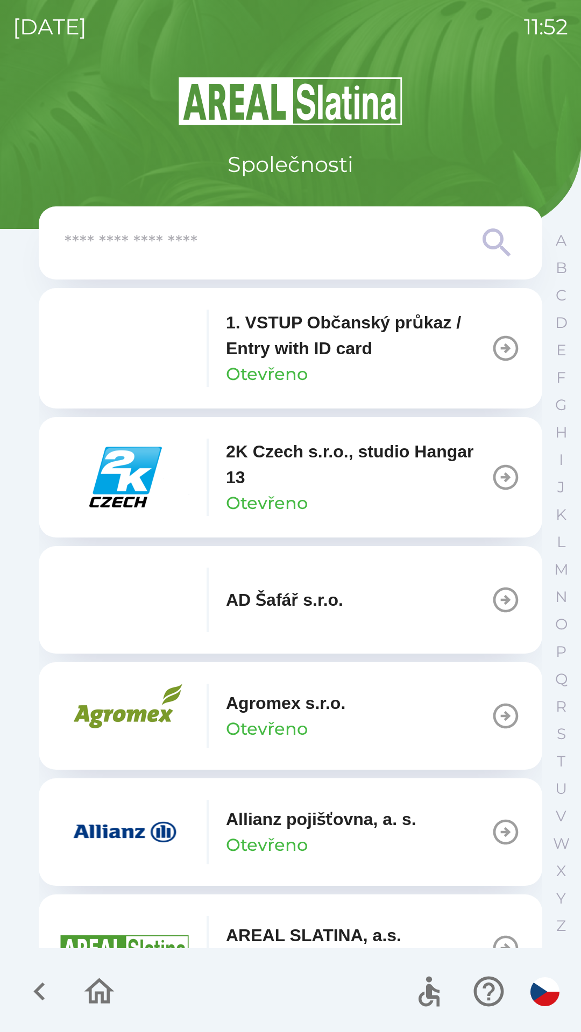
click at [253, 824] on p "Allianz pojišťovna, a. s." at bounding box center [321, 819] width 190 height 26
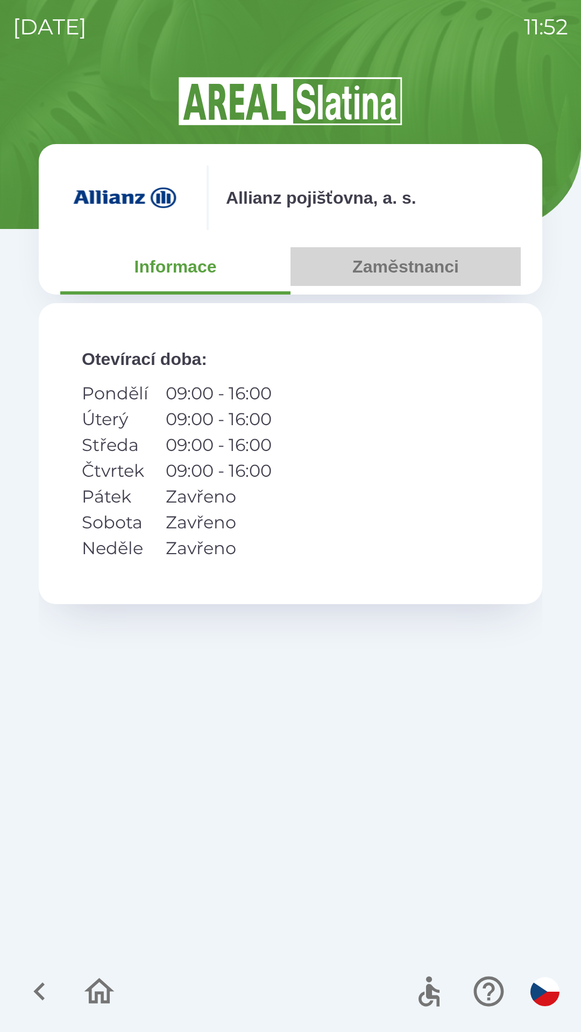
click at [352, 283] on button "Zaměstnanci" at bounding box center [405, 266] width 230 height 39
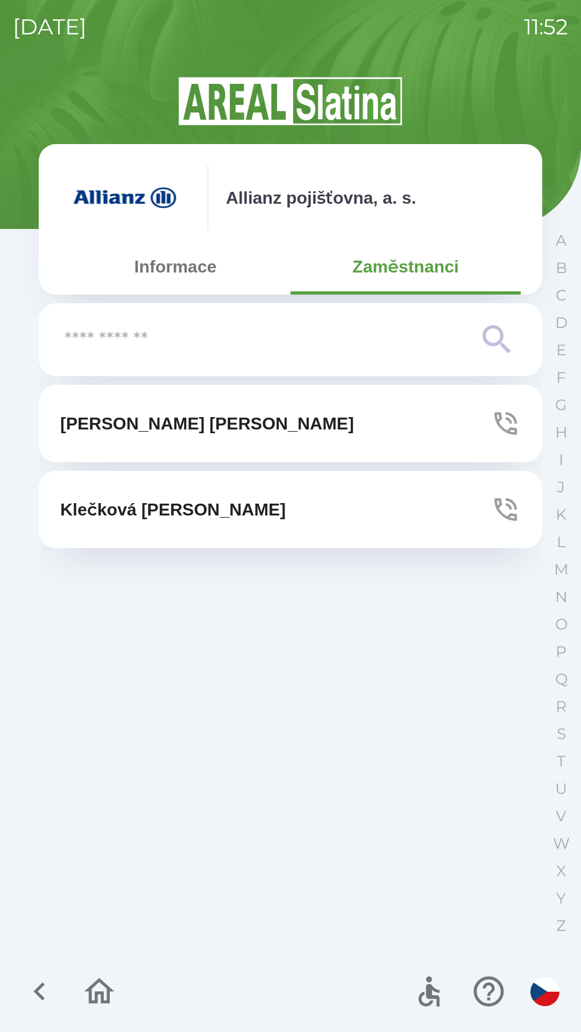
click at [510, 421] on icon "button" at bounding box center [505, 423] width 23 height 23
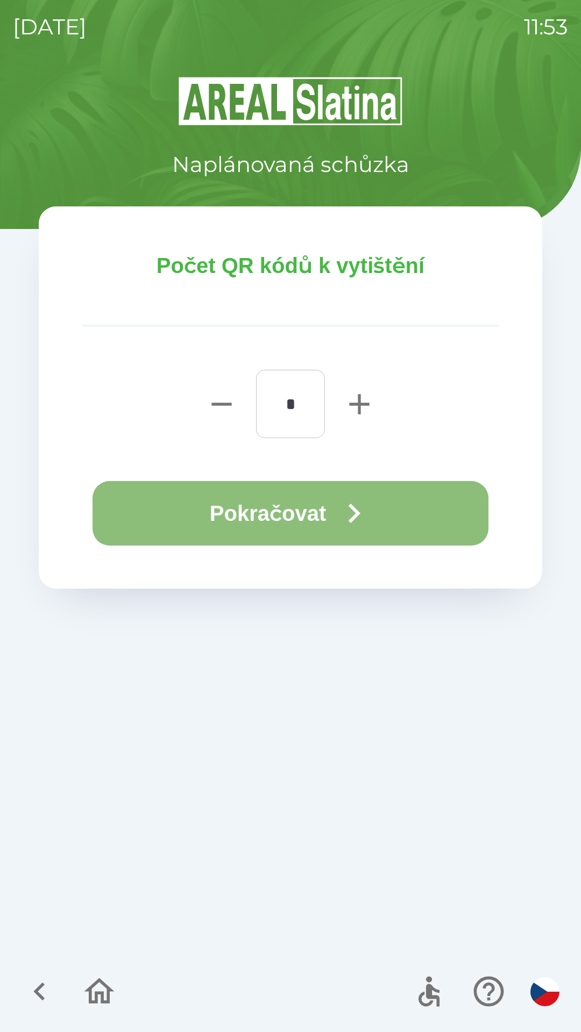
click at [209, 497] on button "Pokračovat" at bounding box center [290, 513] width 396 height 65
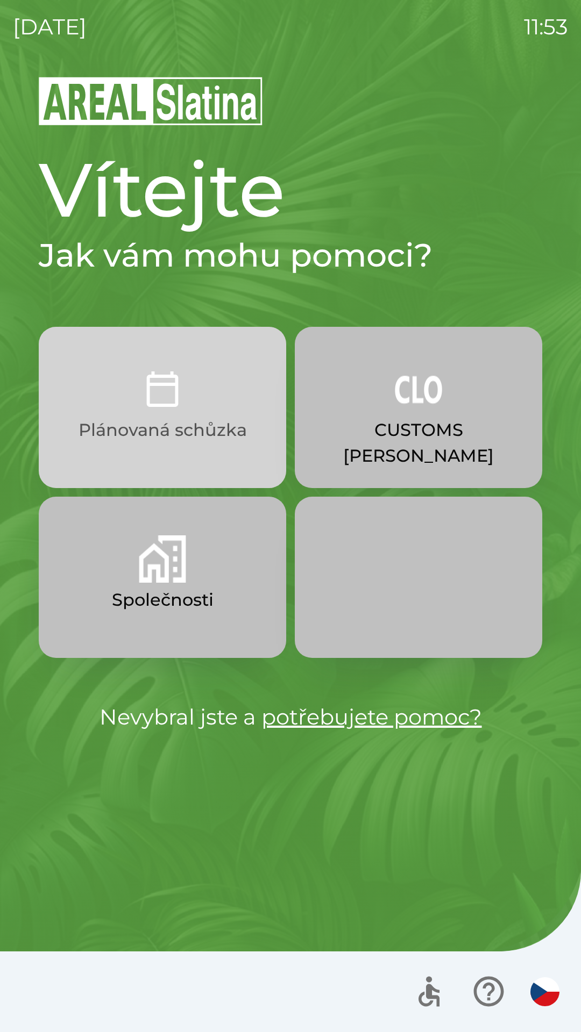
click at [111, 419] on p "Plánovaná schůzka" at bounding box center [162, 430] width 168 height 26
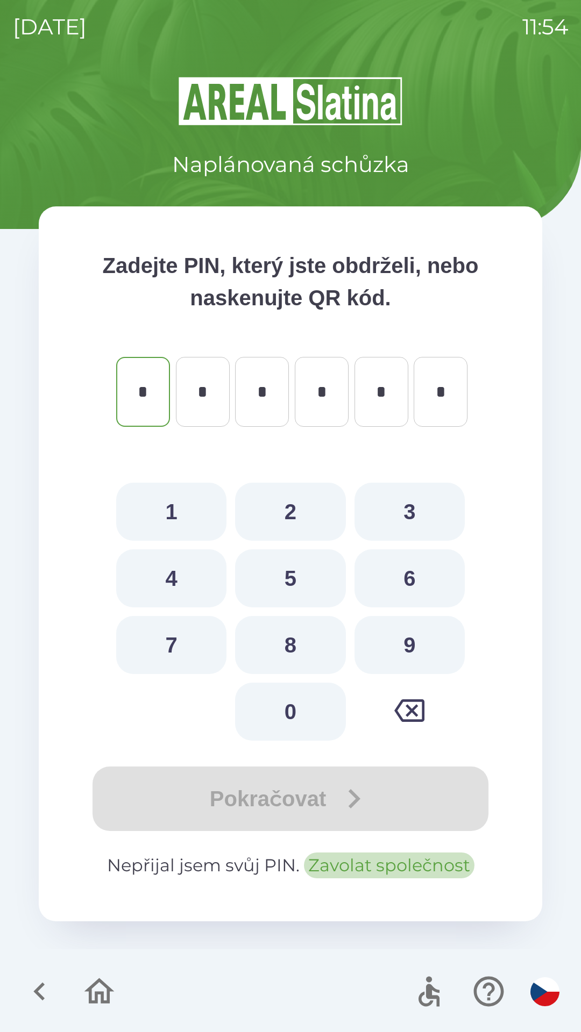
click at [358, 864] on button "Zavolat společnost" at bounding box center [389, 866] width 170 height 26
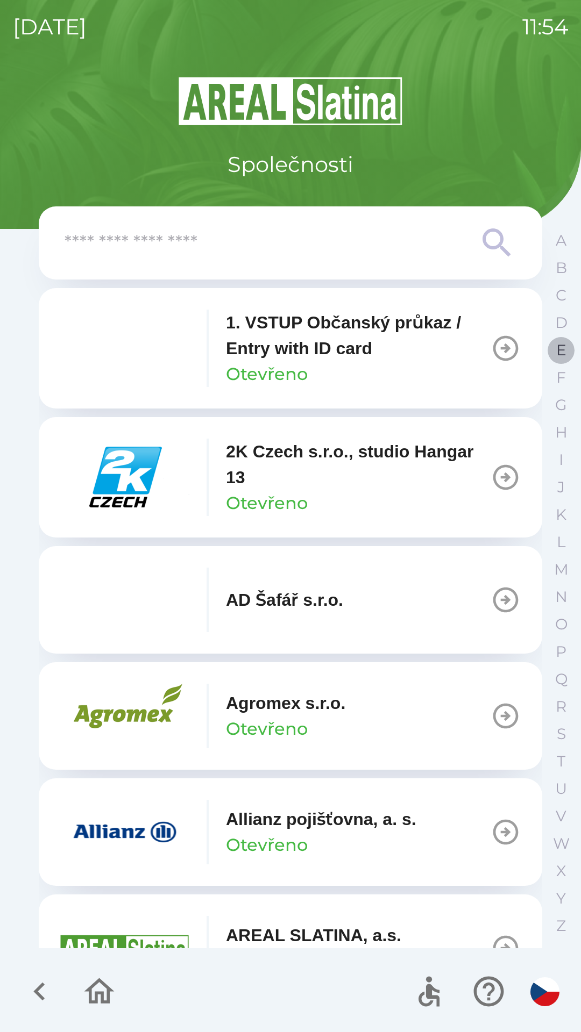
click at [567, 349] on button "E" at bounding box center [560, 350] width 27 height 27
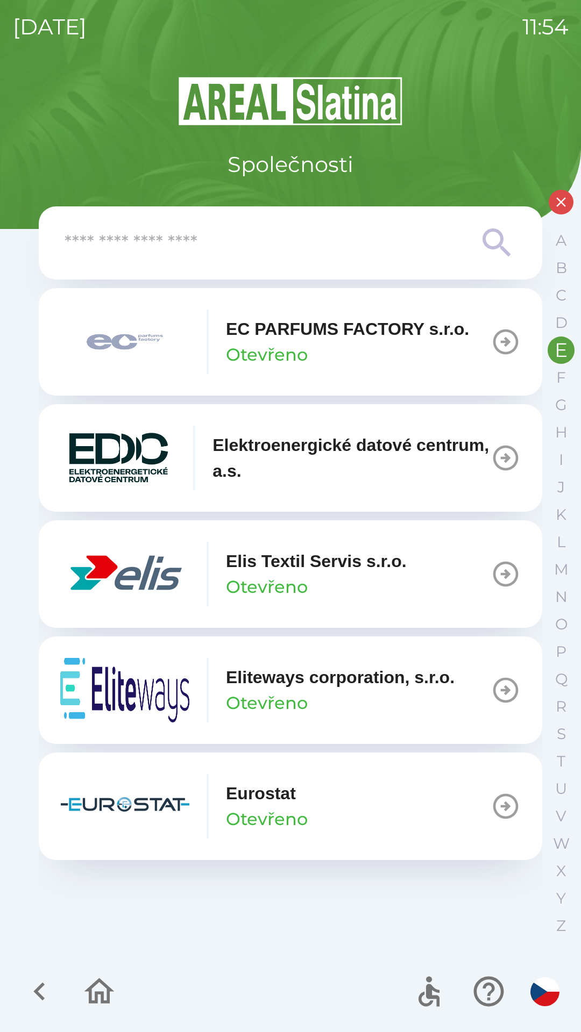
click at [214, 349] on div "EC PARFUMS FACTORY s.r.o. Otevřeno" at bounding box center [264, 342] width 409 height 65
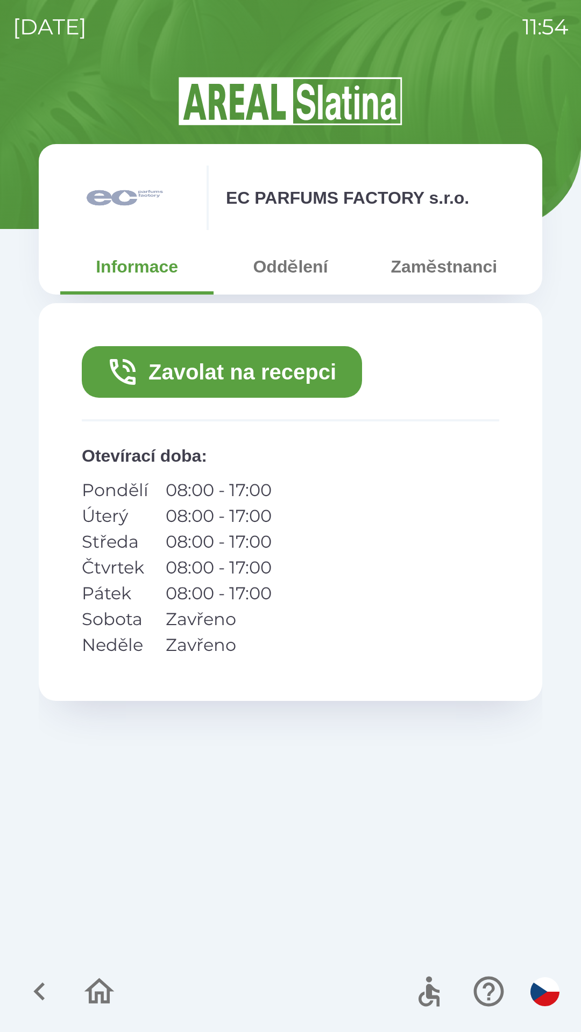
click at [181, 395] on button "Zavolat na recepci" at bounding box center [222, 372] width 280 height 52
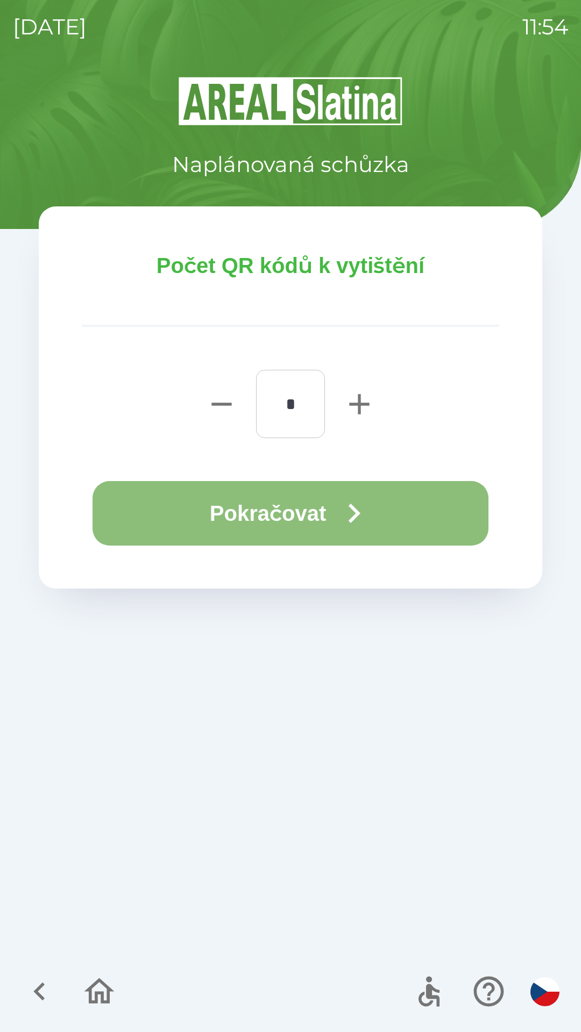
click at [188, 495] on button "Pokračovat" at bounding box center [290, 513] width 396 height 65
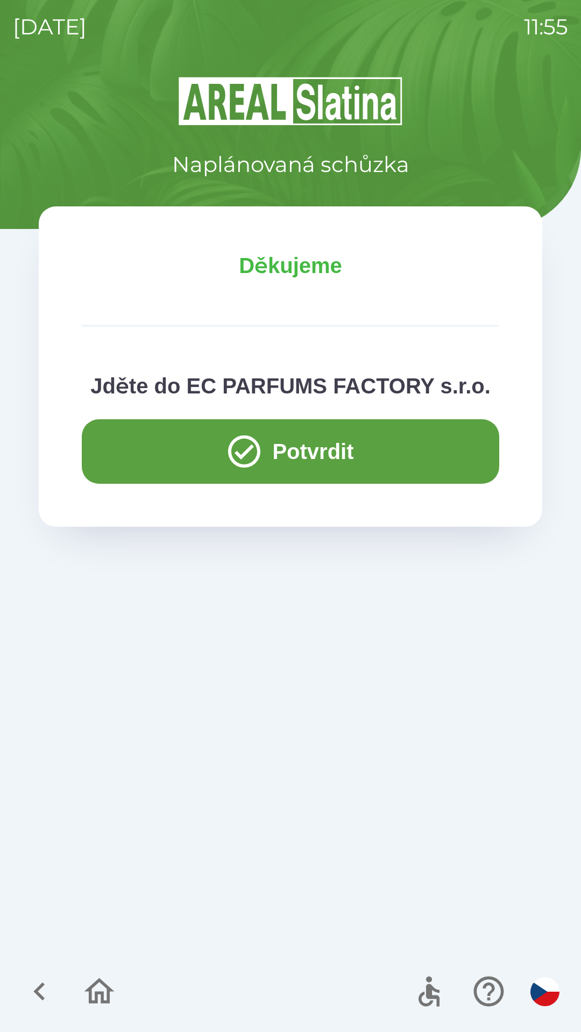
click at [138, 459] on button "Potvrdit" at bounding box center [290, 451] width 417 height 65
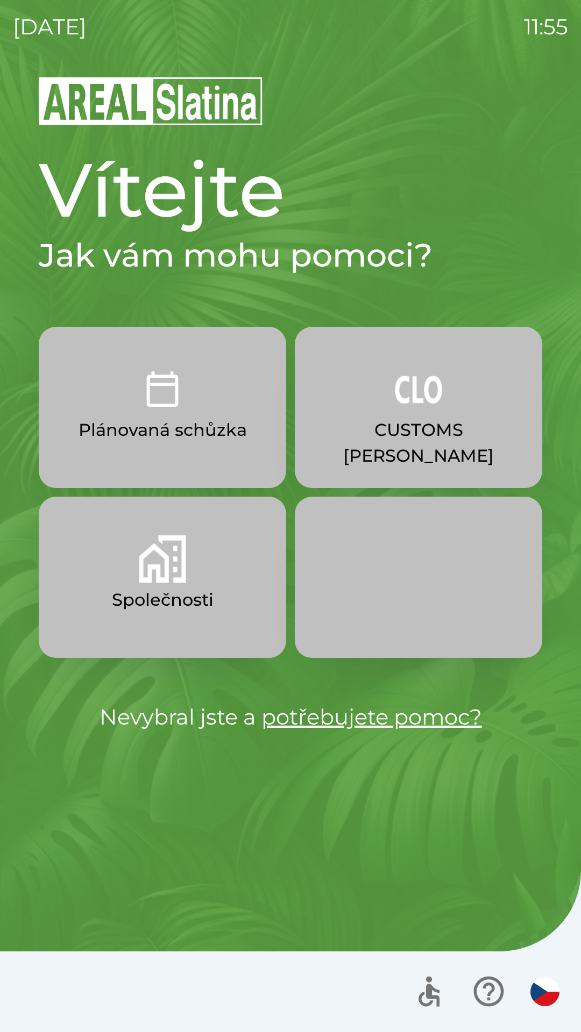
click at [108, 435] on p "Plánovaná schůzka" at bounding box center [162, 430] width 168 height 26
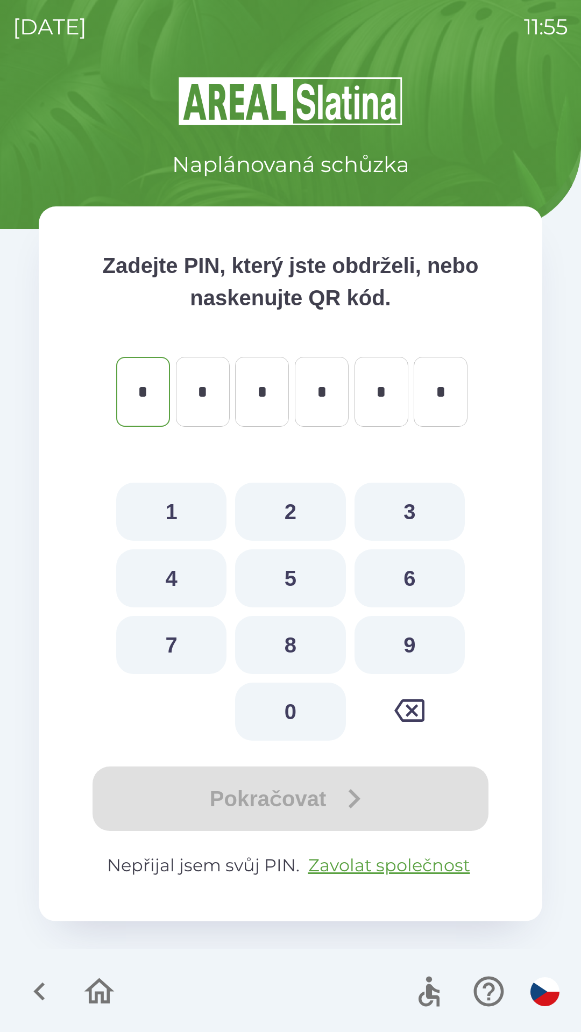
click at [49, 992] on icon "button" at bounding box center [40, 992] width 36 height 36
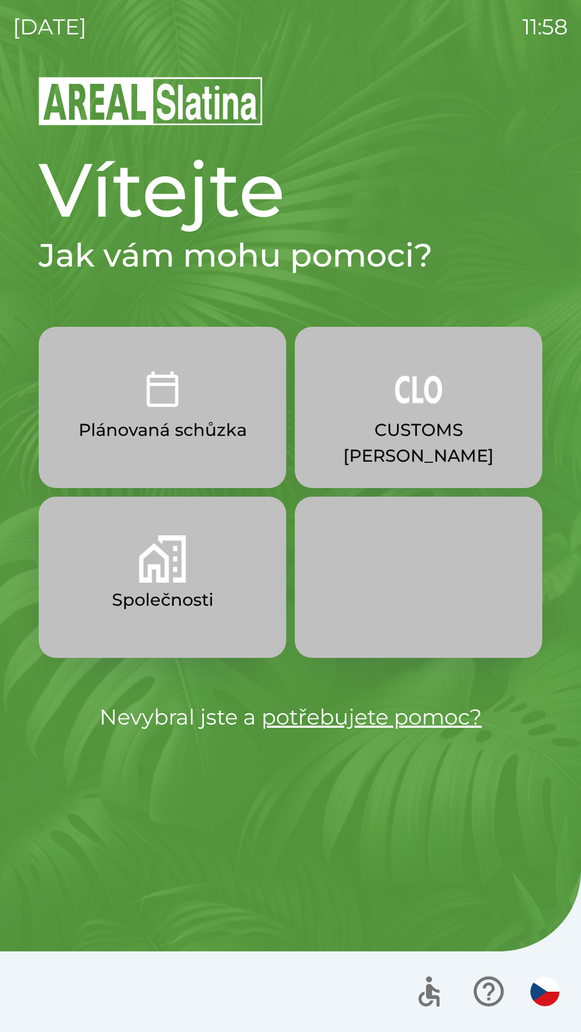
click at [164, 582] on img "button" at bounding box center [162, 558] width 47 height 47
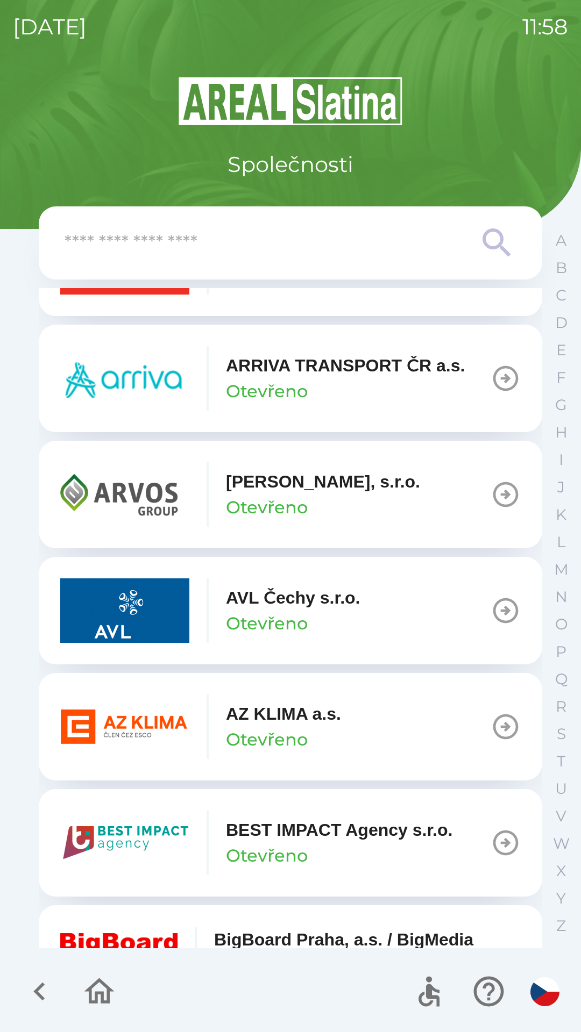
scroll to position [822, 0]
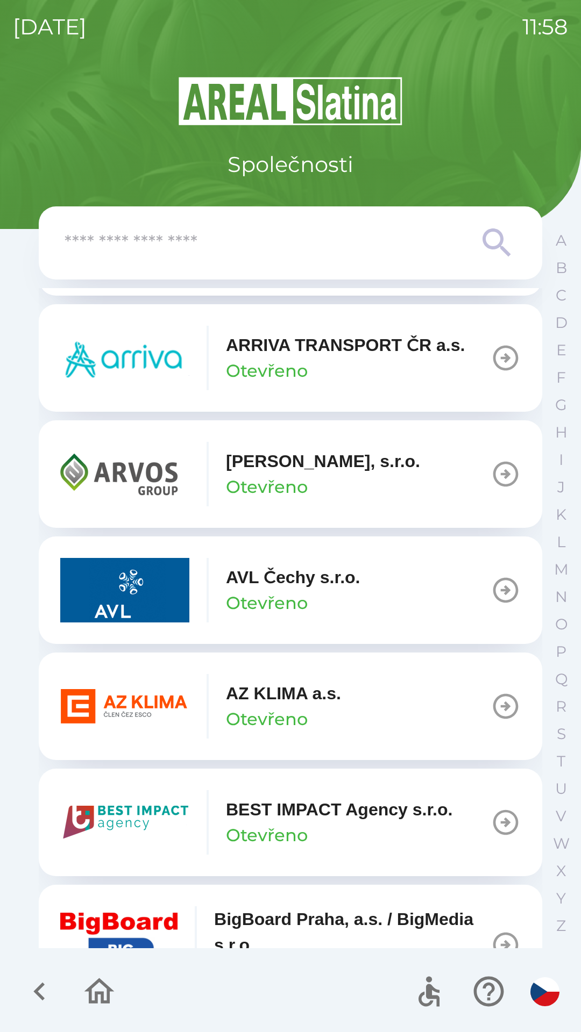
click at [248, 703] on p "AZ KLIMA a.s." at bounding box center [283, 694] width 115 height 26
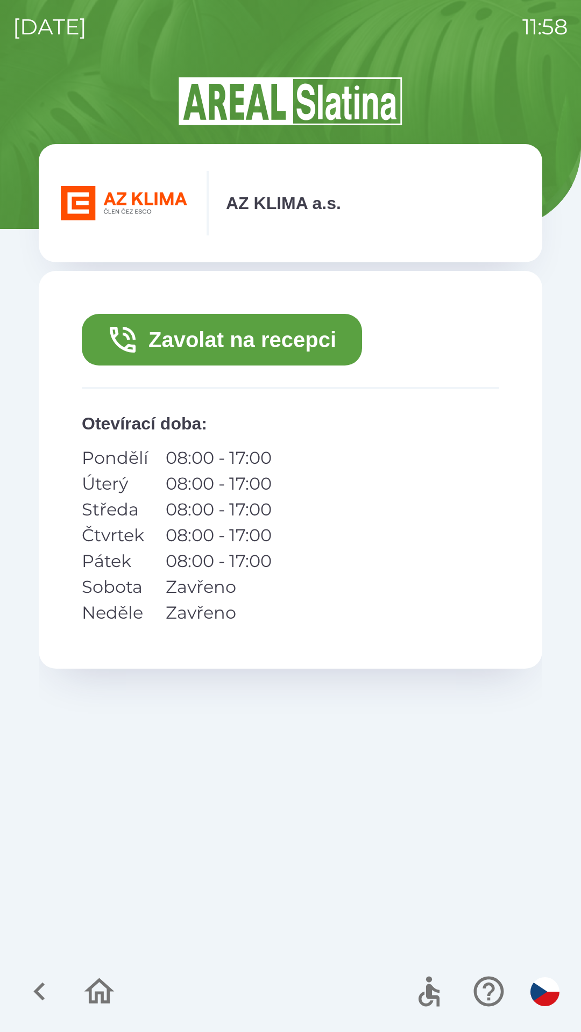
click at [295, 344] on button "Zavolat na recepci" at bounding box center [222, 340] width 280 height 52
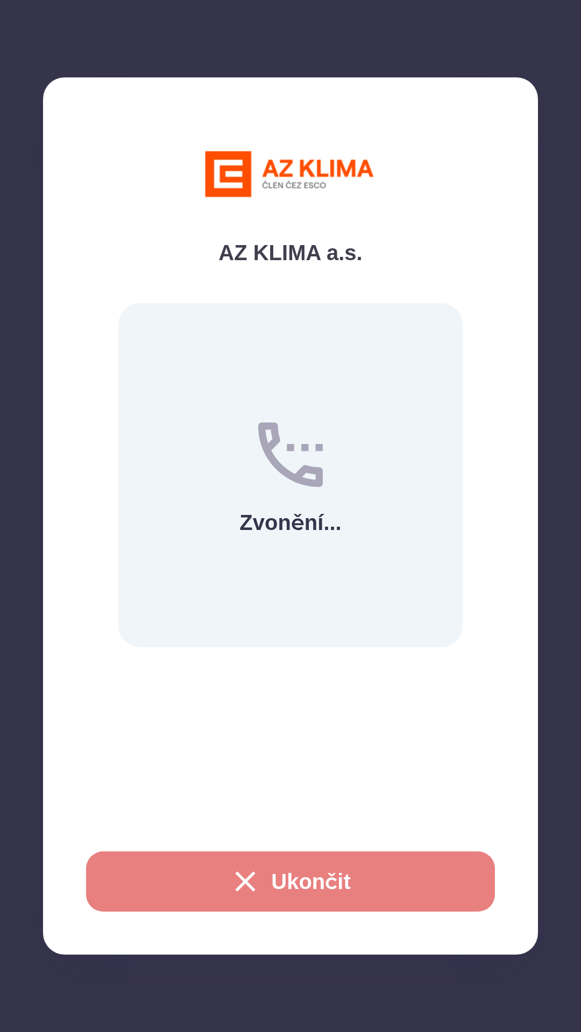
click at [304, 875] on button "Ukončit" at bounding box center [290, 881] width 409 height 60
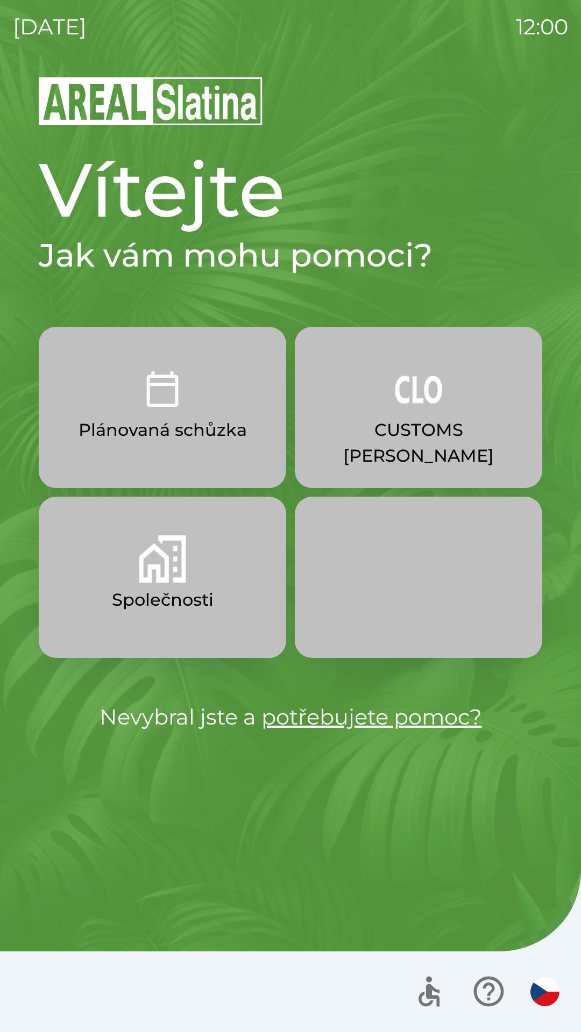
click at [160, 583] on button "Společnosti" at bounding box center [162, 577] width 247 height 161
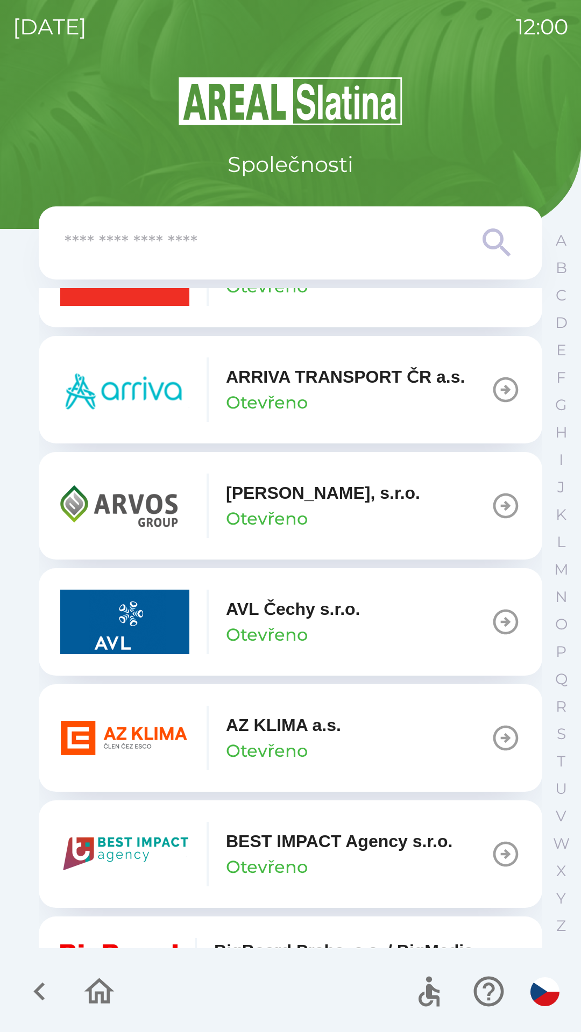
scroll to position [792, 0]
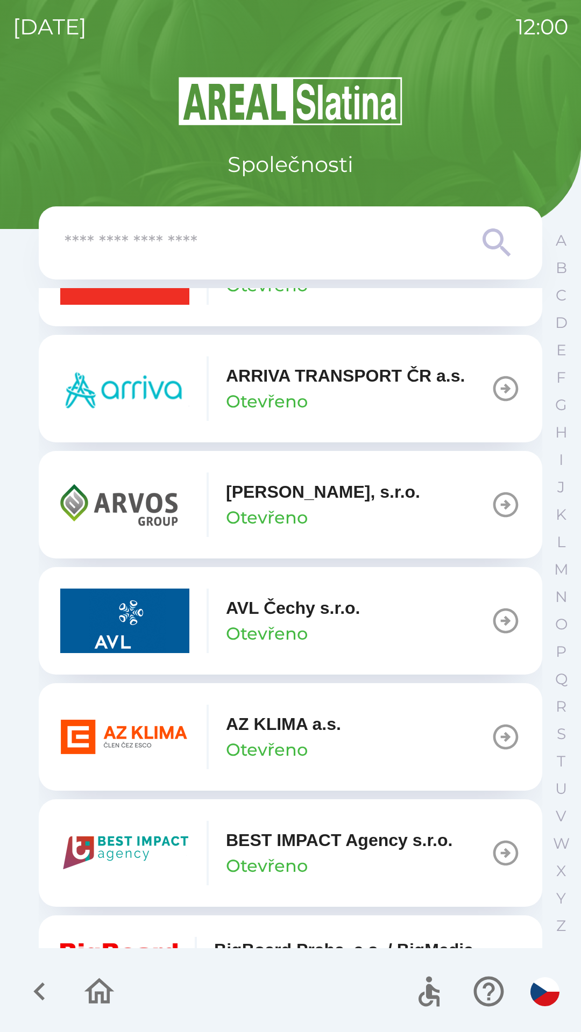
click at [138, 734] on img "button" at bounding box center [124, 737] width 129 height 65
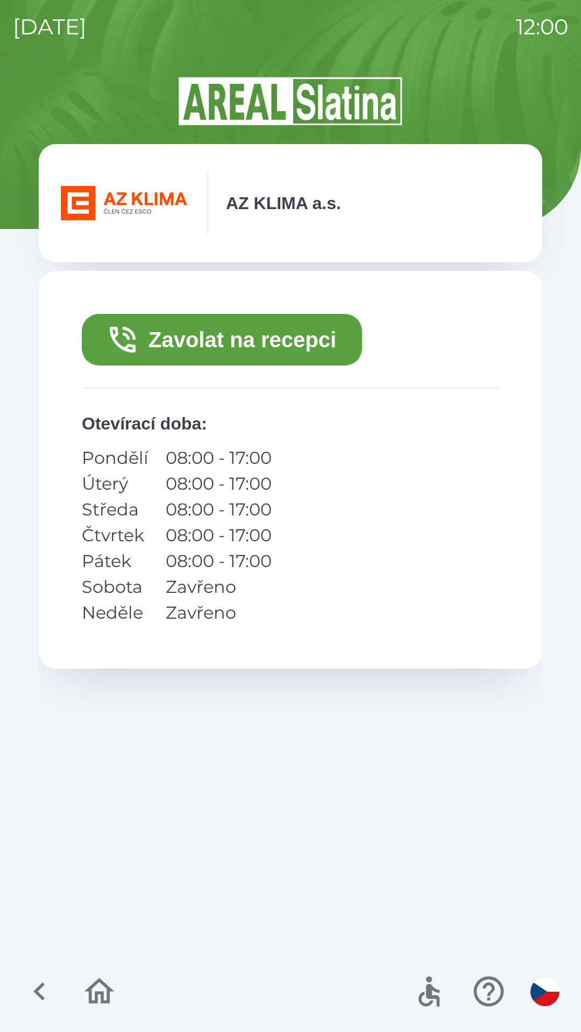
click at [207, 339] on button "Zavolat na recepci" at bounding box center [222, 340] width 280 height 52
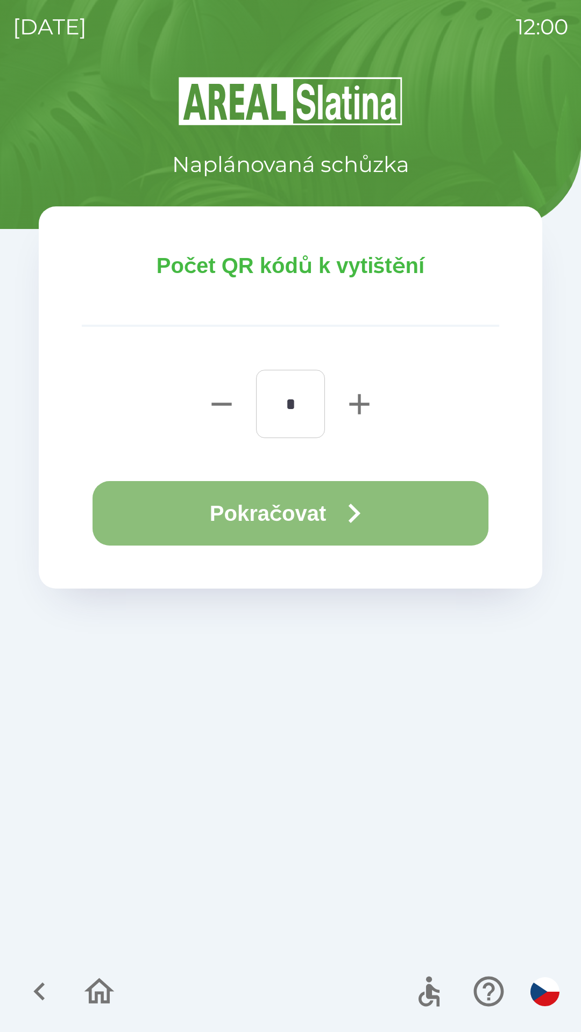
click at [296, 502] on button "Pokračovat" at bounding box center [290, 513] width 396 height 65
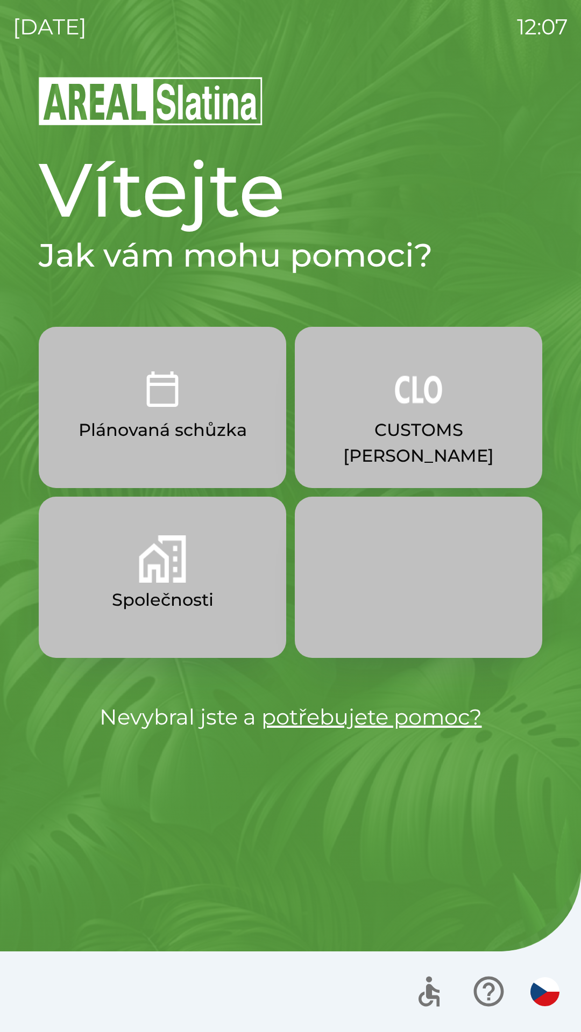
click at [186, 551] on button "Společnosti" at bounding box center [162, 577] width 247 height 161
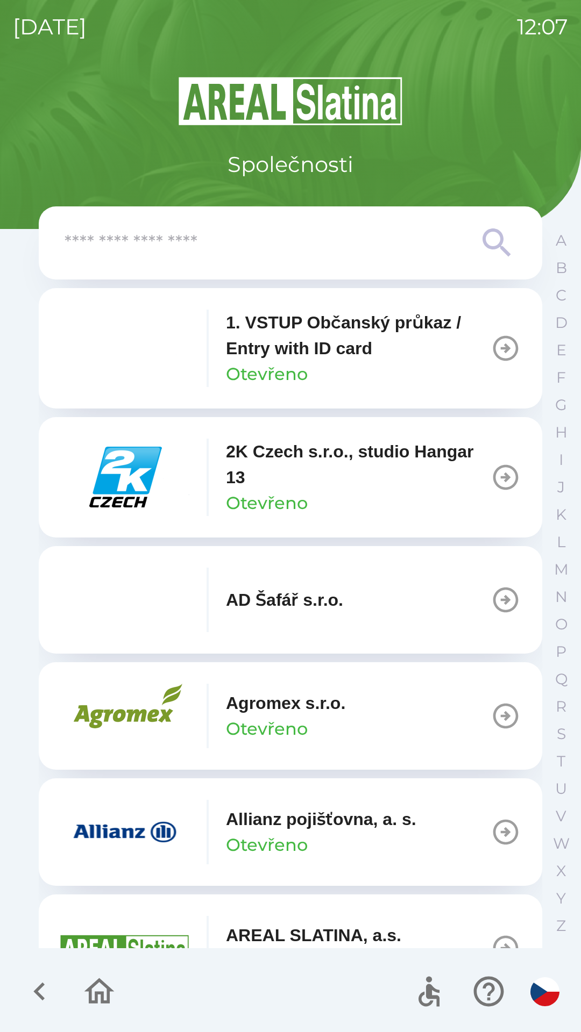
click at [249, 243] on input "text" at bounding box center [269, 243] width 409 height 30
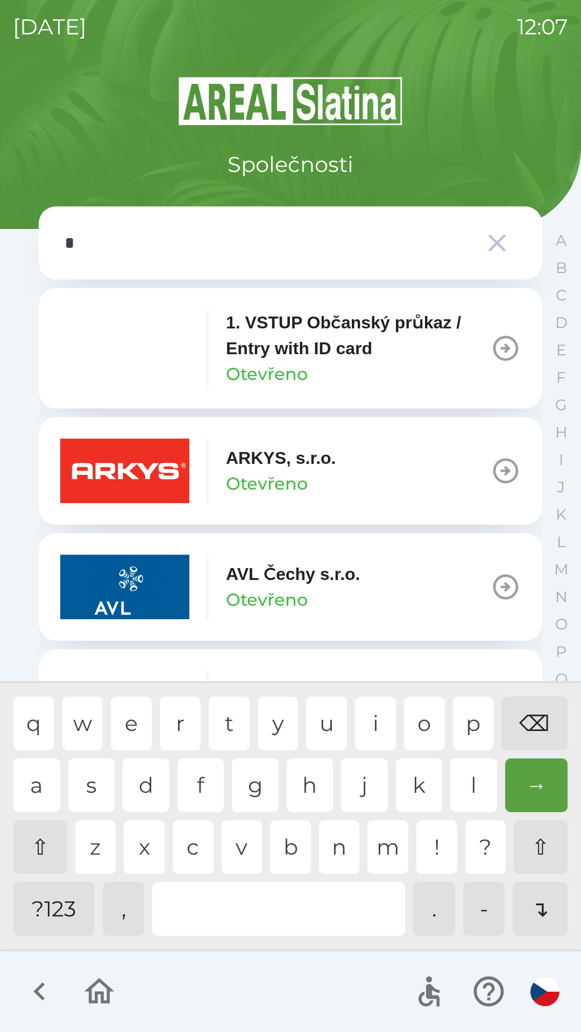
type input "**"
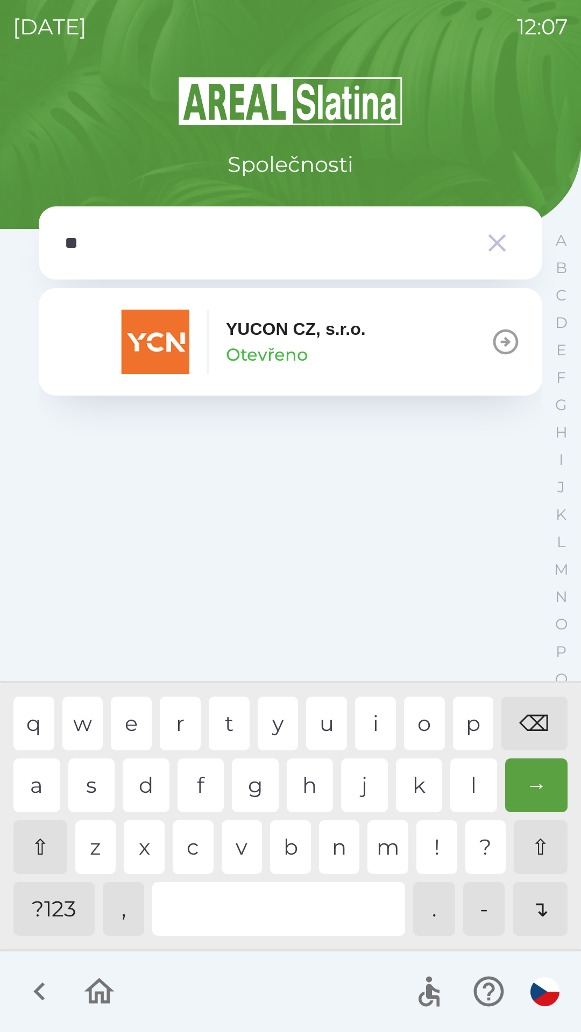
click at [324, 347] on div "YUCON CZ, [PERSON_NAME]" at bounding box center [296, 342] width 140 height 52
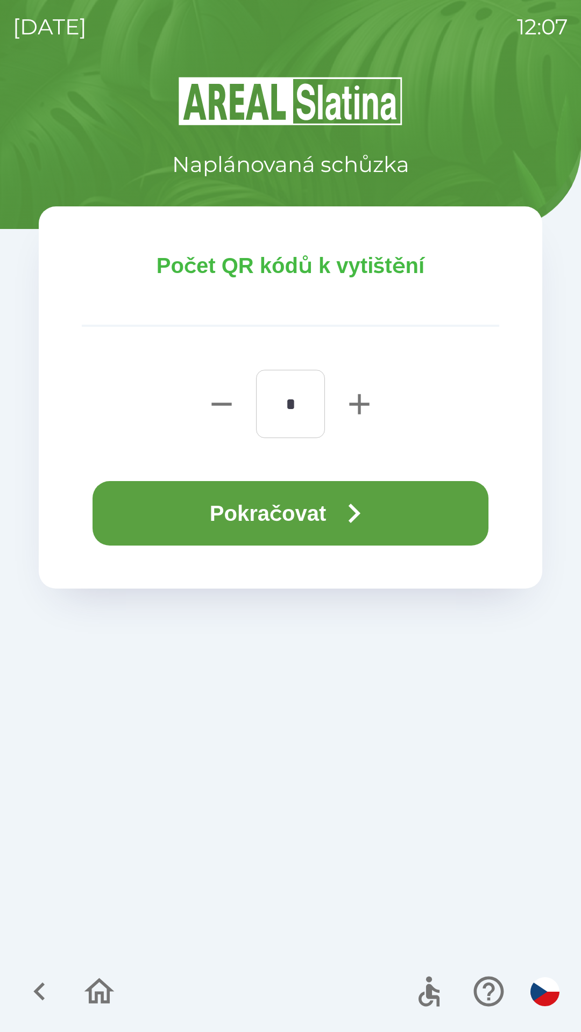
click at [309, 506] on button "Pokračovat" at bounding box center [290, 513] width 396 height 65
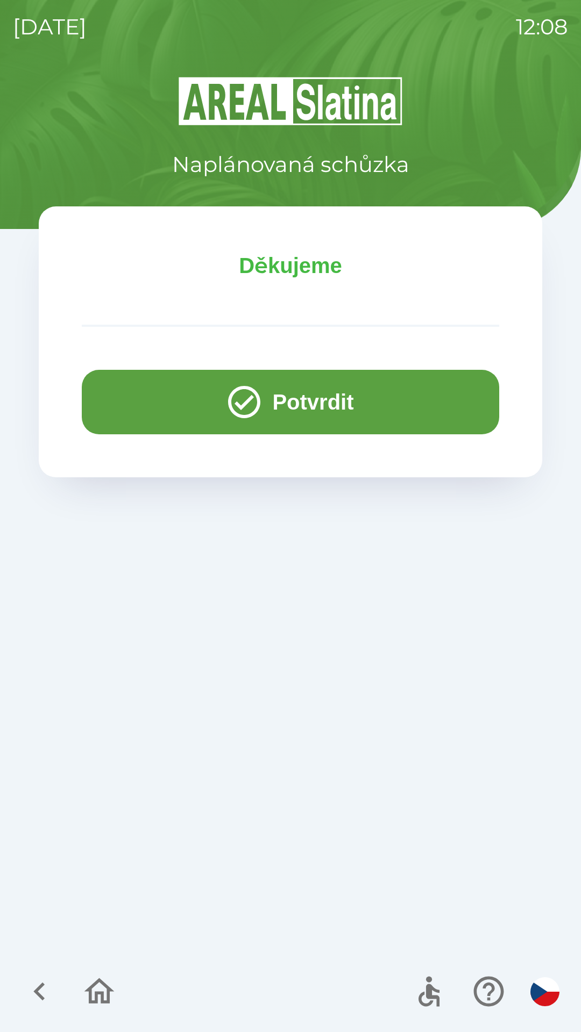
click at [230, 404] on icon "button" at bounding box center [244, 402] width 39 height 39
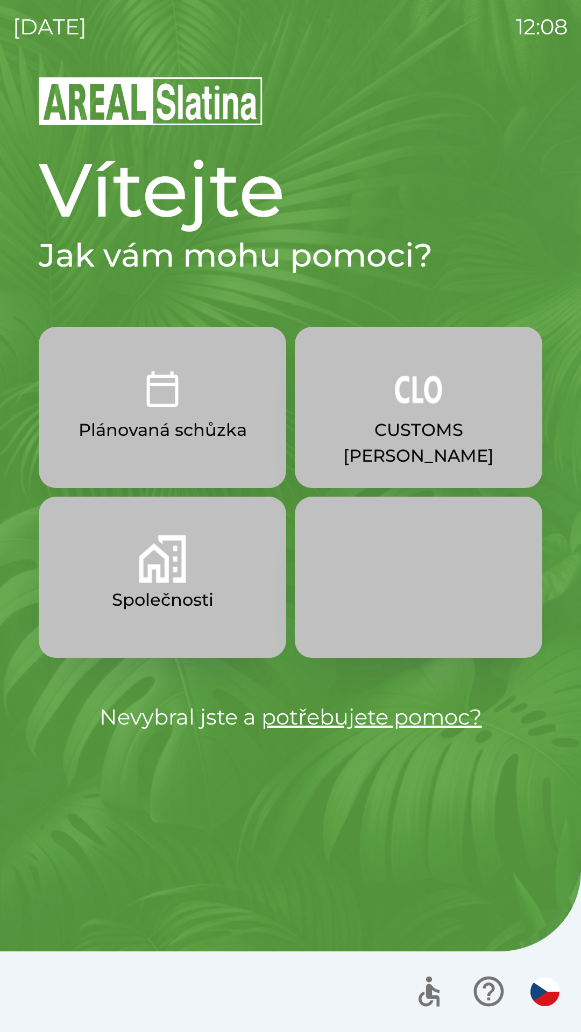
click at [192, 569] on button "Společnosti" at bounding box center [162, 577] width 247 height 161
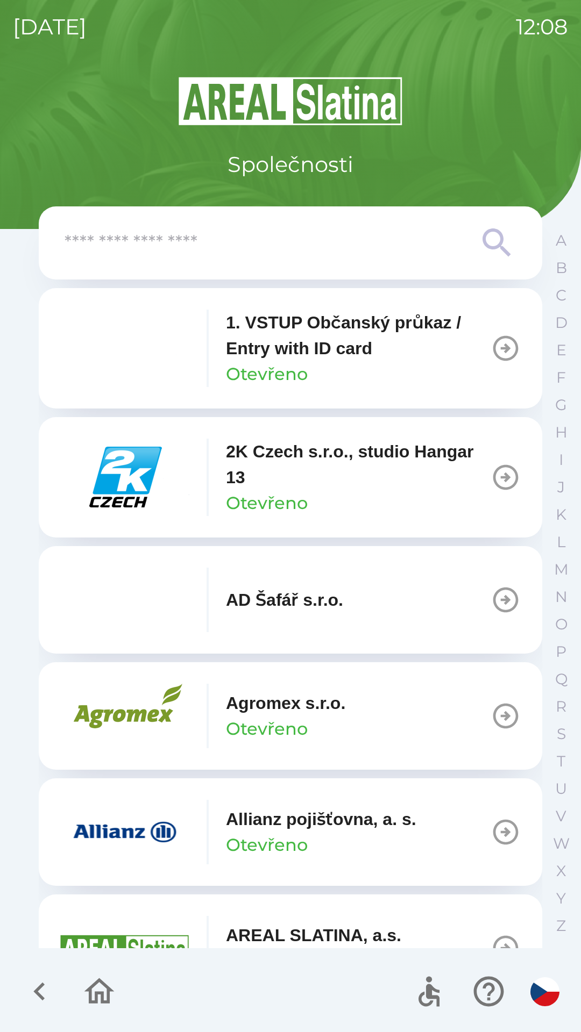
click at [259, 250] on input "text" at bounding box center [269, 243] width 409 height 30
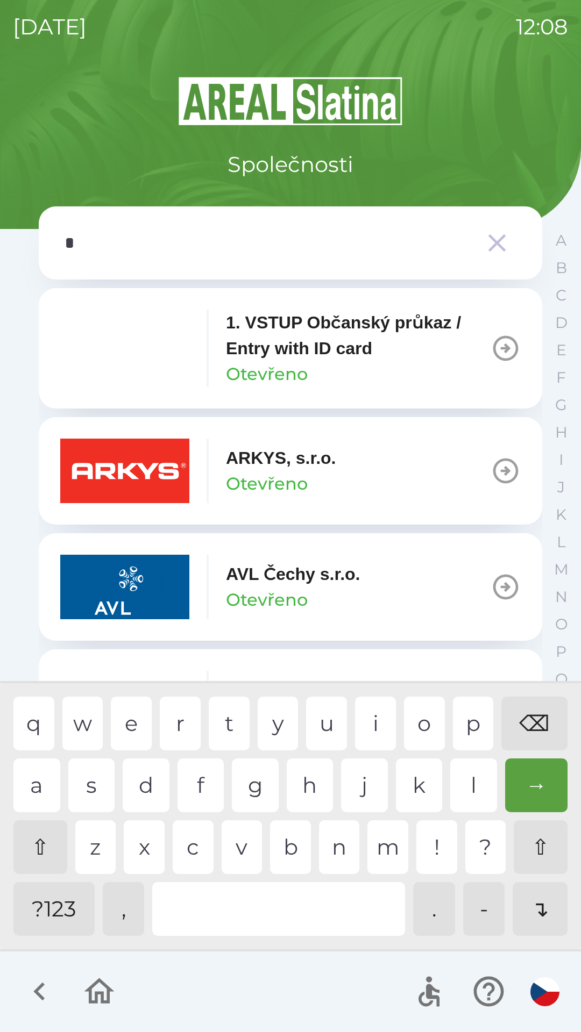
click at [282, 713] on div "y" at bounding box center [277, 724] width 41 height 54
type input "**"
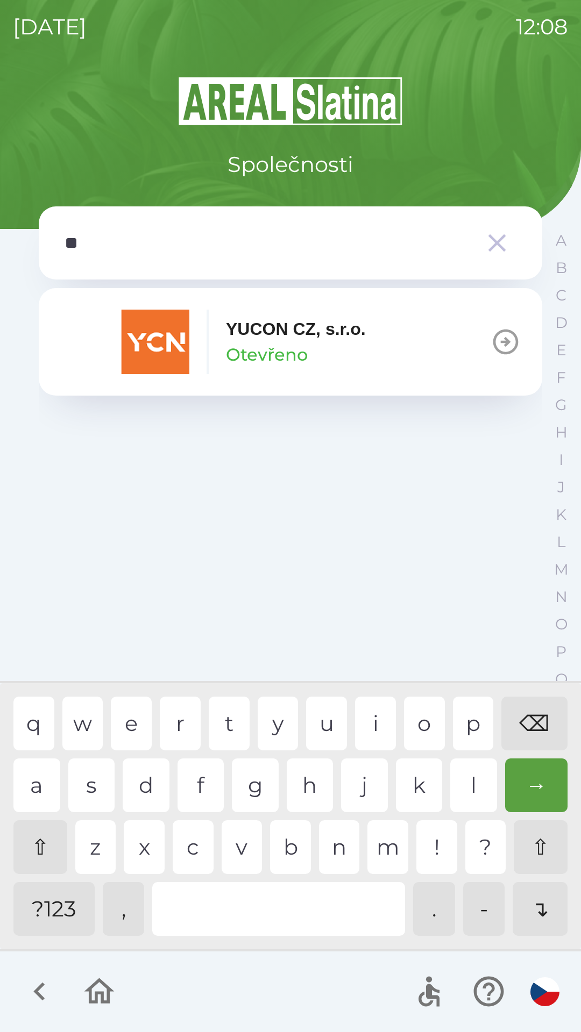
click at [327, 723] on div "u" at bounding box center [326, 724] width 41 height 54
click at [317, 340] on p "YUCON CZ, s.r.o." at bounding box center [296, 329] width 140 height 26
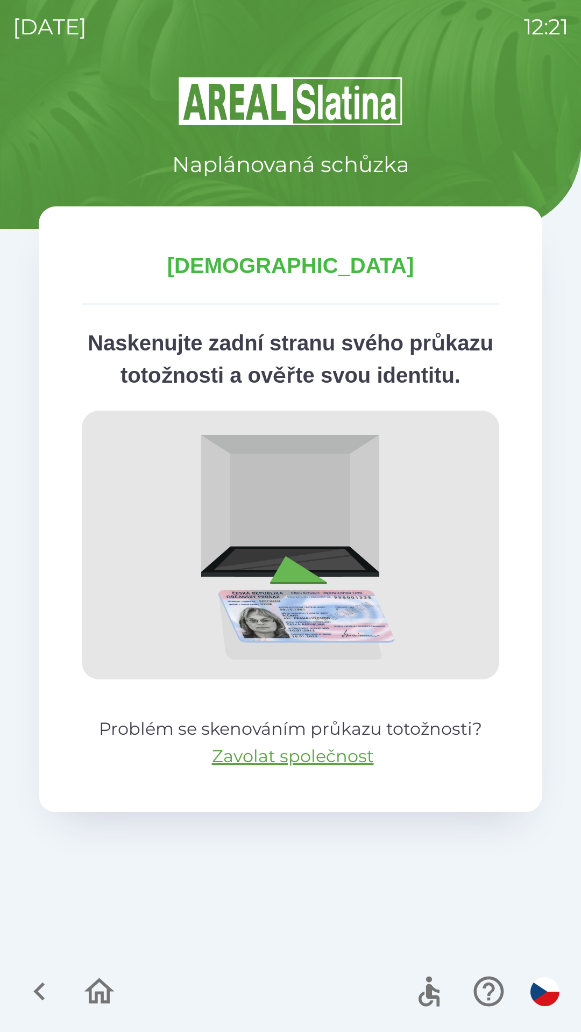
click at [96, 978] on icon "button" at bounding box center [99, 992] width 36 height 36
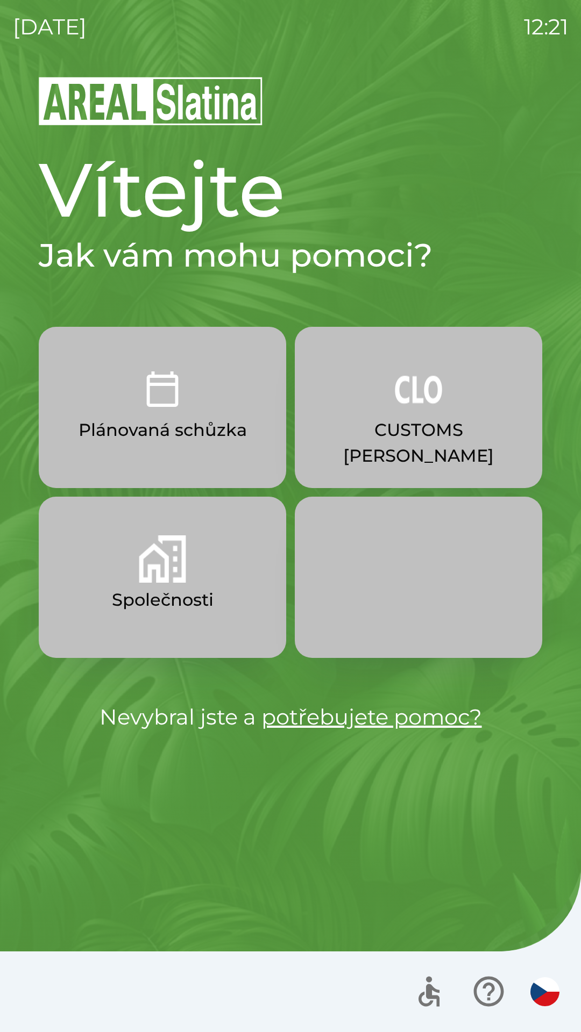
click at [427, 438] on p "CUSTOMS [PERSON_NAME]" at bounding box center [418, 443] width 196 height 52
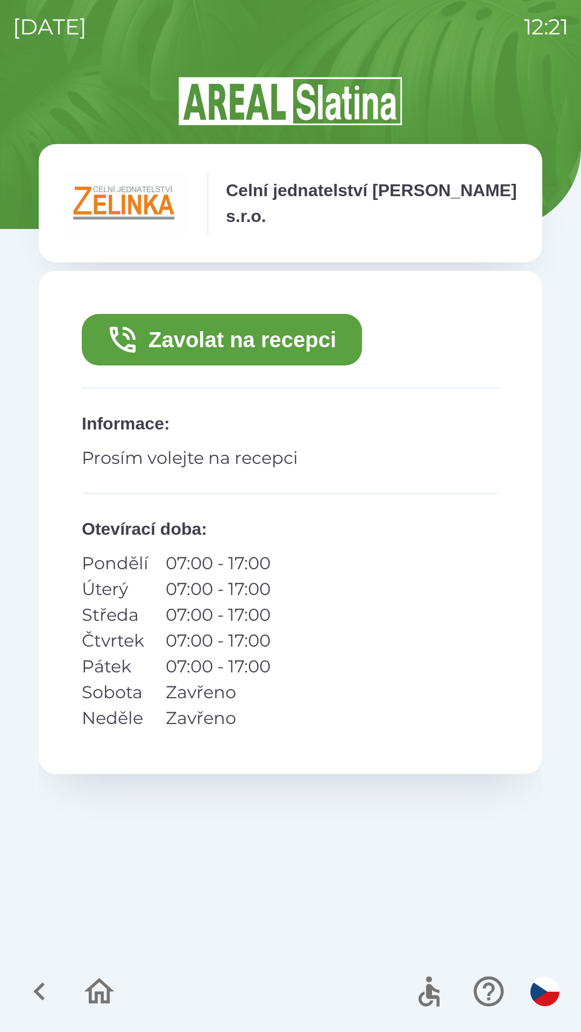
click at [337, 337] on button "Zavolat na recepci" at bounding box center [222, 340] width 280 height 52
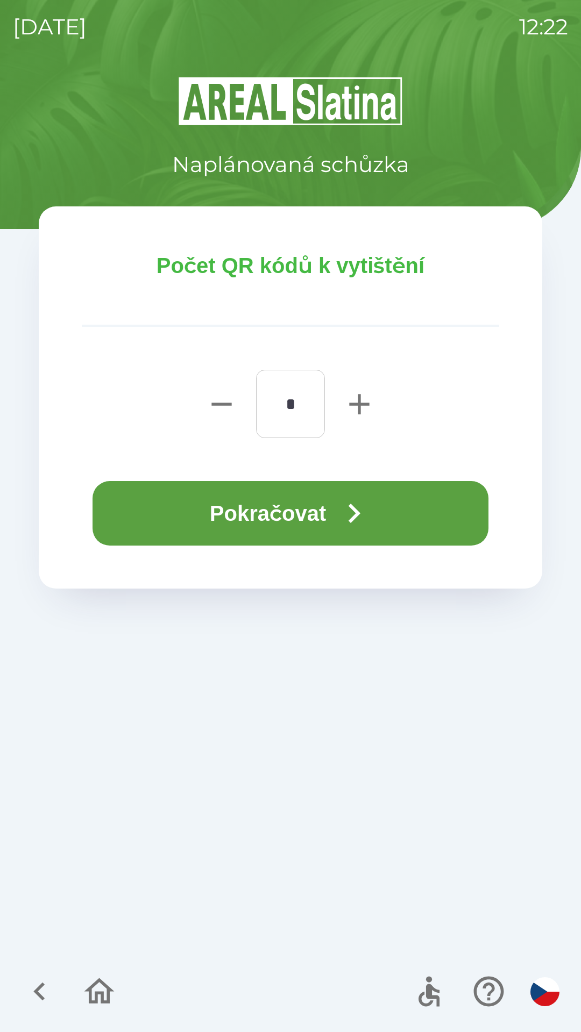
click at [403, 541] on button "Pokračovat" at bounding box center [290, 513] width 396 height 65
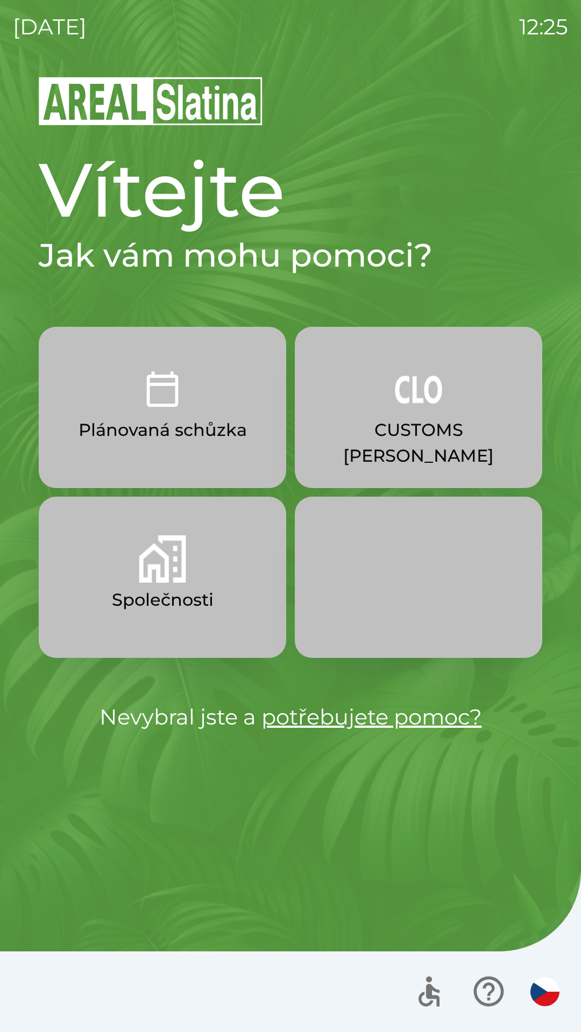
click at [174, 398] on img "button" at bounding box center [162, 389] width 47 height 47
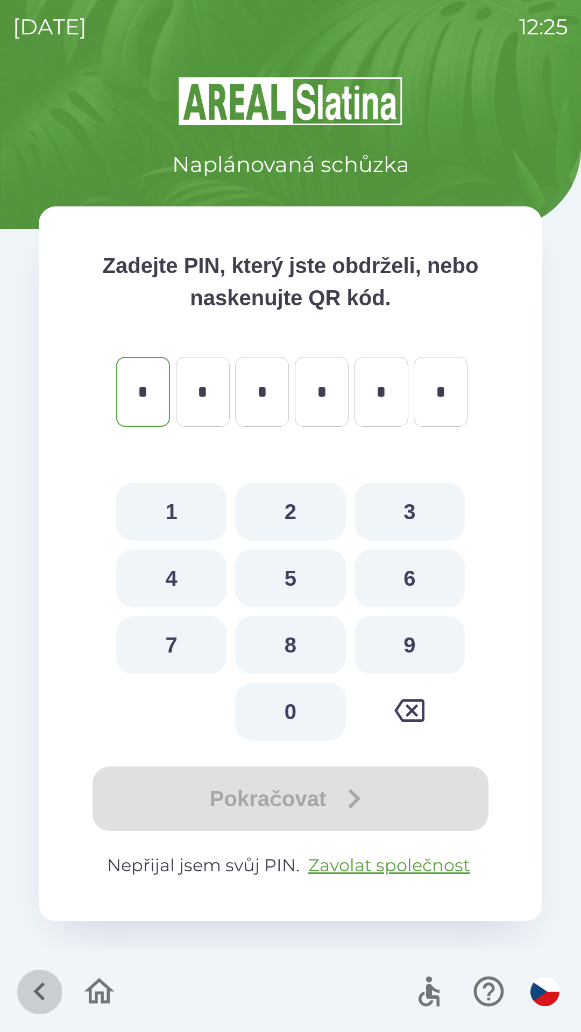
click at [44, 979] on icon "button" at bounding box center [40, 992] width 36 height 36
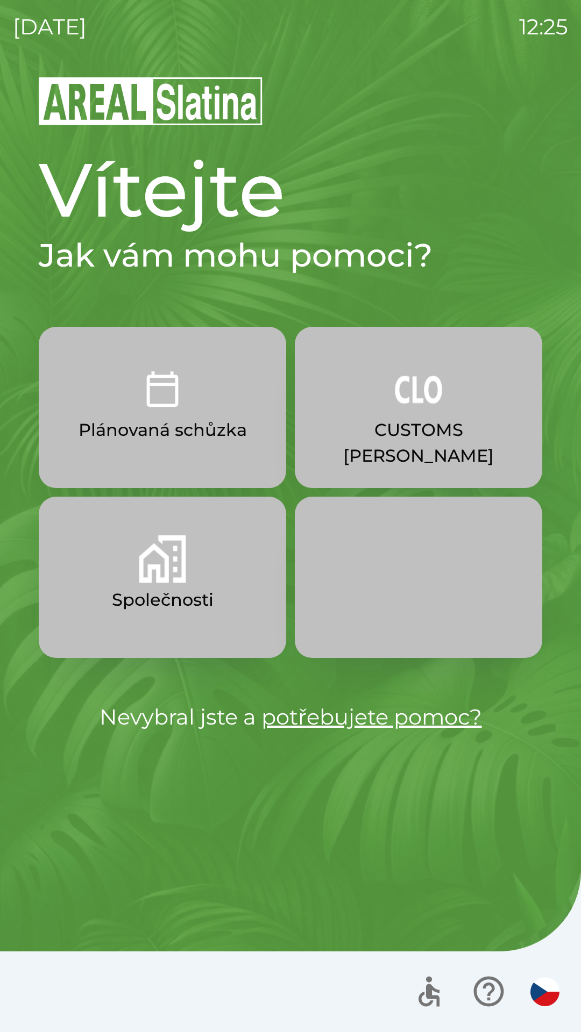
click at [163, 569] on img "button" at bounding box center [162, 558] width 47 height 47
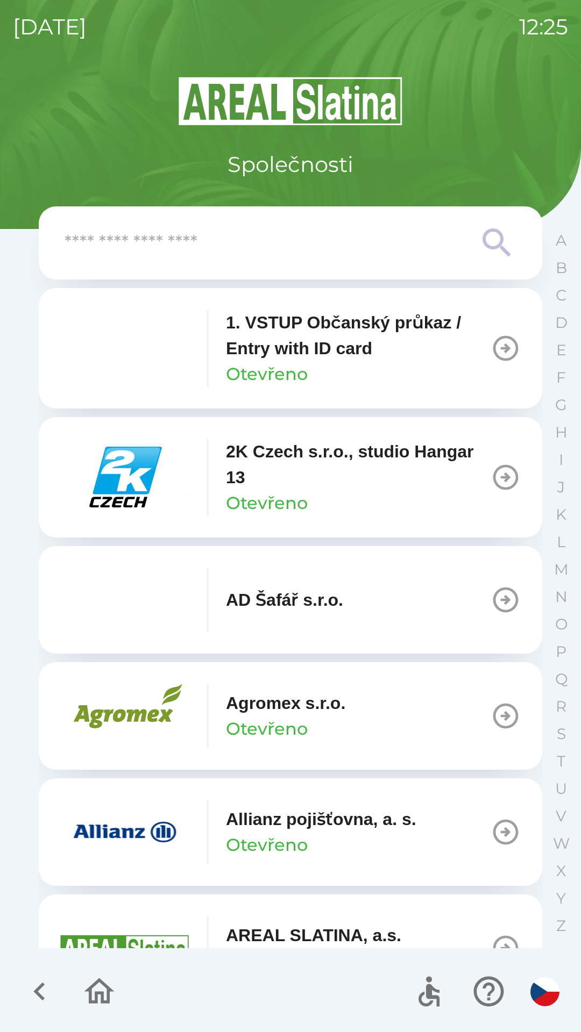
click at [181, 250] on input "text" at bounding box center [269, 243] width 409 height 30
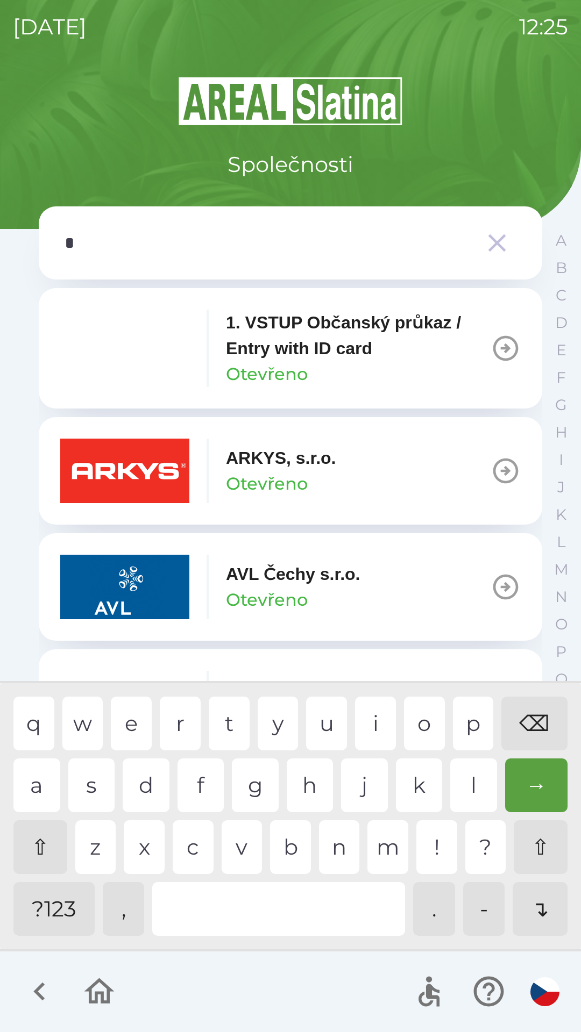
click at [273, 723] on div "y" at bounding box center [277, 724] width 41 height 54
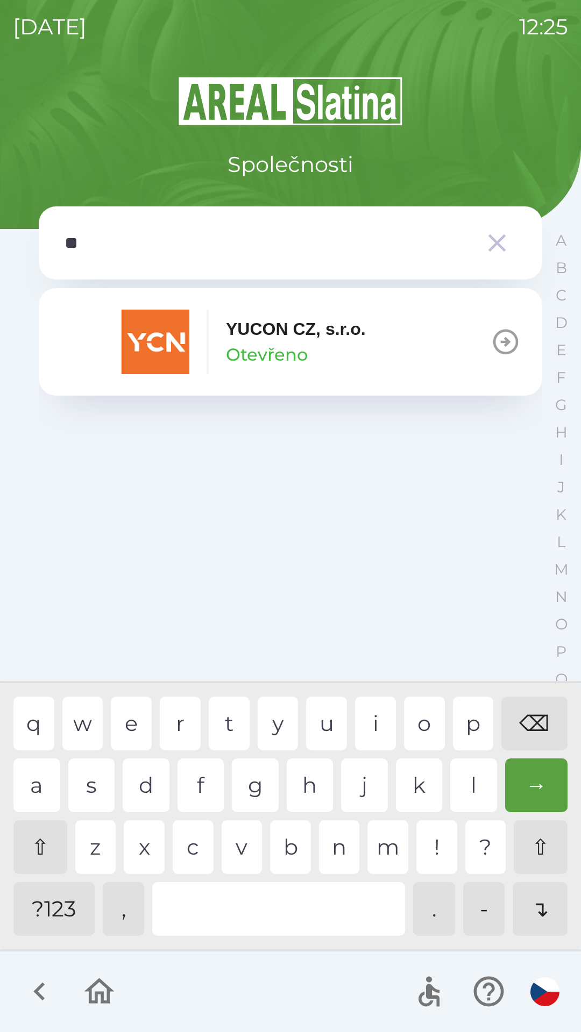
click at [320, 726] on div "u" at bounding box center [326, 724] width 41 height 54
type input "*****"
click at [339, 847] on div "n" at bounding box center [339, 847] width 41 height 54
click at [330, 328] on p "YUCON CZ, s.r.o." at bounding box center [296, 329] width 140 height 26
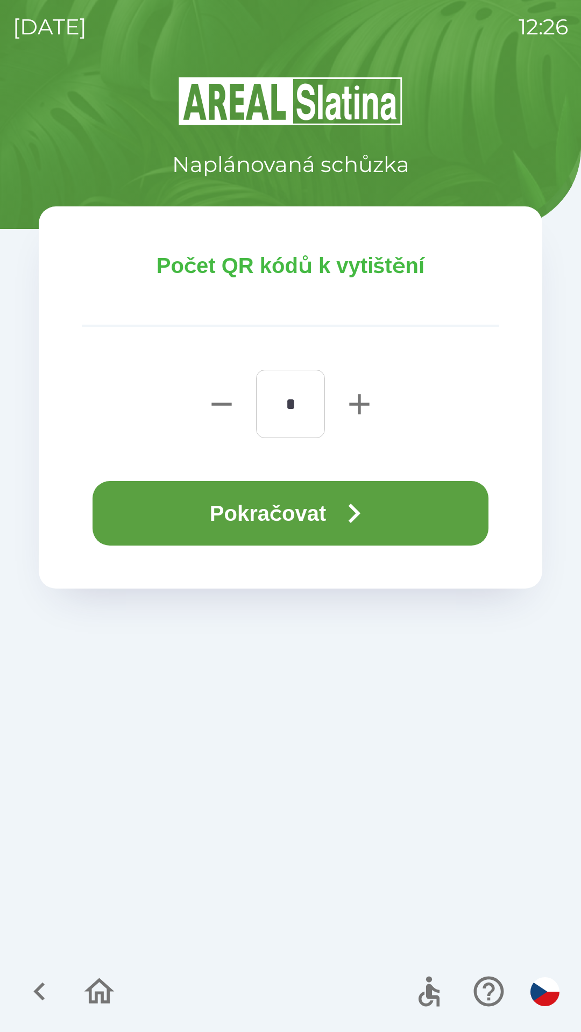
click at [284, 512] on button "Pokračovat" at bounding box center [290, 513] width 396 height 65
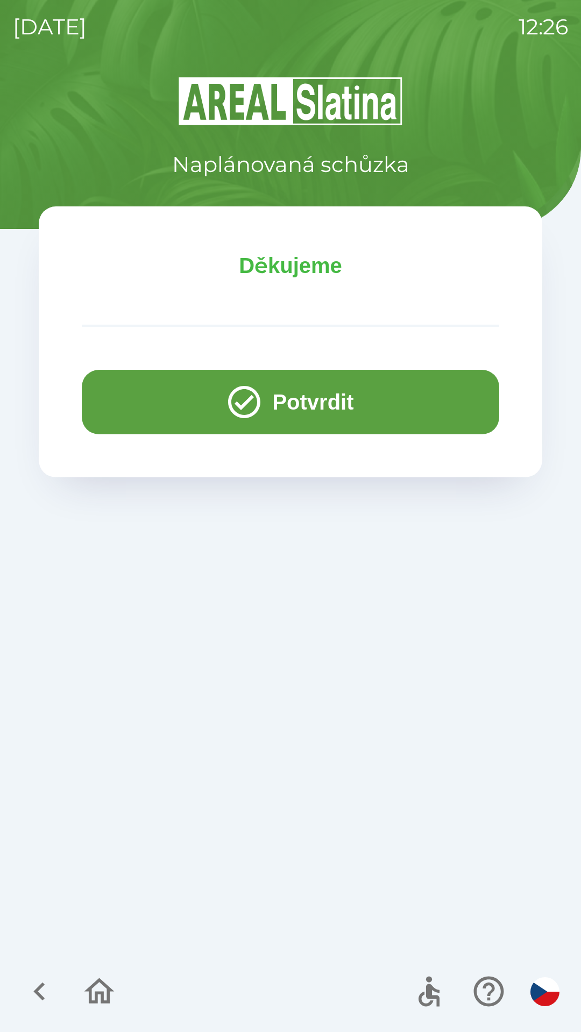
click at [309, 398] on button "Potvrdit" at bounding box center [290, 402] width 417 height 65
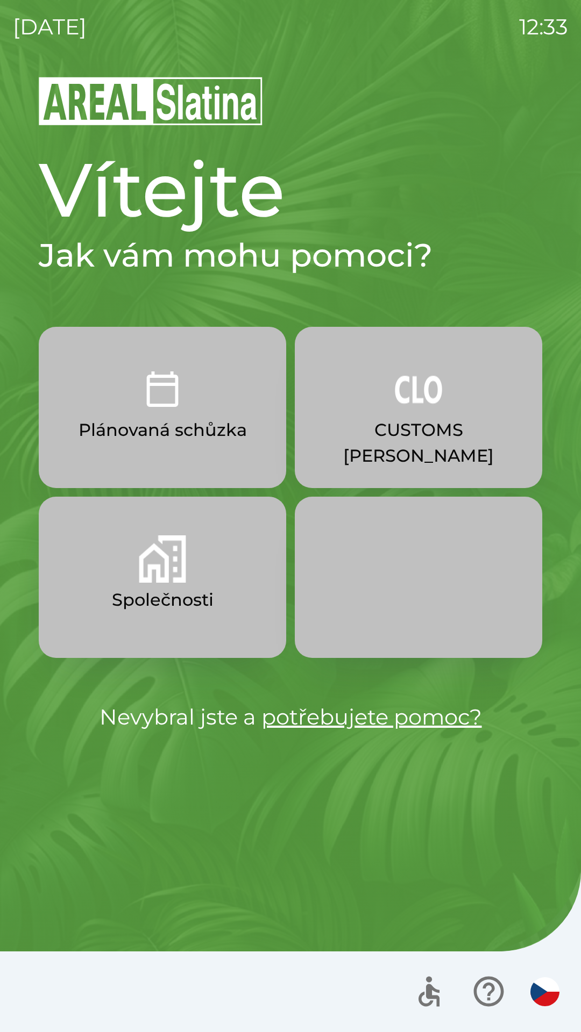
click at [413, 424] on p "CUSTOMS [PERSON_NAME]" at bounding box center [418, 443] width 196 height 52
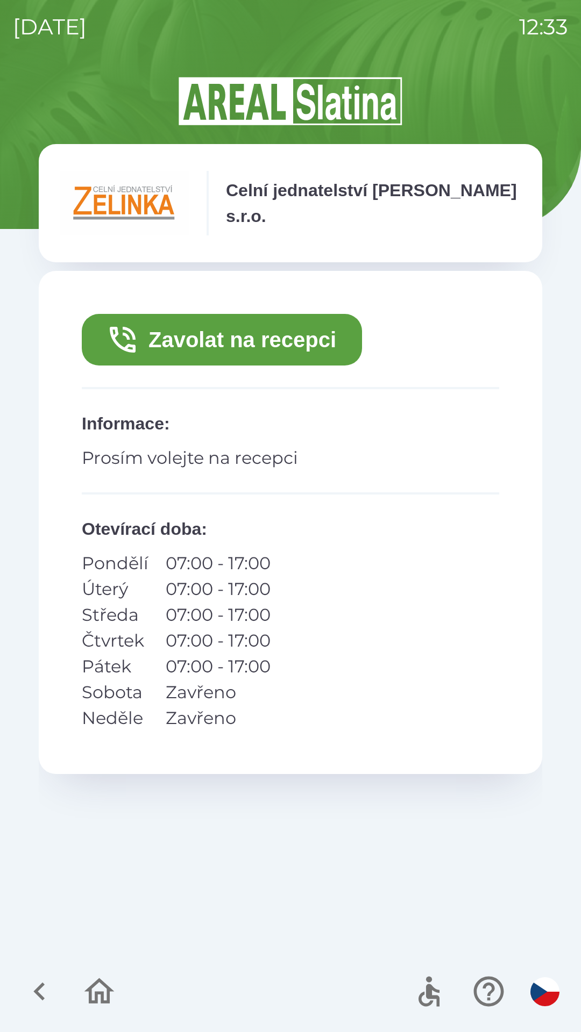
click at [263, 340] on button "Zavolat na recepci" at bounding box center [222, 340] width 280 height 52
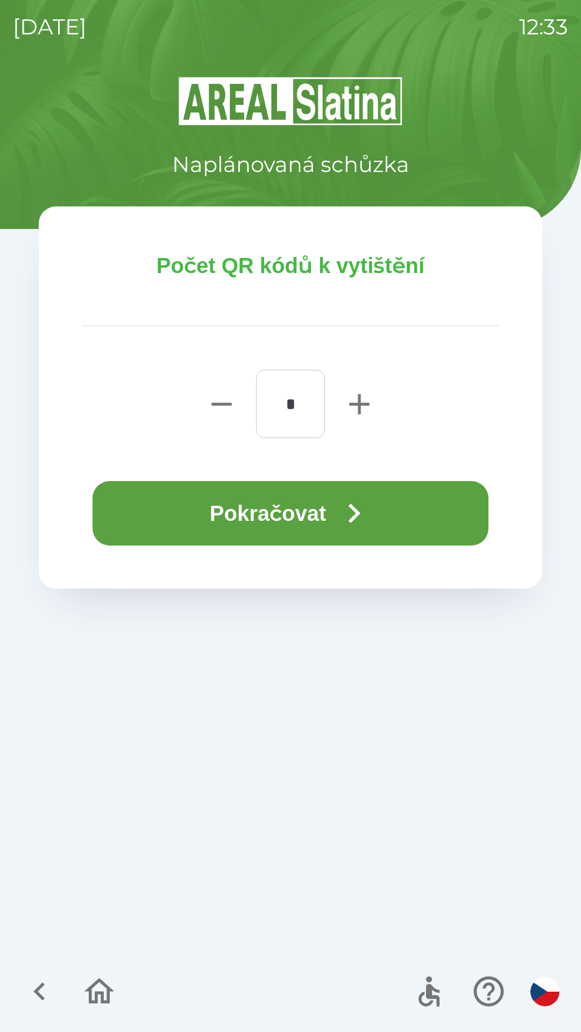
click at [350, 398] on icon "button" at bounding box center [359, 404] width 34 height 34
type input "*"
click at [292, 517] on button "Pokračovat" at bounding box center [290, 513] width 396 height 65
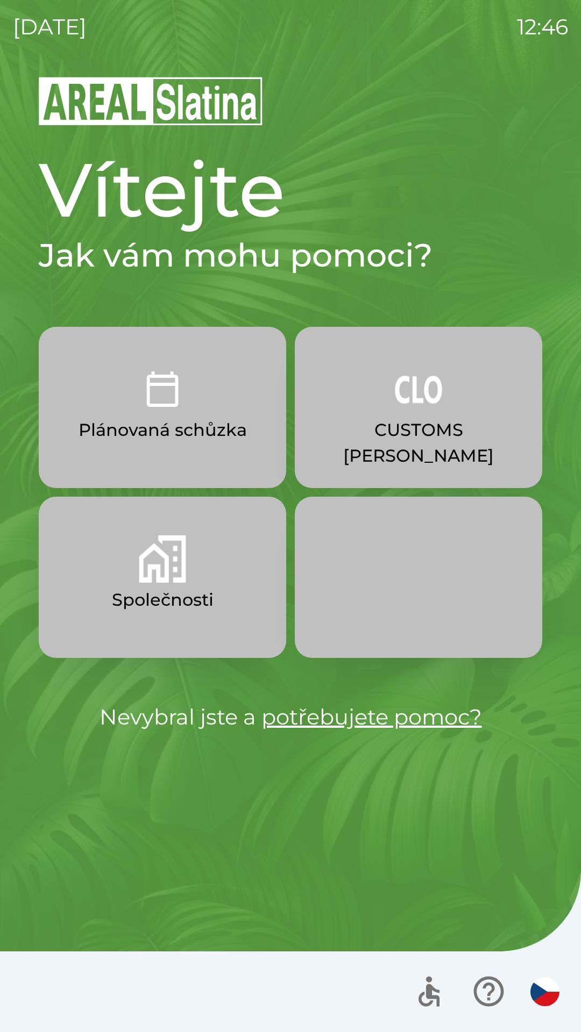
click at [206, 591] on p "Společnosti" at bounding box center [163, 600] width 102 height 26
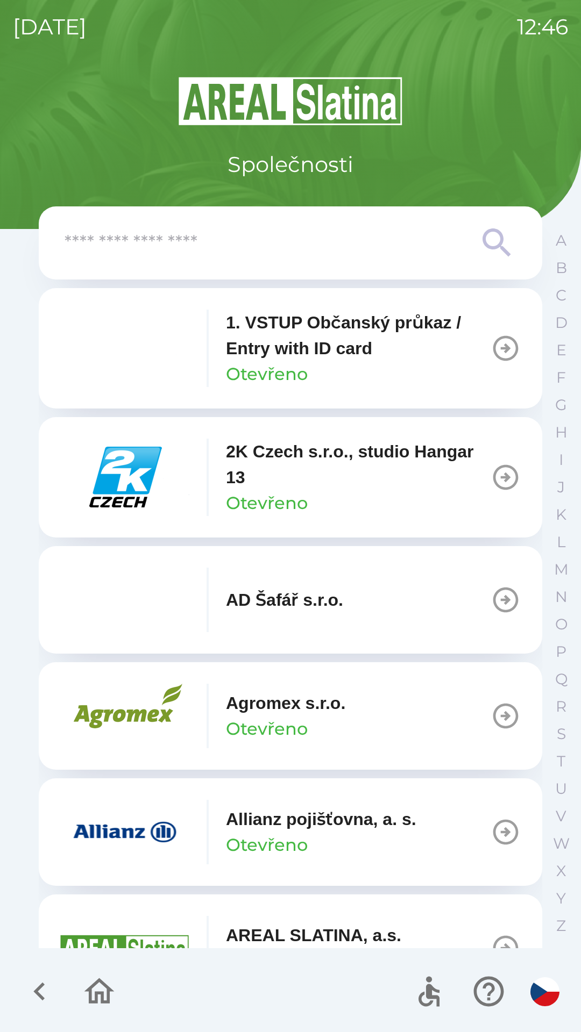
click at [228, 249] on input "text" at bounding box center [269, 243] width 409 height 30
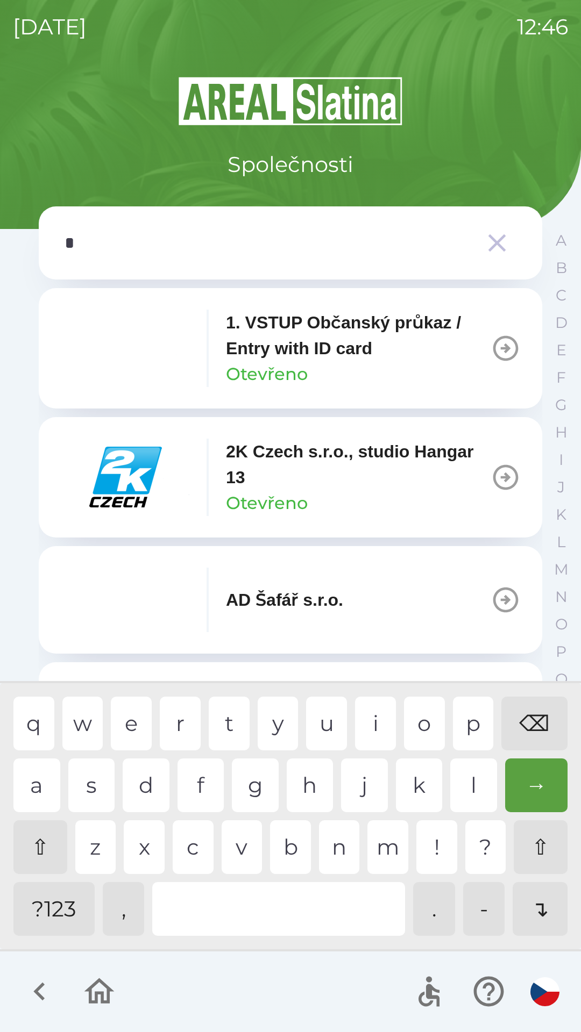
click at [40, 778] on div "a" at bounding box center [36, 785] width 47 height 54
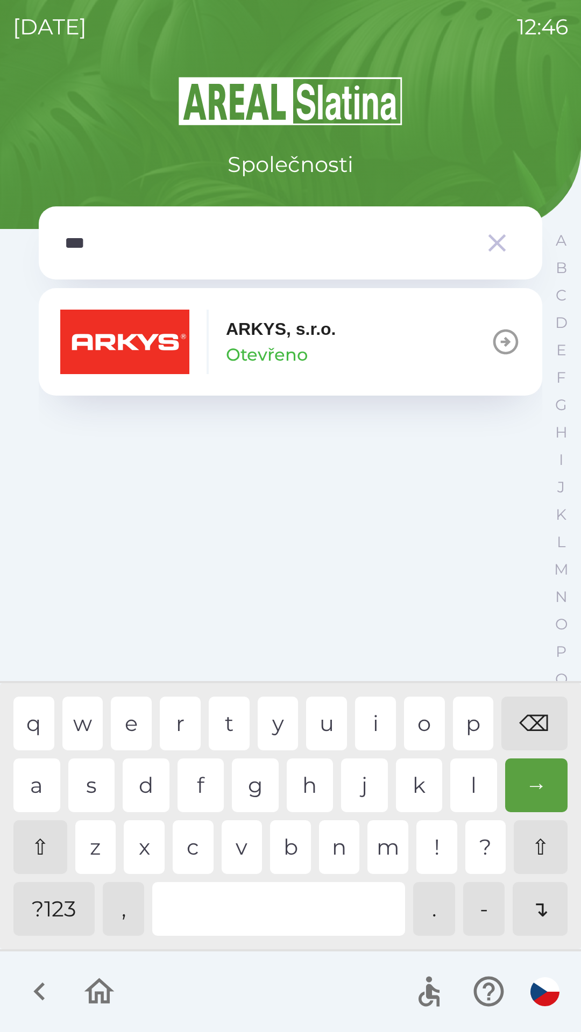
click at [412, 781] on div "k" at bounding box center [419, 785] width 47 height 54
type input "*****"
click at [260, 341] on p "ARKYS, s.r.o." at bounding box center [281, 329] width 110 height 26
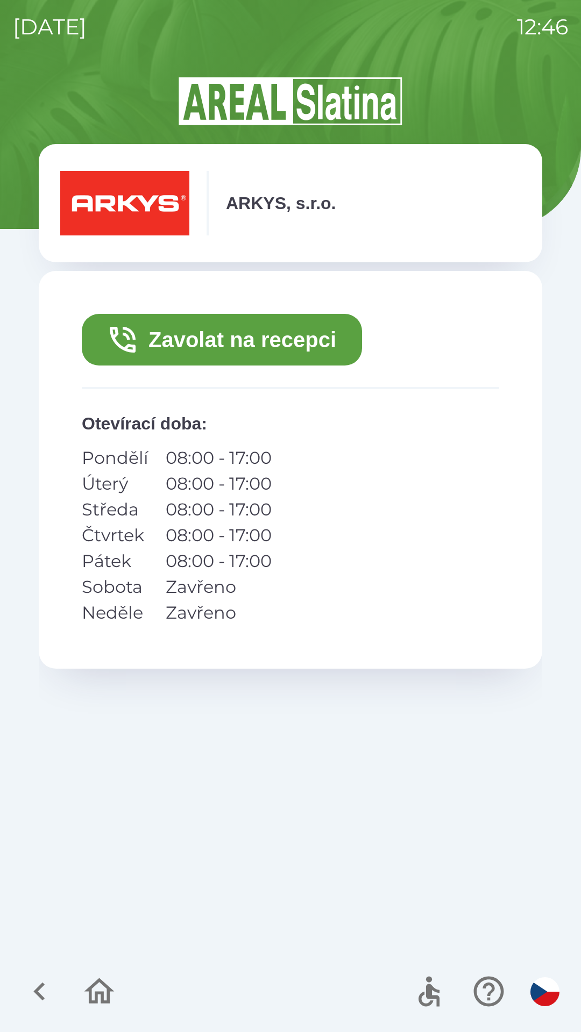
click at [220, 342] on button "Zavolat na recepci" at bounding box center [222, 340] width 280 height 52
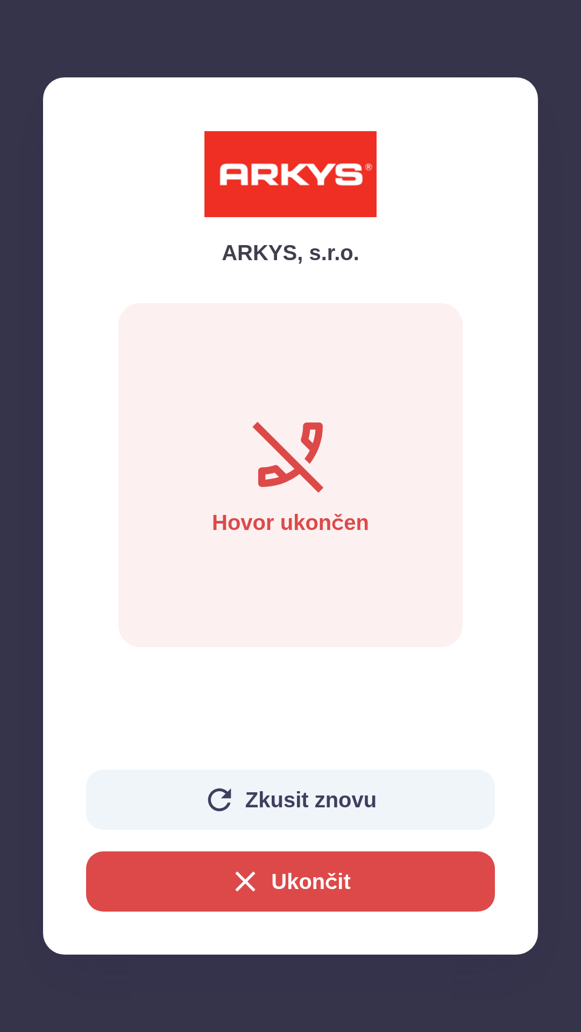
click at [297, 880] on button "Ukončit" at bounding box center [290, 881] width 409 height 60
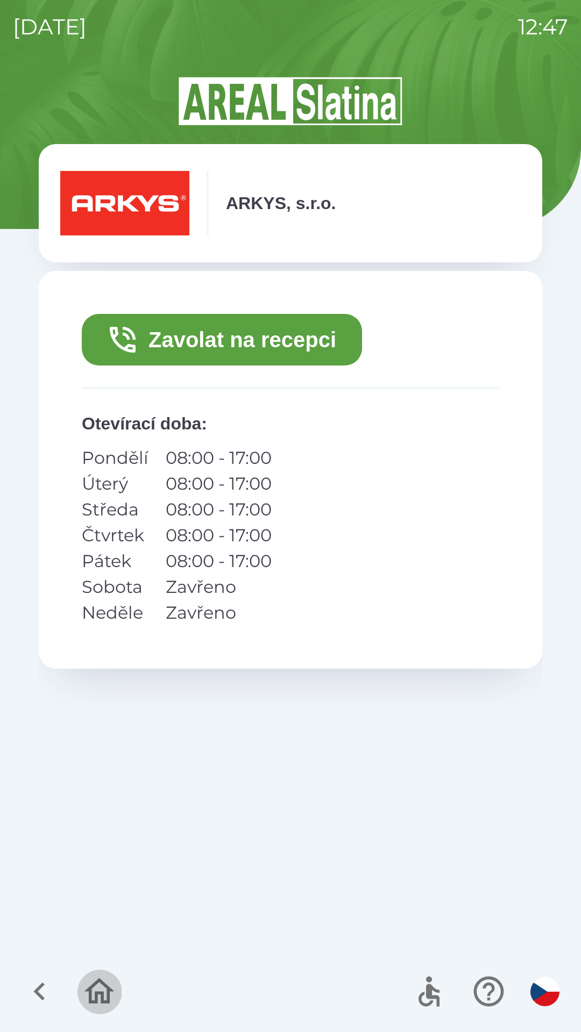
click at [109, 986] on icon "button" at bounding box center [99, 992] width 36 height 36
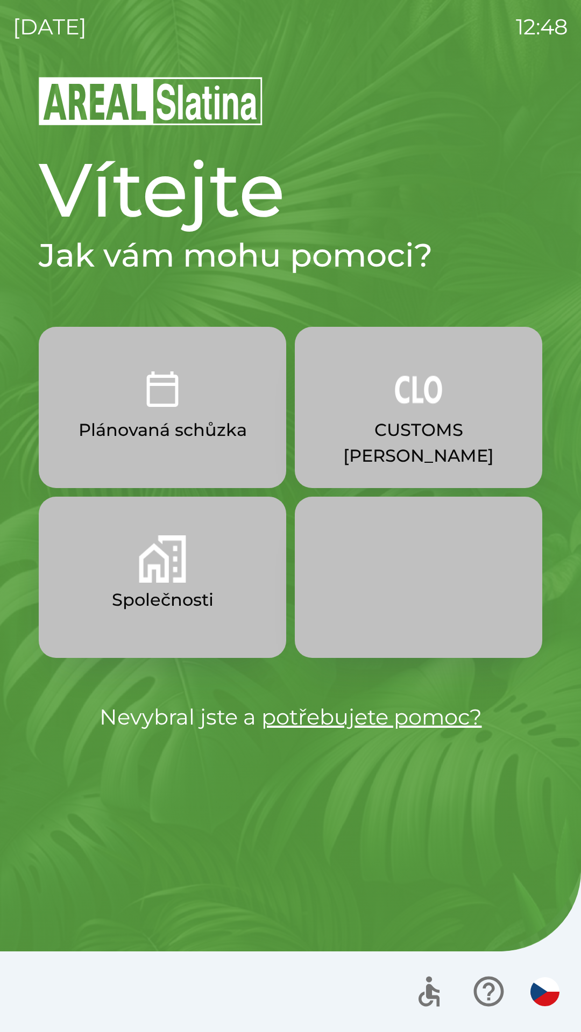
click at [175, 585] on button "Společnosti" at bounding box center [162, 577] width 247 height 161
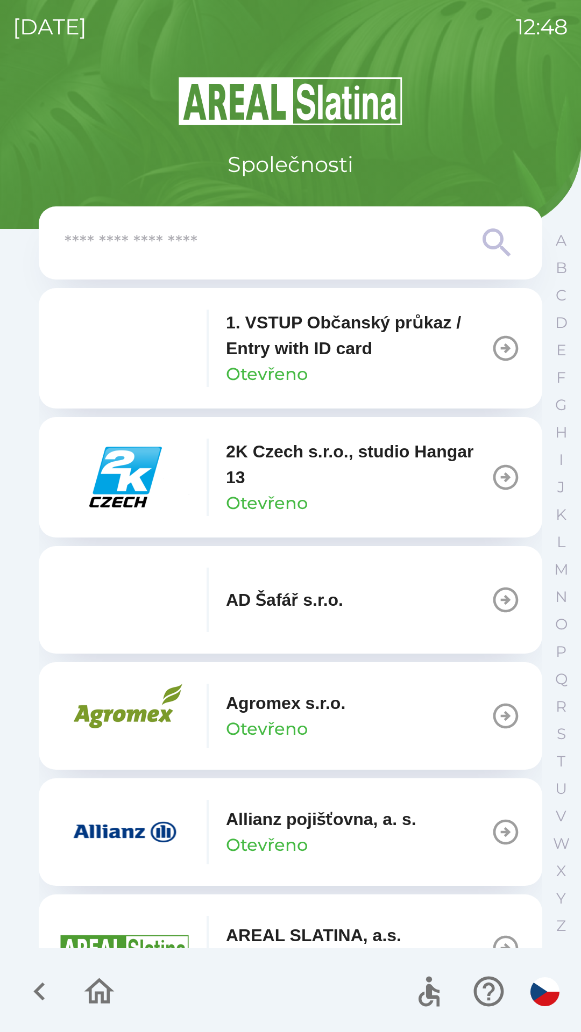
click at [335, 233] on input "text" at bounding box center [269, 243] width 409 height 30
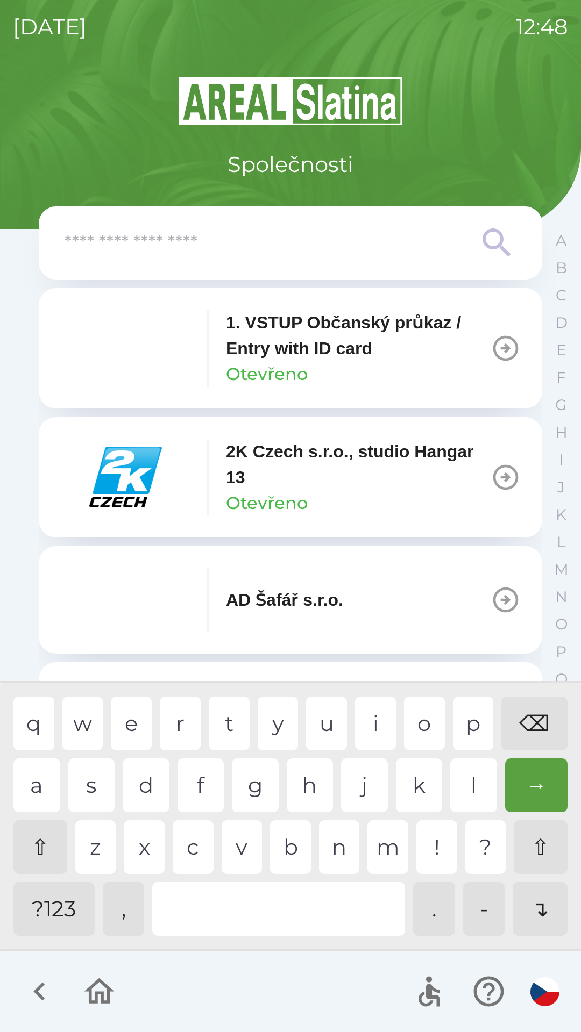
click at [403, 710] on div "q w e r t y u i o p ⌫" at bounding box center [290, 724] width 554 height 54
type input "*"
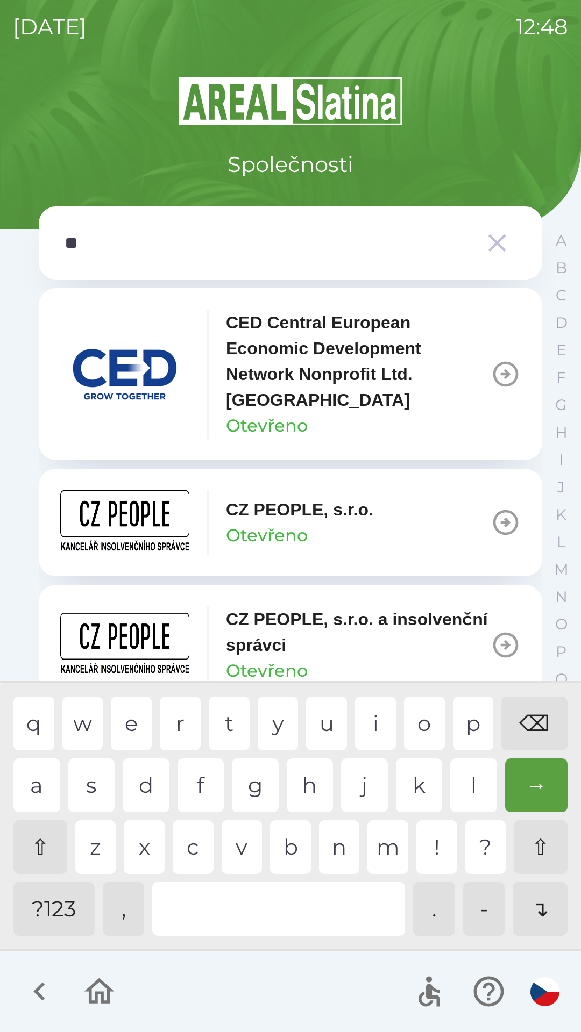
type input "***"
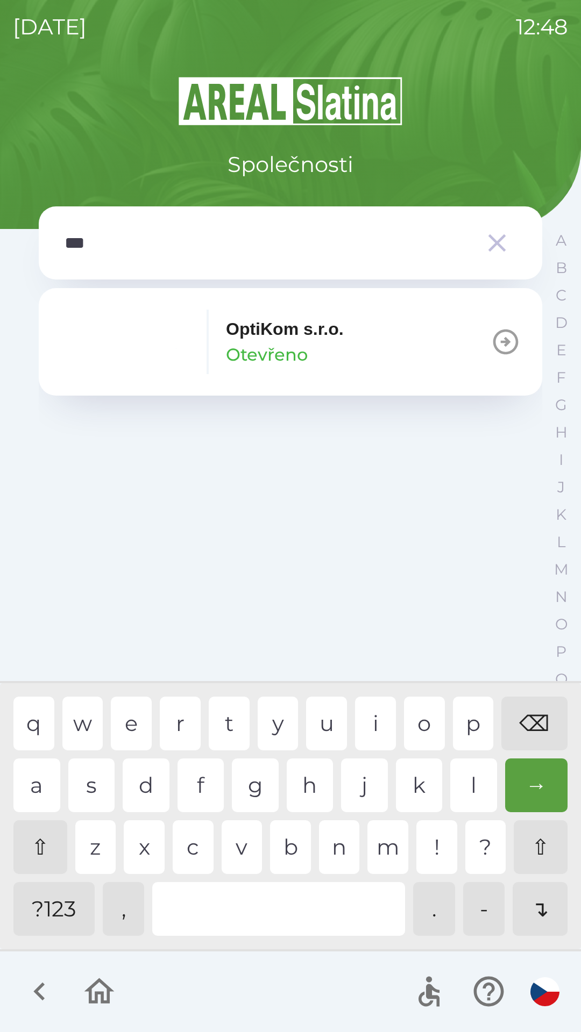
click at [327, 360] on div "OptiKom s.r.o. Otevřeno" at bounding box center [285, 342] width 118 height 52
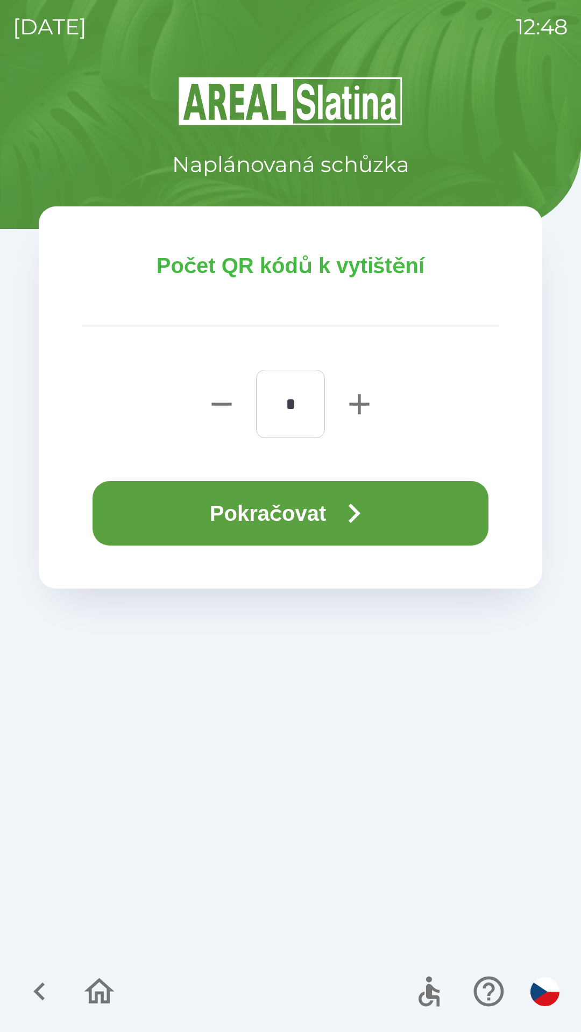
click at [349, 513] on icon "button" at bounding box center [353, 513] width 39 height 39
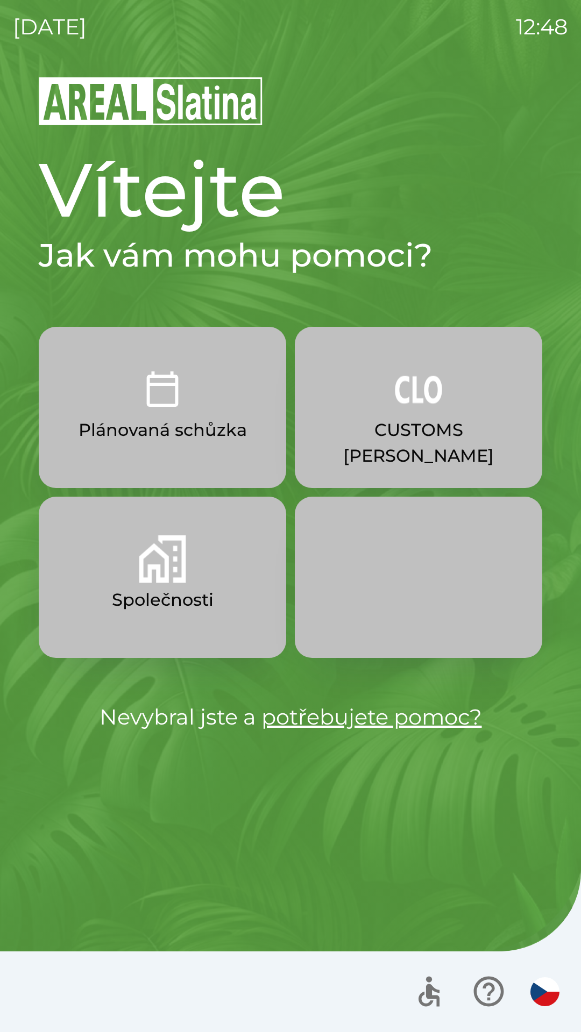
click at [155, 435] on p "Plánovaná schůzka" at bounding box center [162, 430] width 168 height 26
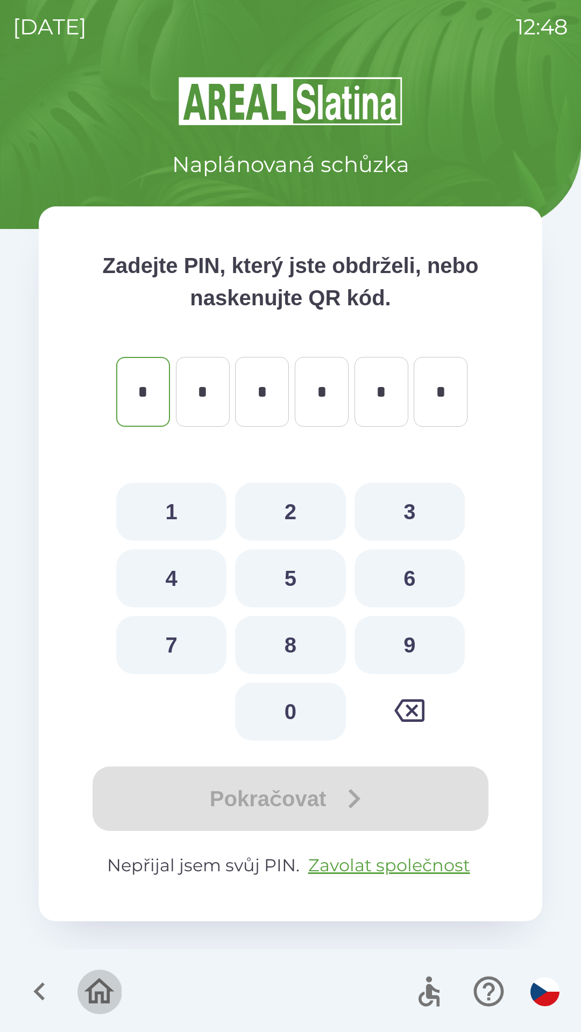
click at [104, 985] on icon "button" at bounding box center [99, 991] width 30 height 26
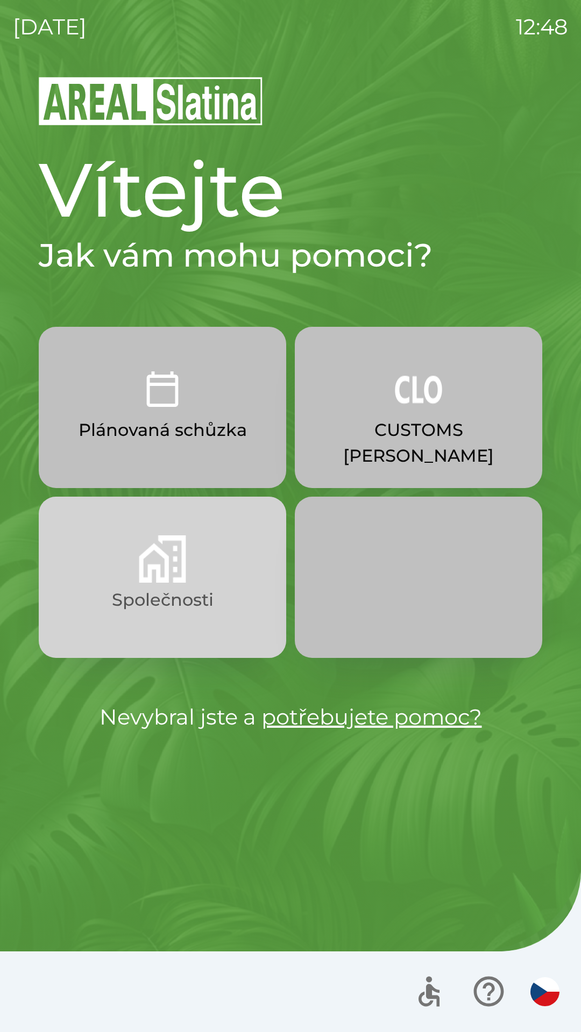
click at [175, 593] on p "Společnosti" at bounding box center [163, 600] width 102 height 26
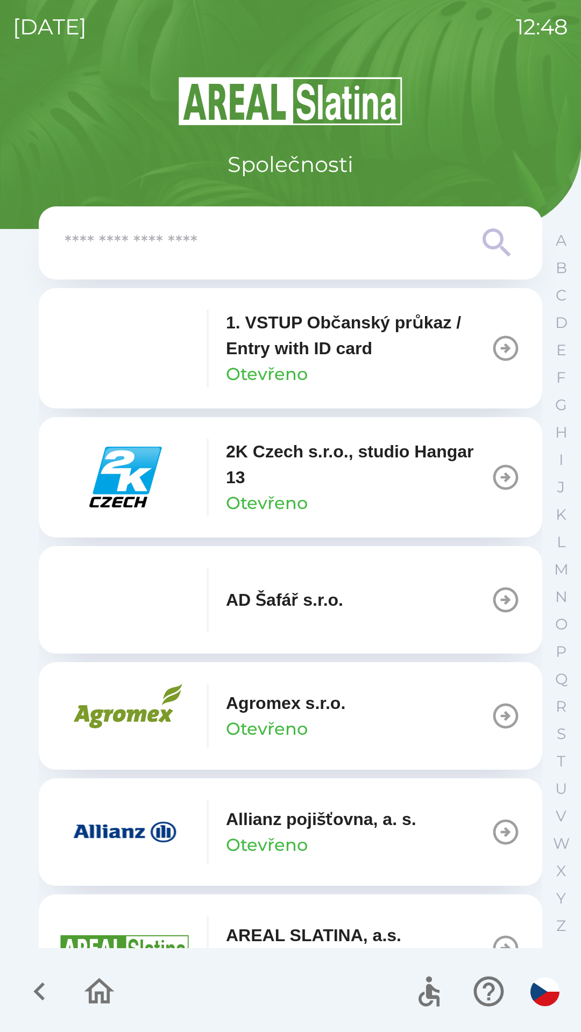
click at [177, 250] on input "text" at bounding box center [269, 243] width 409 height 30
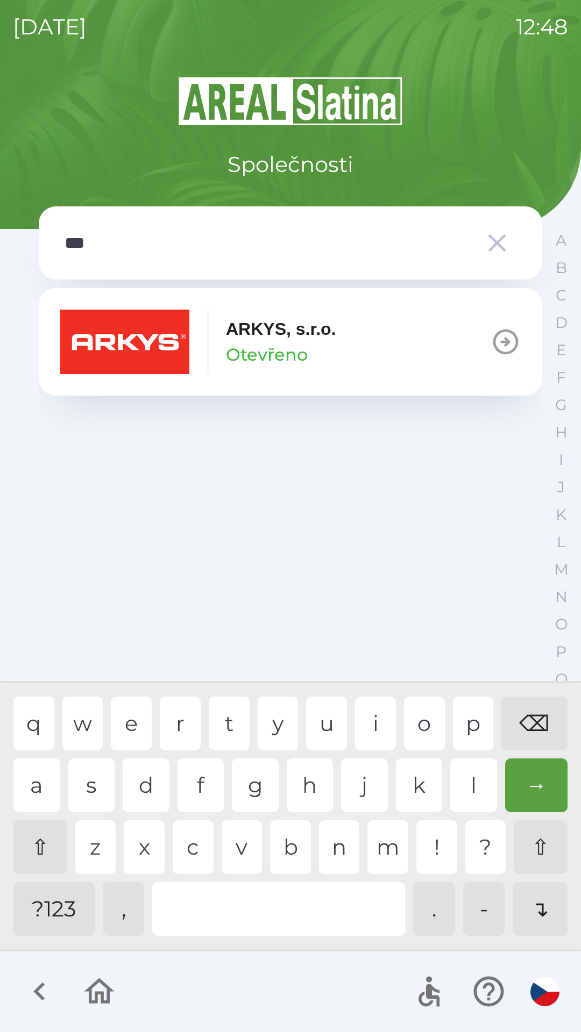
click at [417, 786] on div "k" at bounding box center [419, 785] width 47 height 54
type input "*****"
click at [282, 332] on p "ARKYS, s.r.o." at bounding box center [281, 329] width 110 height 26
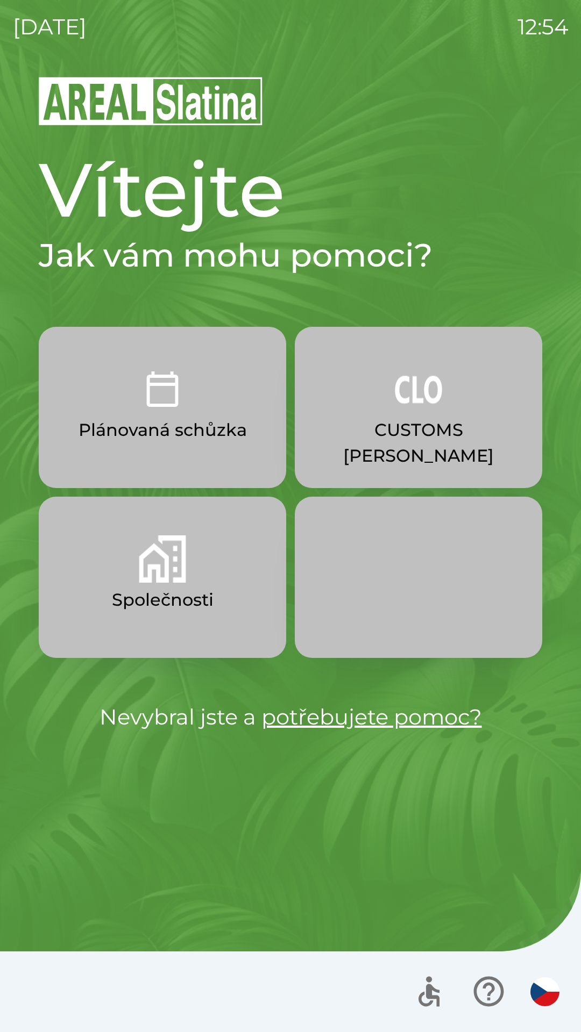
click at [148, 571] on img "button" at bounding box center [162, 558] width 47 height 47
click at [108, 448] on button "Plánovaná schůzka" at bounding box center [162, 407] width 247 height 161
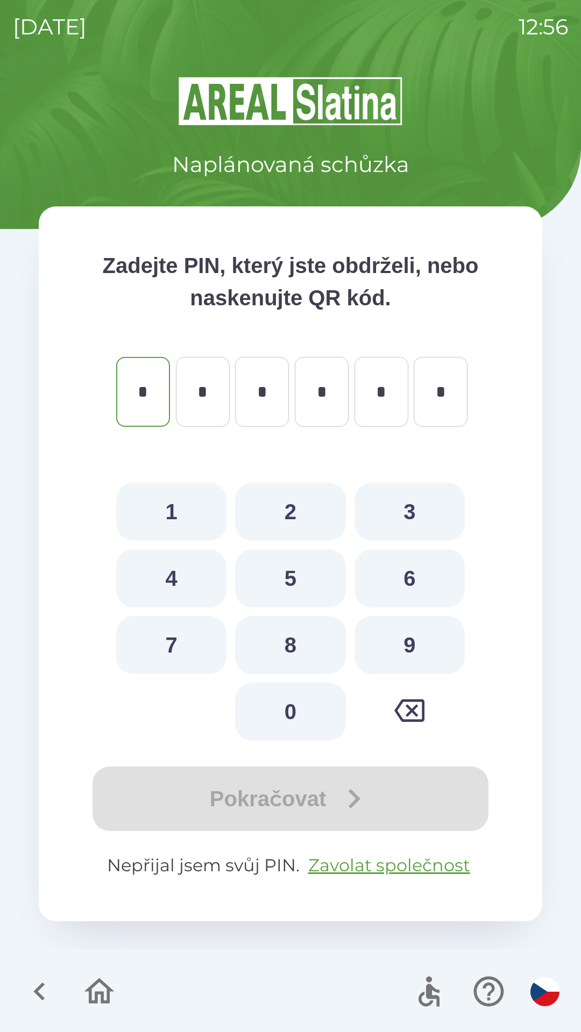
click at [40, 980] on icon "button" at bounding box center [40, 992] width 36 height 36
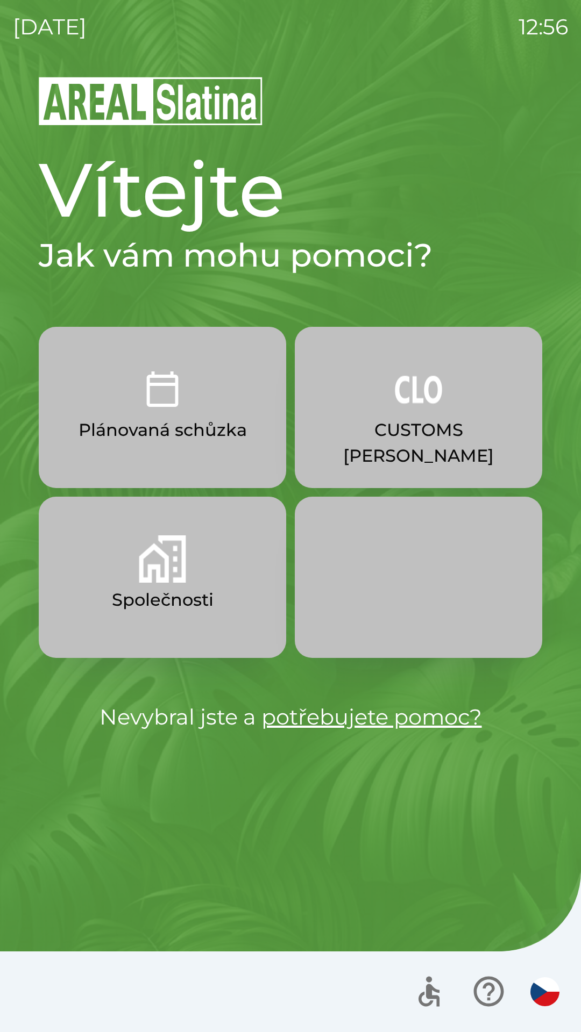
click at [122, 593] on p "Společnosti" at bounding box center [163, 600] width 102 height 26
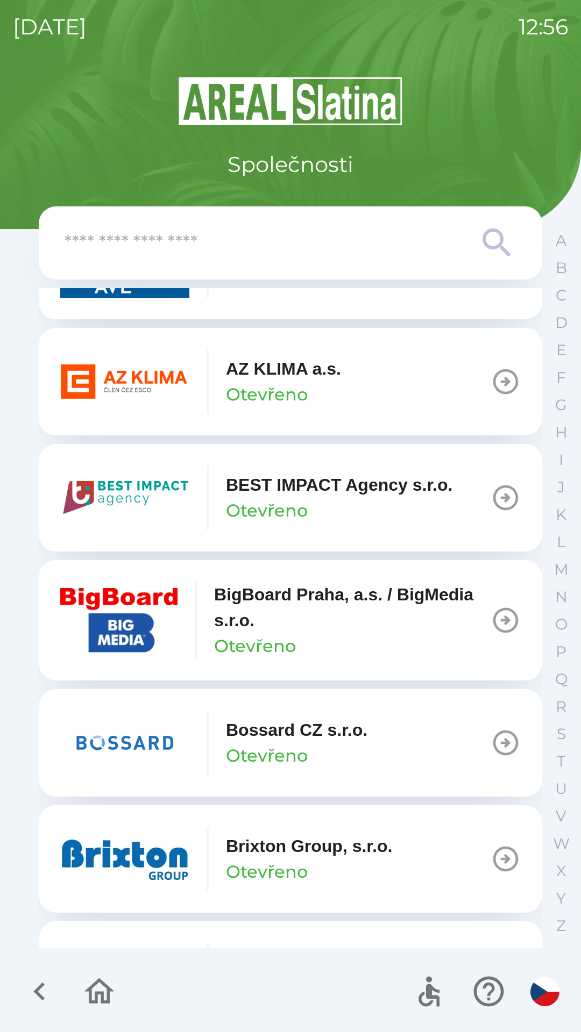
scroll to position [1143, 0]
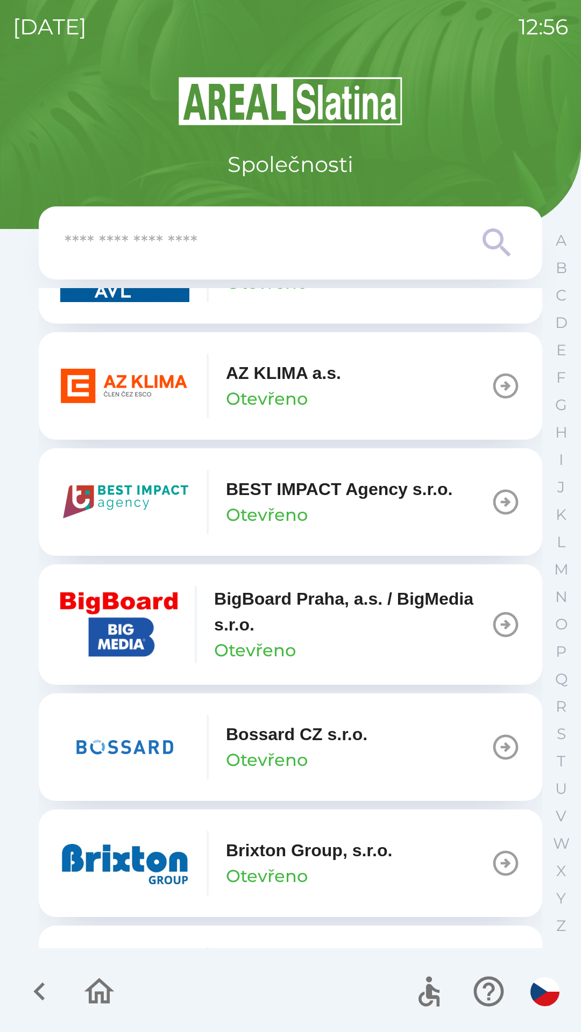
click at [142, 392] on img "button" at bounding box center [124, 386] width 129 height 65
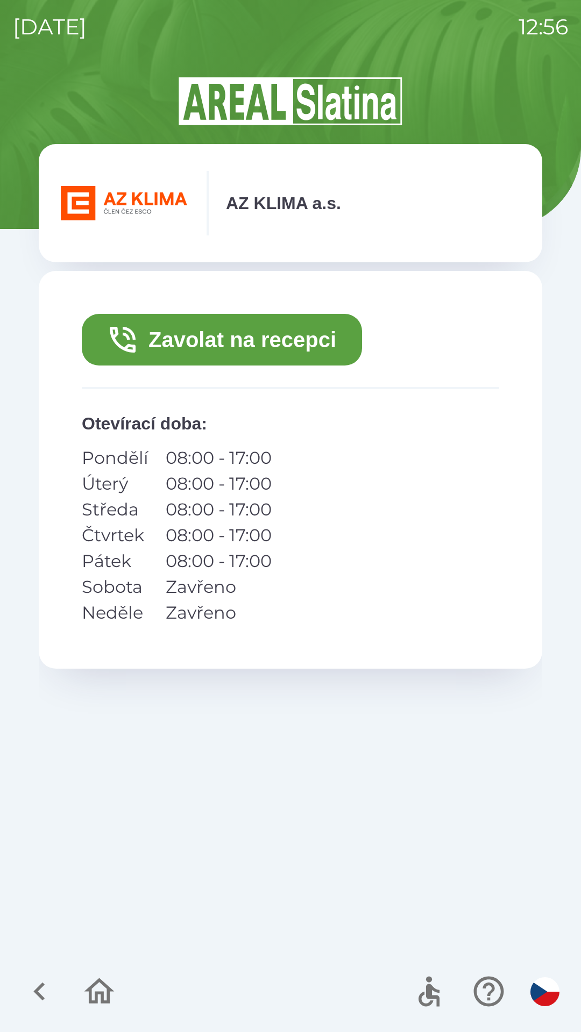
click at [160, 343] on button "Zavolat na recepci" at bounding box center [222, 340] width 280 height 52
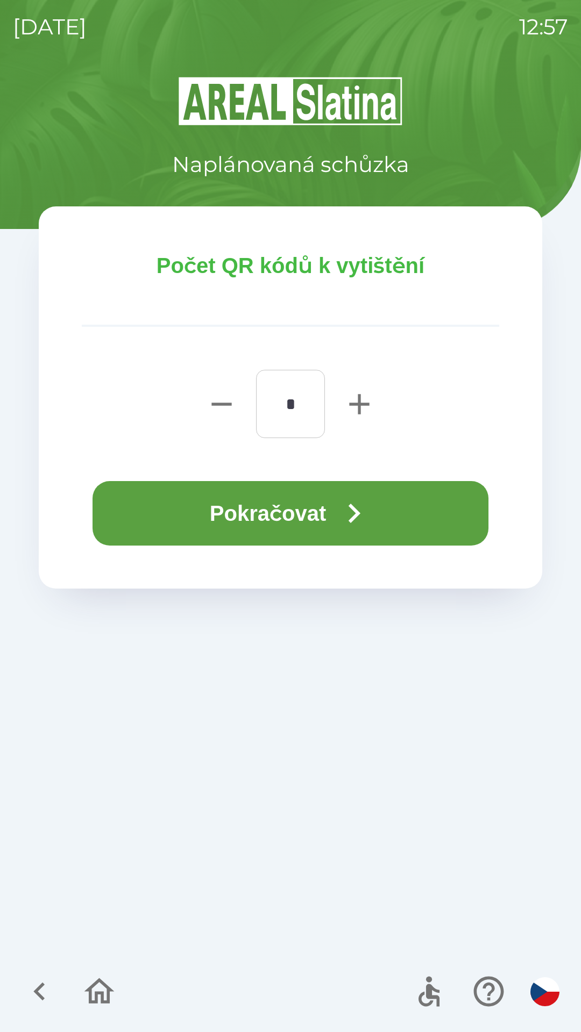
click at [295, 507] on button "Pokračovat" at bounding box center [290, 513] width 396 height 65
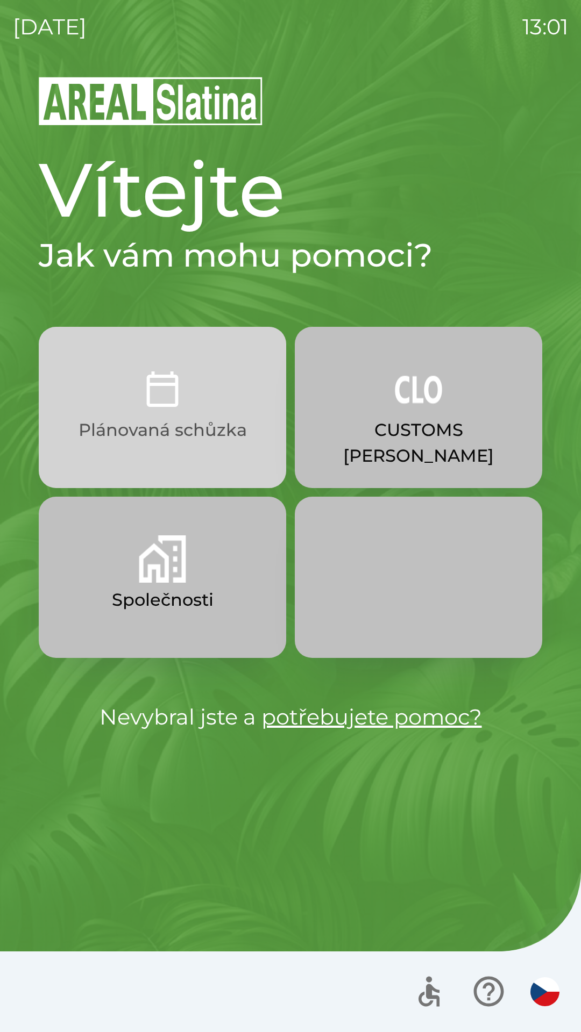
click at [161, 414] on button "Plánovaná schůzka" at bounding box center [162, 407] width 247 height 161
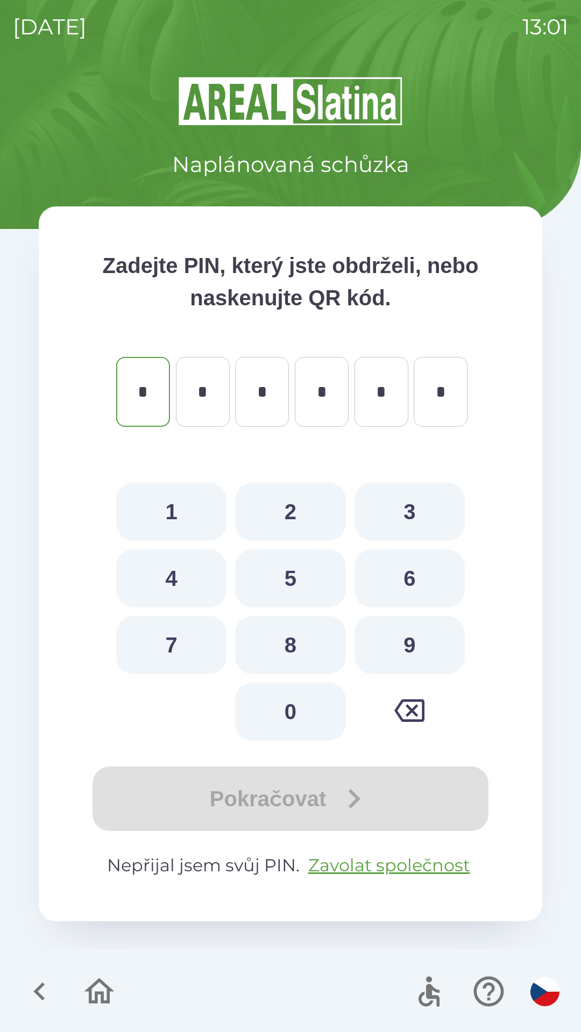
click at [94, 996] on icon "button" at bounding box center [99, 992] width 36 height 36
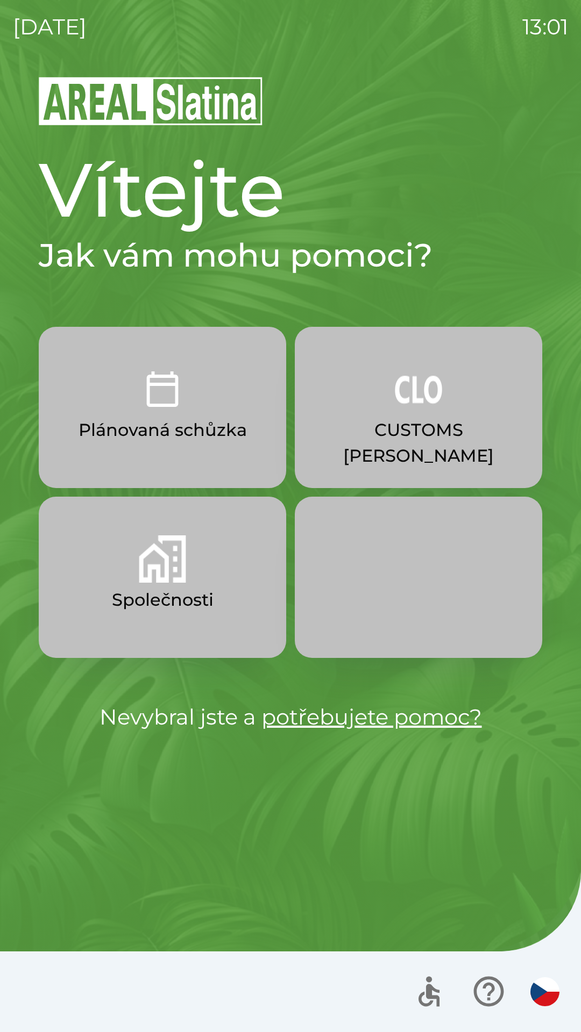
click at [175, 572] on img "button" at bounding box center [162, 558] width 47 height 47
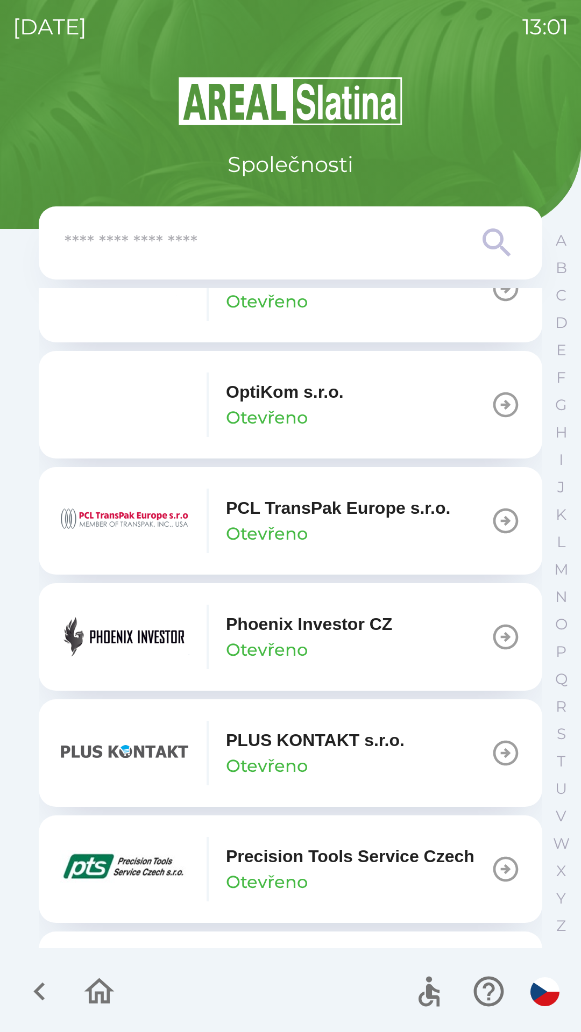
scroll to position [5705, 0]
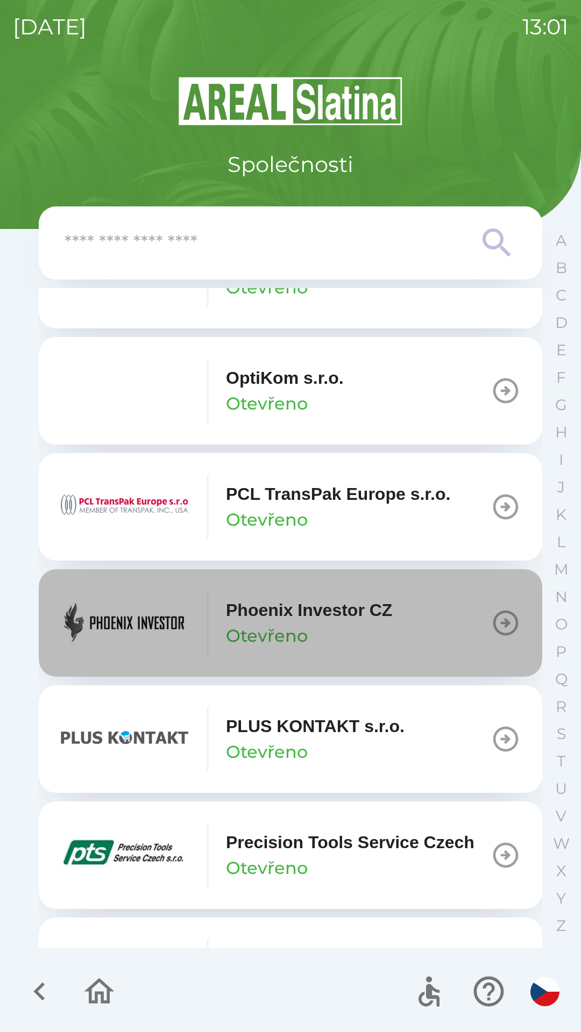
click at [466, 657] on button "Phoenix Investor CZ Otevřeno" at bounding box center [290, 623] width 503 height 108
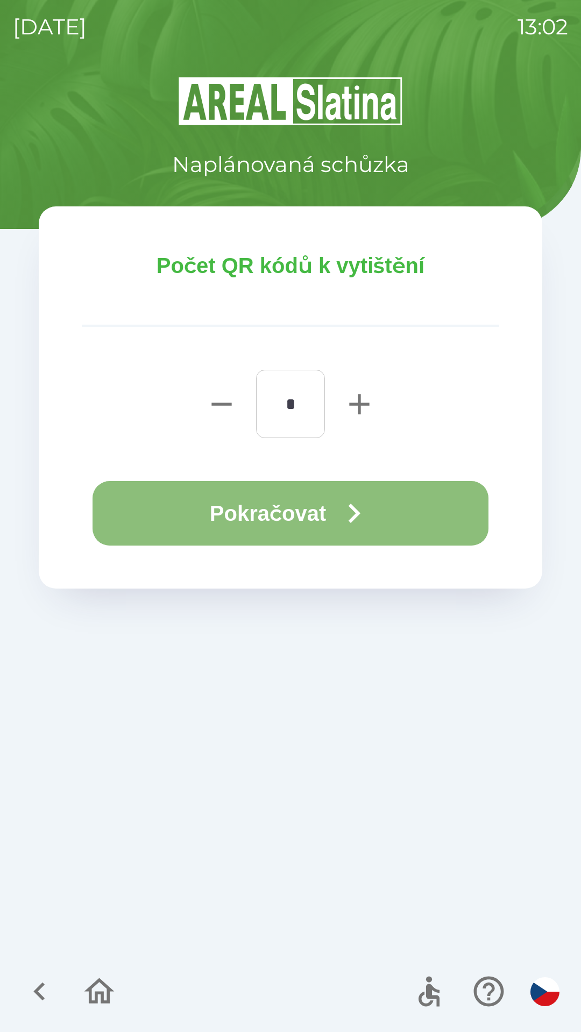
click at [316, 508] on button "Pokračovat" at bounding box center [290, 513] width 396 height 65
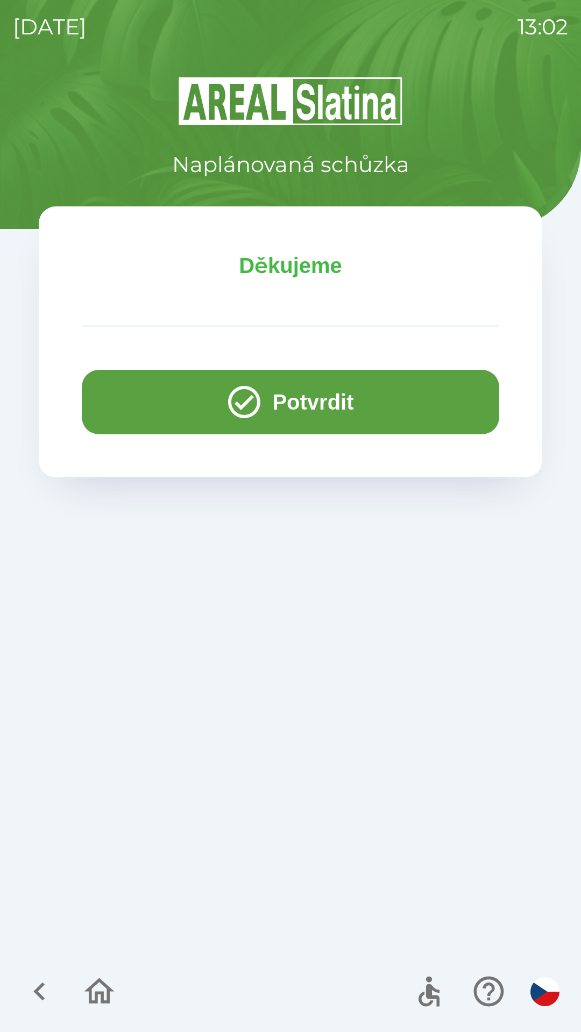
click at [294, 396] on button "Potvrdit" at bounding box center [290, 402] width 417 height 65
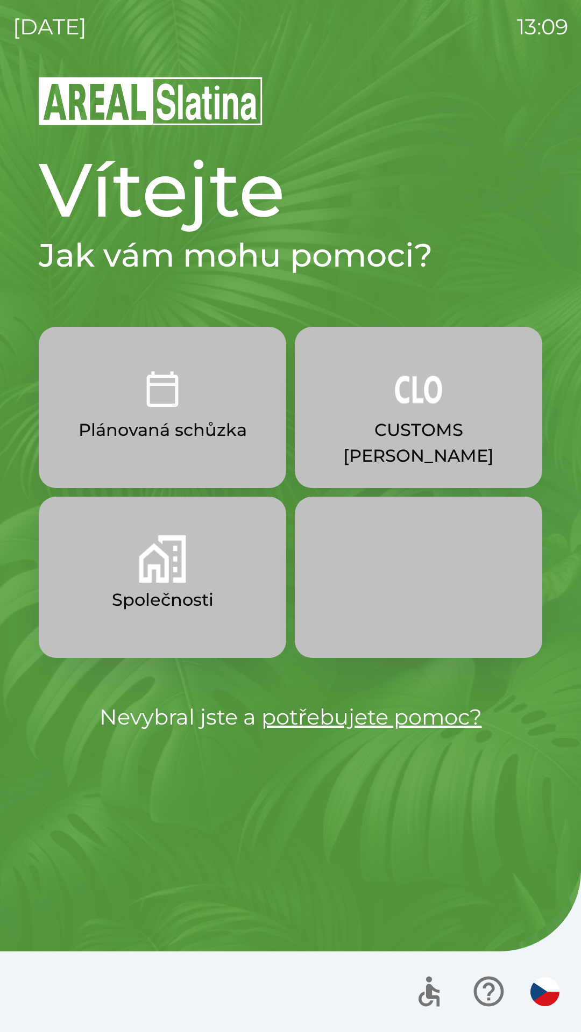
click at [423, 420] on p "CUSTOMS [PERSON_NAME]" at bounding box center [418, 443] width 196 height 52
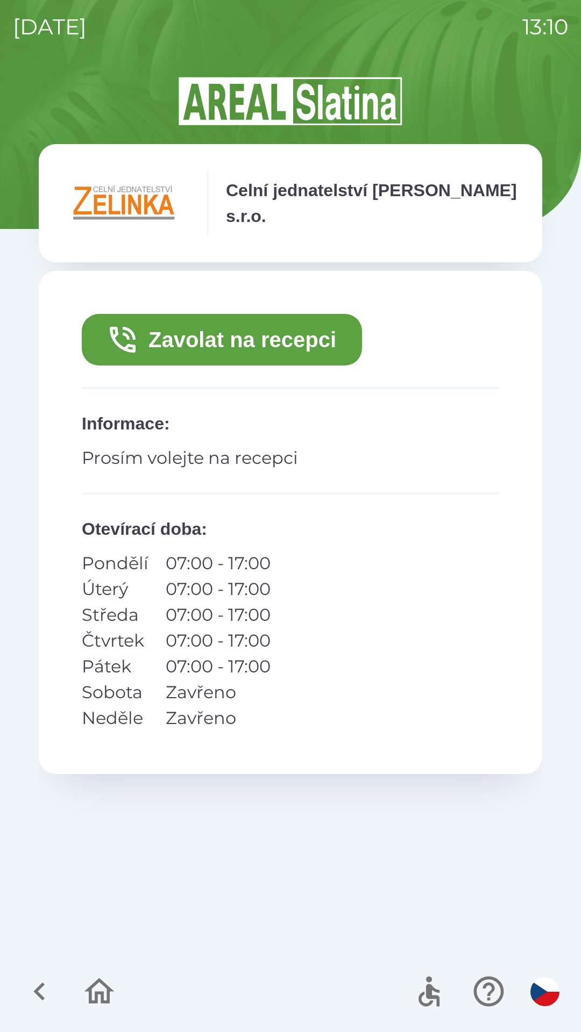
click at [203, 327] on button "Zavolat na recepci" at bounding box center [222, 340] width 280 height 52
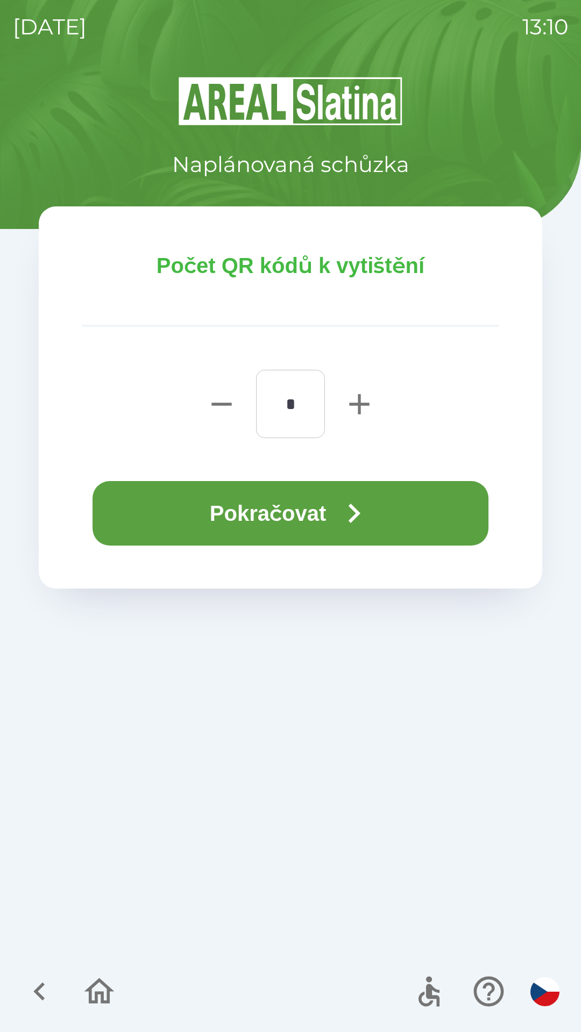
click at [241, 519] on button "Pokračovat" at bounding box center [290, 513] width 396 height 65
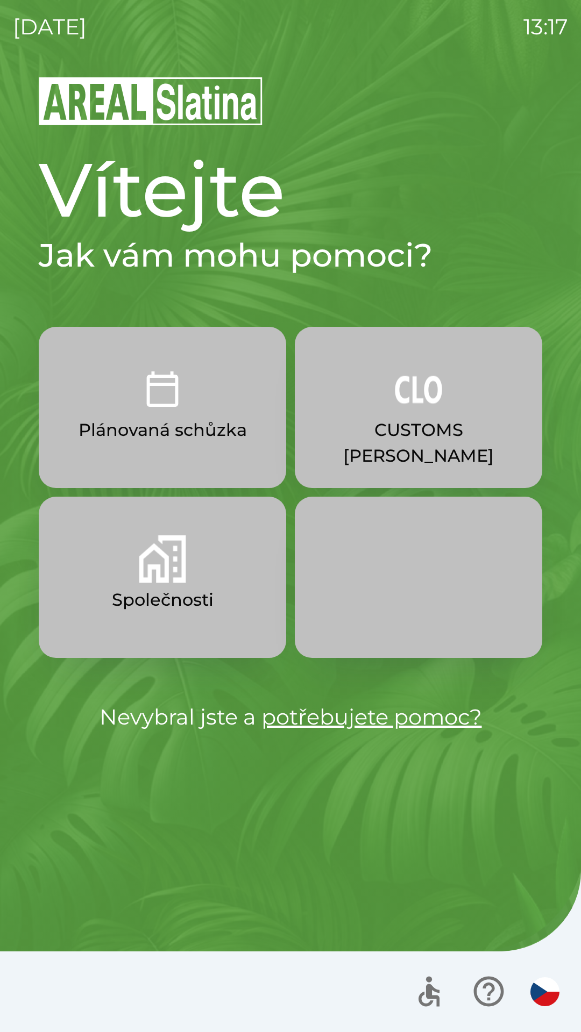
click at [163, 583] on button "Společnosti" at bounding box center [162, 577] width 247 height 161
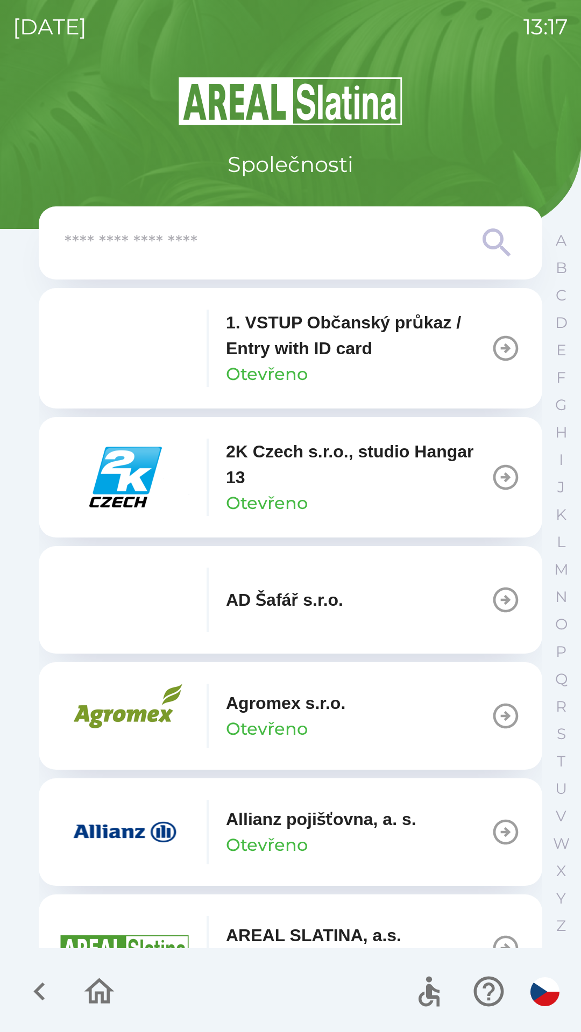
click at [198, 244] on input "text" at bounding box center [269, 243] width 409 height 30
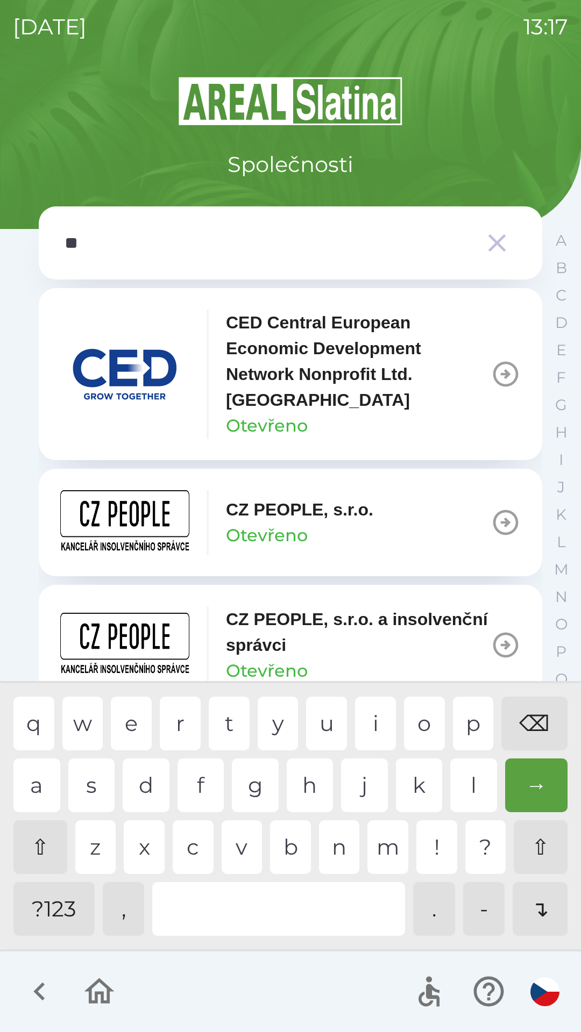
click at [470, 728] on div "p" at bounding box center [473, 724] width 41 height 54
type input "***"
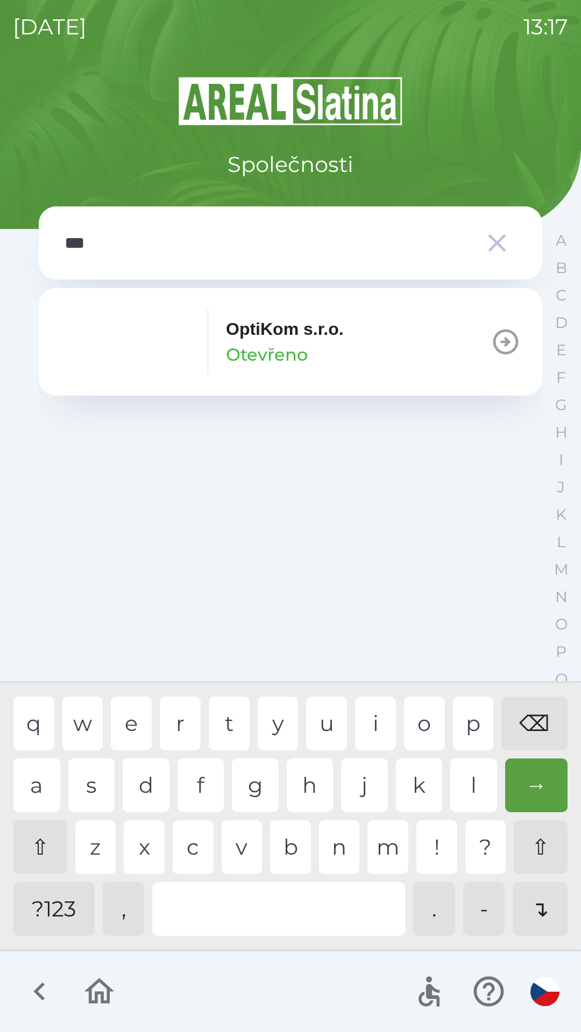
click at [273, 348] on p "Otevřeno" at bounding box center [267, 355] width 82 height 26
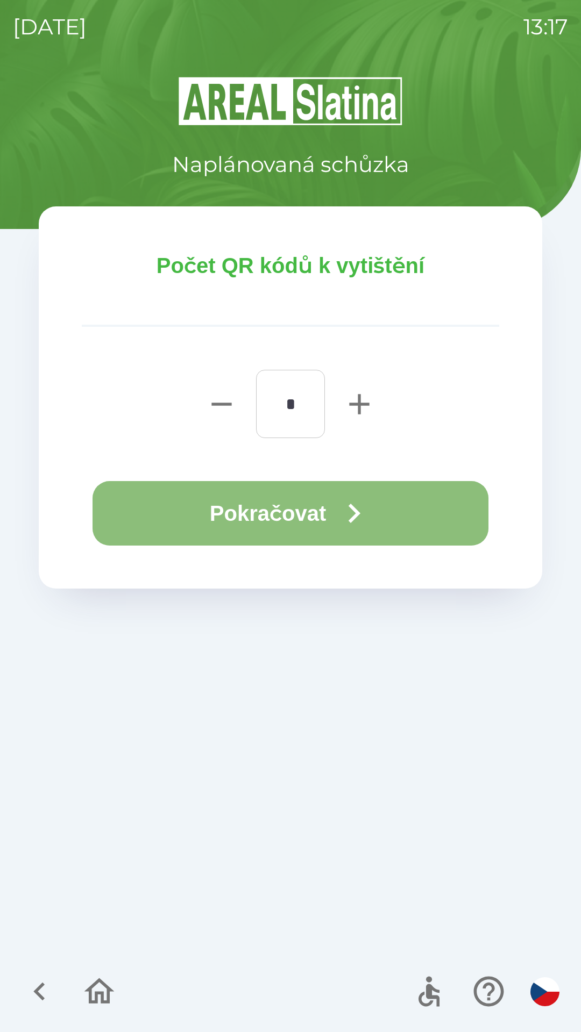
click at [270, 517] on button "Pokračovat" at bounding box center [290, 513] width 396 height 65
